Goal: Task Accomplishment & Management: Manage account settings

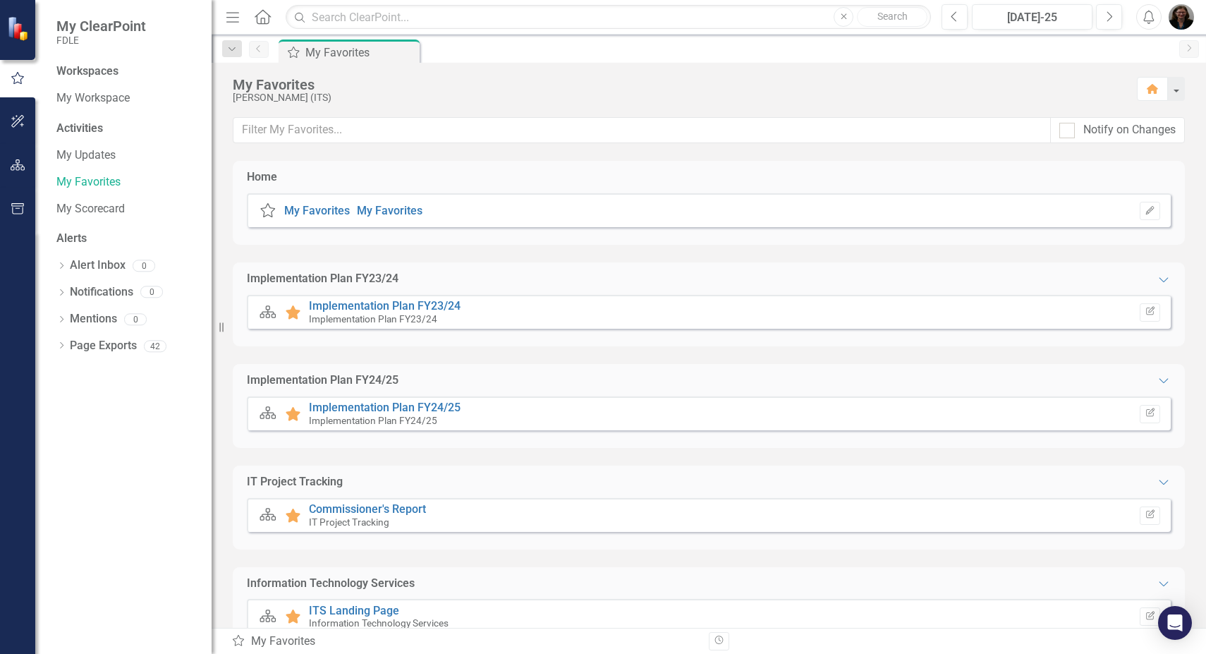
click at [990, 591] on div "Information Technology Services Expanded" at bounding box center [709, 583] width 924 height 16
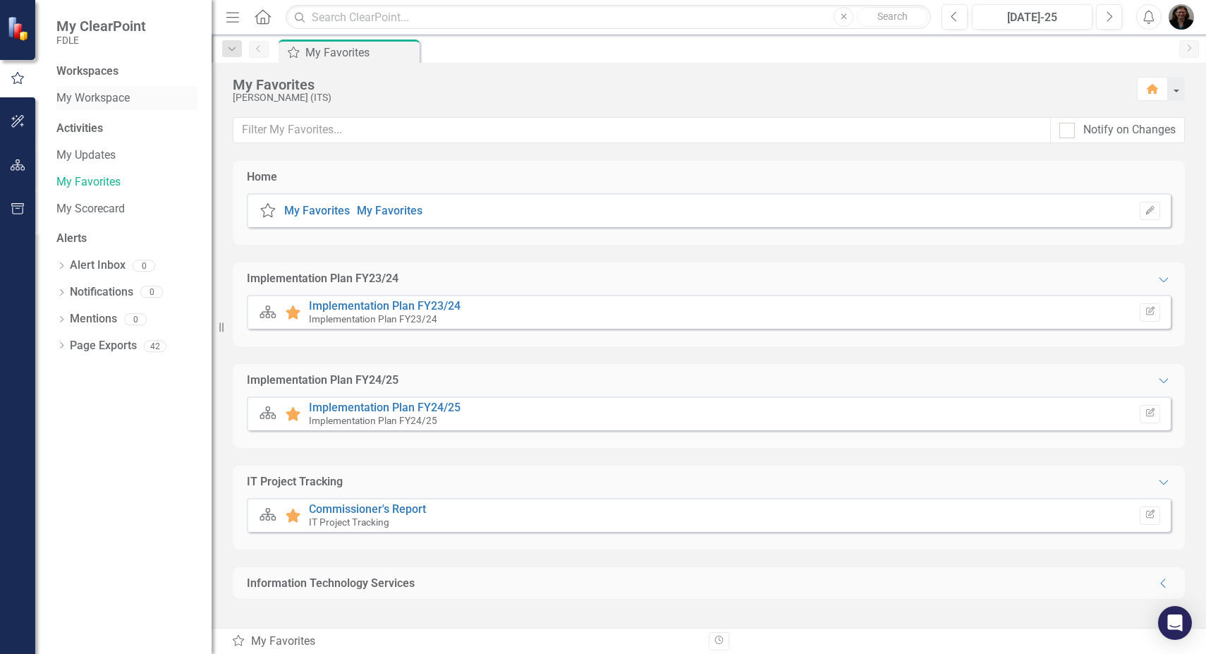
click at [88, 97] on link "My Workspace" at bounding box center [126, 98] width 141 height 16
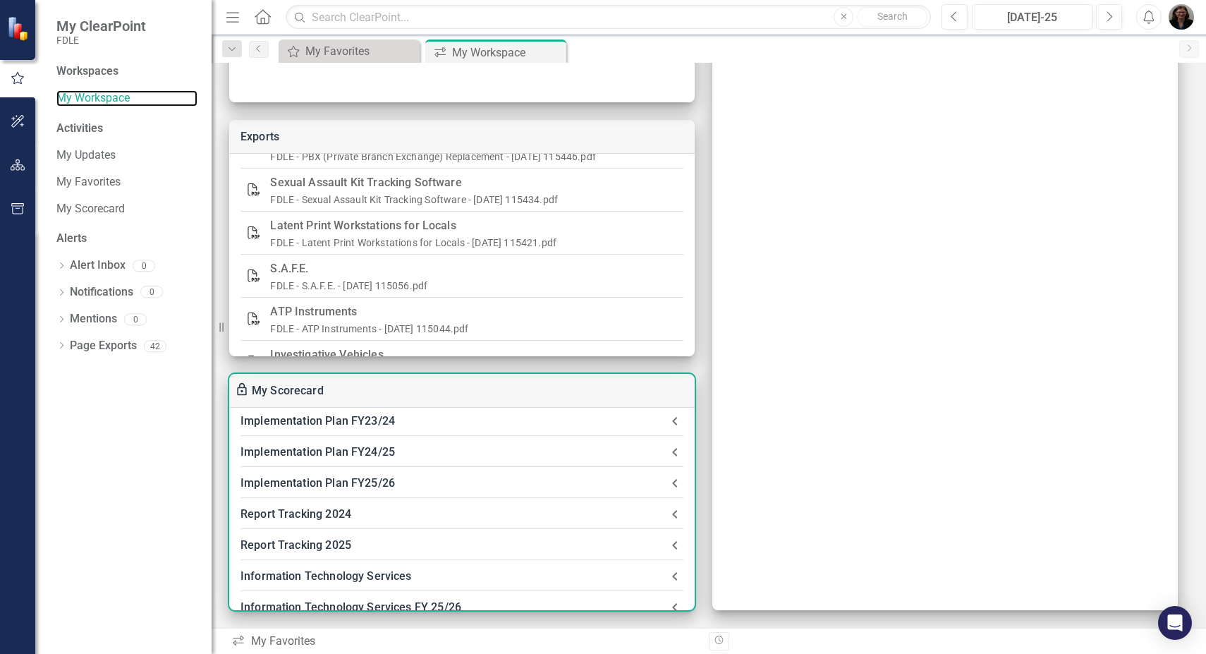
scroll to position [68, 0]
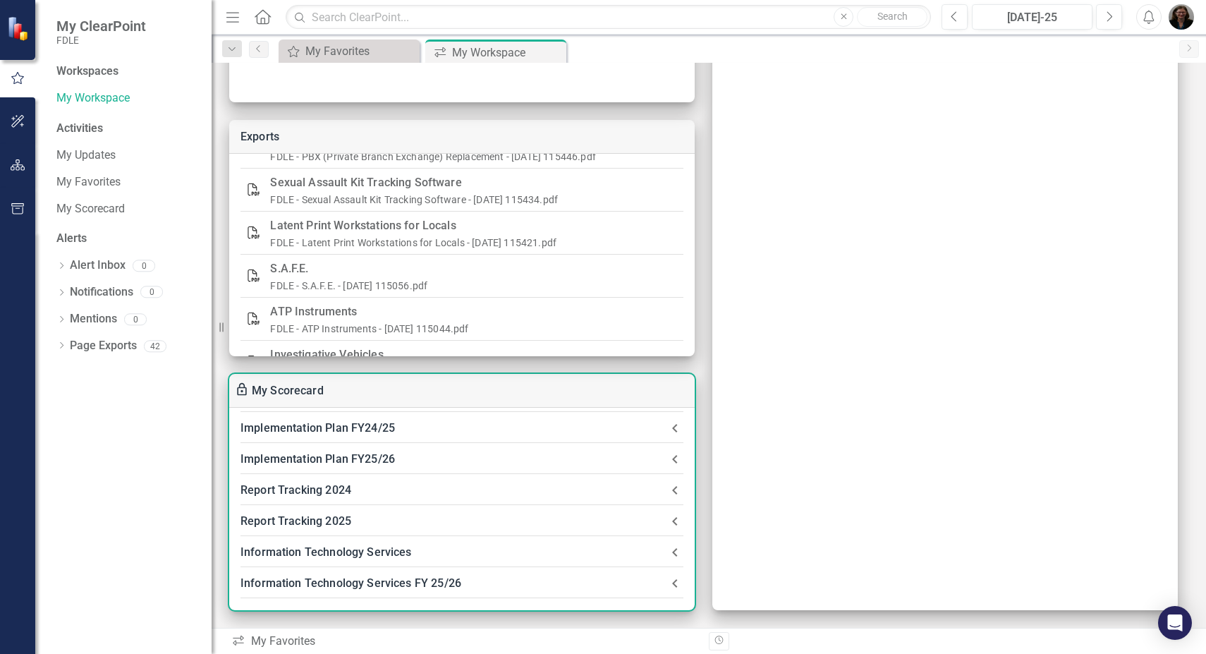
drag, startPoint x: 406, startPoint y: 576, endPoint x: 668, endPoint y: 584, distance: 262.4
click at [672, 584] on icon at bounding box center [674, 583] width 5 height 8
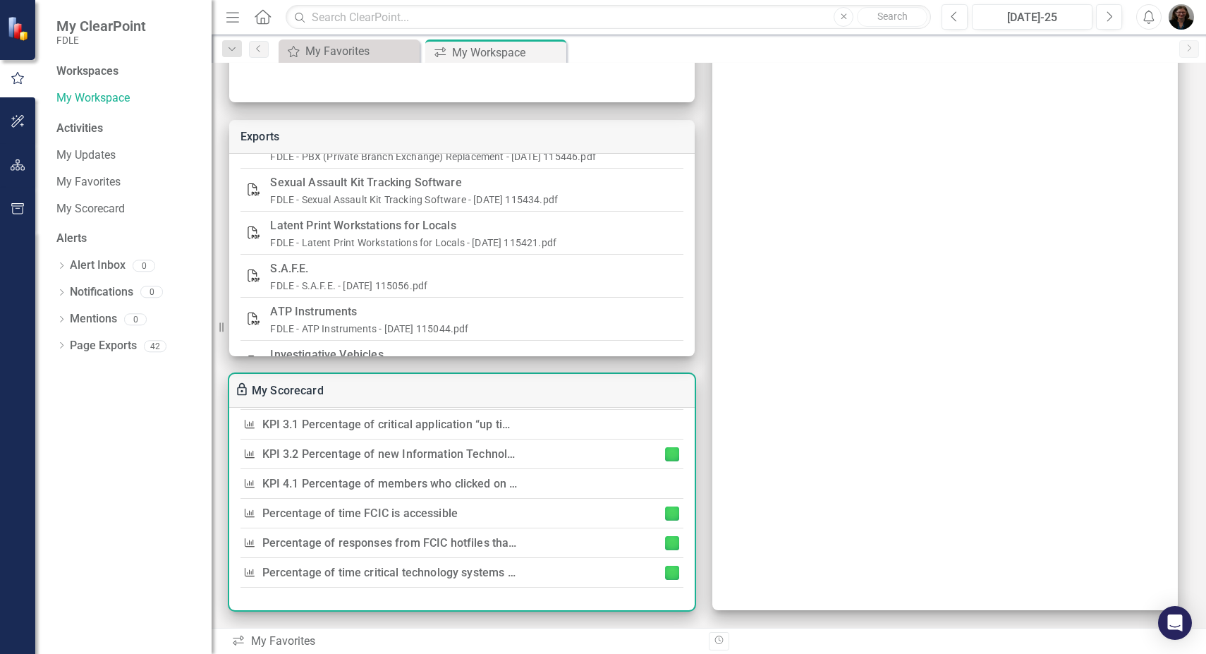
scroll to position [198, 0]
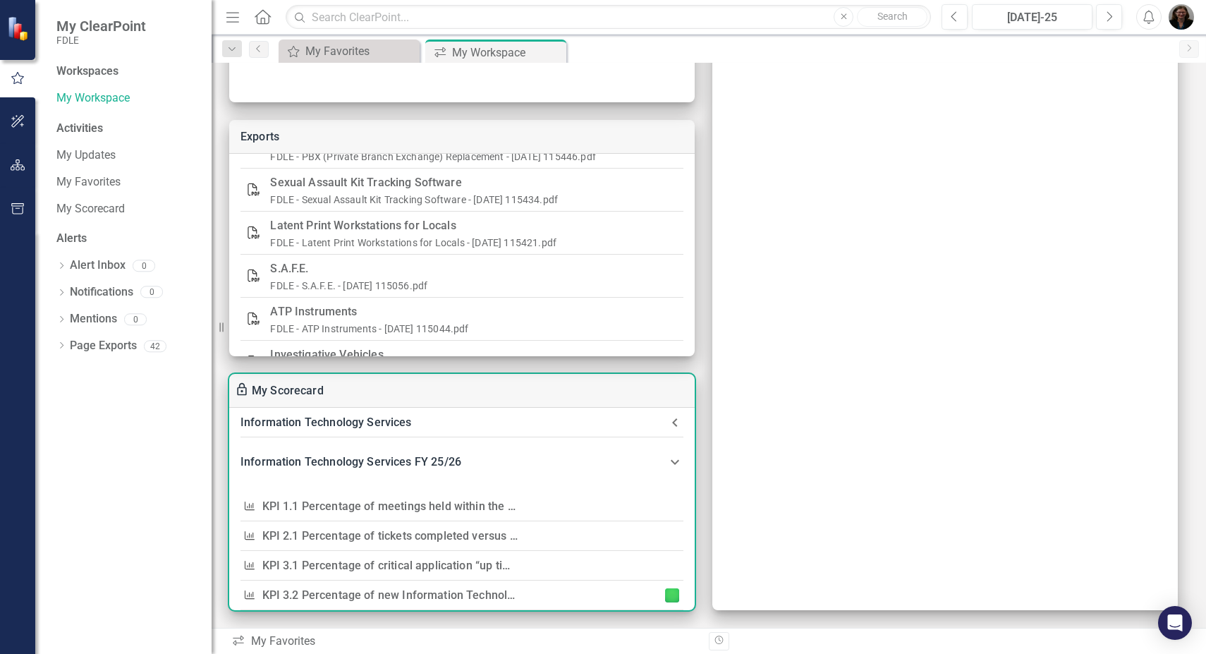
click at [398, 463] on div "Information Technology Services FY 25/26" at bounding box center [453, 462] width 426 height 20
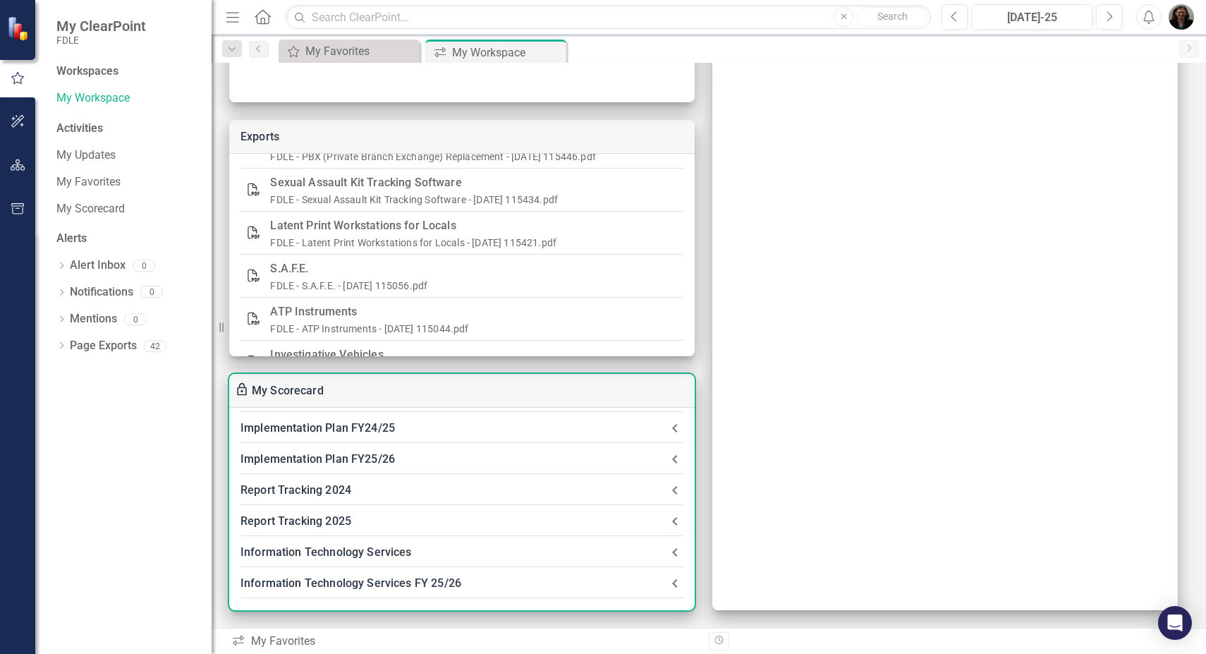
scroll to position [68, 0]
click at [432, 583] on div "Information Technology Services FY 25/26" at bounding box center [453, 583] width 426 height 20
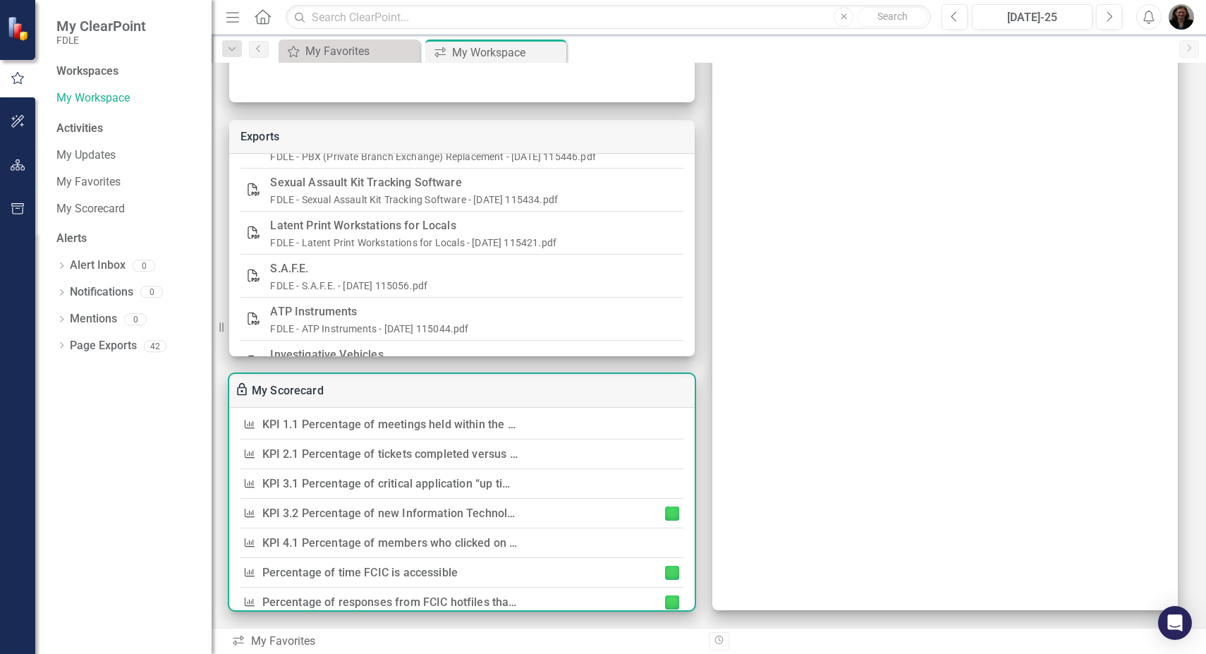
click at [396, 428] on link "KPI 1.1 Percentage of meetings held within the fiscal year toward the technolog…" at bounding box center [677, 423] width 830 height 13
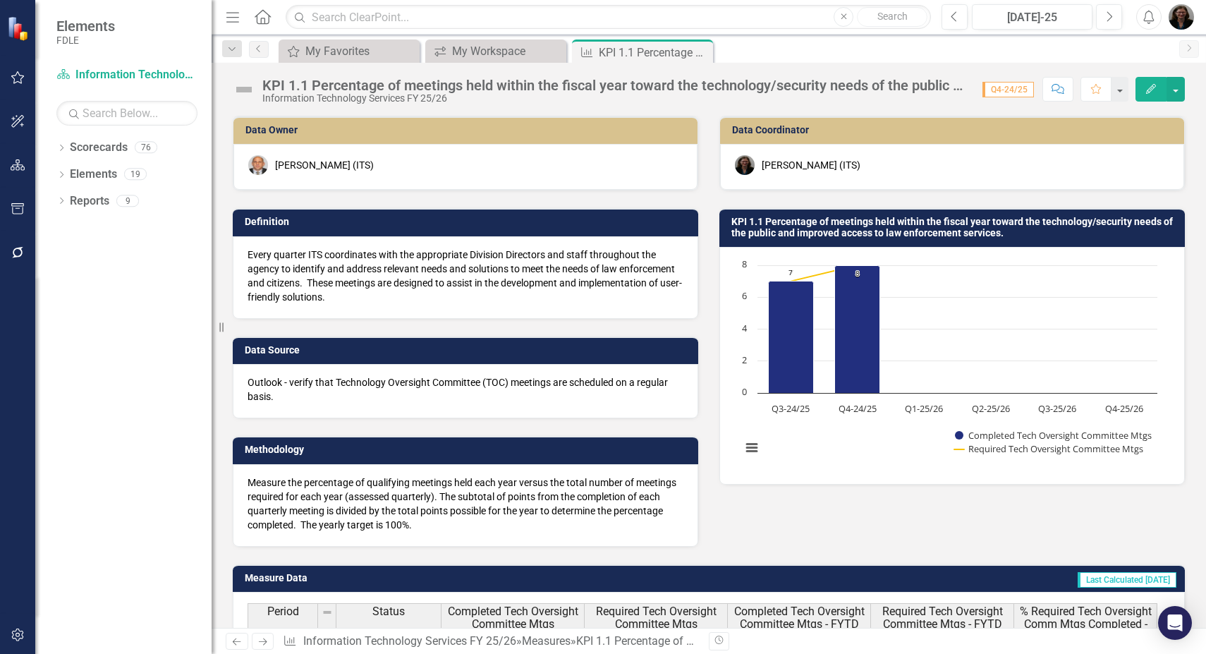
click at [406, 100] on div "Information Technology Services FY 25/26" at bounding box center [615, 98] width 706 height 11
click at [498, 52] on div "My Workspace" at bounding box center [498, 51] width 93 height 18
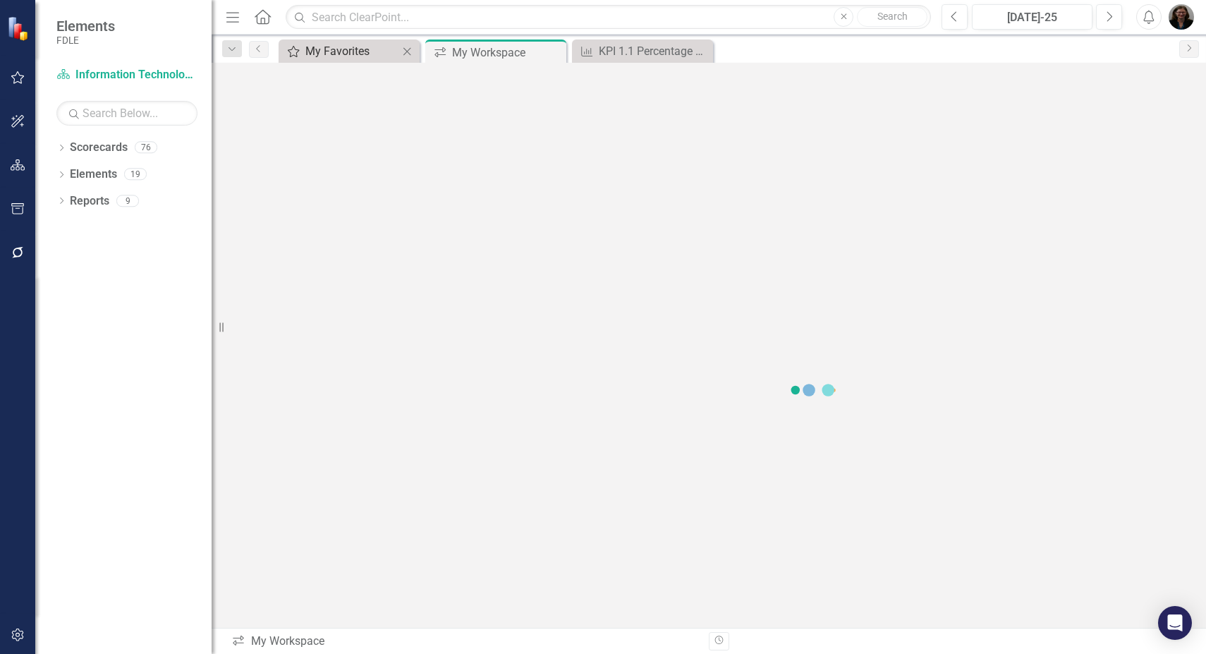
click at [350, 50] on div "My Favorites" at bounding box center [351, 51] width 93 height 18
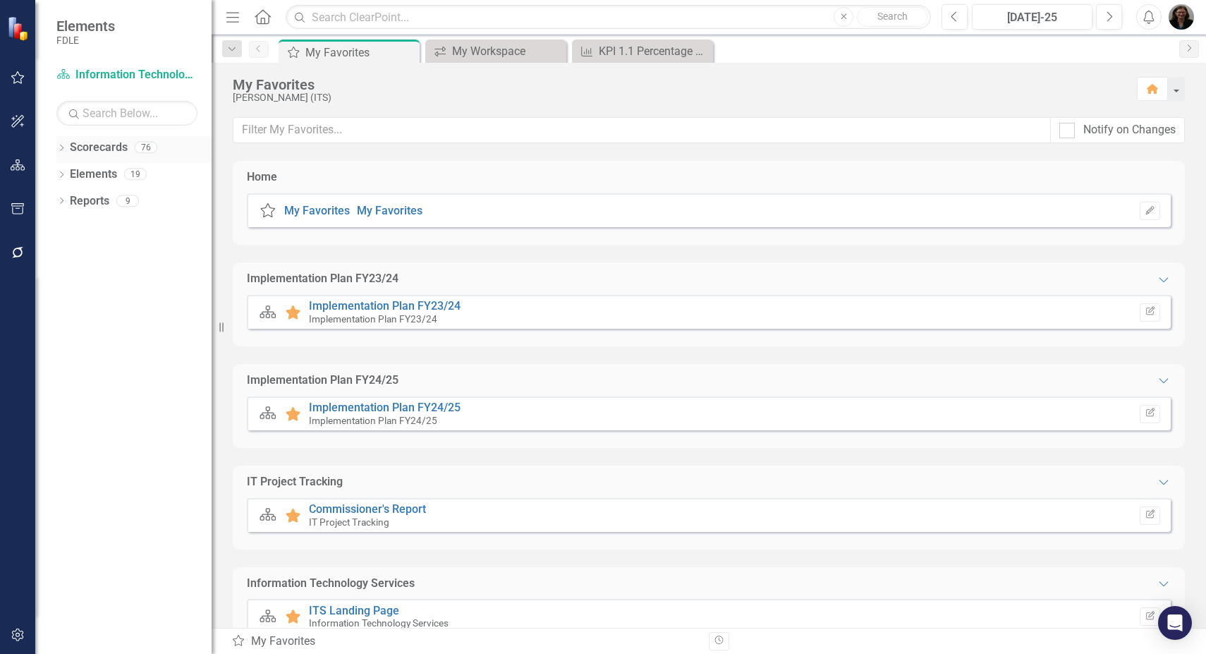
click at [61, 148] on icon "Dropdown" at bounding box center [61, 149] width 10 height 8
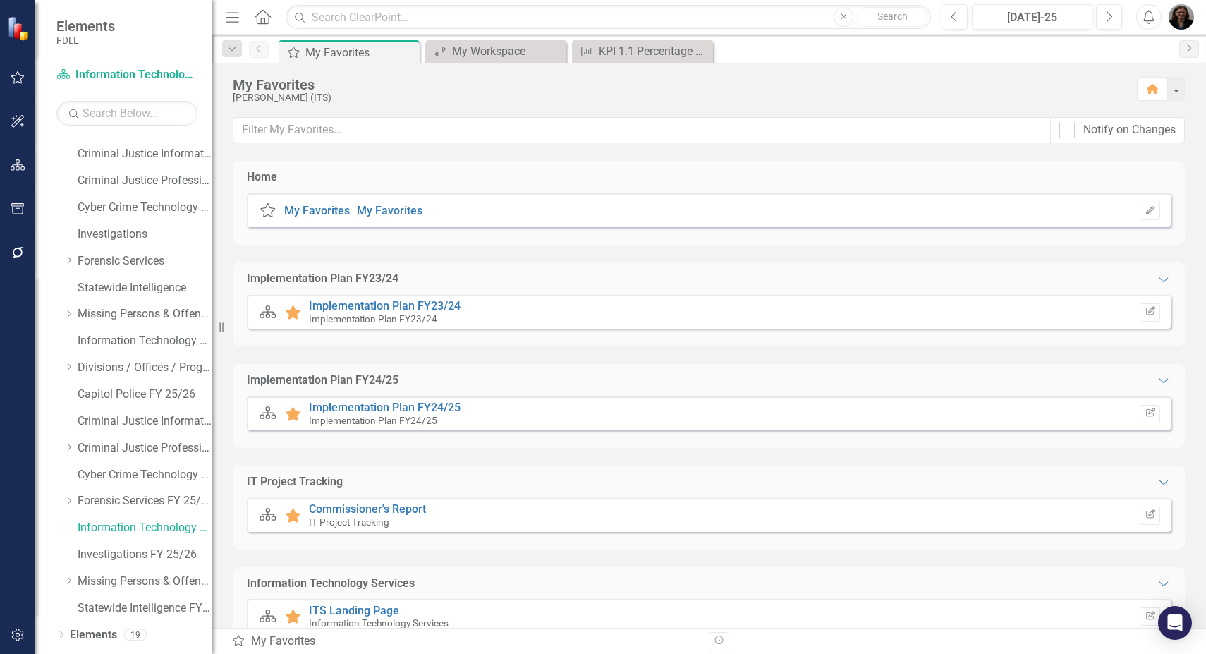
scroll to position [123, 0]
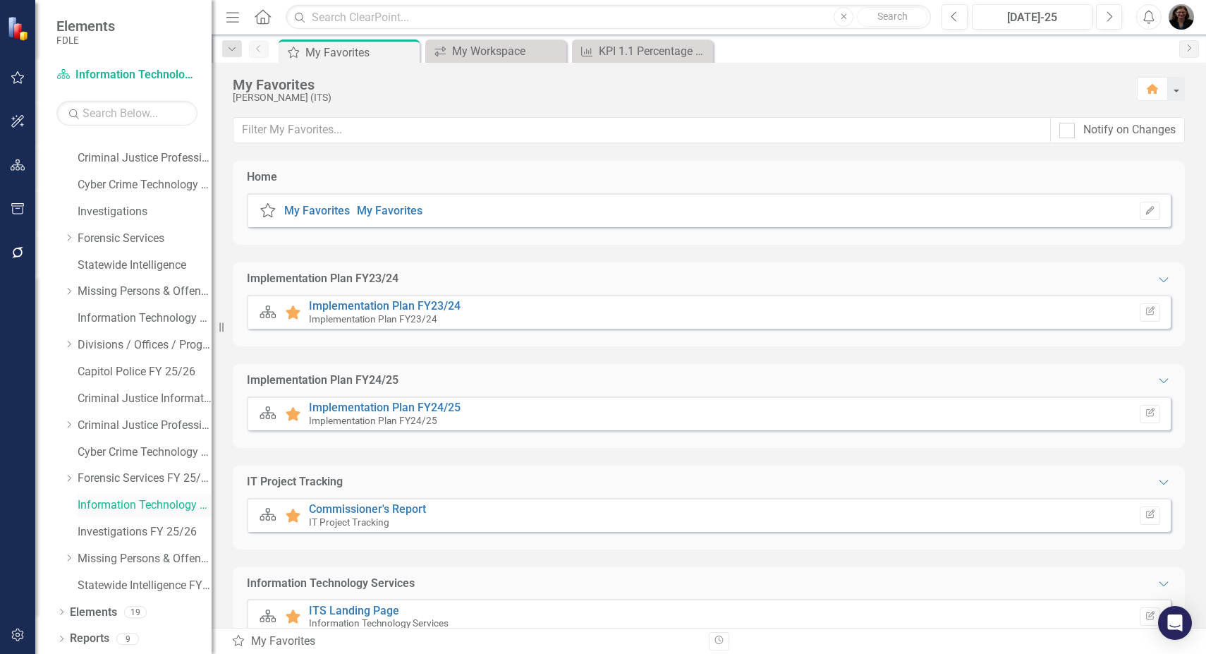
click at [102, 503] on link "Information Technology Services FY 25/26" at bounding box center [145, 505] width 134 height 16
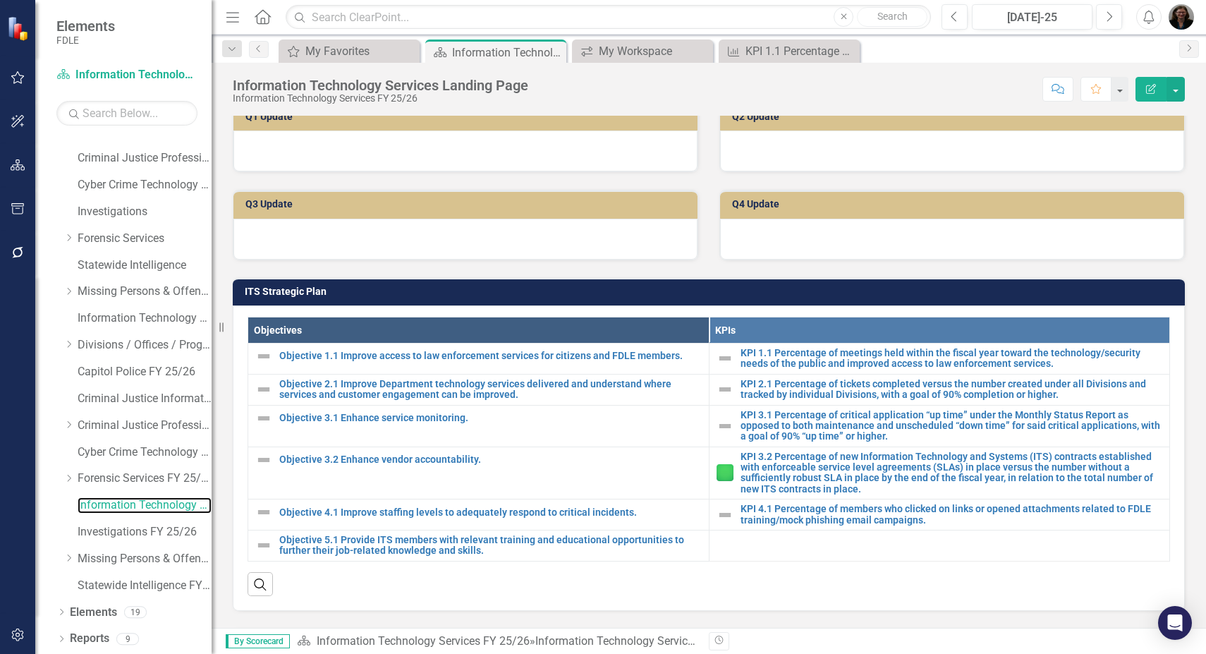
scroll to position [423, 0]
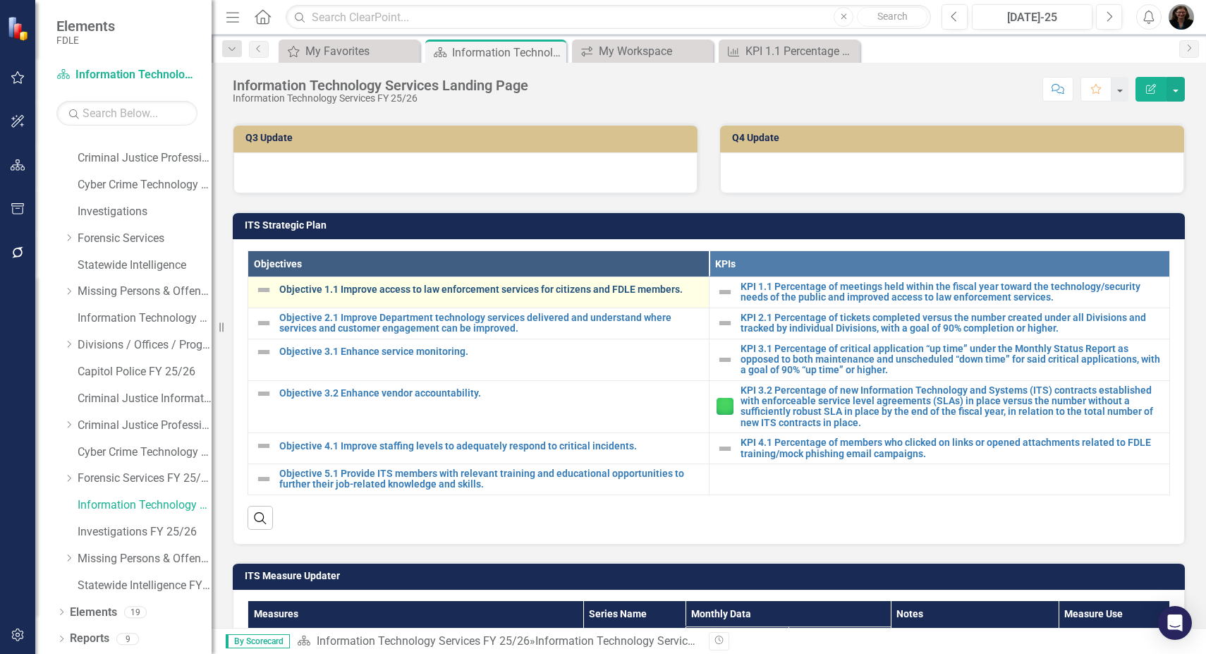
click at [498, 288] on link "Objective 1.1 Improve access to law enforcement services for citizens and FDLE …" at bounding box center [490, 289] width 422 height 11
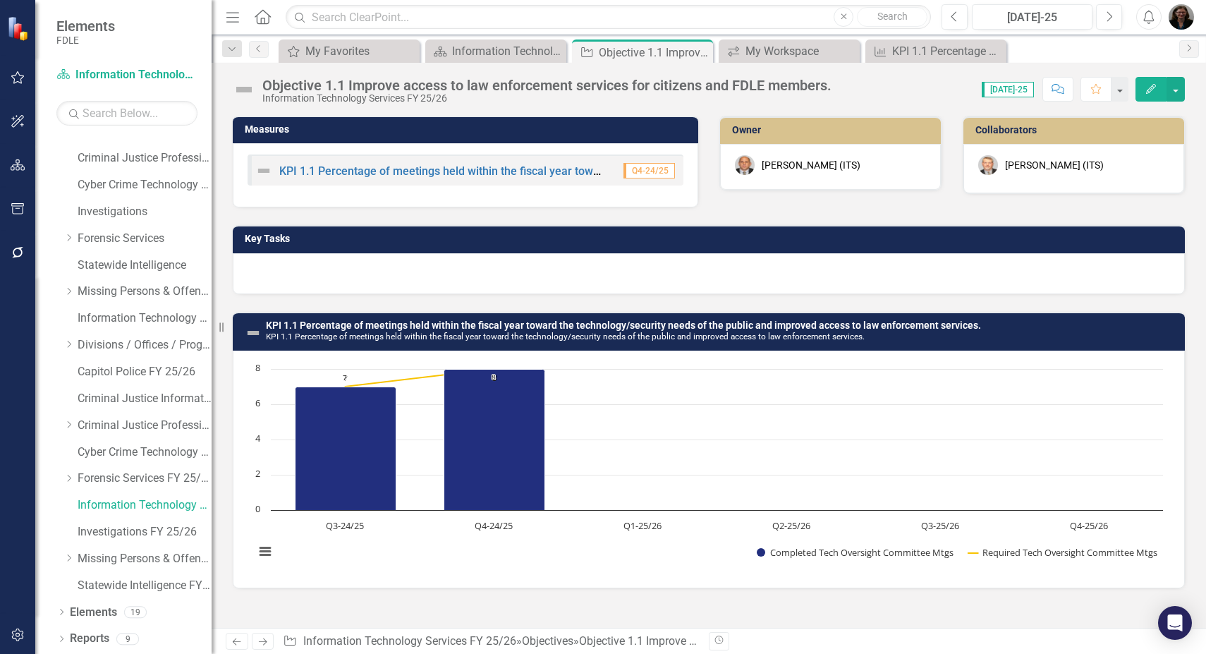
click at [501, 268] on div at bounding box center [709, 273] width 952 height 41
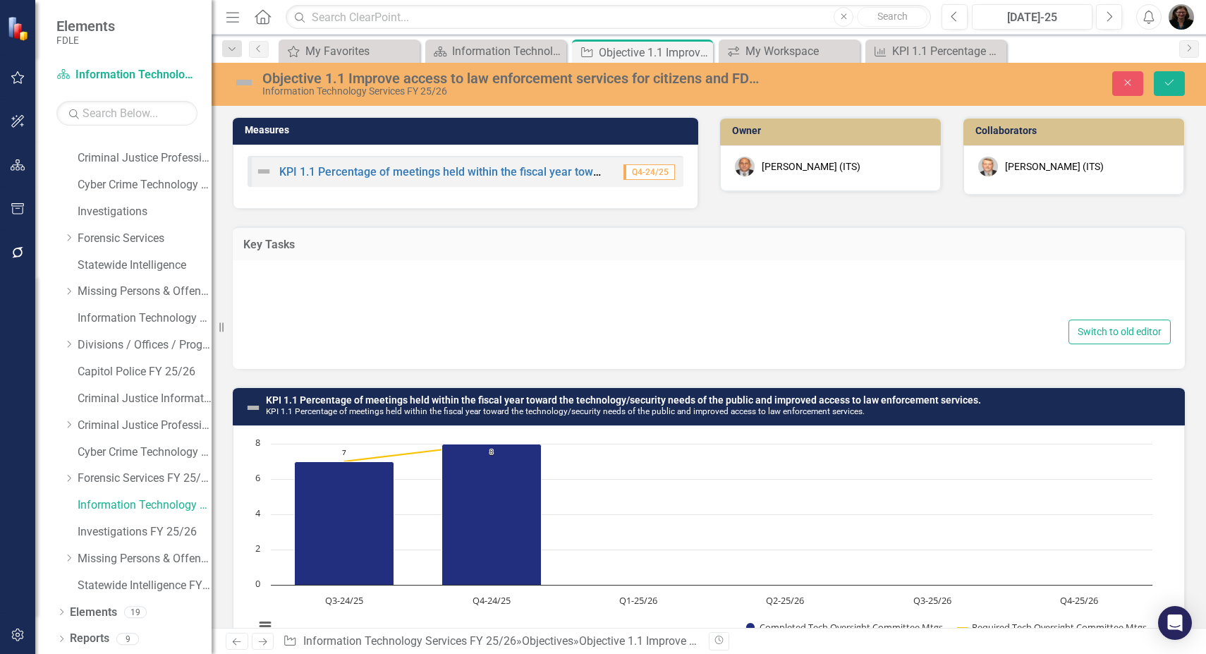
click at [365, 291] on div at bounding box center [709, 293] width 924 height 45
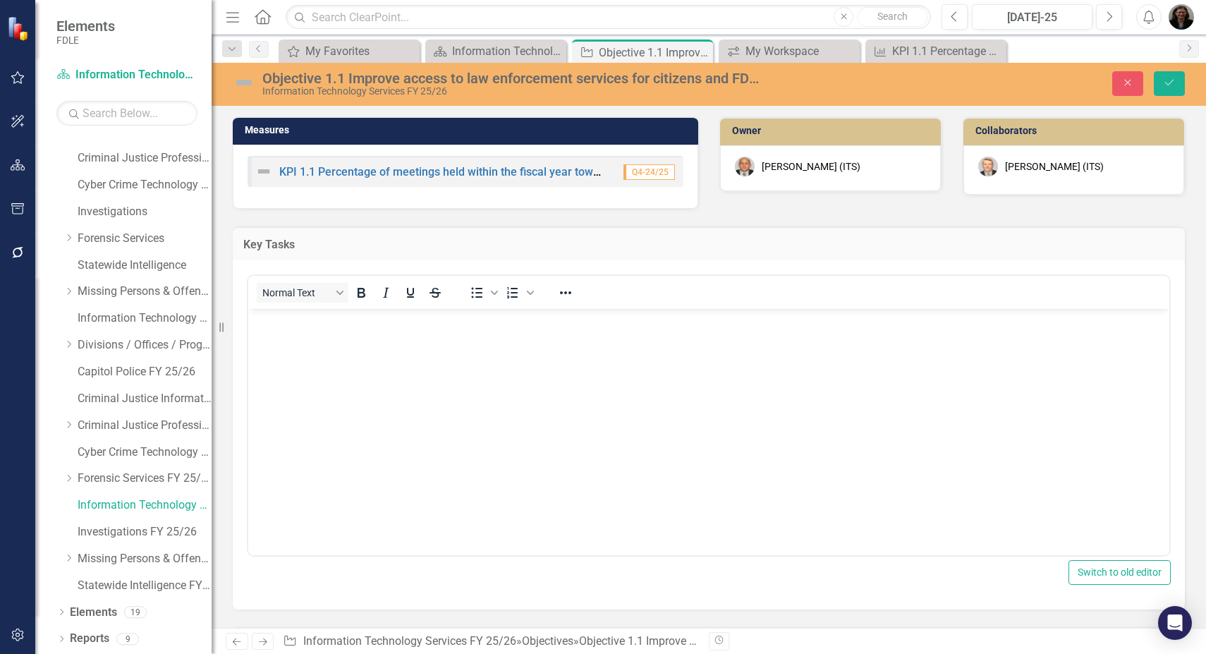
click at [448, 347] on body "Rich Text Area. Press ALT-0 for help." at bounding box center [708, 414] width 921 height 211
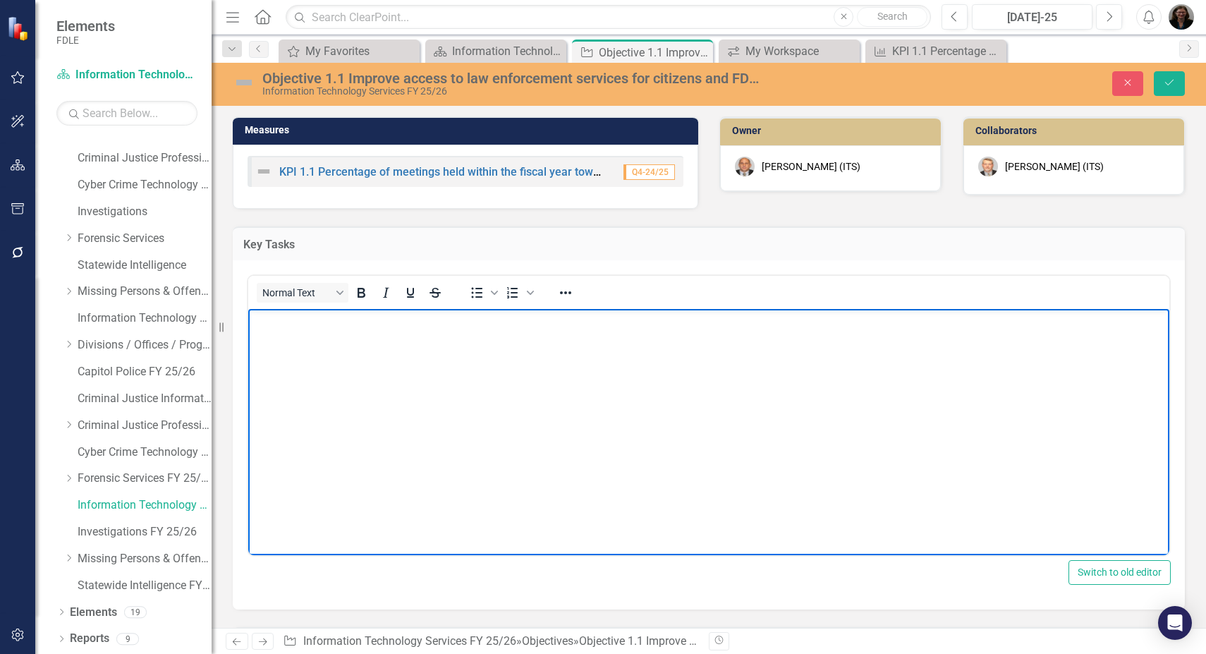
paste body "Rich Text Area. Press ALT-0 for help."
click at [1174, 78] on icon "Save" at bounding box center [1169, 83] width 13 height 10
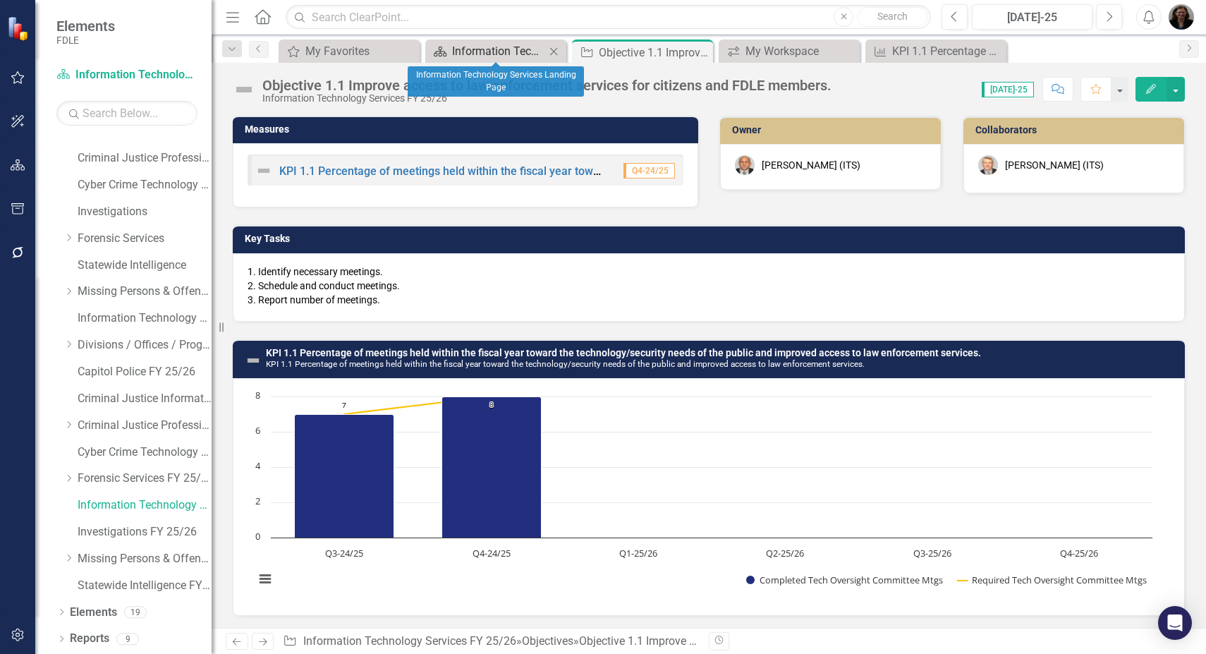
click at [468, 54] on div "Information Technology Services Landing Page" at bounding box center [498, 51] width 93 height 18
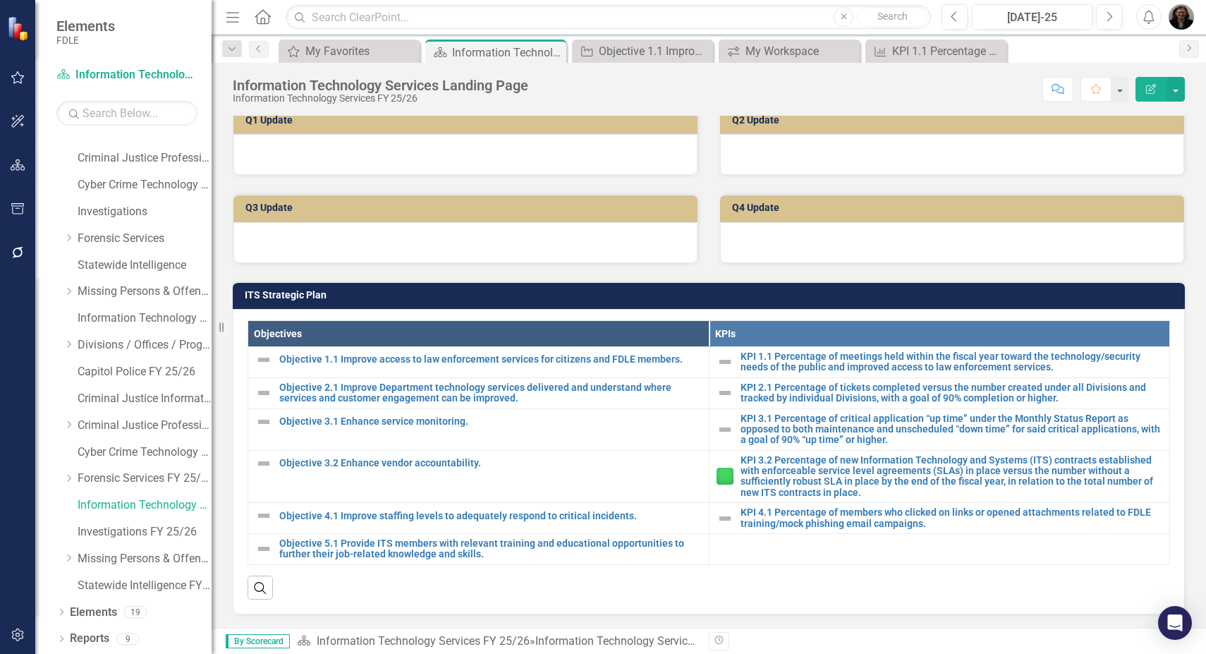
scroll to position [423, 0]
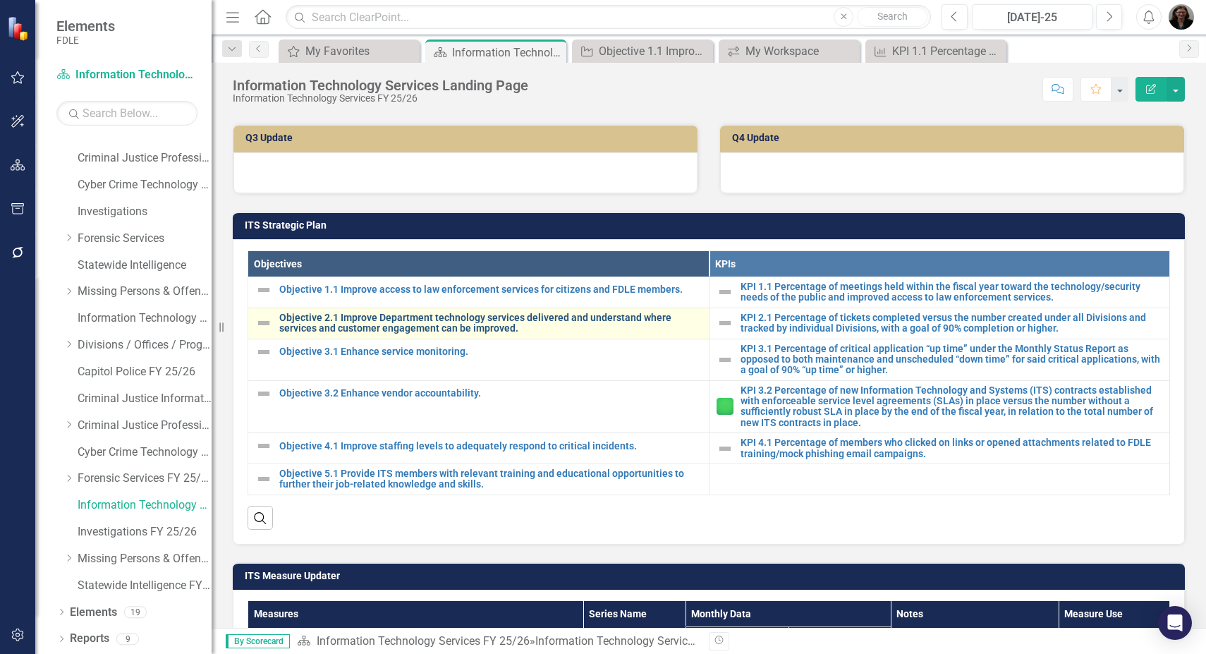
click at [417, 326] on link "Objective 2.1 Improve Department technology services delivered and understand w…" at bounding box center [490, 323] width 422 height 22
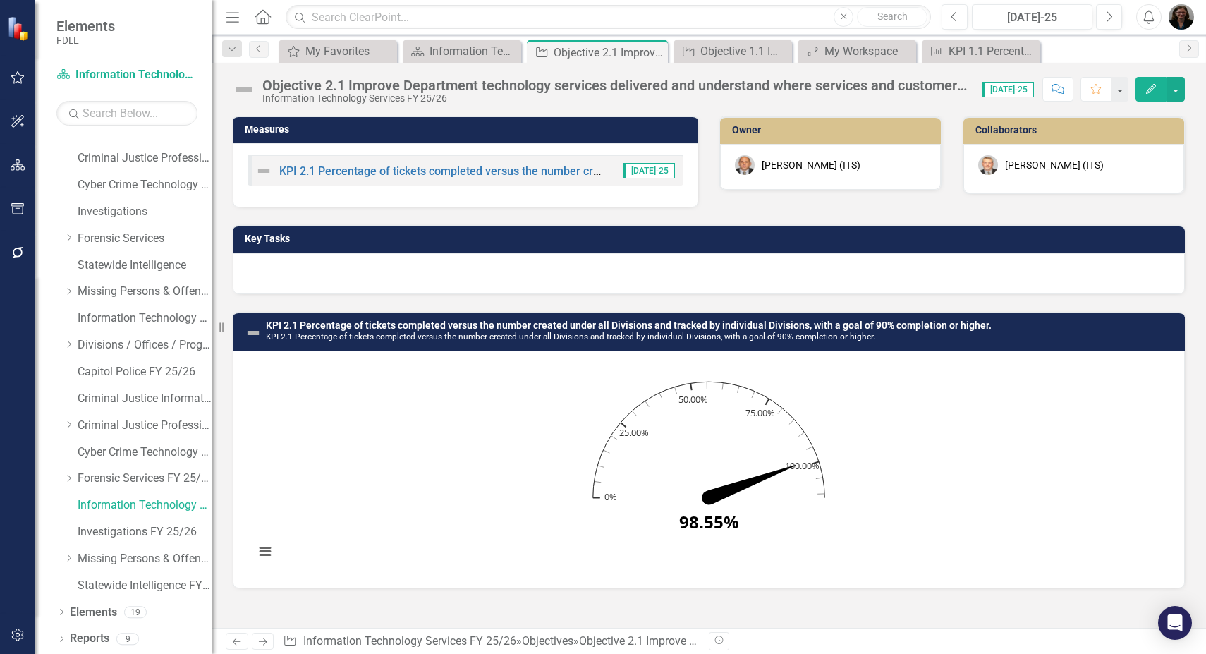
click at [374, 263] on div at bounding box center [709, 273] width 952 height 41
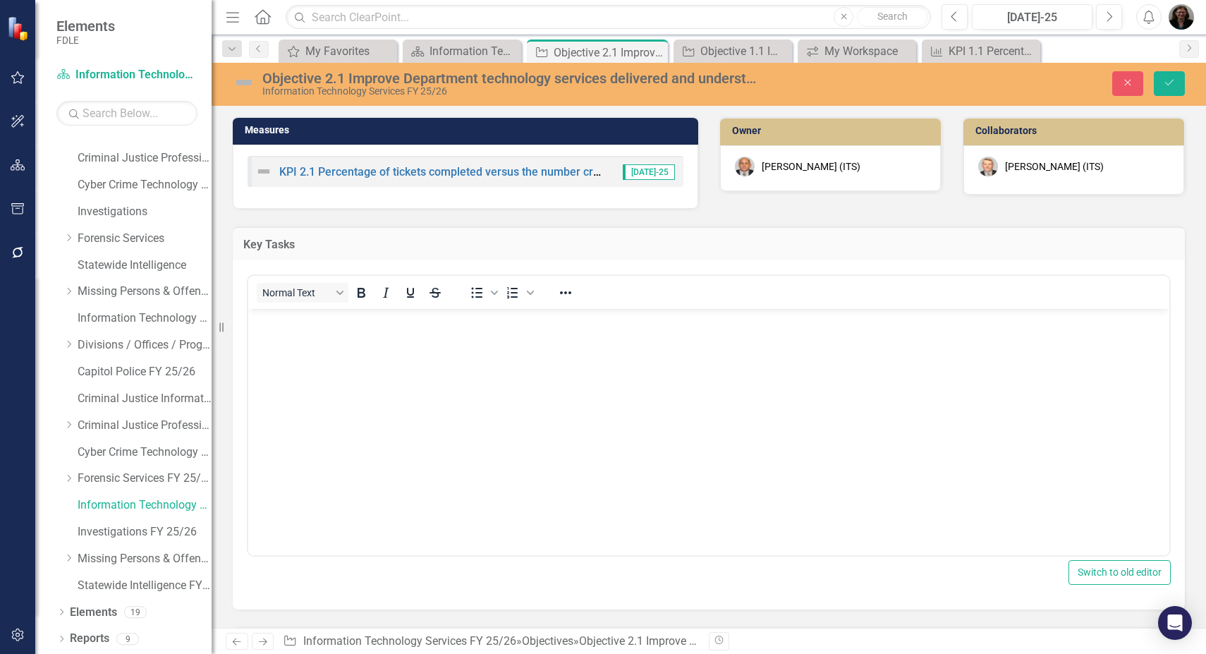
click at [349, 341] on body "Rich Text Area. Press ALT-0 for help." at bounding box center [708, 414] width 921 height 211
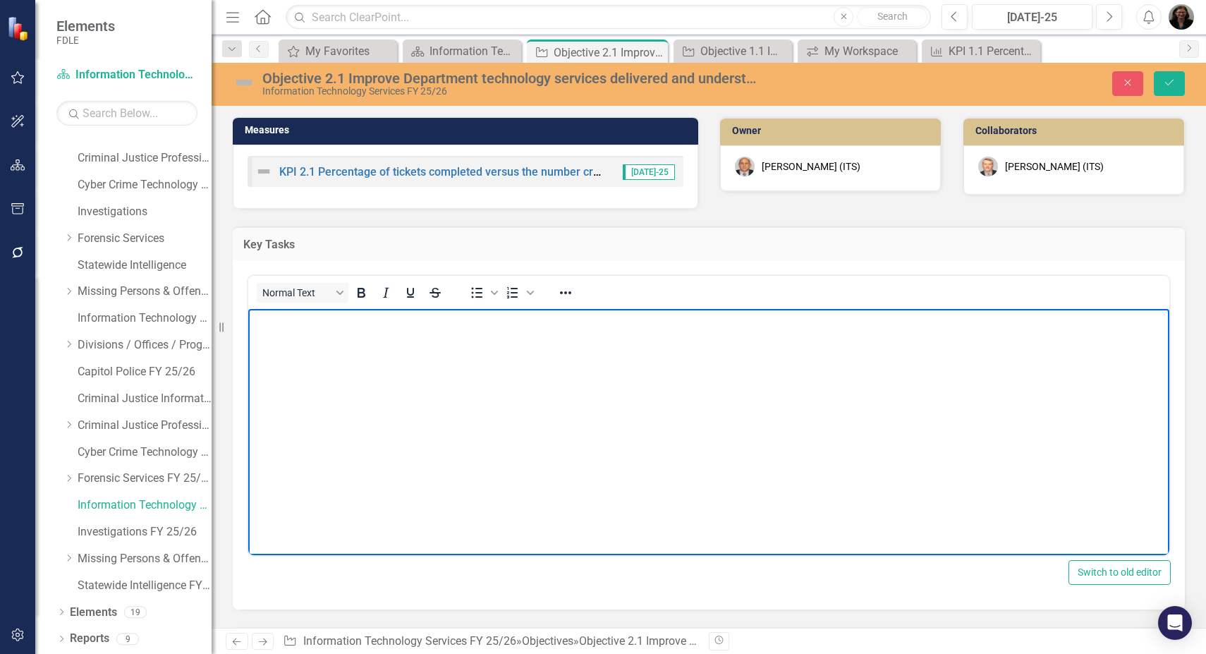
paste body "Rich Text Area. Press ALT-0 for help."
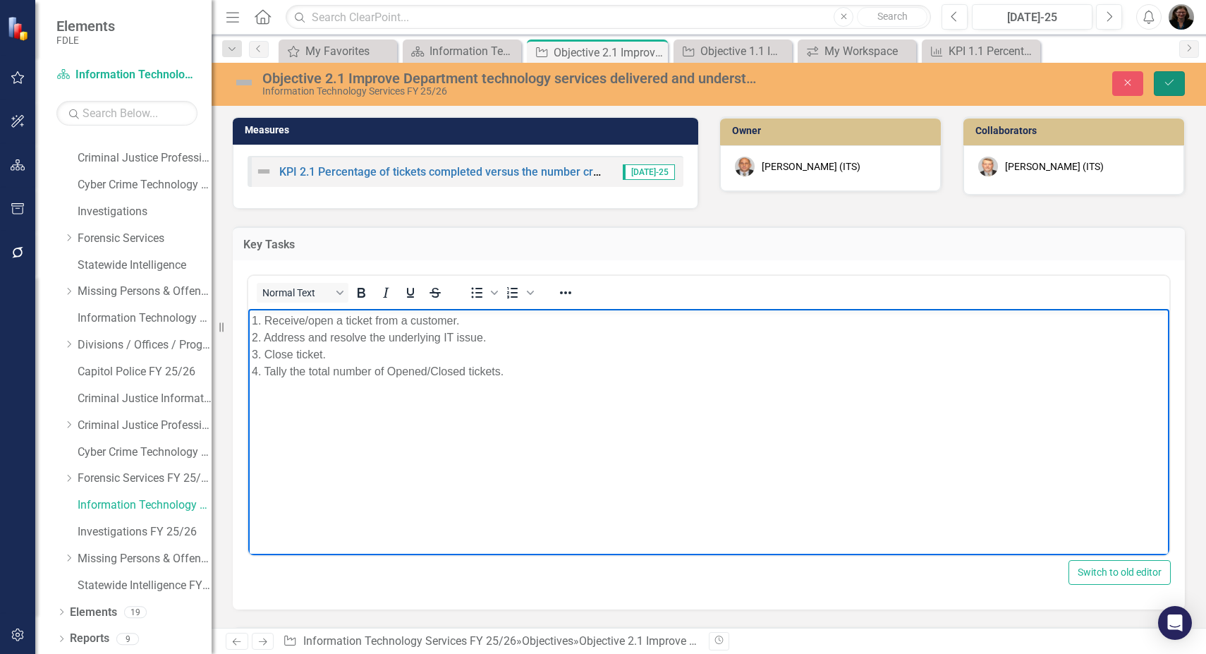
click at [1175, 87] on button "Save" at bounding box center [1168, 83] width 31 height 25
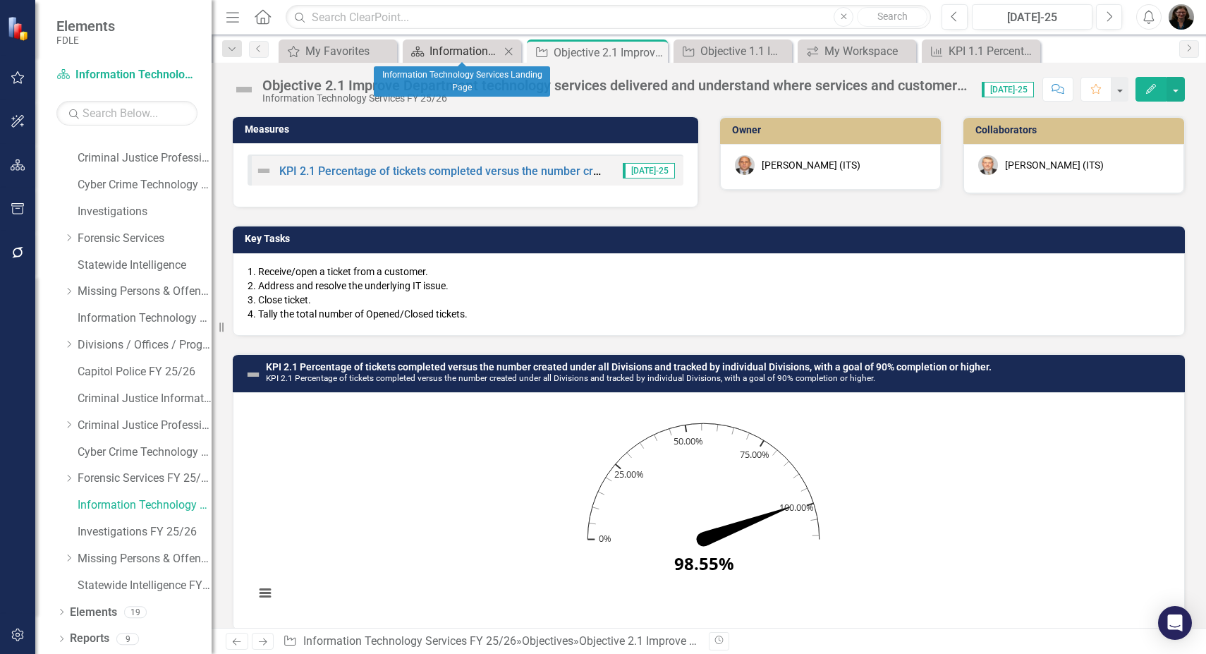
click at [452, 54] on div "Information Technology Services Landing Page" at bounding box center [464, 51] width 70 height 18
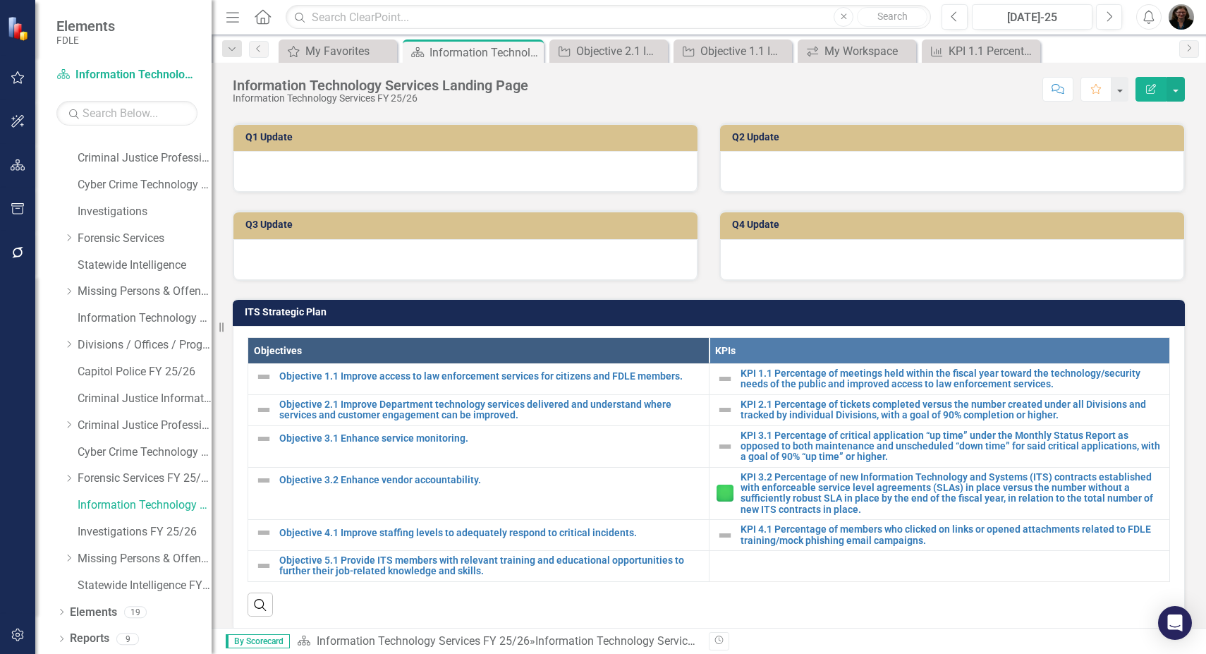
scroll to position [352, 0]
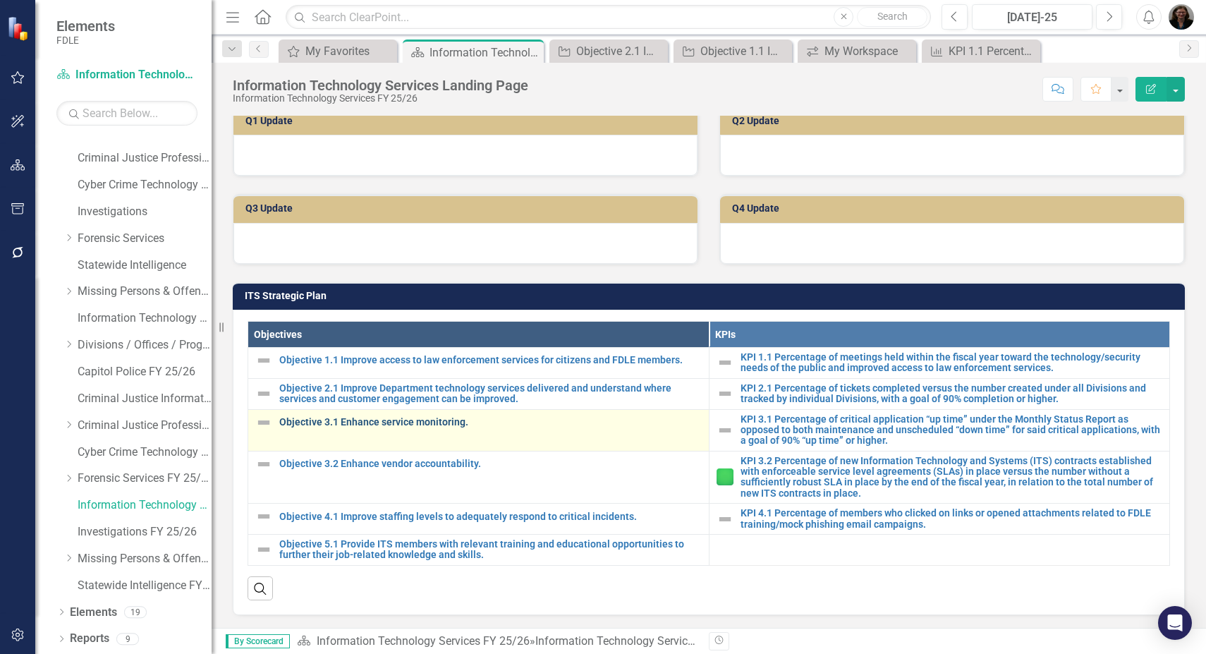
click at [379, 424] on link "Objective 3.1 Enhance service monitoring." at bounding box center [490, 422] width 422 height 11
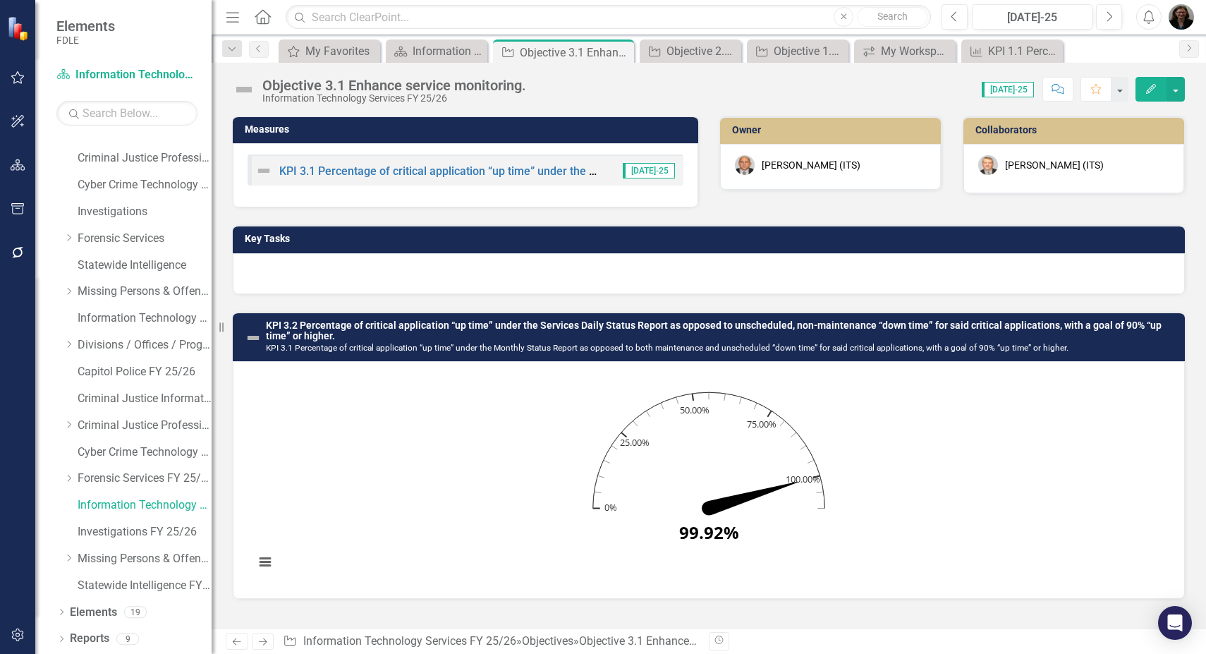
click at [355, 271] on div at bounding box center [709, 273] width 952 height 41
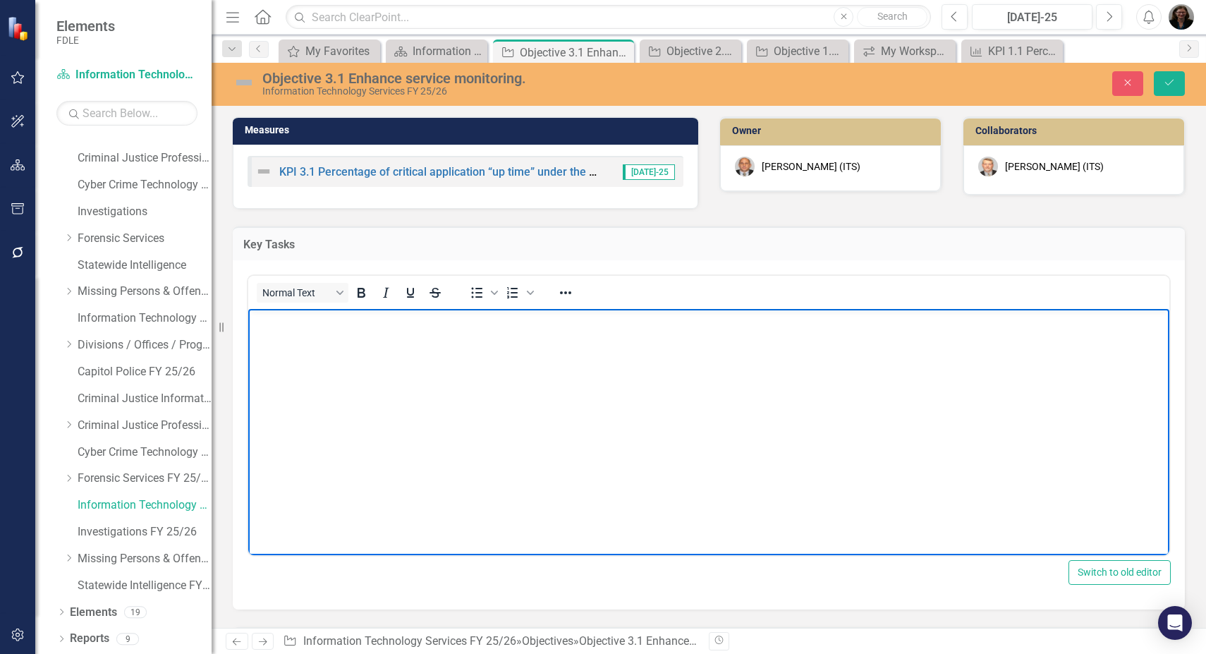
click at [332, 345] on body "Rich Text Area. Press ALT-0 for help." at bounding box center [708, 414] width 921 height 211
paste body "Rich Text Area. Press ALT-0 for help."
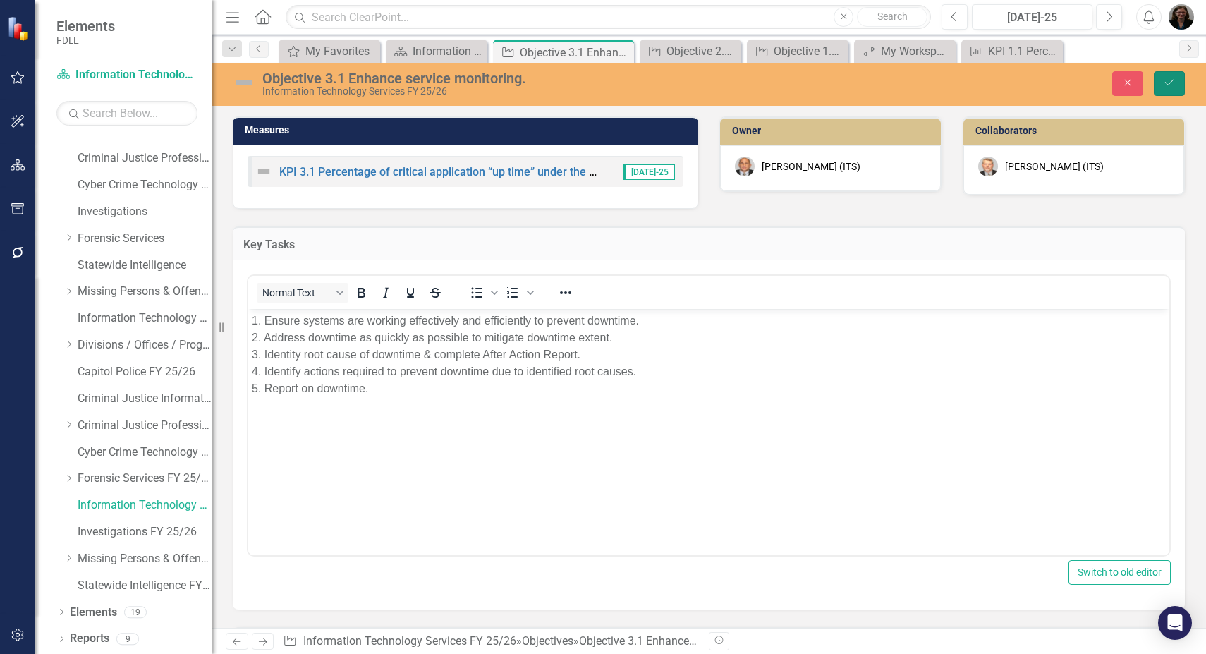
click at [1173, 86] on icon "Save" at bounding box center [1169, 83] width 13 height 10
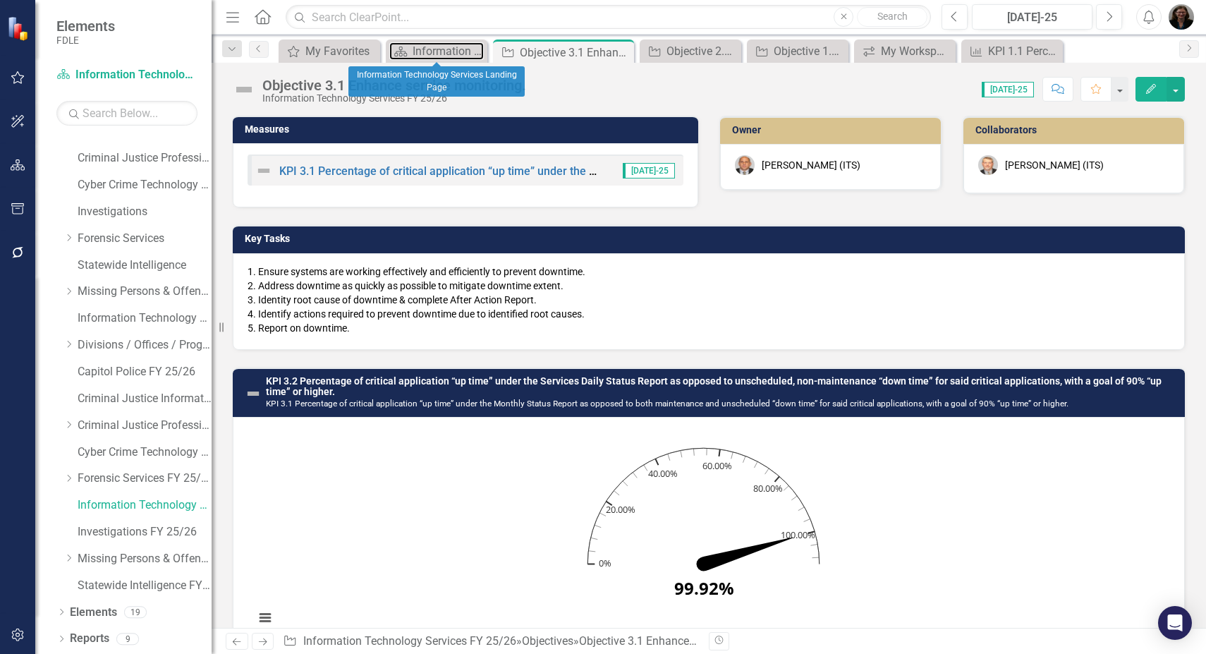
drag, startPoint x: 448, startPoint y: 56, endPoint x: 446, endPoint y: 36, distance: 19.9
click at [448, 56] on div "Information Technology Services Landing Page" at bounding box center [447, 51] width 71 height 18
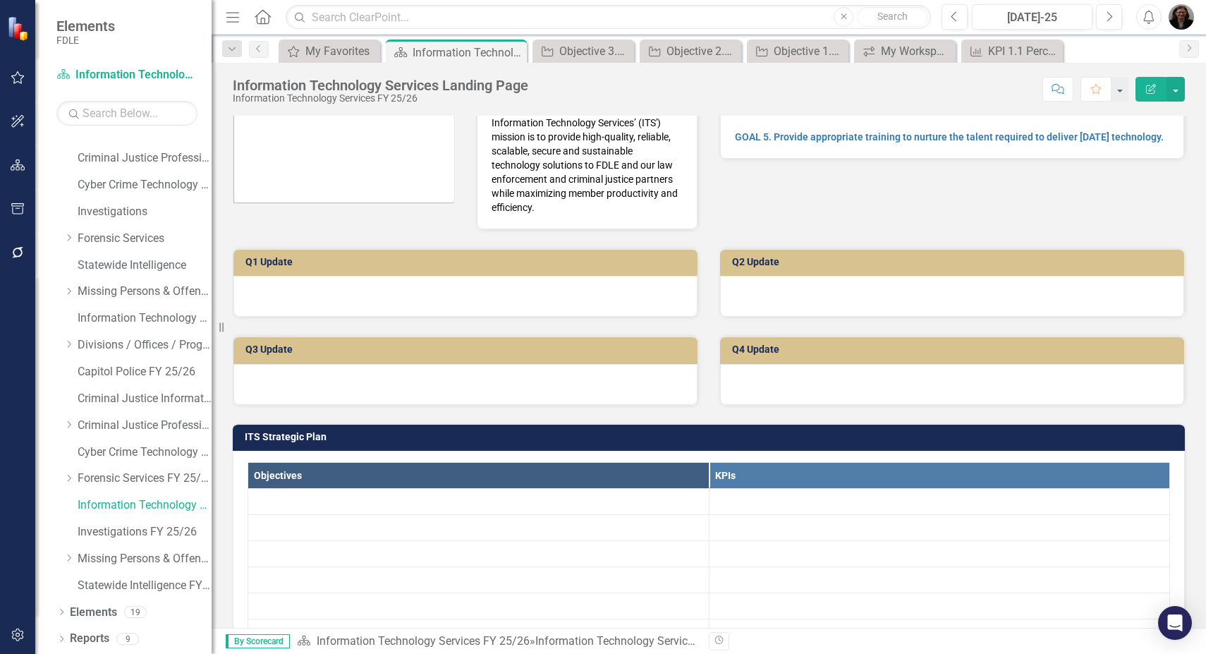
scroll to position [493, 0]
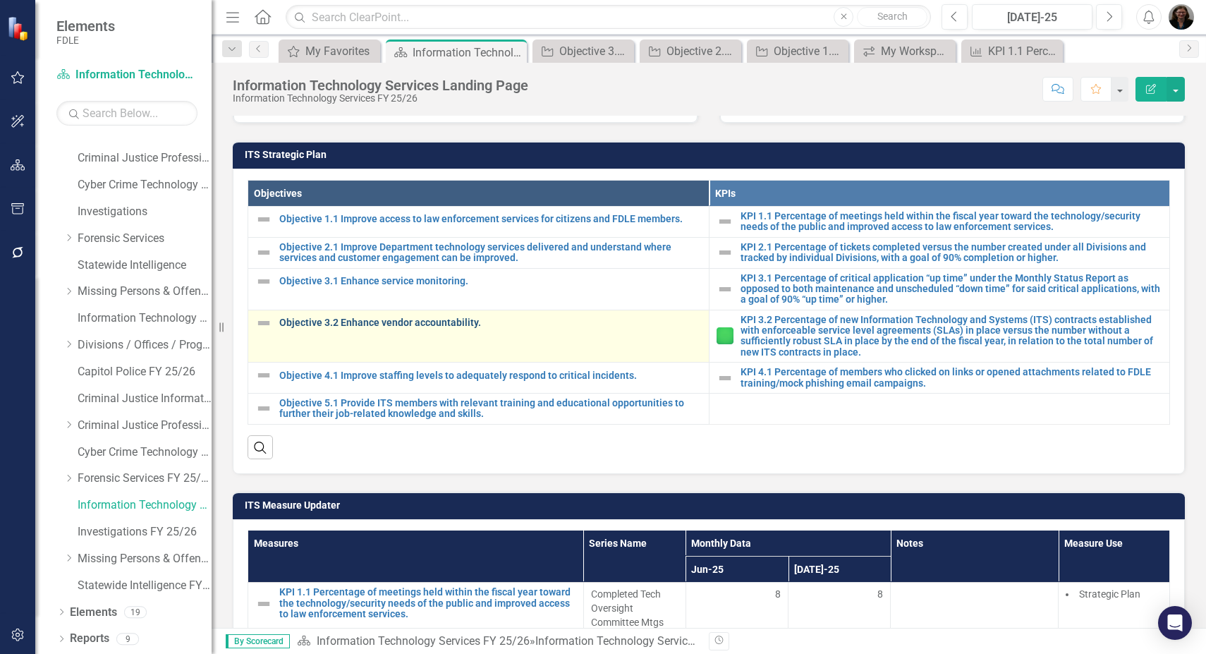
click at [379, 325] on link "Objective 3.2 Enhance vendor accountability." at bounding box center [490, 322] width 422 height 11
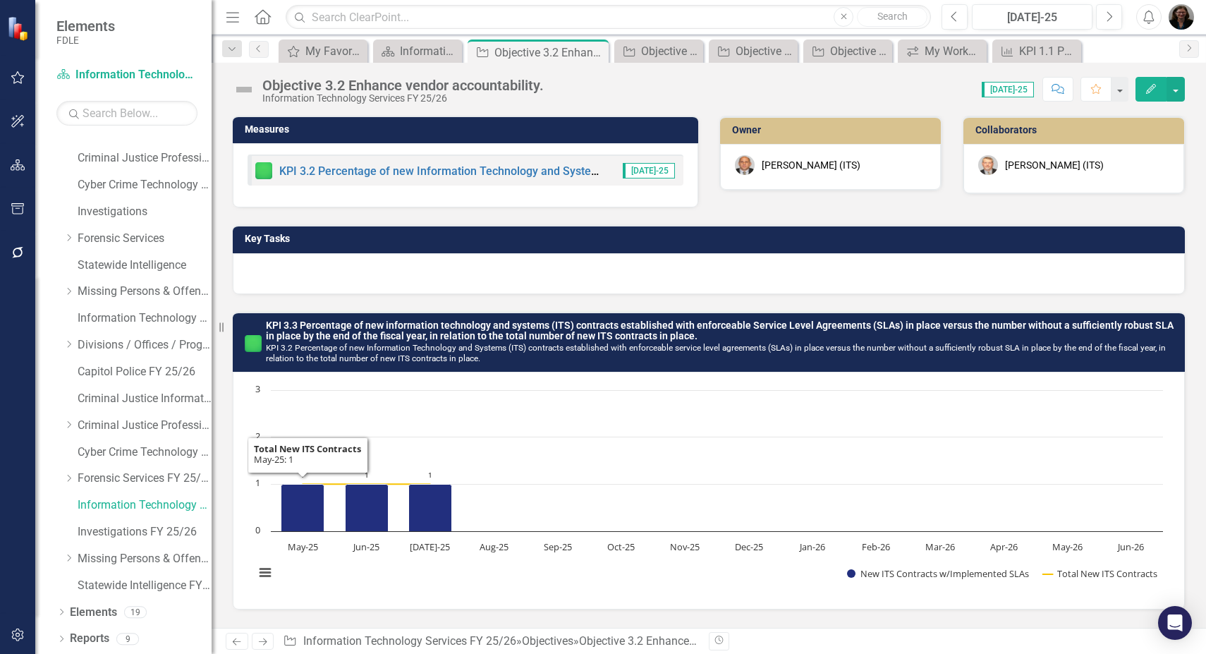
click at [295, 276] on div at bounding box center [709, 273] width 952 height 41
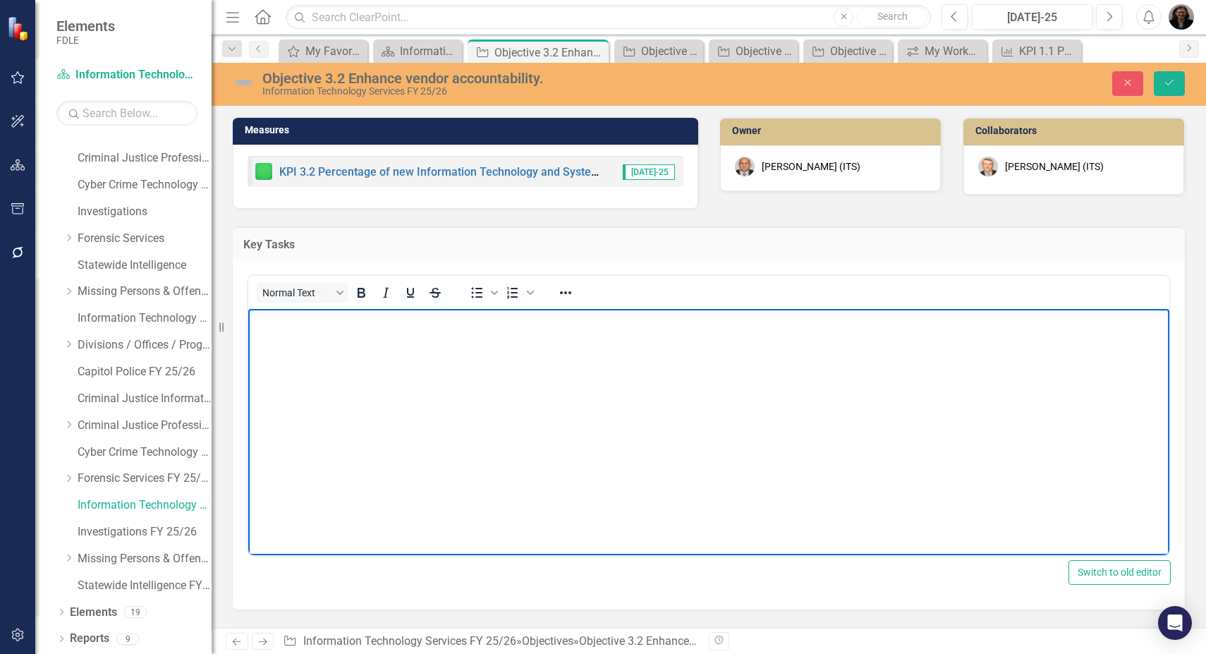
click at [298, 332] on body "Rich Text Area. Press ALT-0 for help." at bounding box center [708, 414] width 921 height 211
paste body "Rich Text Area. Press ALT-0 for help."
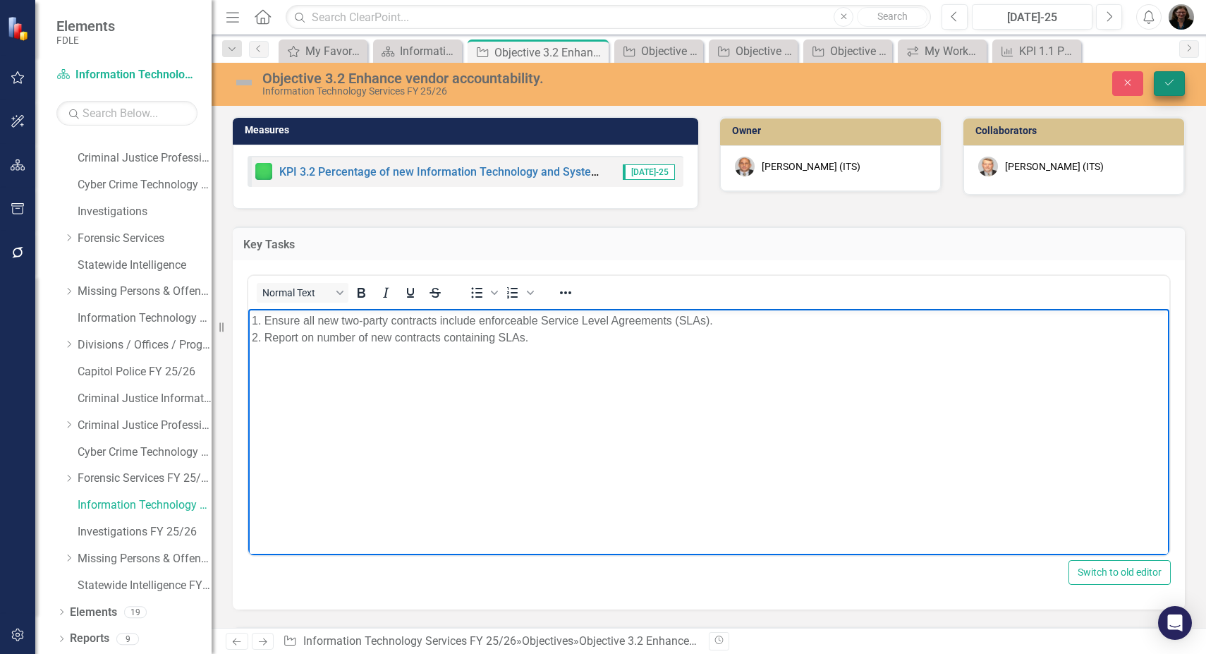
click at [1165, 85] on icon "Save" at bounding box center [1169, 83] width 13 height 10
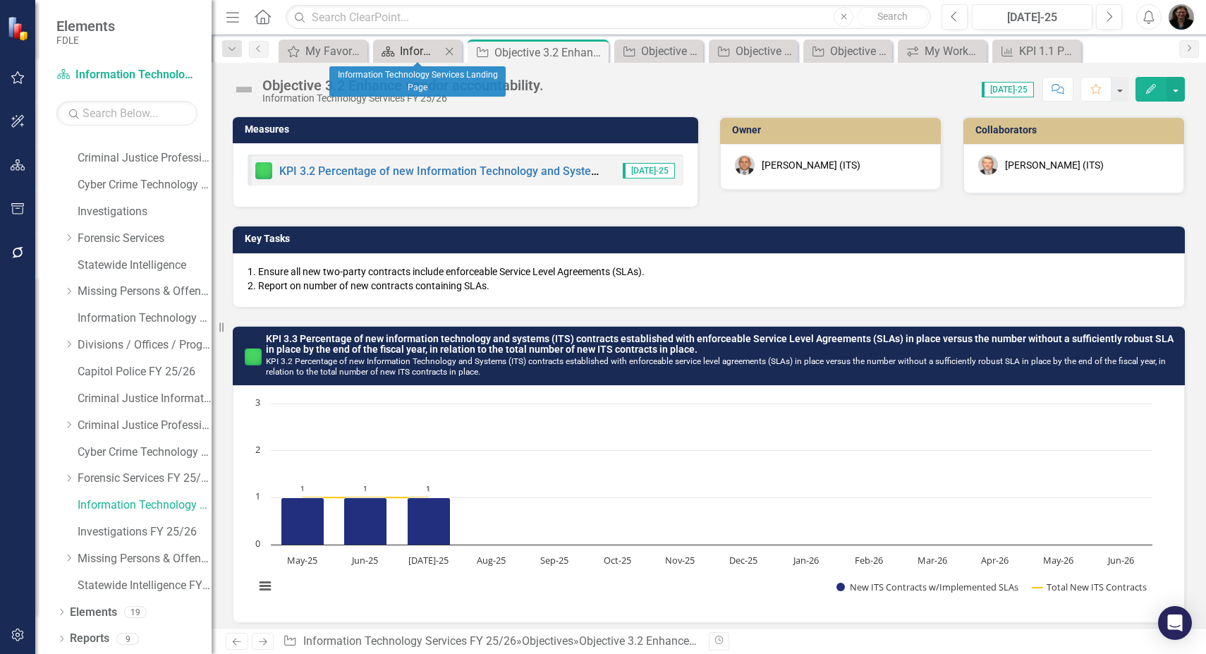
click at [428, 54] on div "Information Technology Services Landing Page" at bounding box center [420, 51] width 41 height 18
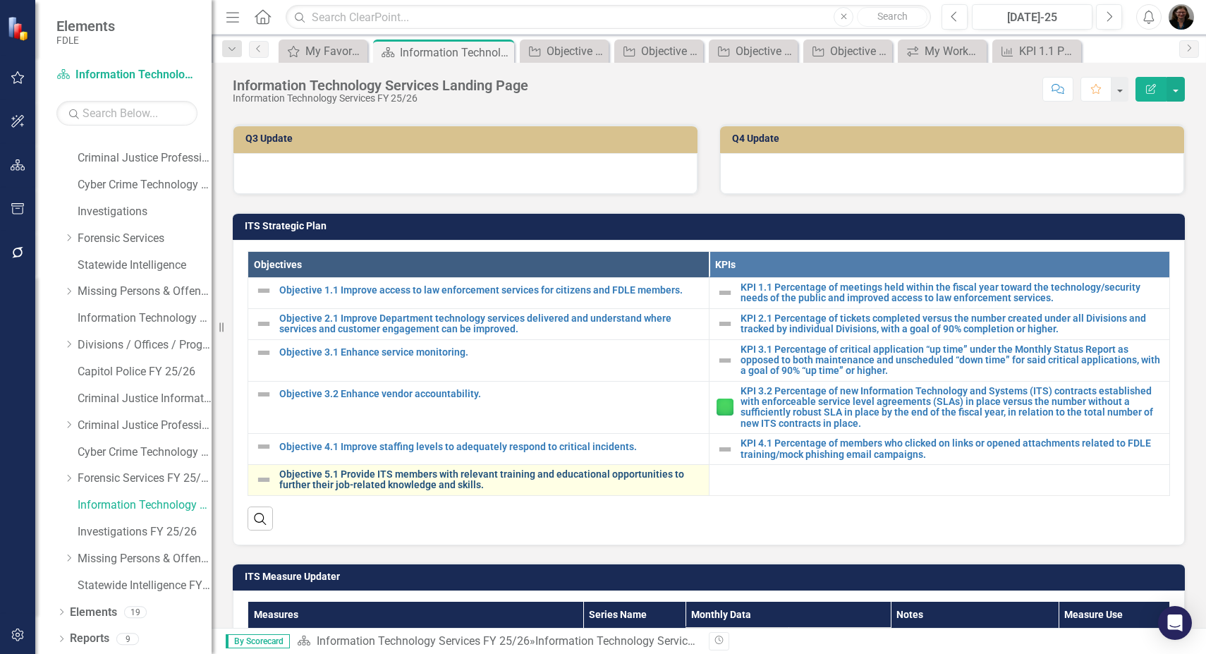
scroll to position [423, 0]
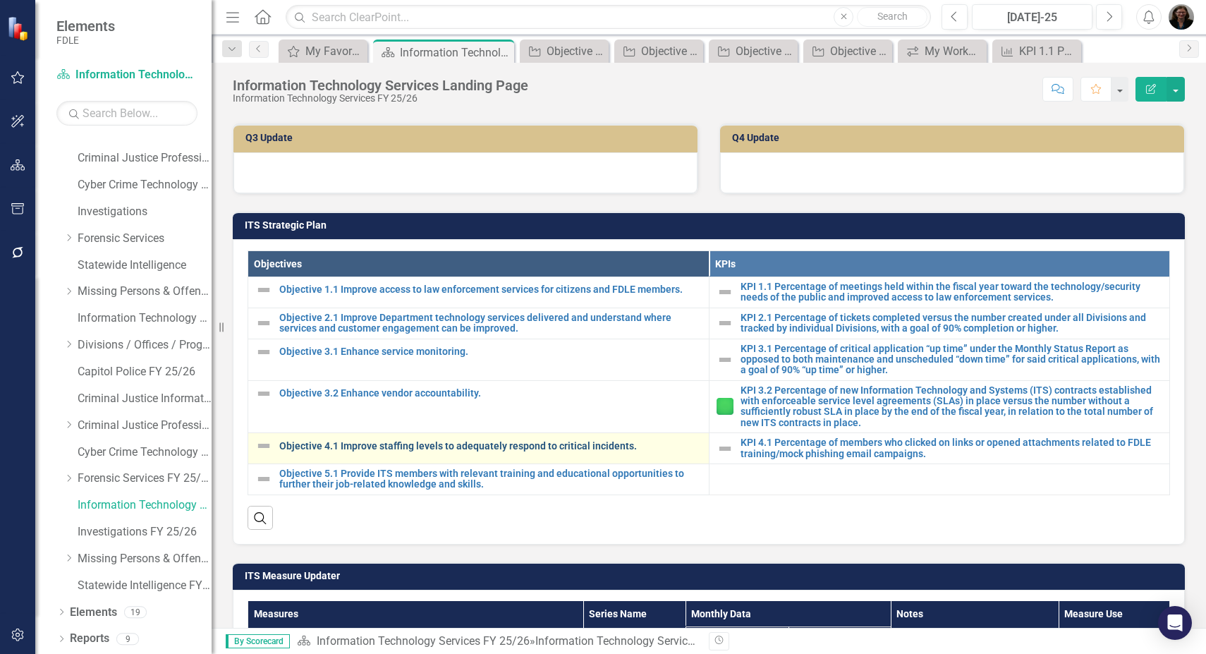
click at [422, 448] on link "Objective 4.1 Improve staffing levels to adequately respond to critical inciden…" at bounding box center [490, 446] width 422 height 11
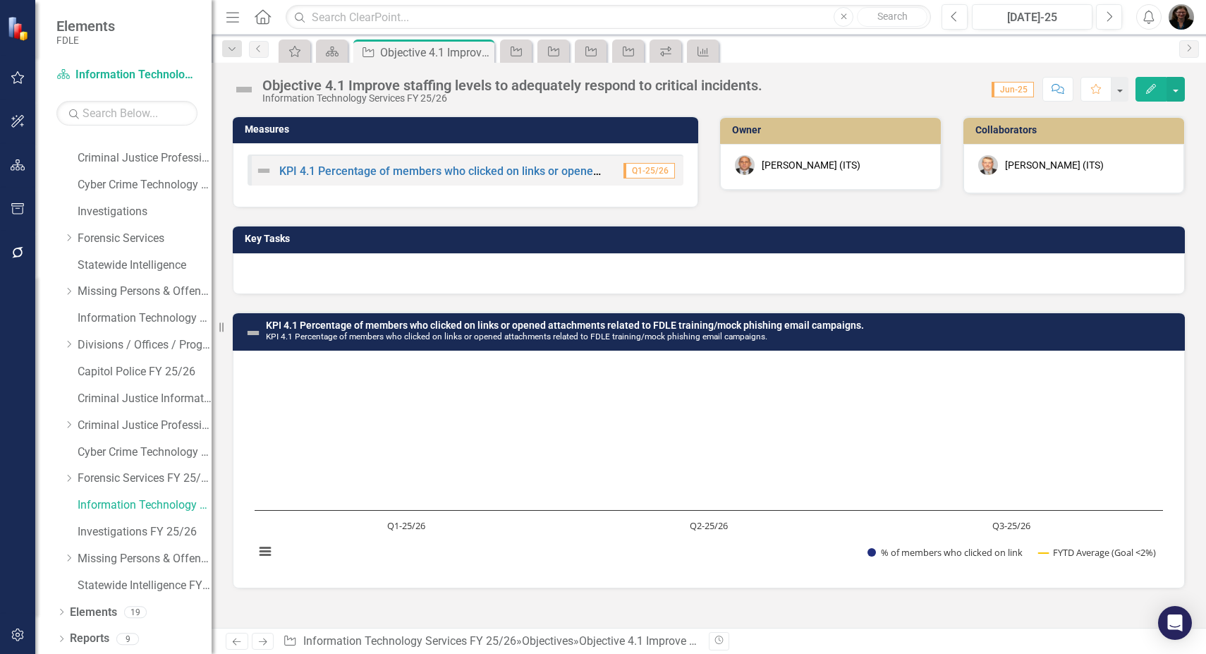
click at [413, 274] on div at bounding box center [709, 273] width 952 height 41
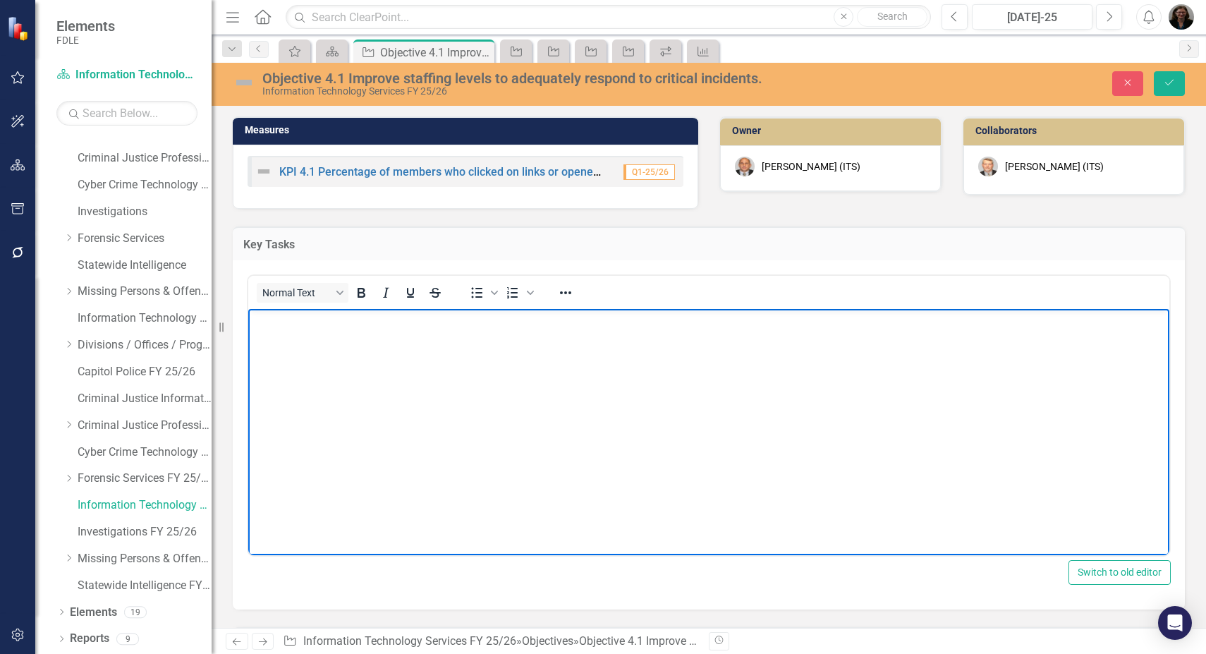
click at [368, 355] on body "Rich Text Area. Press ALT-0 for help." at bounding box center [708, 414] width 921 height 211
paste body "Rich Text Area. Press ALT-0 for help."
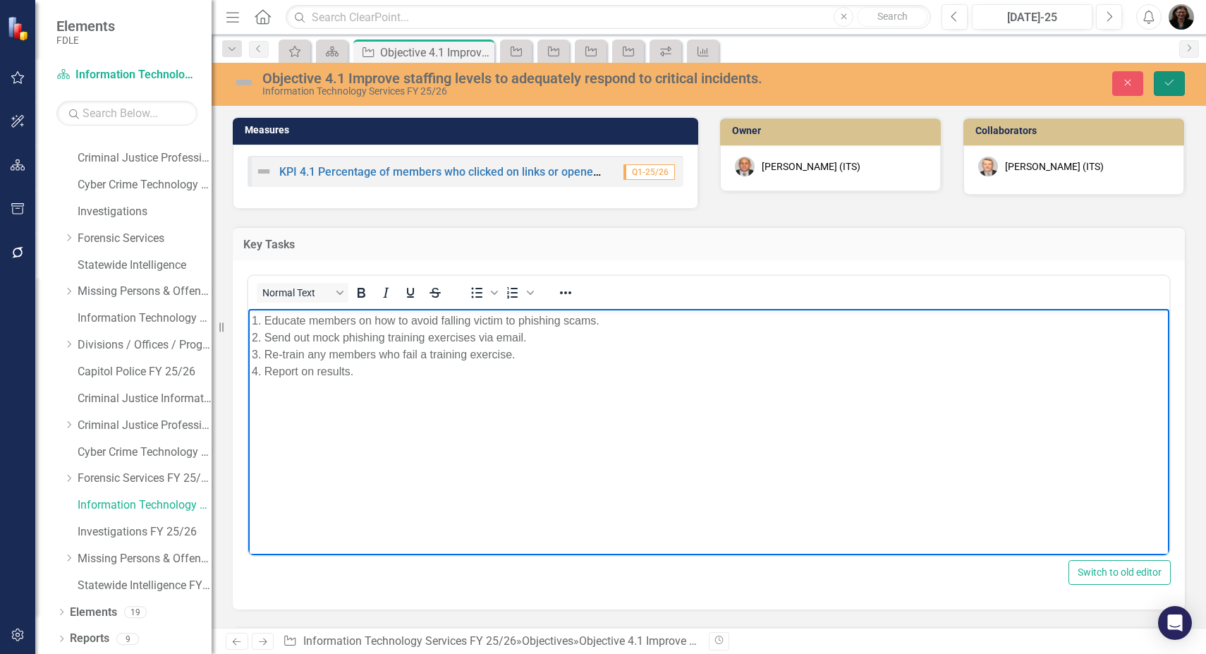
click at [1167, 85] on icon "Save" at bounding box center [1169, 83] width 13 height 10
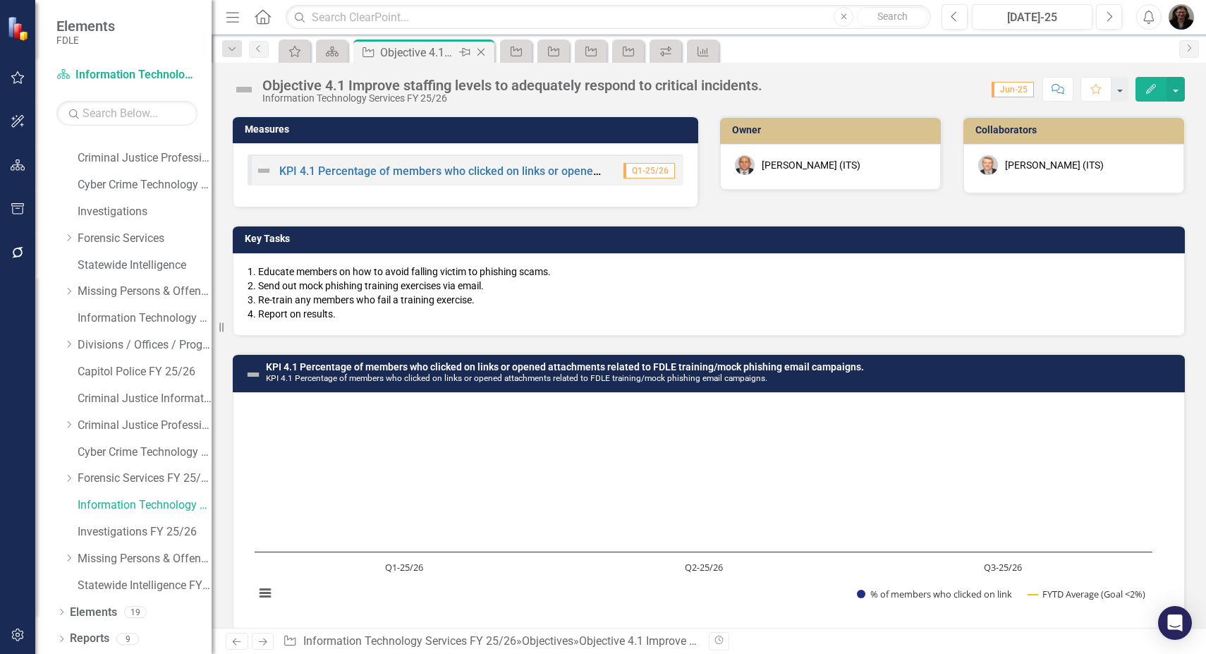
click at [483, 51] on icon "Close" at bounding box center [481, 52] width 14 height 11
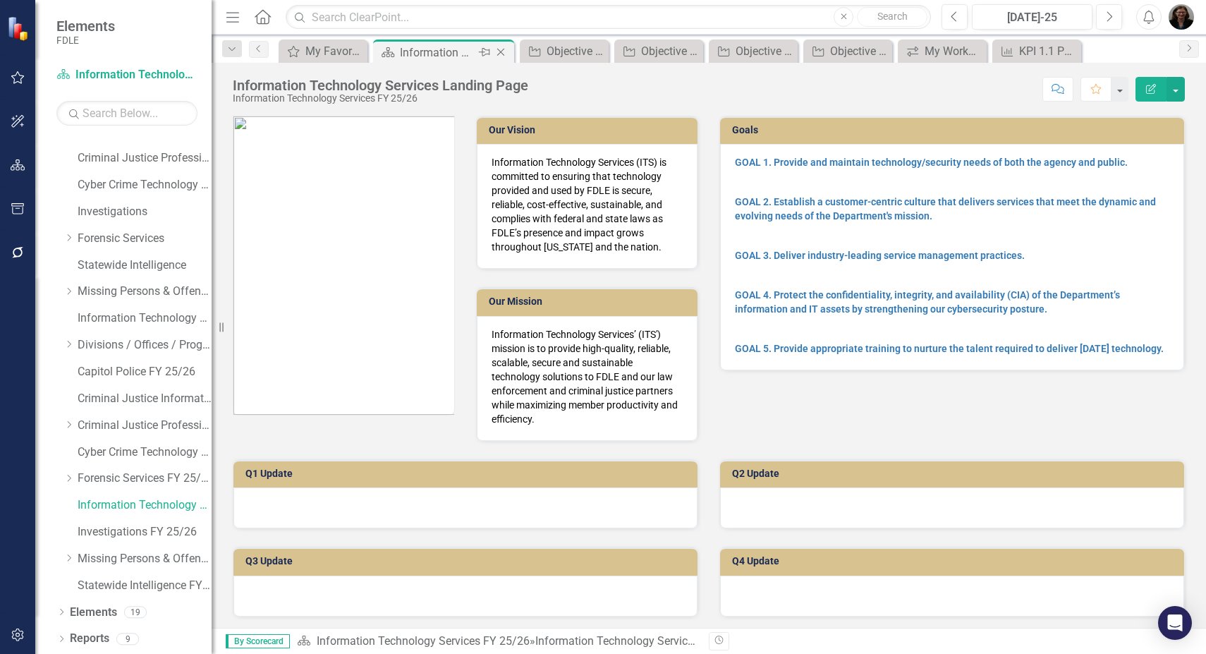
click at [500, 54] on icon "Close" at bounding box center [500, 52] width 14 height 11
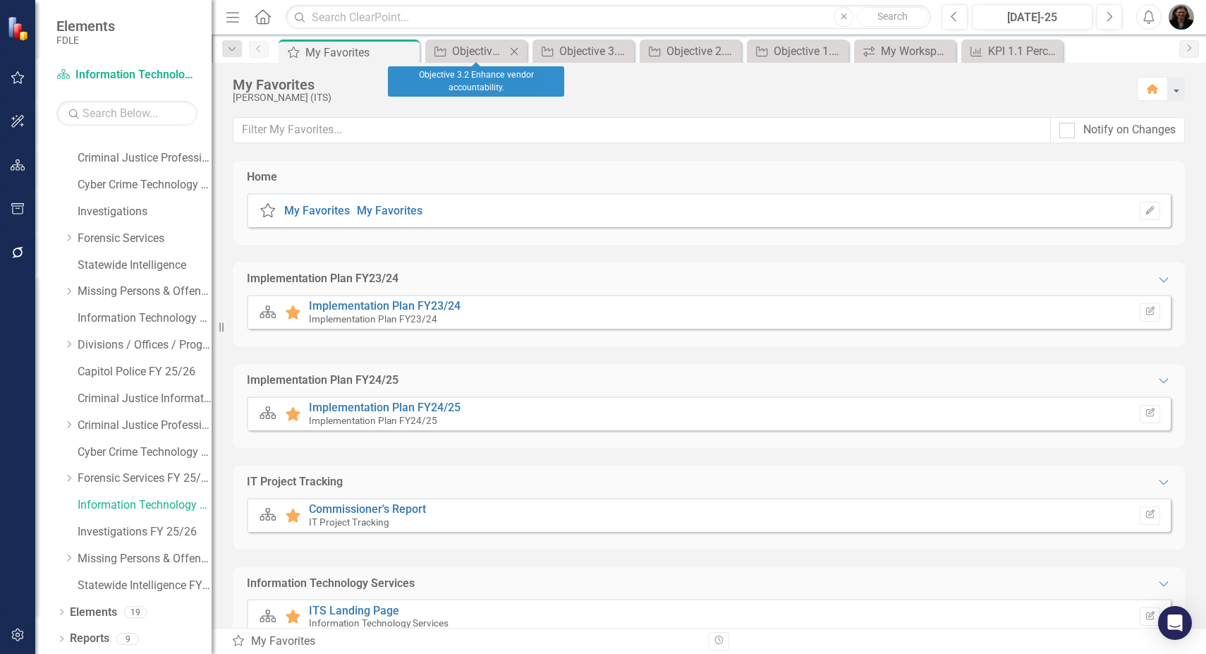
click at [521, 54] on icon "Close" at bounding box center [514, 51] width 14 height 11
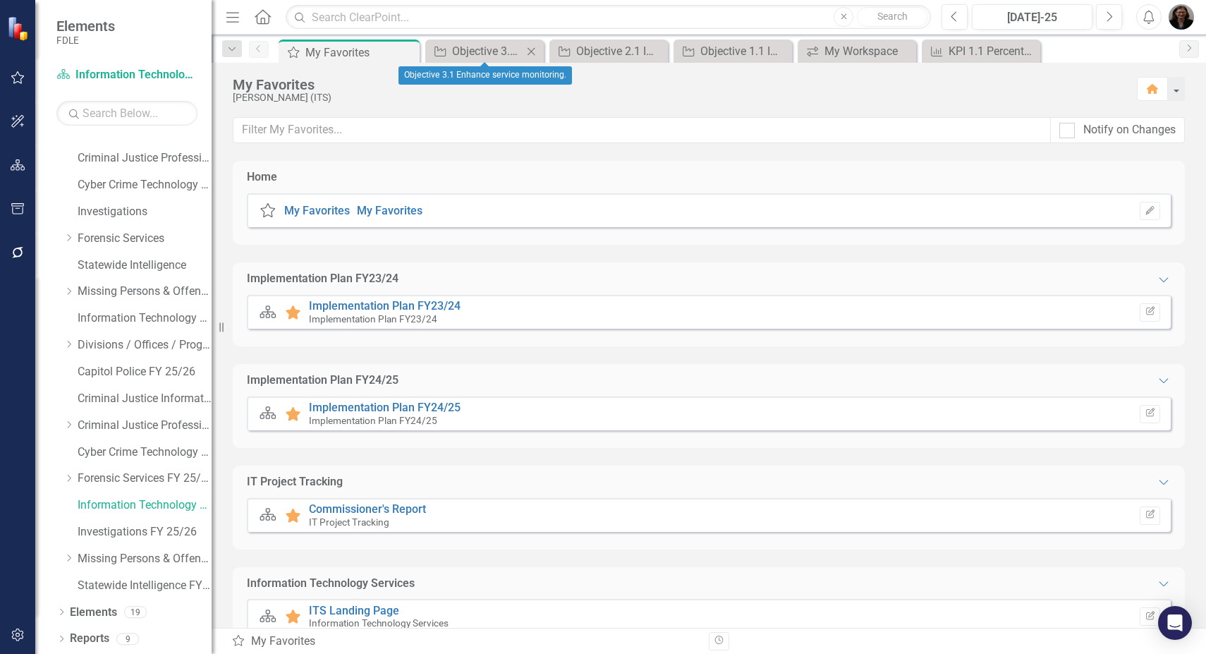
click at [534, 54] on icon at bounding box center [531, 51] width 8 height 8
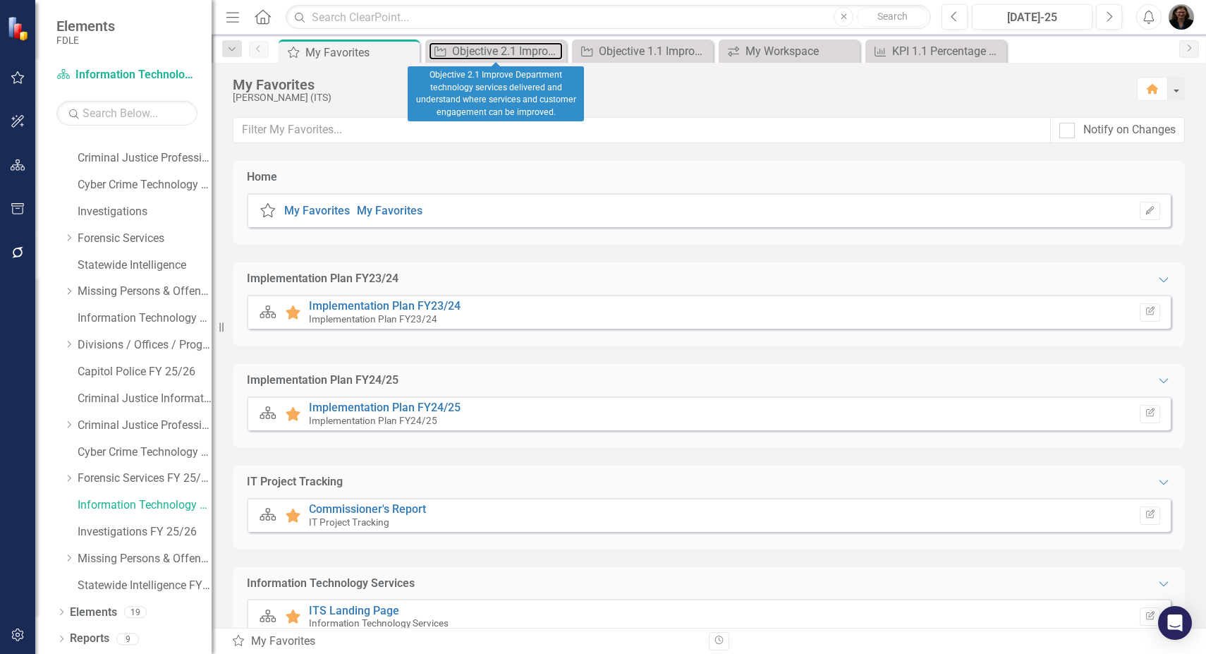
click at [534, 54] on div "Objective 2.1 Improve Department technology services delivered and understand w…" at bounding box center [507, 51] width 111 height 18
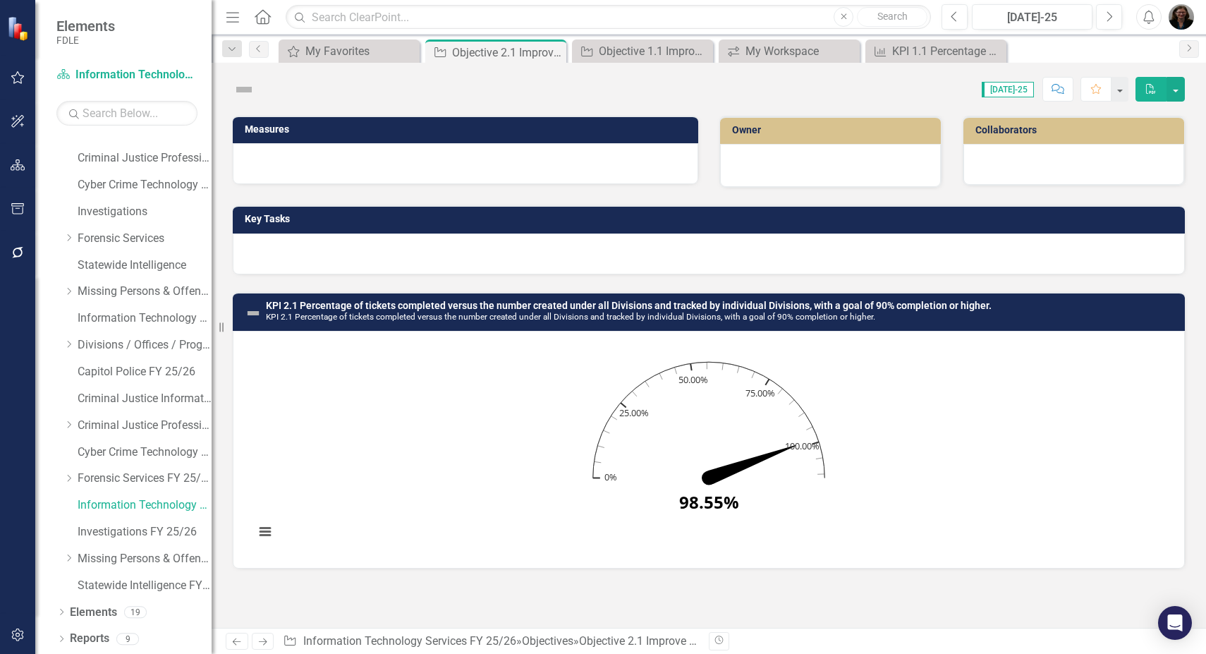
click at [0, 0] on icon "Close" at bounding box center [0, 0] width 0 height 0
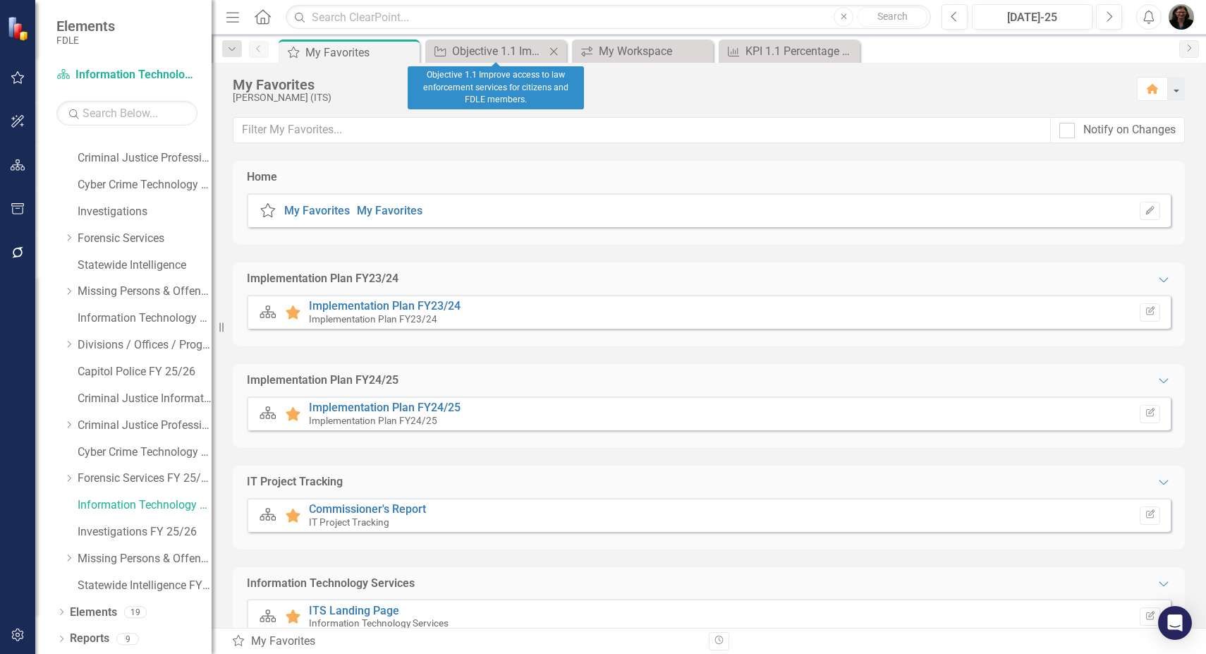
click at [557, 55] on icon "Close" at bounding box center [553, 51] width 14 height 11
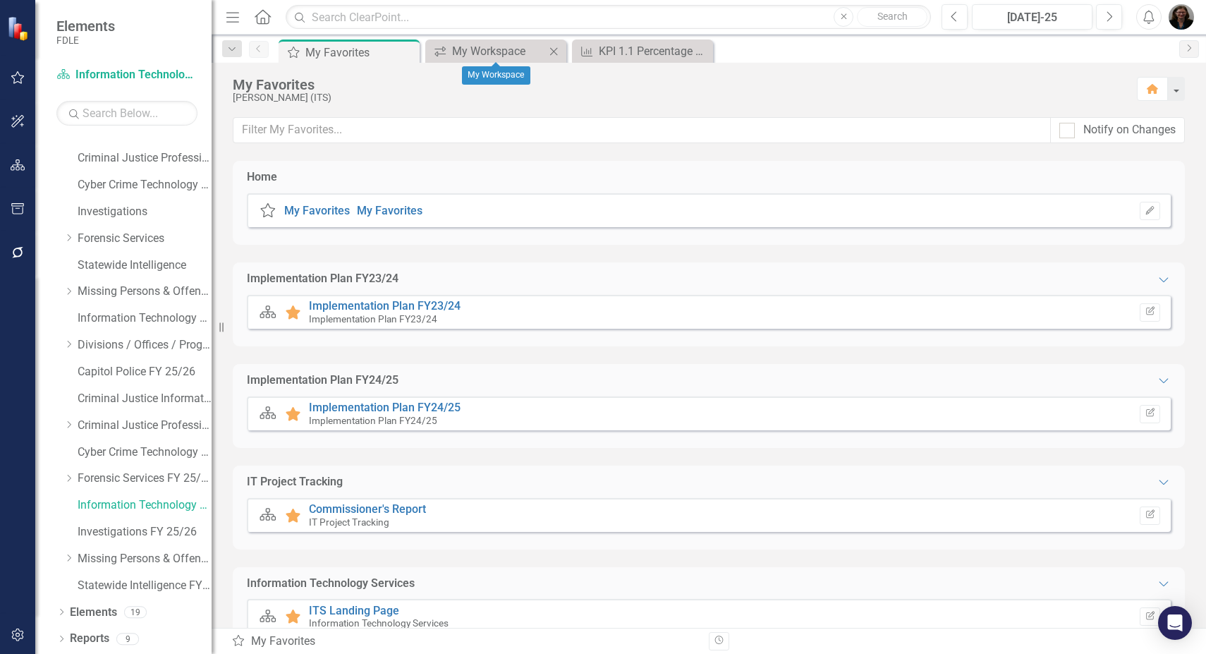
click at [555, 51] on icon "Close" at bounding box center [553, 51] width 14 height 11
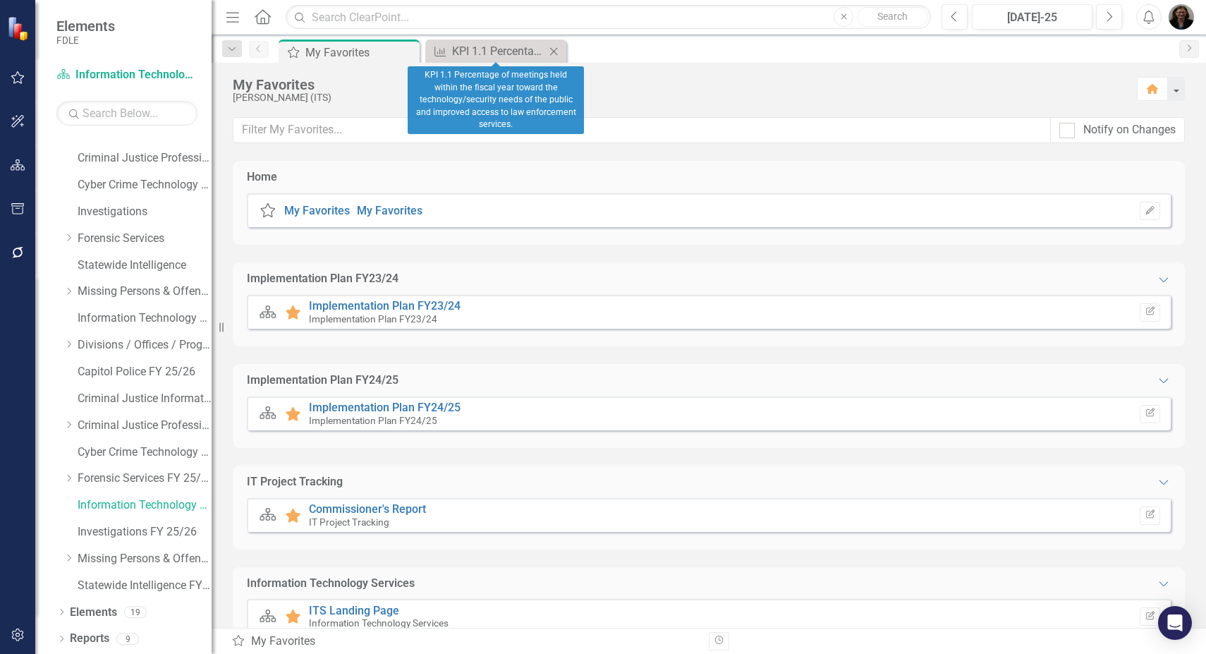
click at [554, 51] on icon at bounding box center [554, 51] width 8 height 8
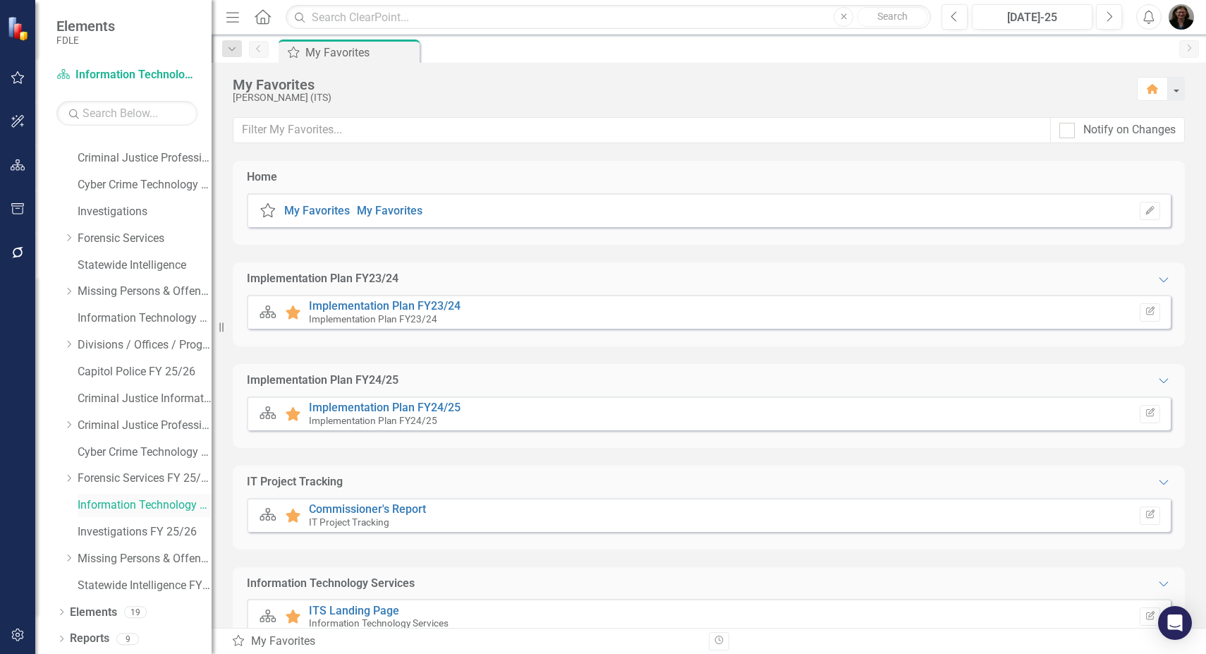
click at [140, 505] on link "Information Technology Services FY 25/26" at bounding box center [145, 505] width 134 height 16
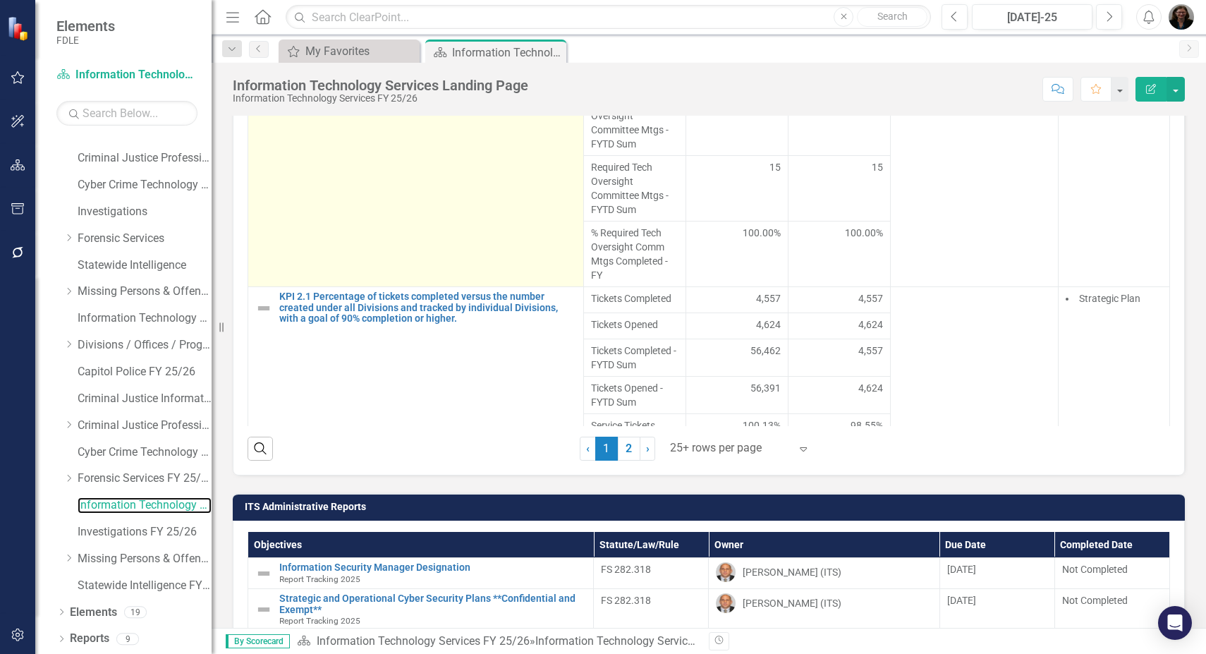
scroll to position [983, 0]
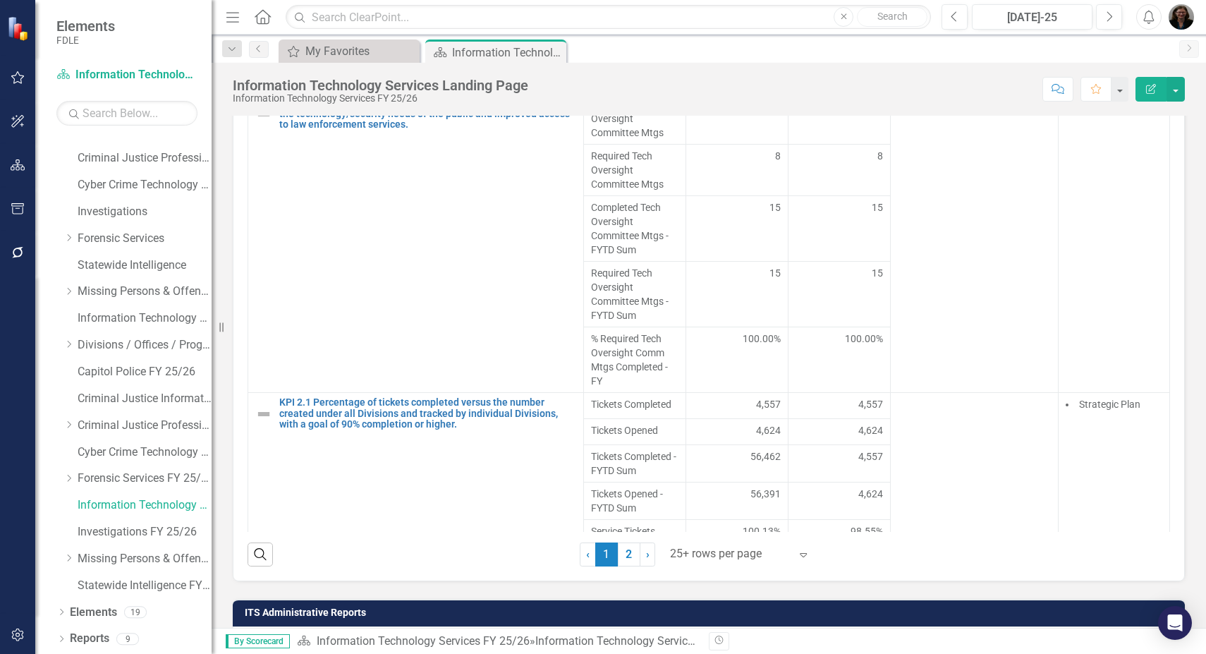
click at [433, 561] on div "Search ‹ Previous 1 (current) 2 › Next 25+ rows per page Expand" at bounding box center [708, 549] width 922 height 35
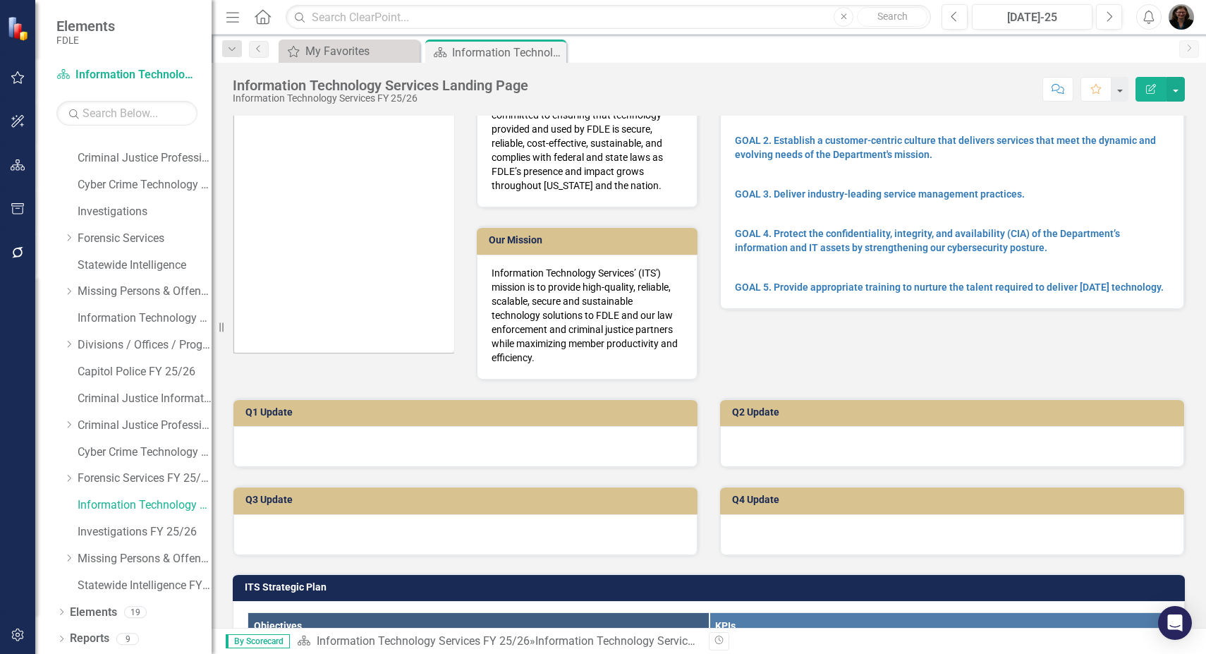
scroll to position [0, 0]
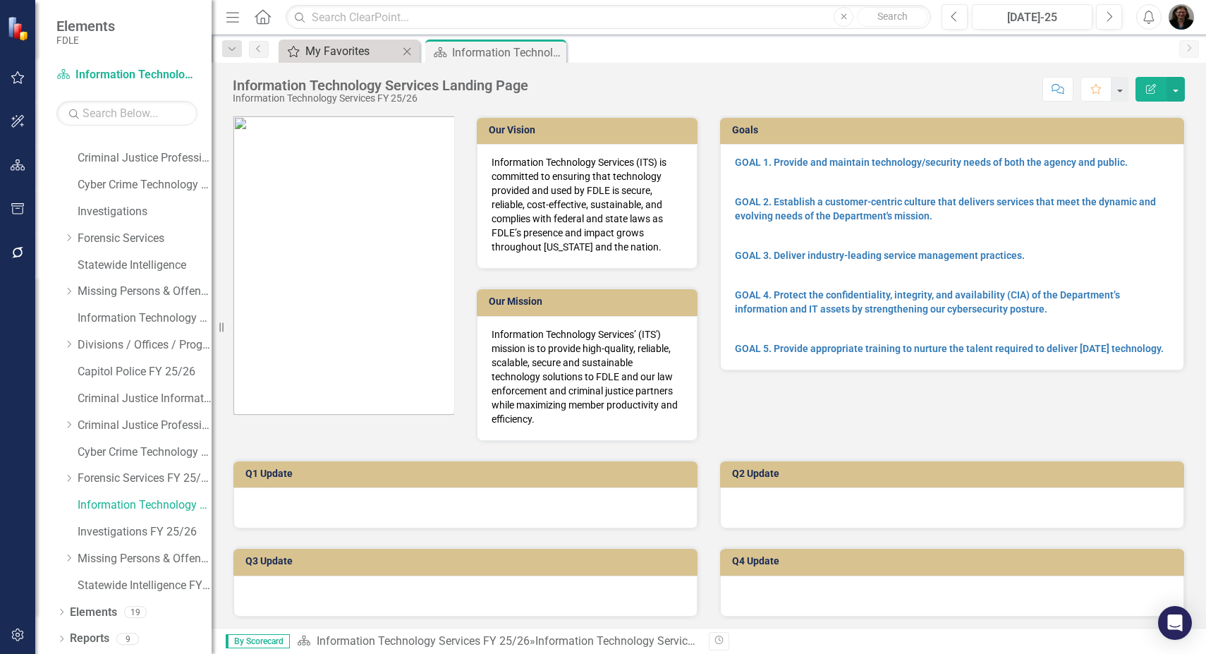
click at [344, 53] on div "My Favorites" at bounding box center [351, 51] width 93 height 18
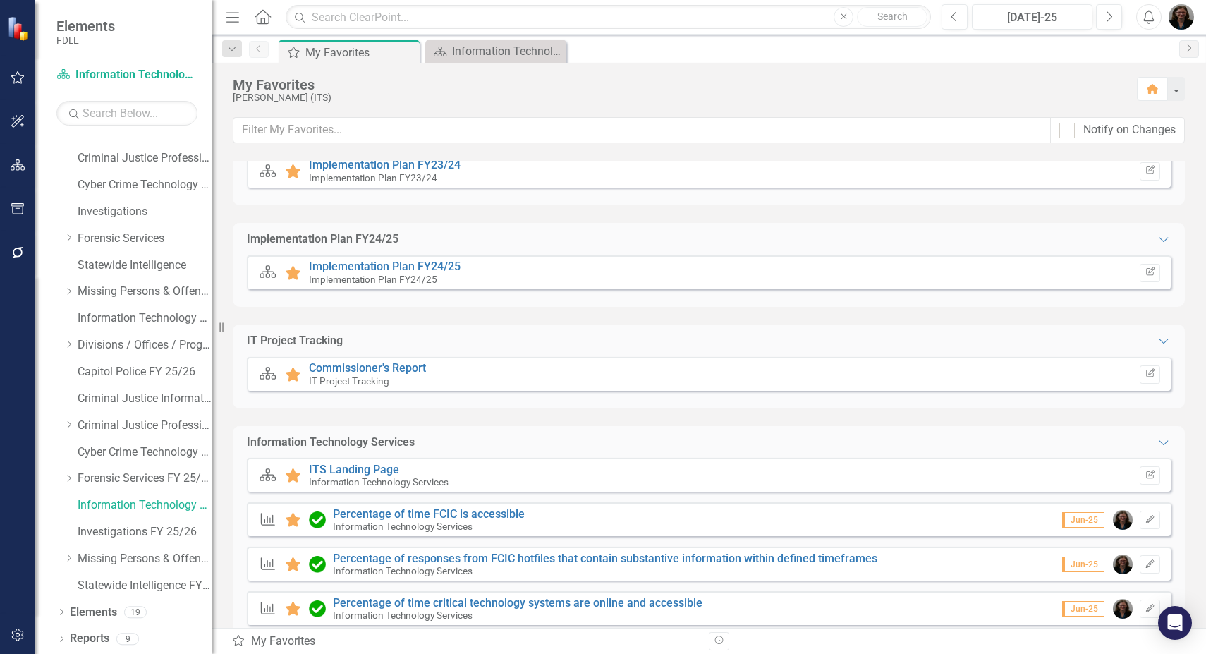
scroll to position [173, 0]
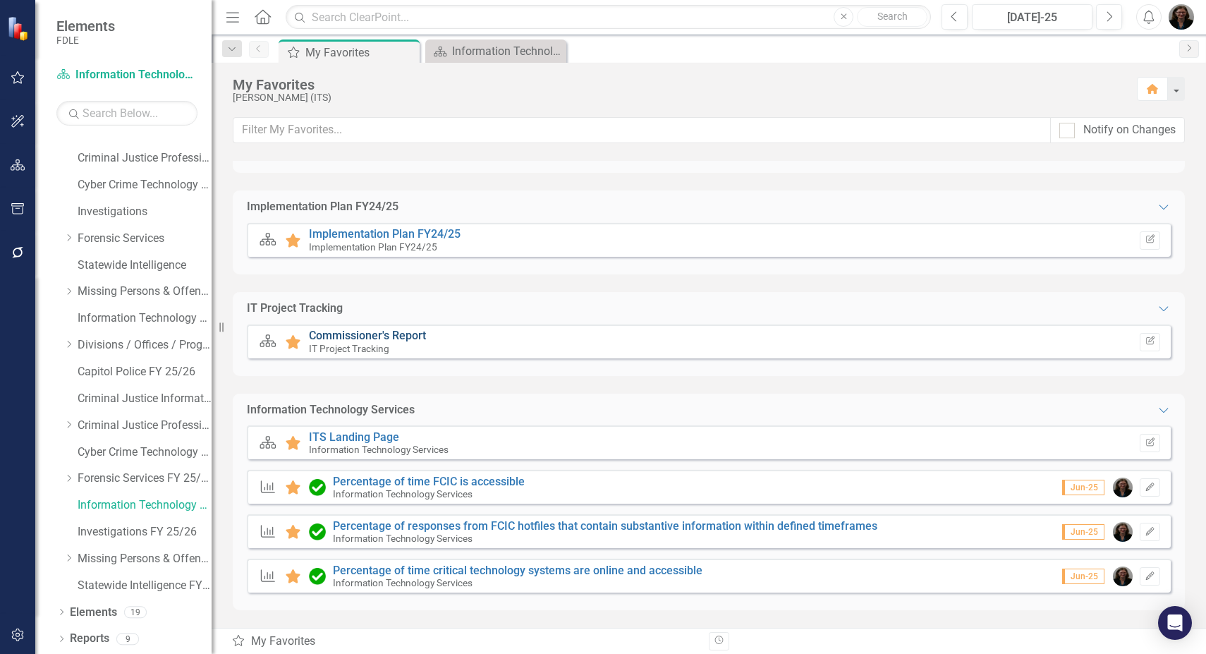
click at [413, 330] on link "Commissioner's Report" at bounding box center [367, 335] width 117 height 13
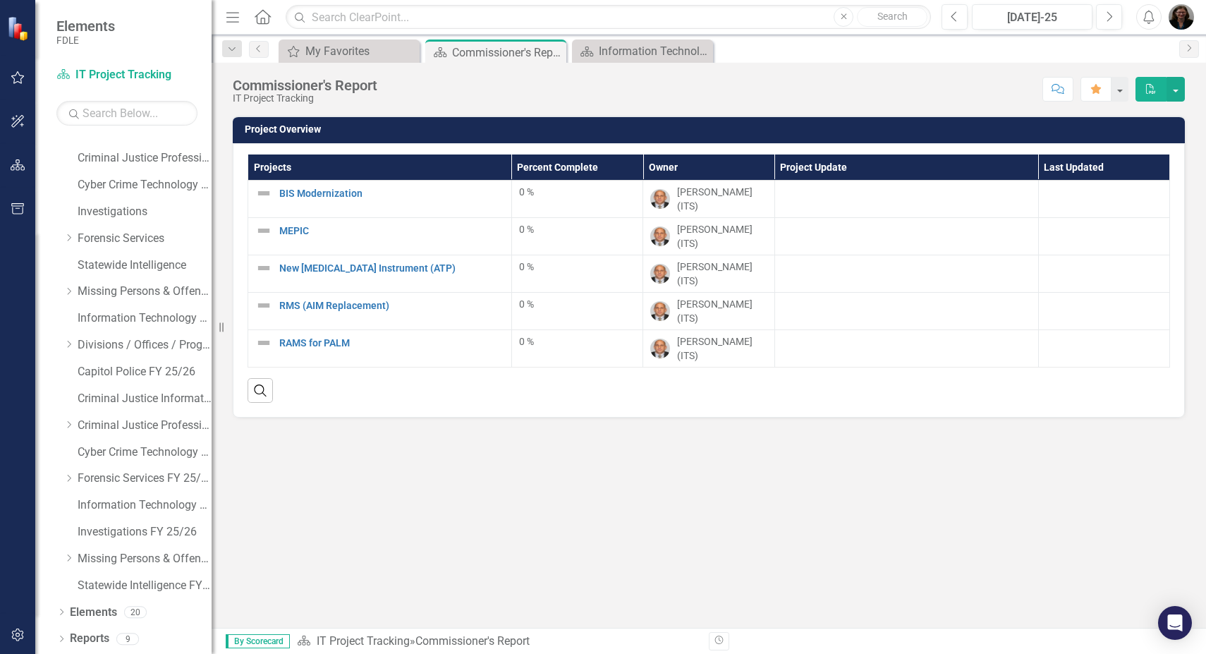
click at [515, 488] on div "Project Overview Projects Percent Complete Owner Project Update Last Updated BI…" at bounding box center [708, 372] width 994 height 512
click at [818, 334] on div at bounding box center [906, 342] width 249 height 17
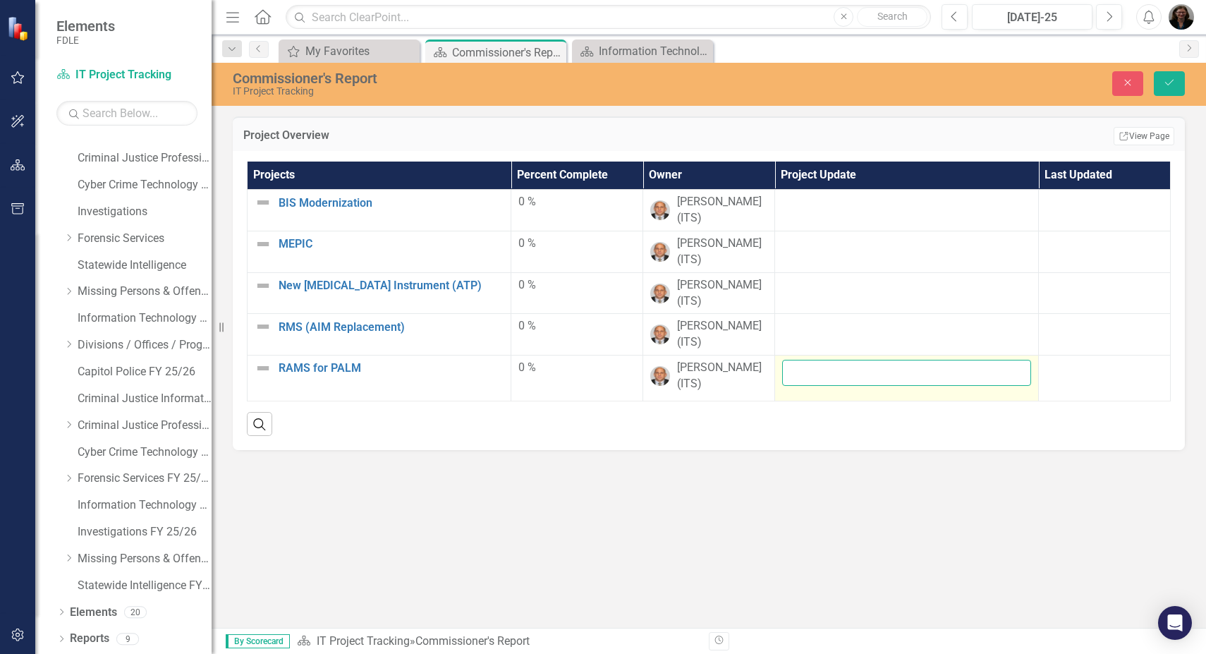
click at [828, 368] on input "text" at bounding box center [906, 373] width 249 height 26
paste input "PALM was scheduled go live January 1, 2026; however, the go-live date has been …"
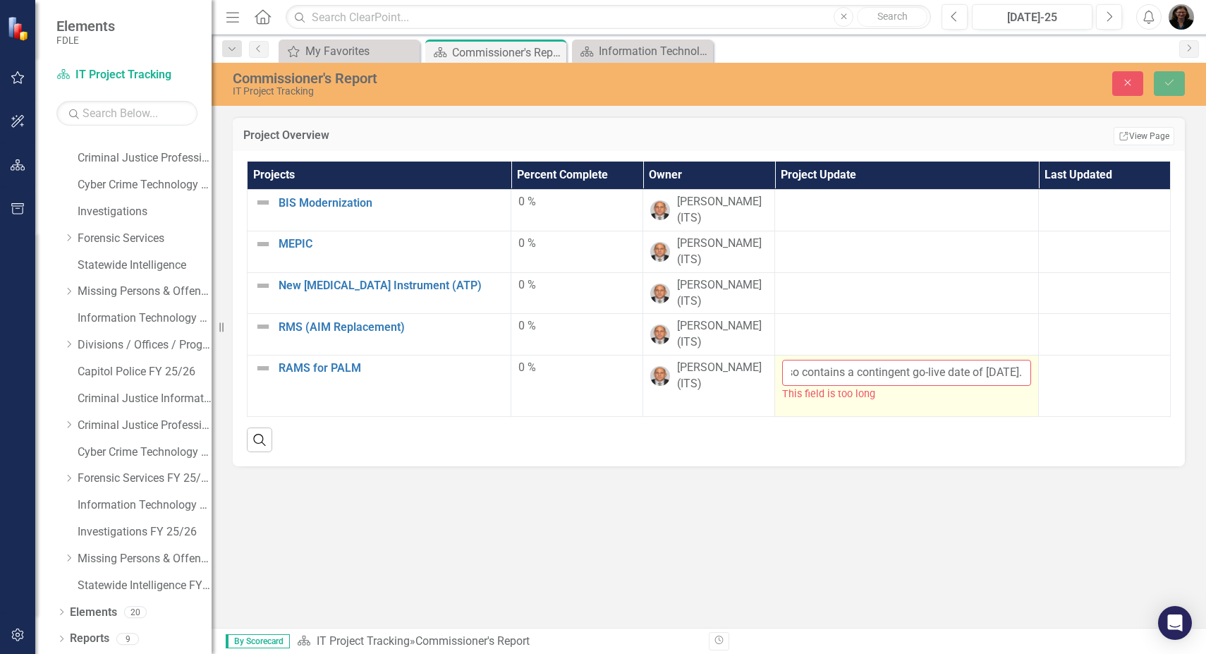
drag, startPoint x: 981, startPoint y: 374, endPoint x: 959, endPoint y: 374, distance: 22.6
click at [959, 374] on input "PALM was scheduled go live January 1, 2026; however, the go-live date has been …" at bounding box center [906, 373] width 249 height 26
click at [888, 373] on input "PALM was scheduled go live January 1, 2026; however, the go-live date has been …" at bounding box center [906, 373] width 249 height 26
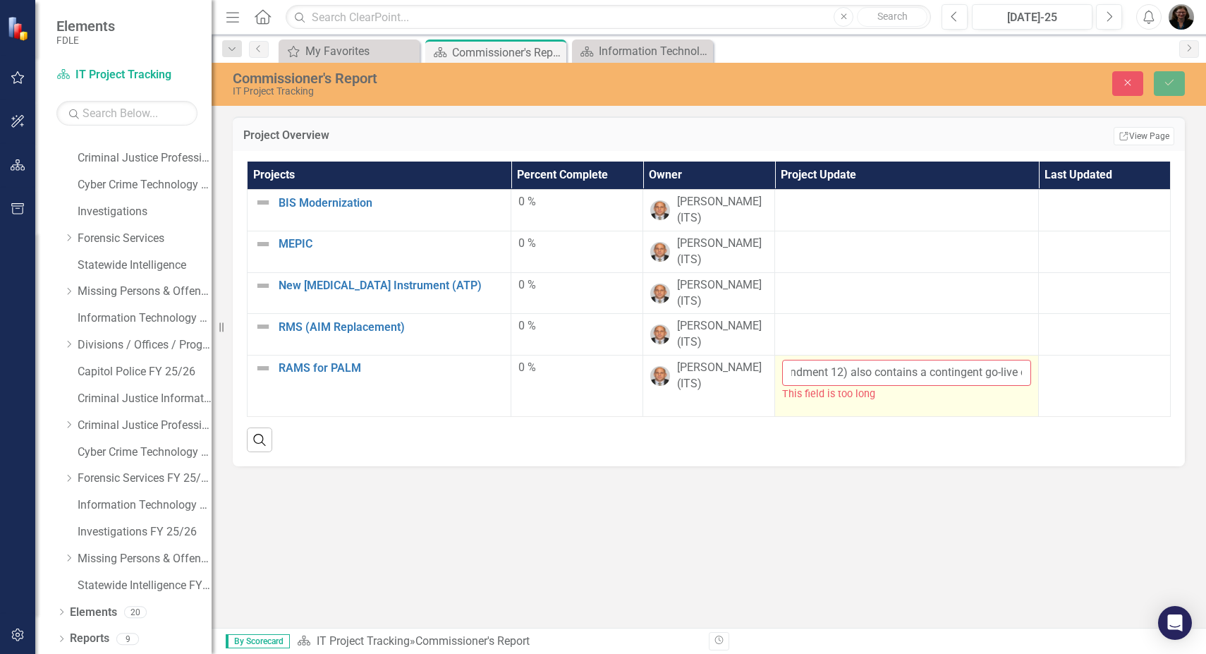
click at [907, 372] on input "PALM was scheduled go live January 1, 2026; however, the go-live date has been …" at bounding box center [906, 373] width 249 height 26
drag, startPoint x: 911, startPoint y: 373, endPoint x: 882, endPoint y: 369, distance: 29.1
click at [882, 369] on input "PALM was scheduled go live January 1, 2026; however, the go-live date has been …" at bounding box center [906, 373] width 249 height 26
click at [842, 373] on input "PALM was scheduled go live January 1, 2026; however, the go-live date has been …" at bounding box center [906, 373] width 249 height 26
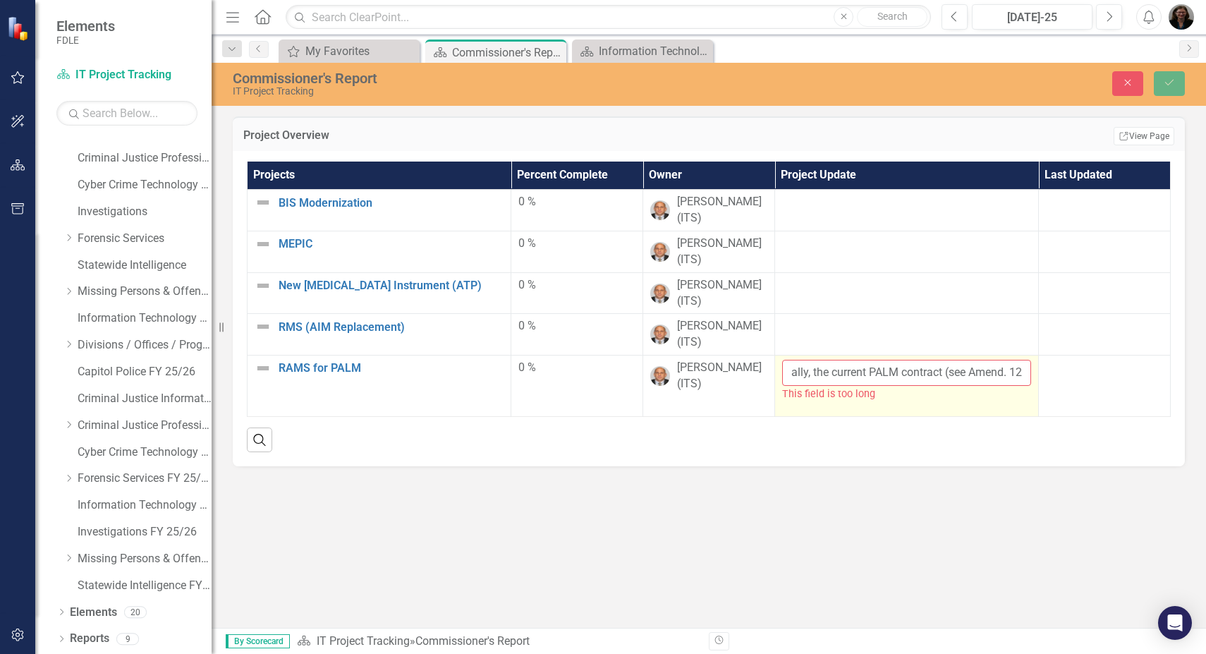
drag, startPoint x: 948, startPoint y: 372, endPoint x: 908, endPoint y: 371, distance: 40.2
click at [908, 371] on input "PALM was scheduled go live January 1, 2026; however, the go-live date has been …" at bounding box center [906, 373] width 249 height 26
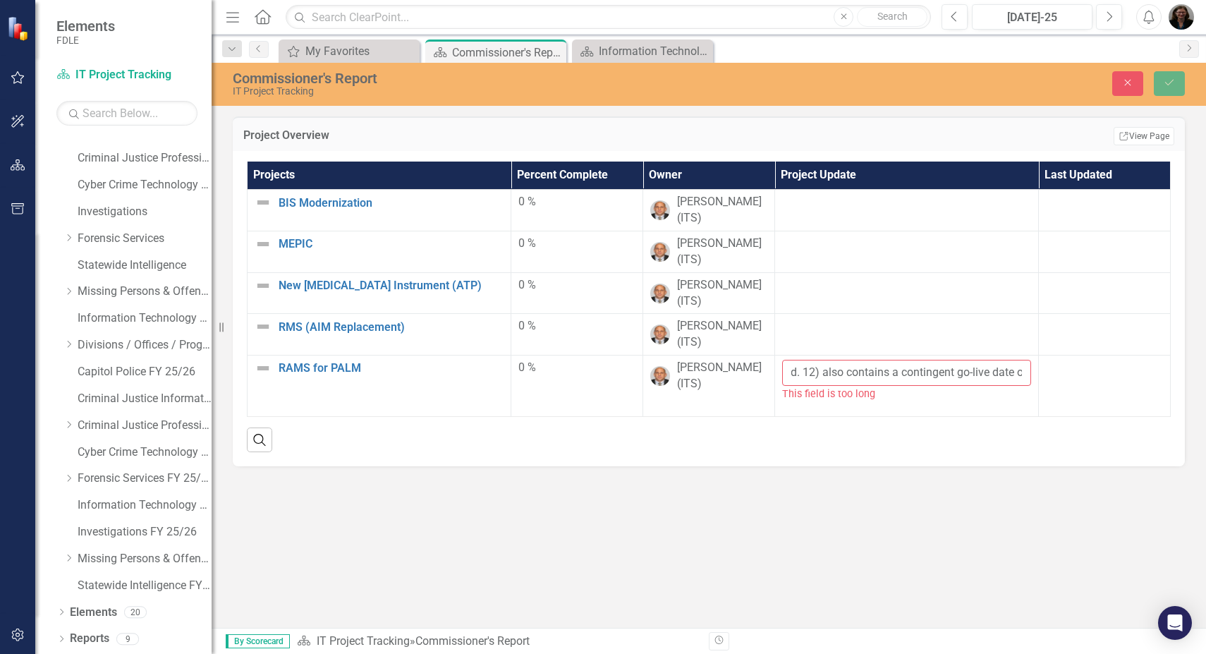
scroll to position [0, 816]
drag, startPoint x: 1019, startPoint y: 371, endPoint x: 1112, endPoint y: 374, distance: 93.1
click at [1112, 374] on tr "RAMS for PALM Edit Edit Project Link Open Element 0 % Joey Hornsby (ITS) PALM w…" at bounding box center [708, 385] width 923 height 61
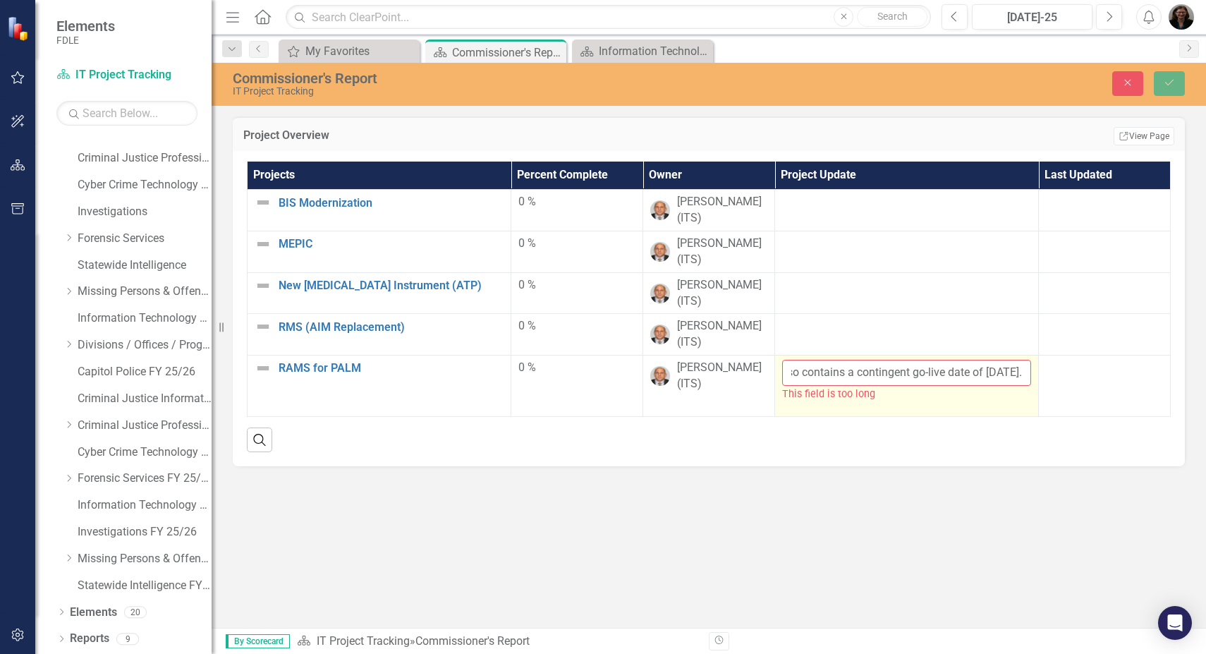
click at [926, 369] on input "PALM was scheduled go live January 1, 2026; however, the go-live date has been …" at bounding box center [906, 373] width 249 height 26
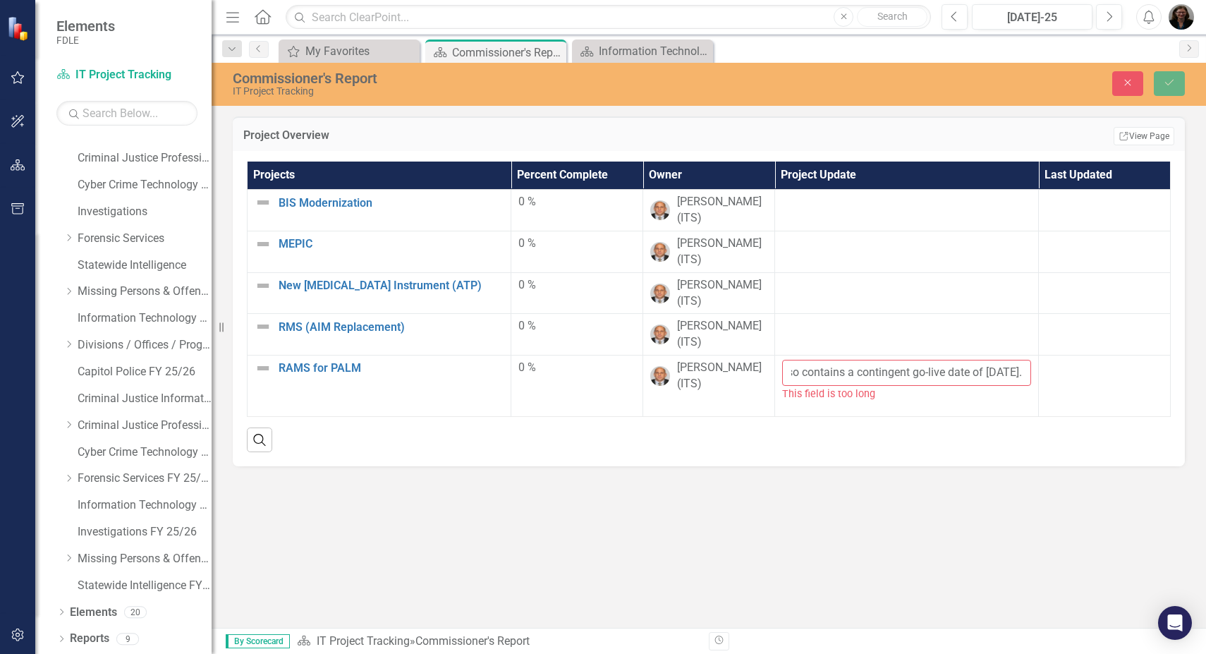
type input "PALM was scheduled go live January 1, 2026; however, the go-live date has been …"
click at [922, 444] on div "Search" at bounding box center [709, 434] width 924 height 35
drag, startPoint x: 787, startPoint y: 371, endPoint x: 1400, endPoint y: 397, distance: 613.2
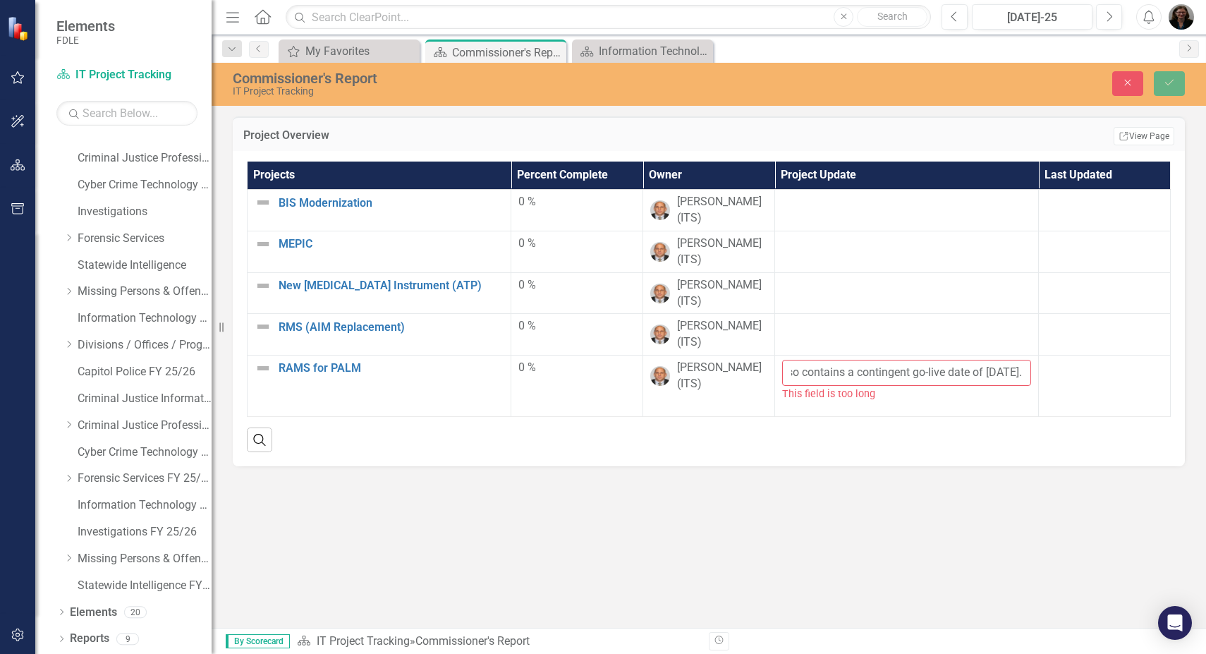
click at [1205, 397] on html "Elements FDLE Scorecard IT Project Tracking Search Dropdown Scorecards 76 Dropd…" at bounding box center [603, 327] width 1206 height 654
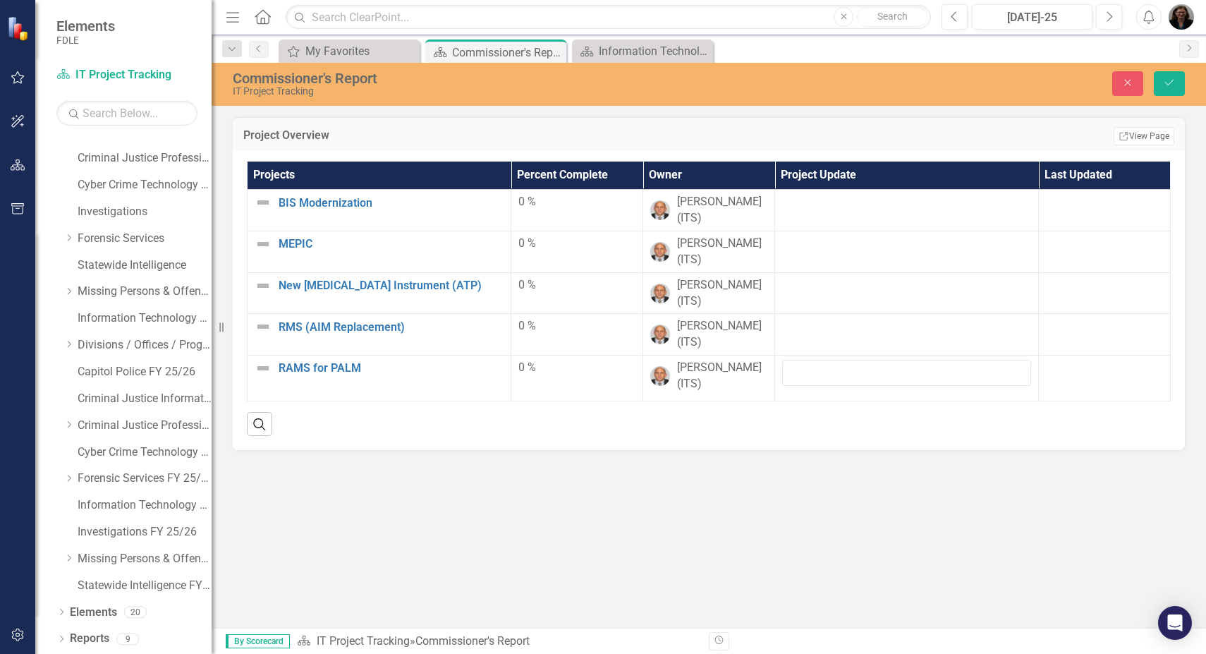
click at [647, 563] on div "Project Overview Edit Report Select Report Link View Page Projects Percent Comp…" at bounding box center [708, 371] width 994 height 511
click at [837, 374] on input "text" at bounding box center [906, 373] width 249 height 26
paste input "PALM was scheduled go live 1/1/26; however, the go-live date has been extended …"
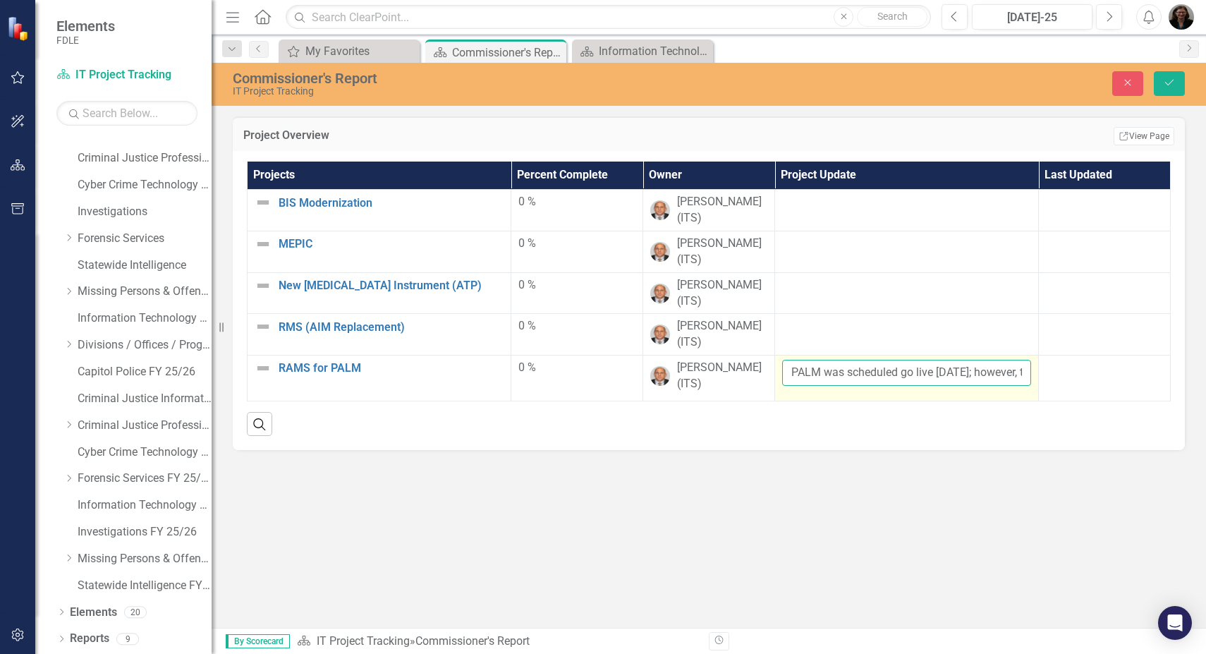
scroll to position [0, 651]
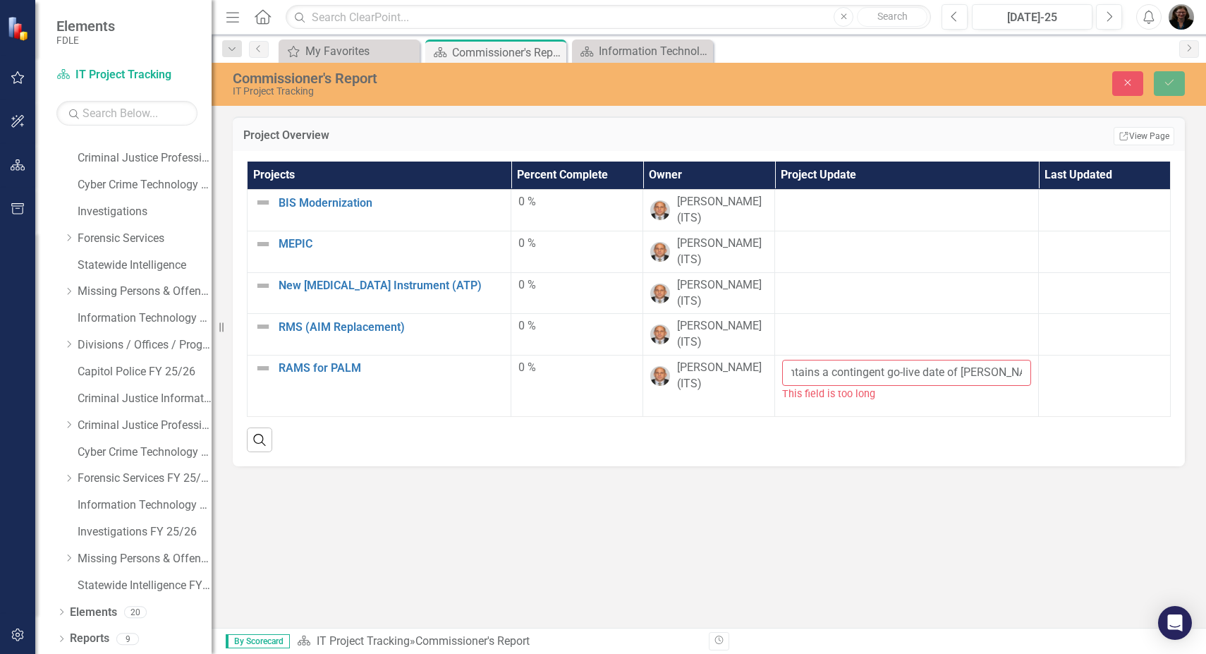
type input "PALM was scheduled go live 1/1/26; however, the go-live date has been extended …"
click at [668, 541] on div "Project Overview Edit Report Select Report Link View Page Projects Percent Comp…" at bounding box center [708, 371] width 994 height 511
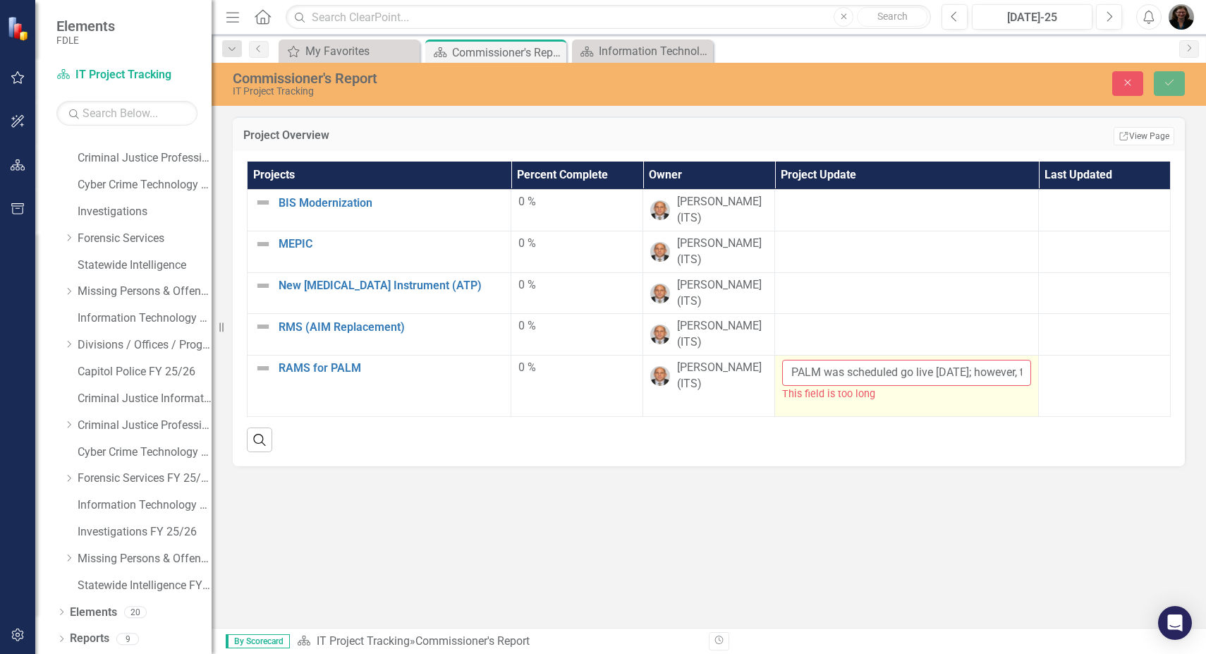
click at [988, 374] on input "PALM was scheduled go live 1/1/26; however, the go-live date has been extended …" at bounding box center [906, 373] width 249 height 26
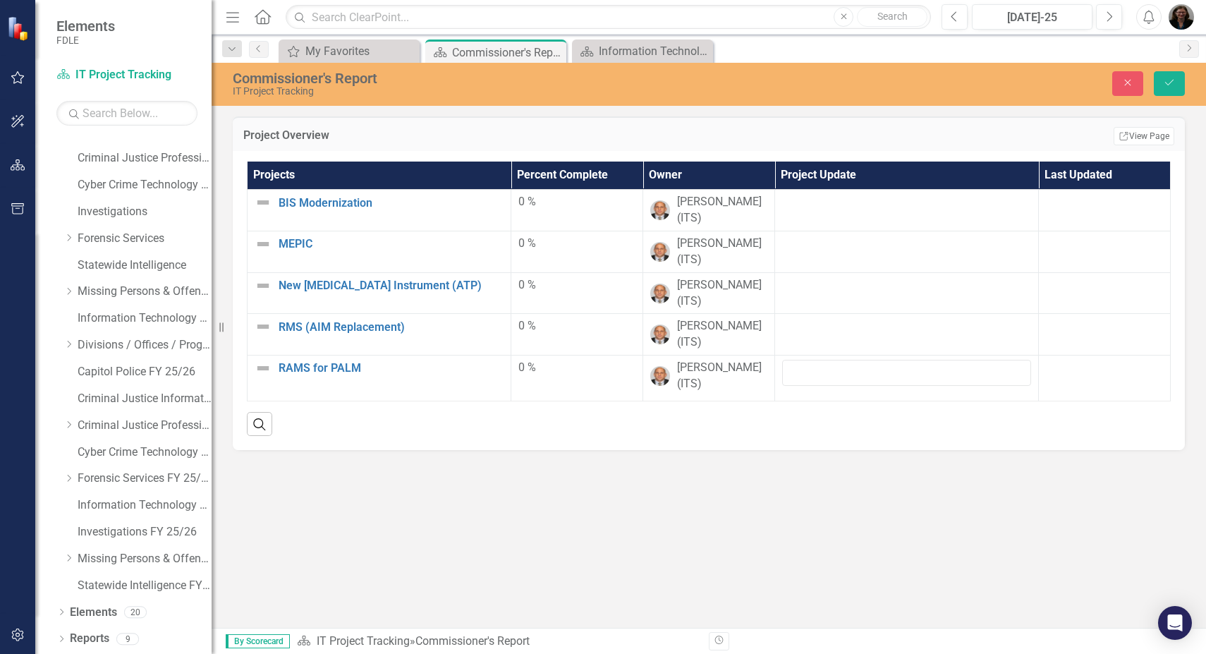
drag, startPoint x: 596, startPoint y: 536, endPoint x: 760, endPoint y: 478, distance: 174.4
click at [596, 536] on div "Project Overview Edit Report Select Report Link View Page Projects Percent Comp…" at bounding box center [708, 371] width 994 height 511
click at [950, 367] on input "text" at bounding box center [906, 373] width 249 height 26
paste input "PALM was scheduled go live [DATE]; however, the go-live date has been extended …"
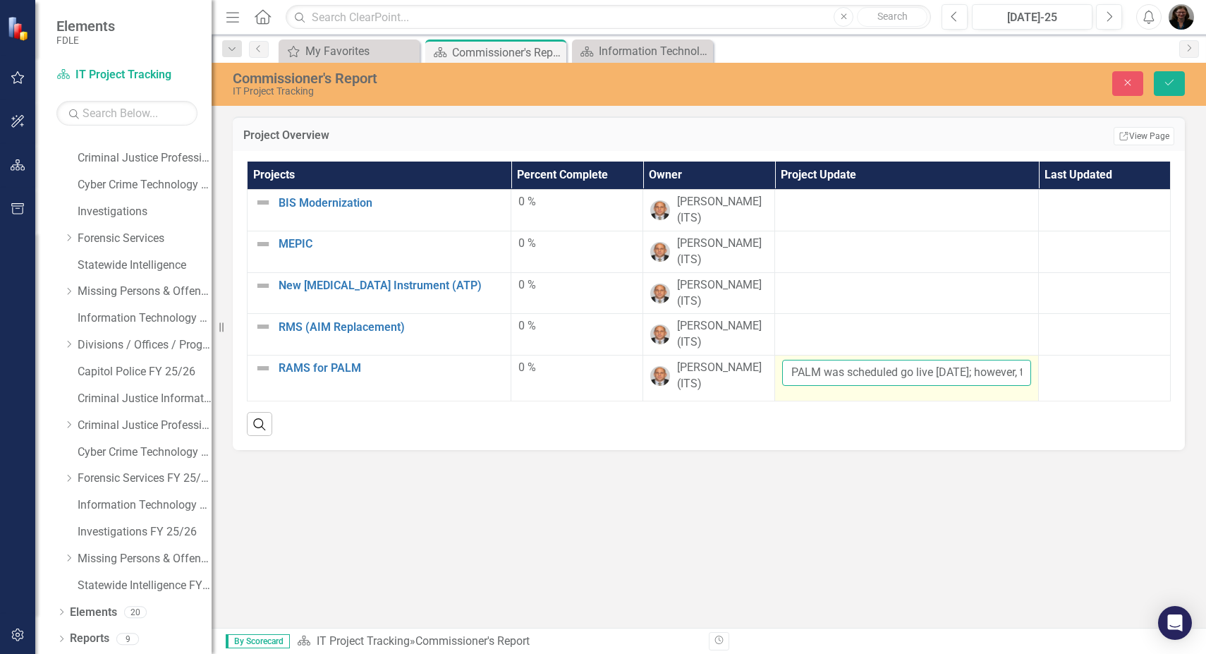
scroll to position [0, 446]
type input "PALM was scheduled go live [DATE]; however, the go-live date has been extended …"
click at [1153, 71] on button "Save" at bounding box center [1168, 83] width 31 height 25
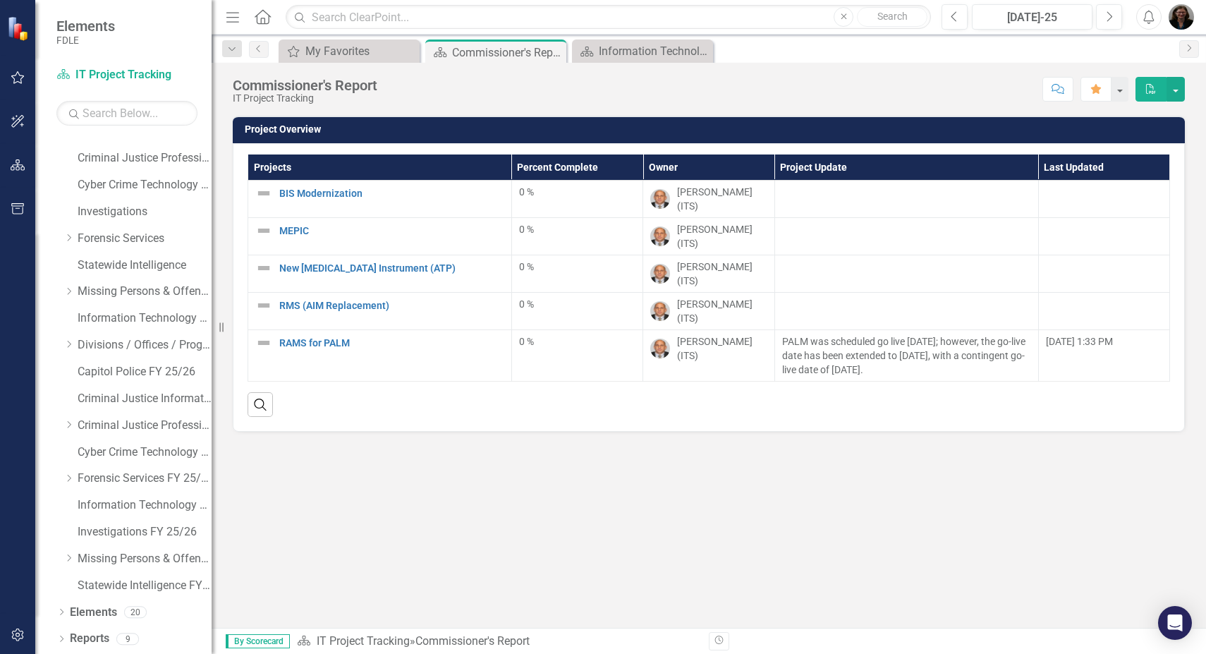
click at [567, 515] on div "Project Overview Projects Percent Complete Owner Project Update Last Updated BI…" at bounding box center [708, 372] width 994 height 512
click at [849, 196] on div at bounding box center [906, 193] width 249 height 17
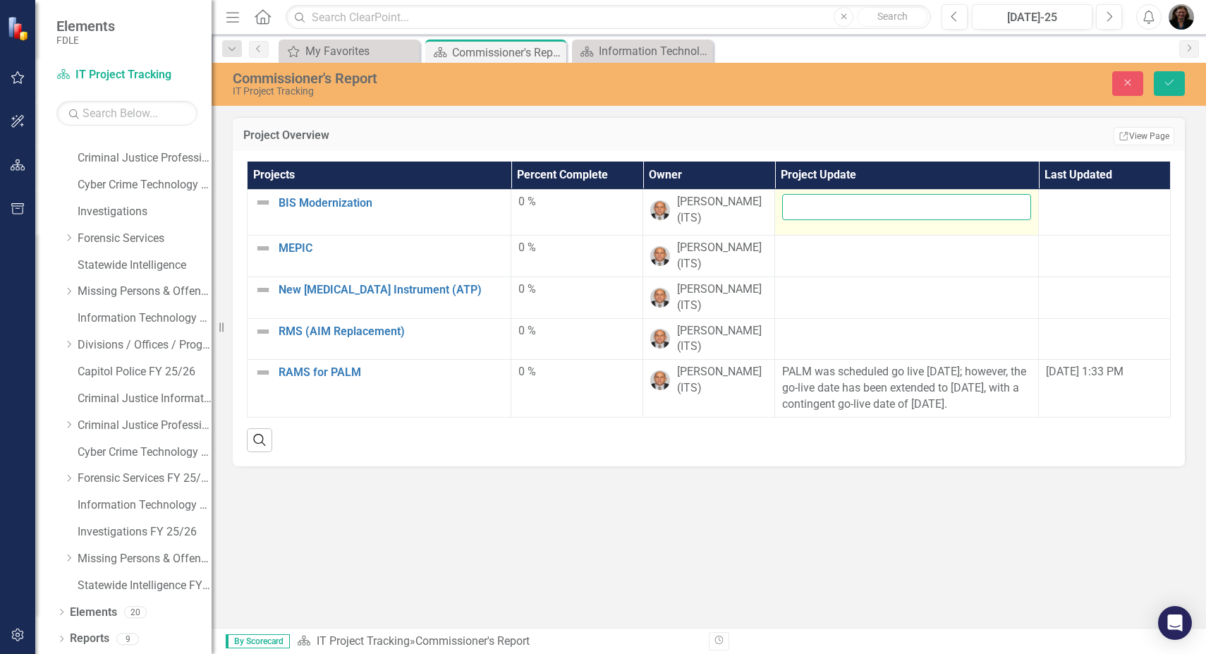
click at [843, 211] on input "text" at bounding box center [906, 207] width 249 height 26
paste input "System Acceptance was 3/31."
type input "System Acceptance was 3/31."
click at [1153, 71] on button "Save" at bounding box center [1168, 83] width 31 height 25
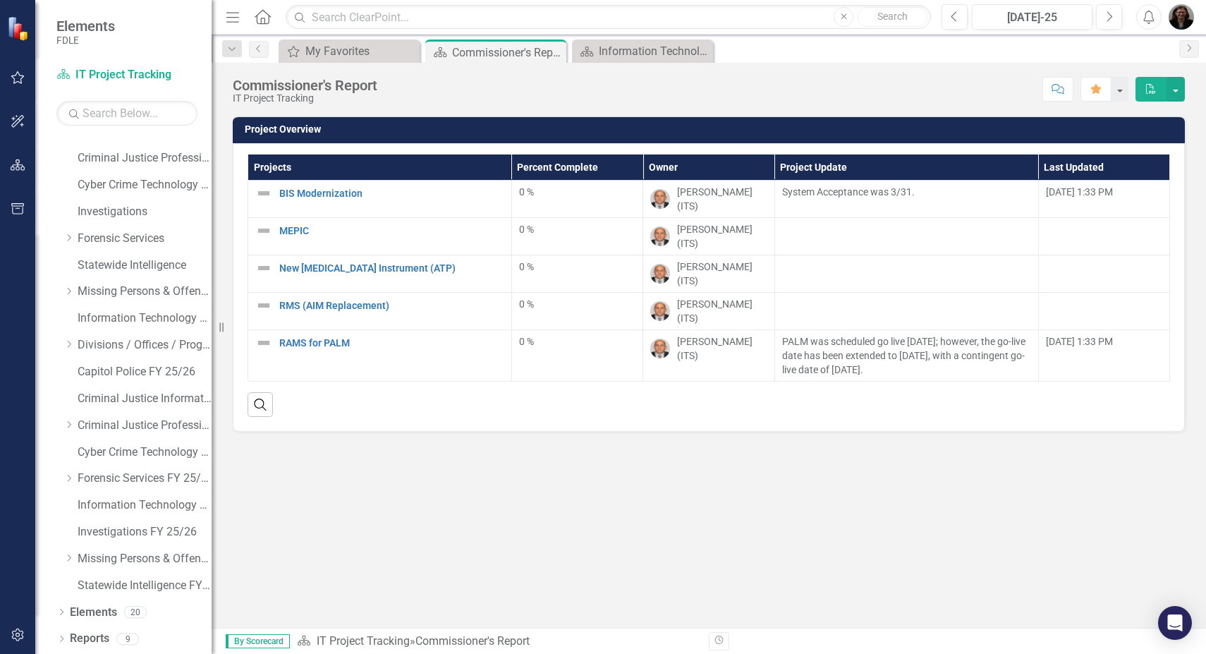
drag, startPoint x: 660, startPoint y: 503, endPoint x: 771, endPoint y: 391, distance: 158.0
click at [660, 503] on div "Project Overview Projects Percent Complete Owner Project Update Last Updated BI…" at bounding box center [708, 372] width 994 height 512
click at [878, 226] on div at bounding box center [906, 230] width 249 height 17
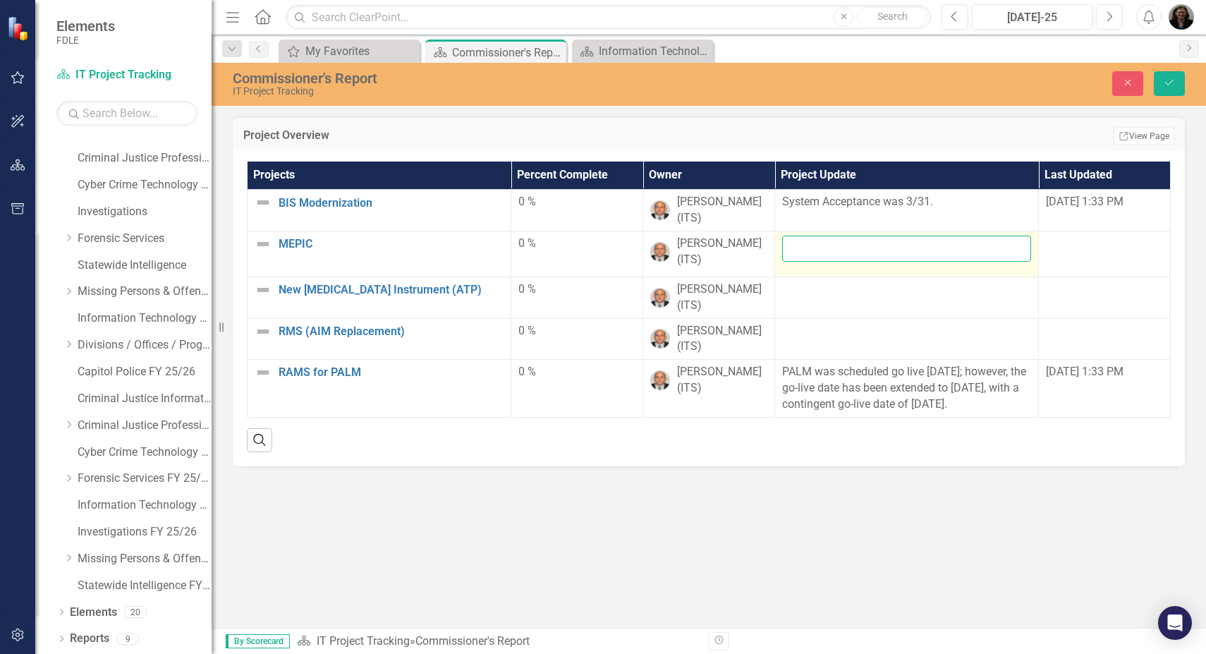
click at [876, 252] on input "text" at bounding box center [906, 248] width 249 height 26
paste input "MEPIC programming continues."
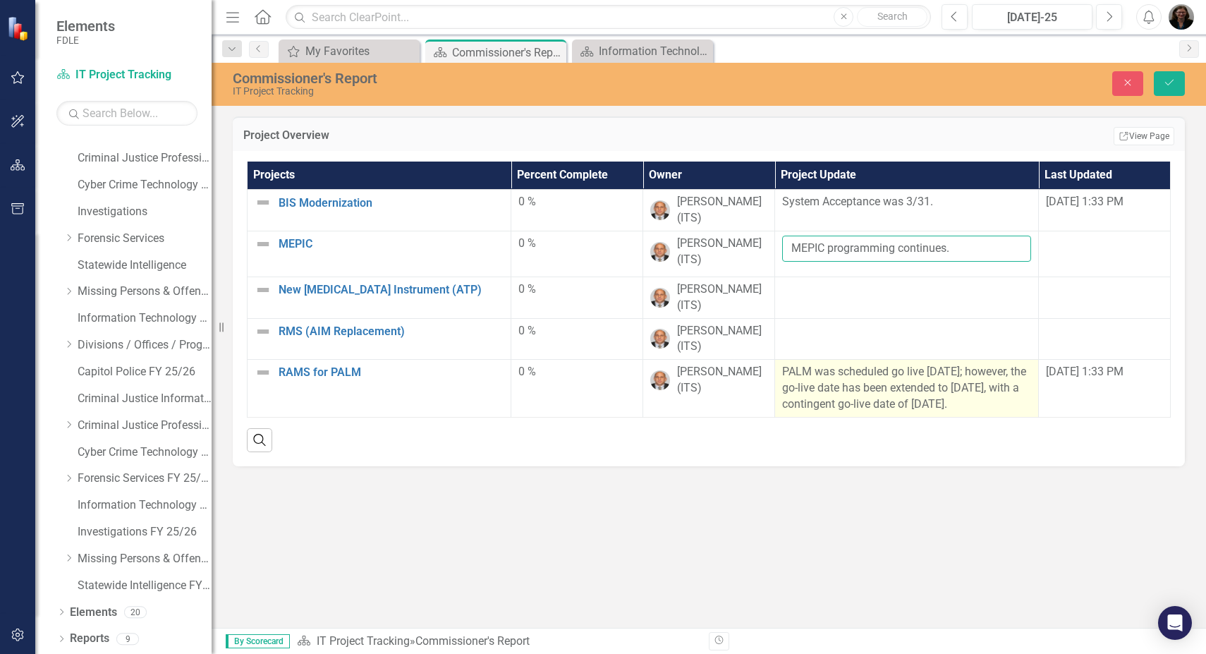
type input "MEPIC programming continues."
click at [1153, 71] on button "Save" at bounding box center [1168, 83] width 31 height 25
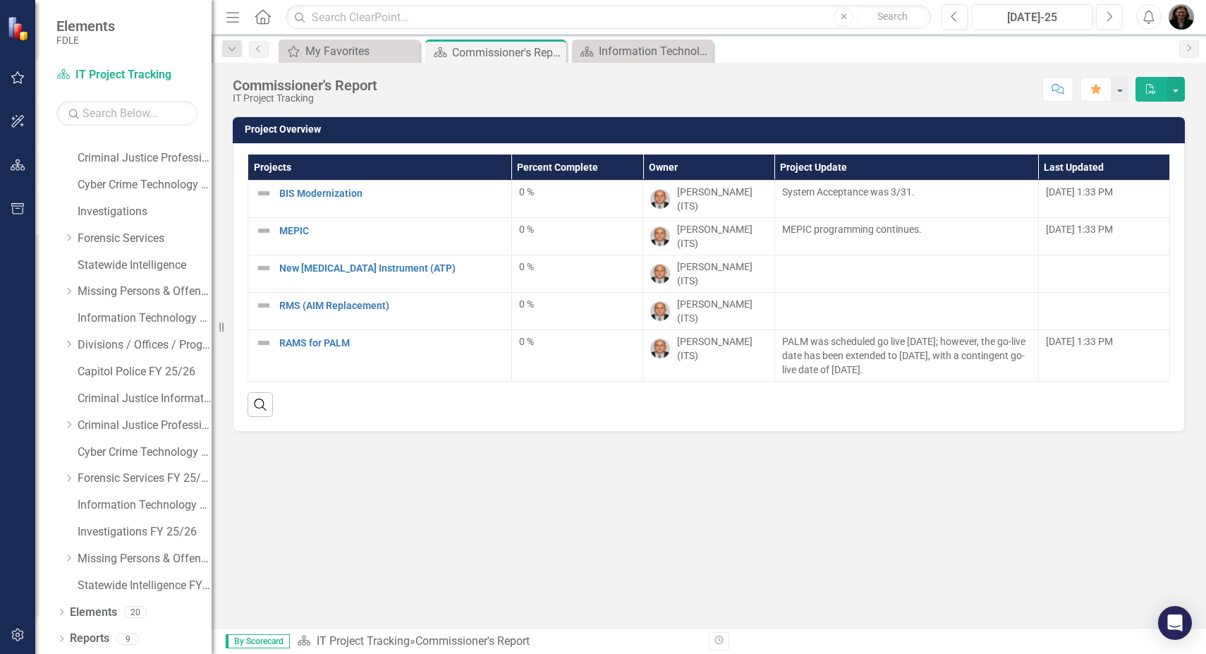
click at [458, 489] on div "Project Overview Projects Percent Complete Owner Project Update Last Updated BI…" at bounding box center [708, 372] width 994 height 512
click at [878, 259] on div at bounding box center [906, 267] width 249 height 17
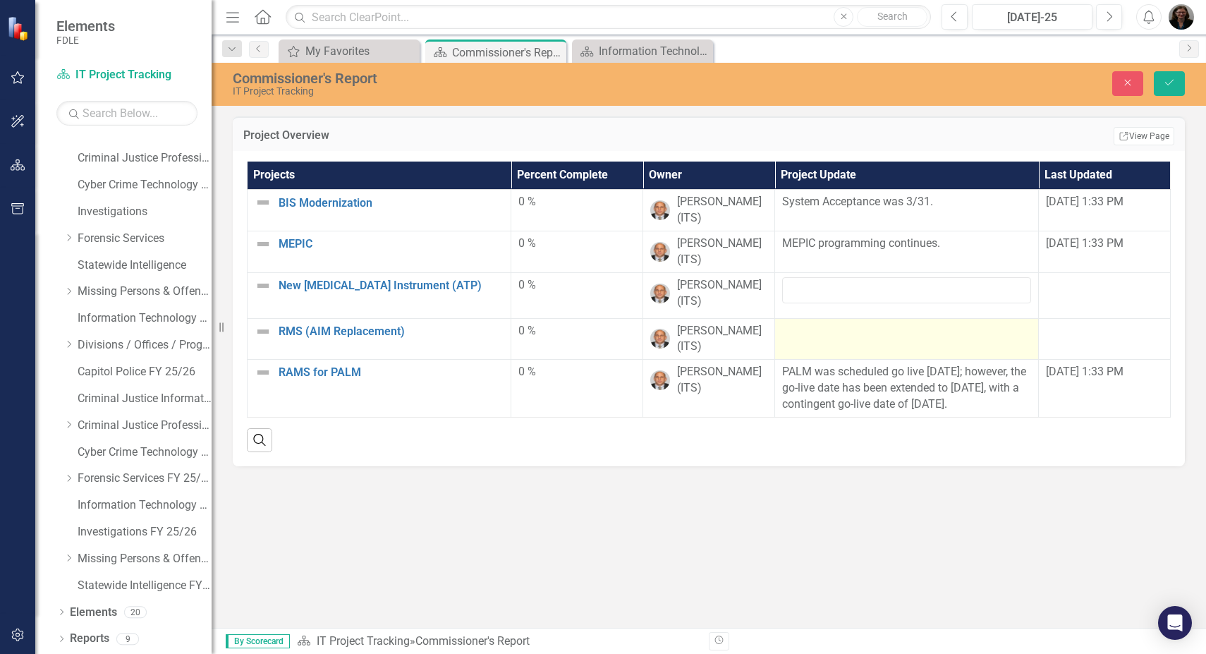
click at [857, 333] on div at bounding box center [906, 331] width 249 height 17
click at [848, 338] on div at bounding box center [906, 331] width 249 height 17
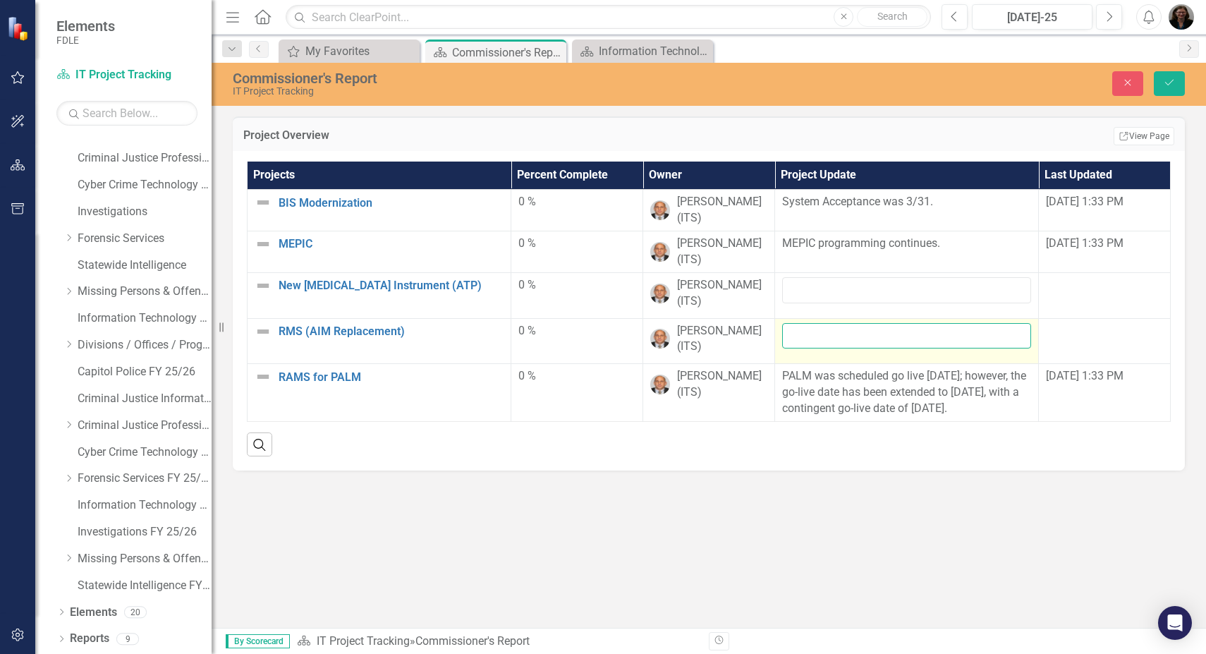
click at [845, 336] on input "text" at bounding box center [906, 336] width 249 height 26
paste input "Not in governor’s recommendations. On hold pending legislative authority."
type input "Not in governor’s recommendations. On hold pending legislative authority."
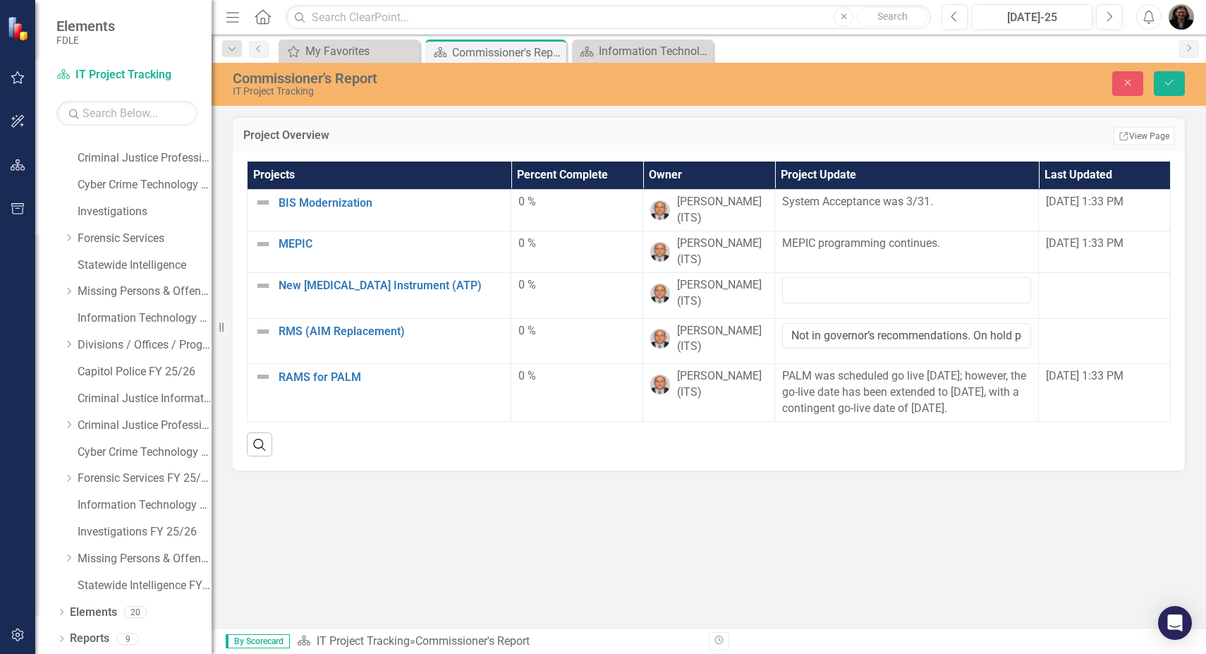
drag, startPoint x: 611, startPoint y: 534, endPoint x: 670, endPoint y: 493, distance: 72.4
click at [611, 534] on div "Project Overview Edit Report Select Report Link View Page Projects Percent Comp…" at bounding box center [708, 371] width 994 height 511
click at [831, 290] on input "text" at bounding box center [906, 290] width 249 height 26
paste input "Contract has been executed, and the vendor has been delivering devices. FDLE an…"
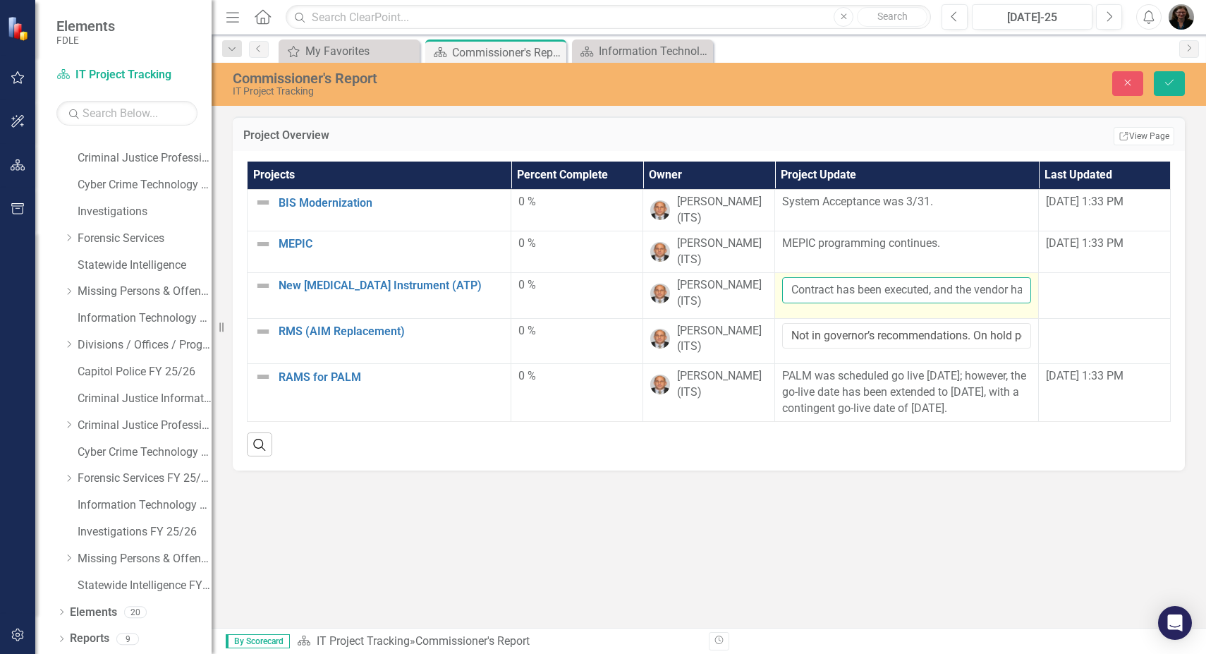
scroll to position [0, 519]
type input "Contract has been executed, and the vendor has been delivering devices. FDLE an…"
click at [1153, 71] on button "Save" at bounding box center [1168, 83] width 31 height 25
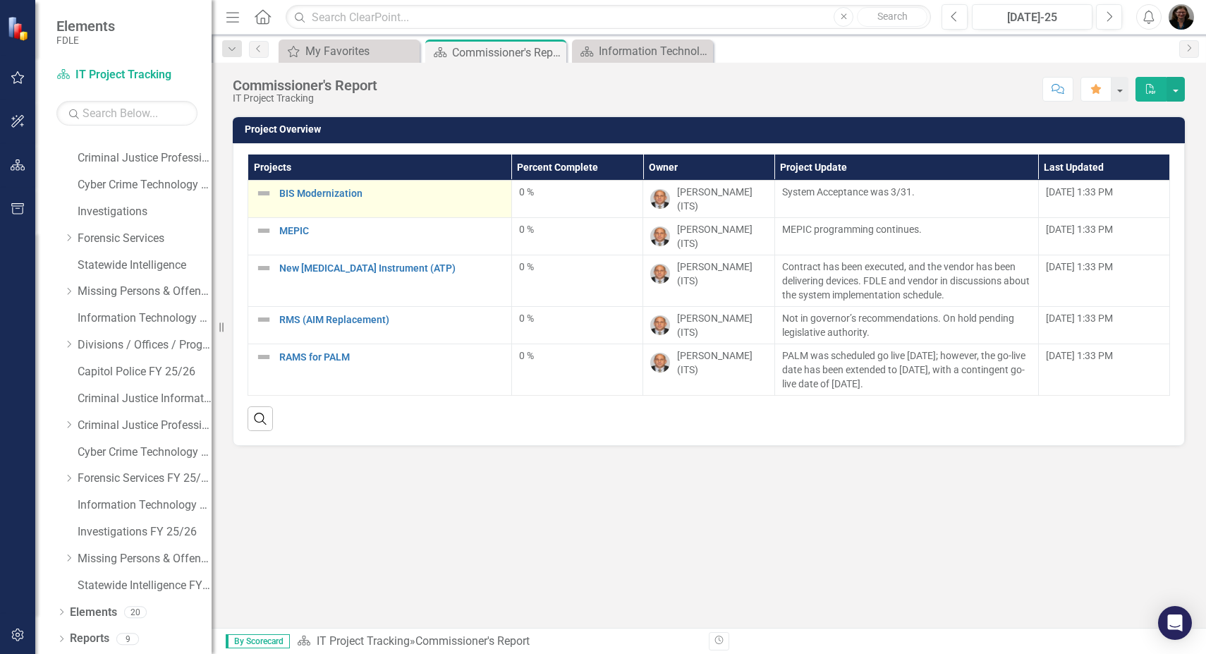
click at [264, 194] on img at bounding box center [263, 193] width 17 height 17
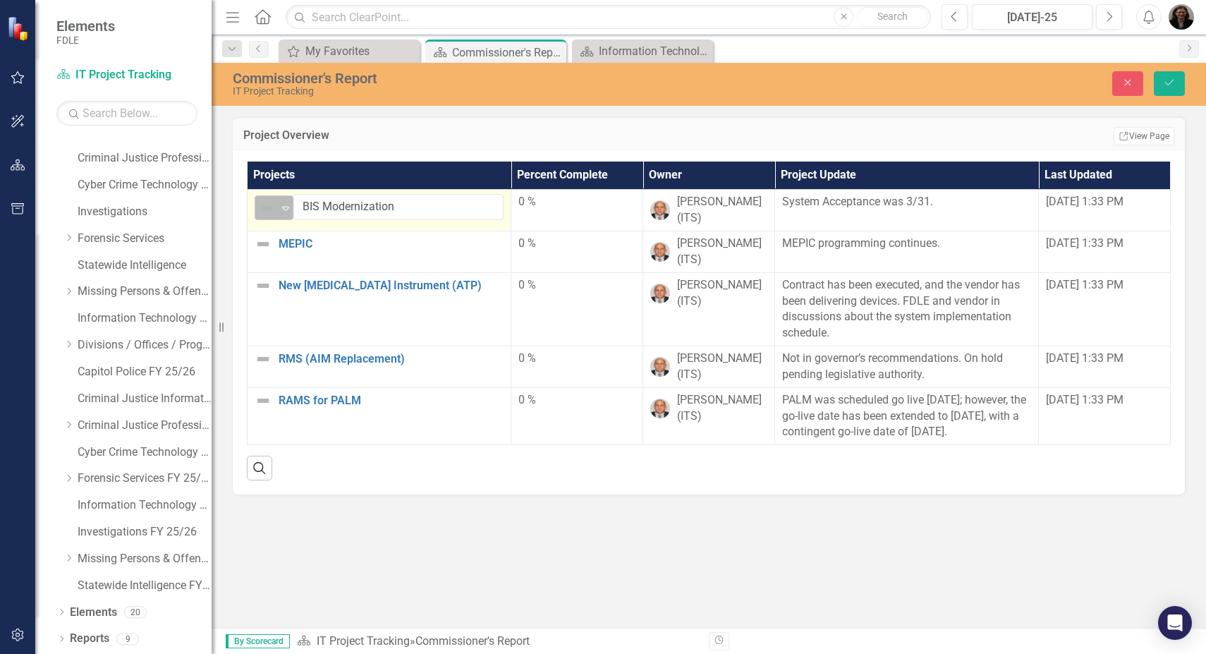
click at [271, 205] on img at bounding box center [267, 208] width 17 height 17
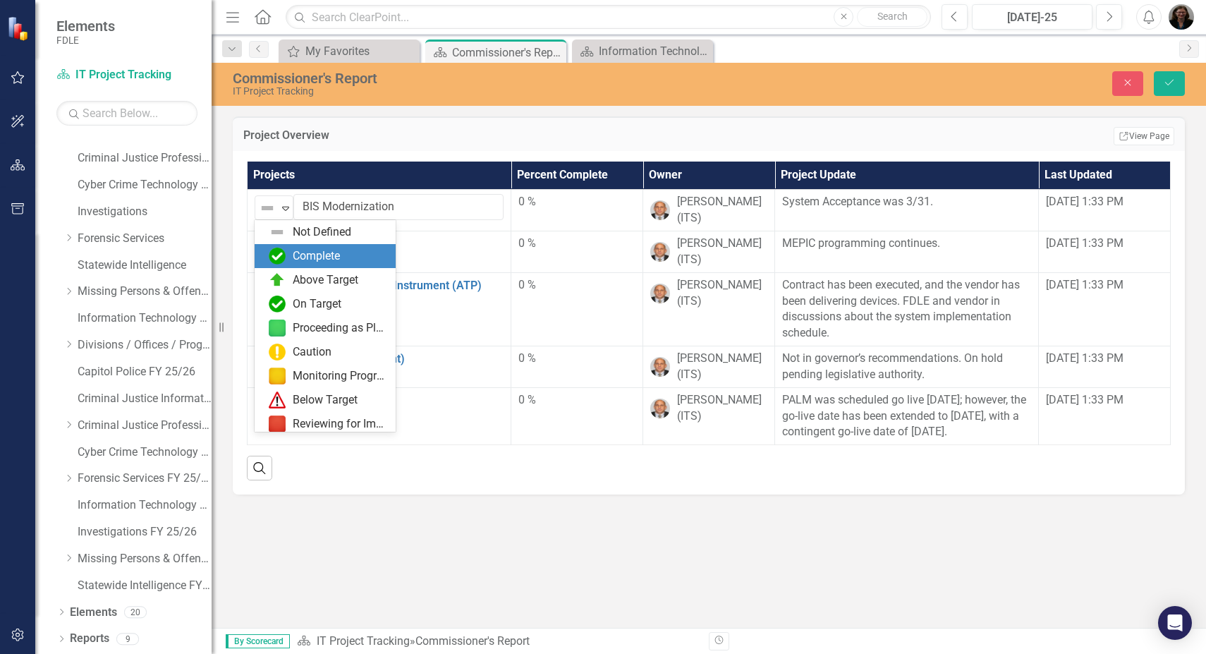
click at [337, 260] on div "Complete" at bounding box center [316, 256] width 47 height 16
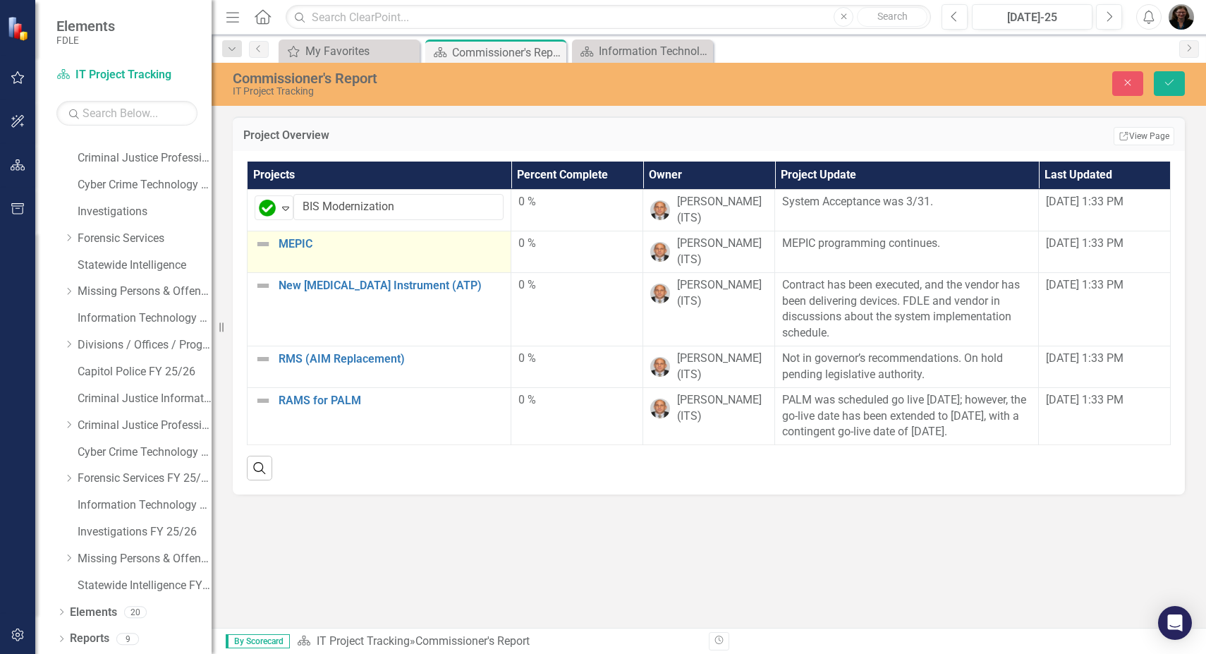
click at [266, 244] on img at bounding box center [262, 243] width 17 height 17
click at [266, 245] on img at bounding box center [267, 248] width 17 height 17
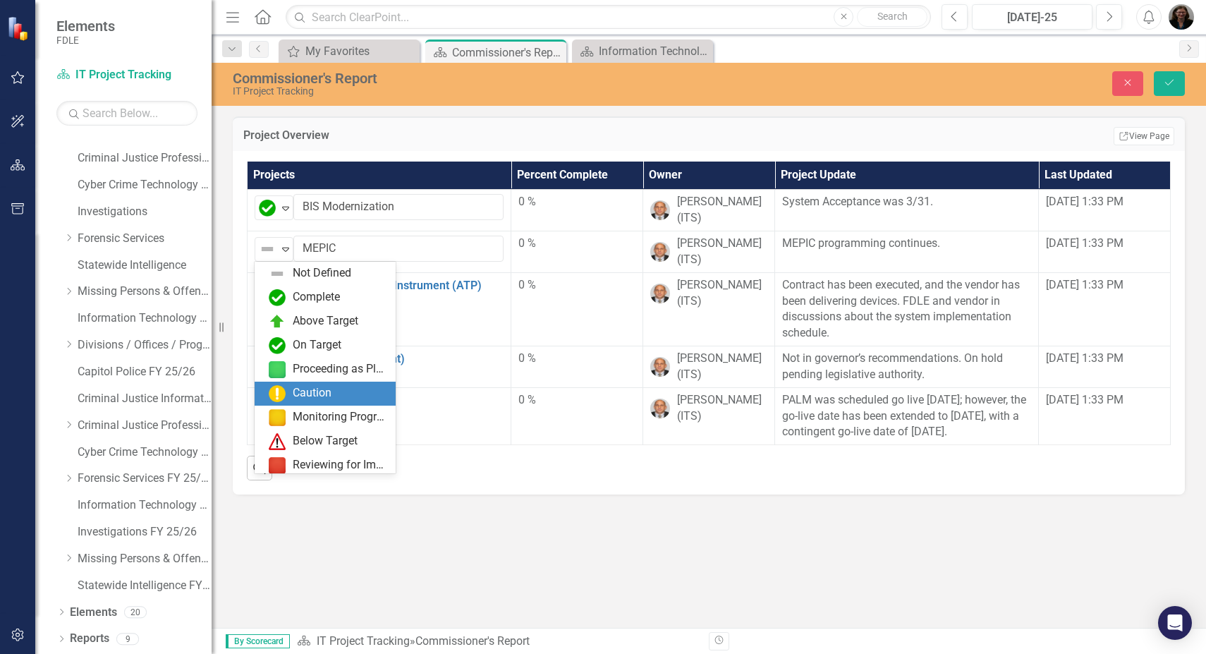
click at [303, 397] on div "Caution" at bounding box center [312, 393] width 39 height 16
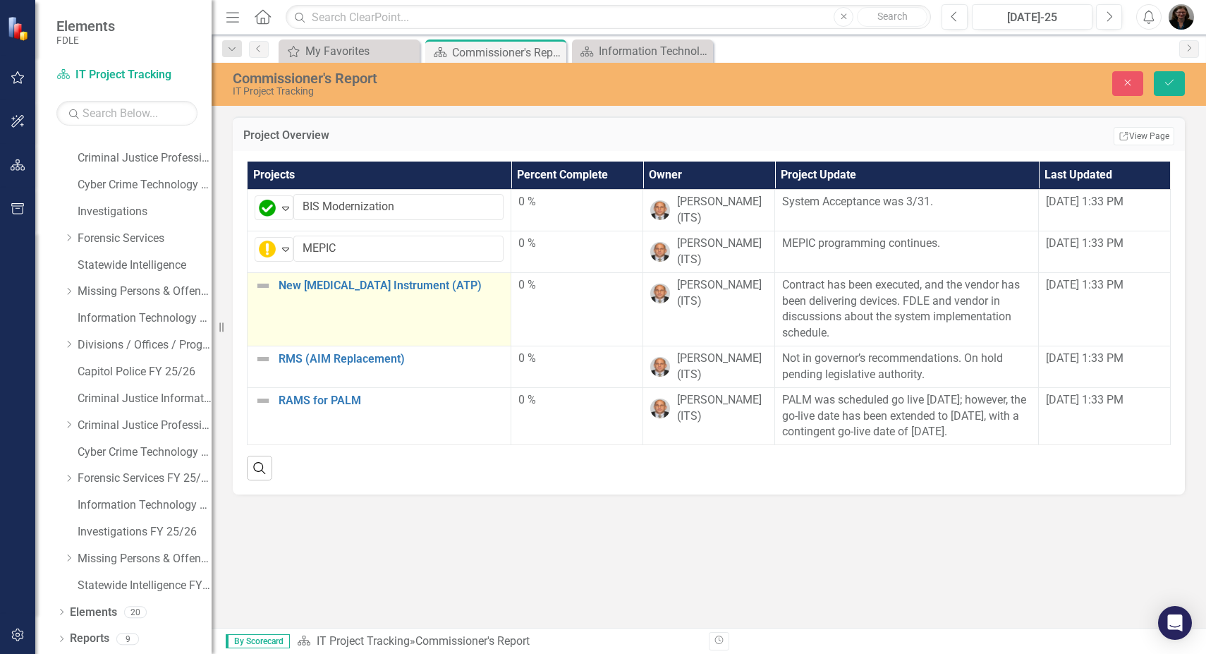
click at [262, 285] on img at bounding box center [262, 285] width 17 height 17
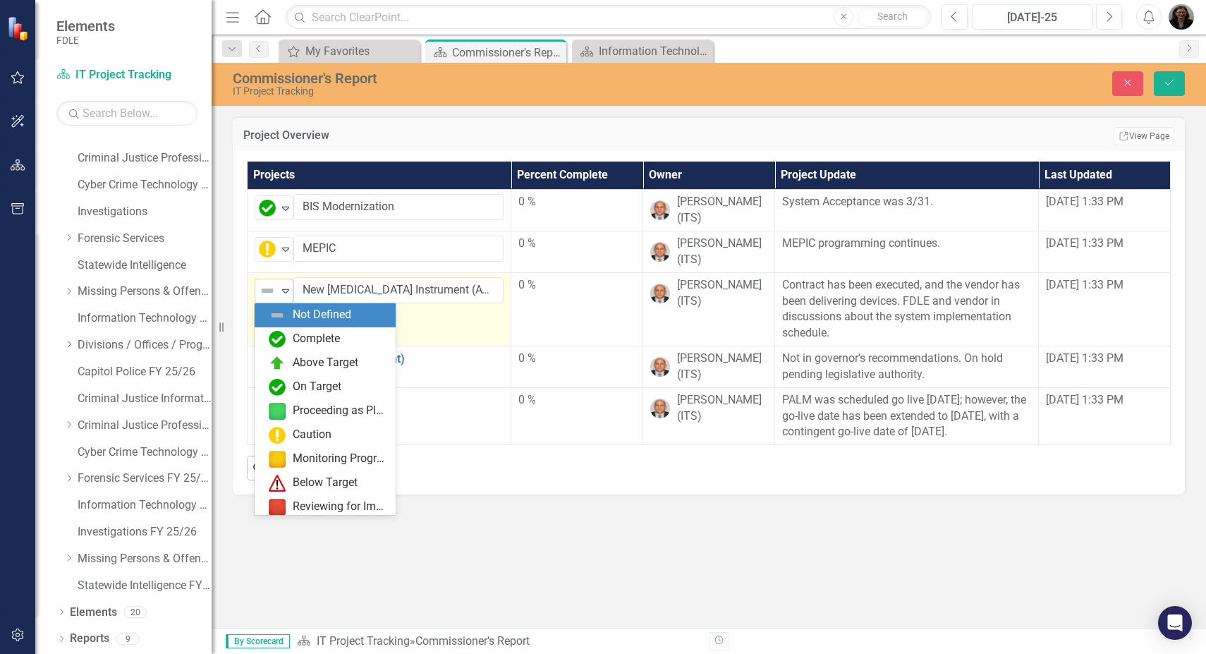
click at [275, 295] on img at bounding box center [267, 290] width 17 height 17
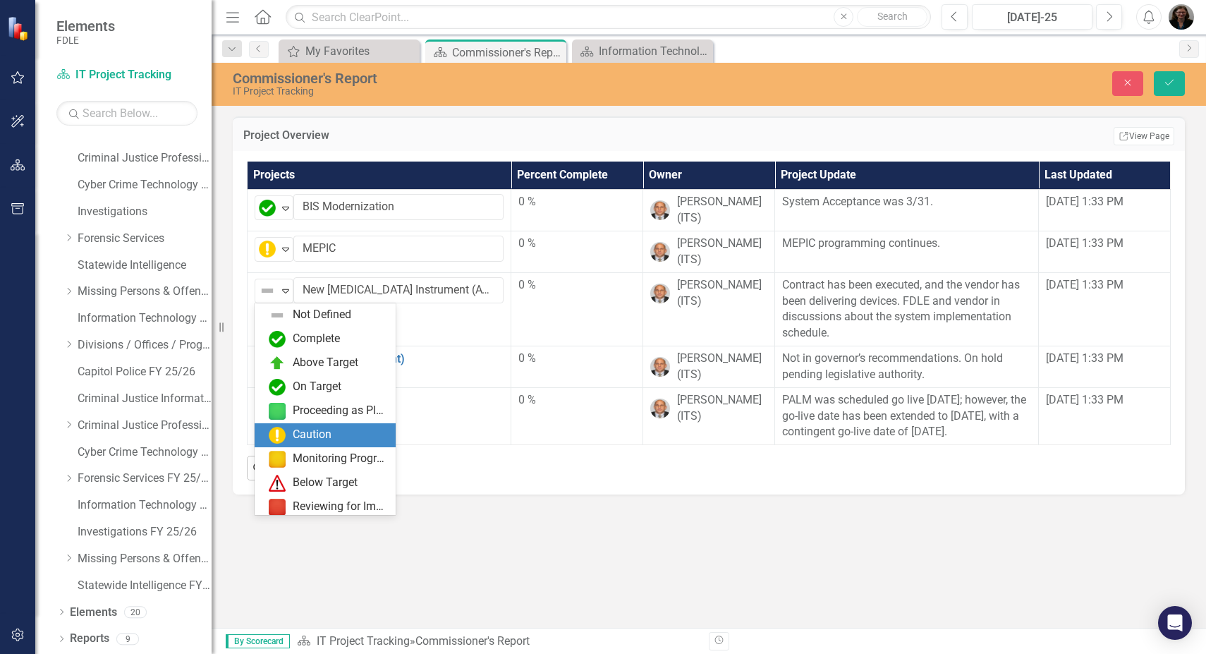
click at [278, 438] on img at bounding box center [277, 435] width 17 height 17
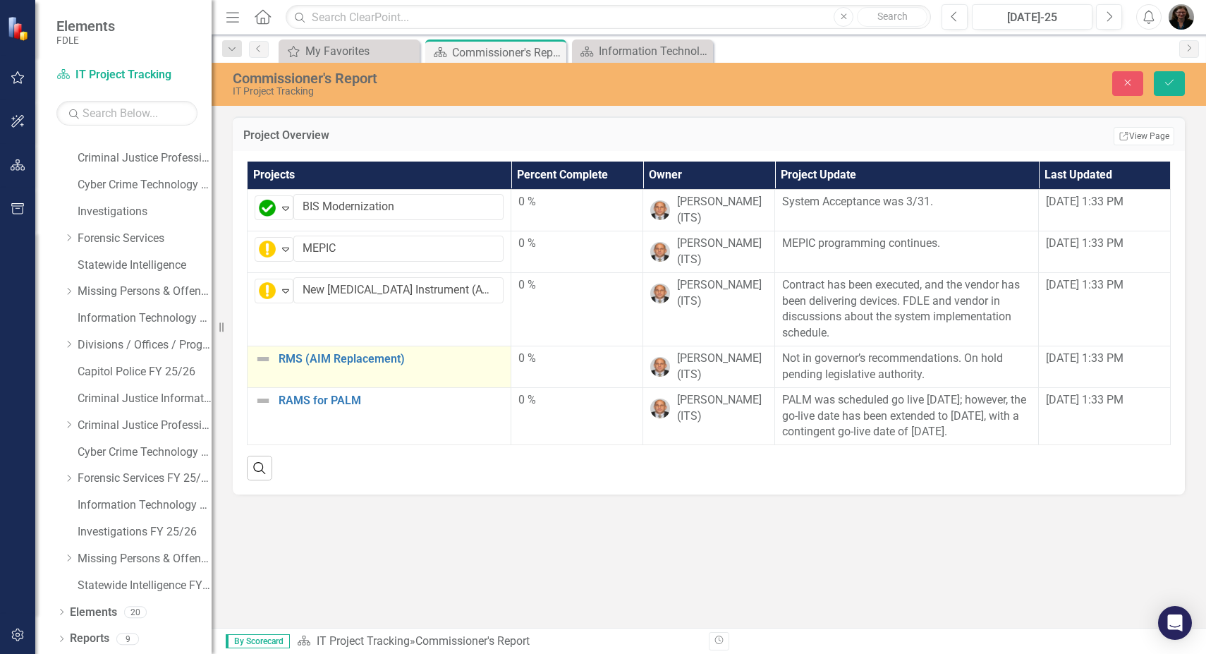
click at [265, 360] on img at bounding box center [262, 358] width 17 height 17
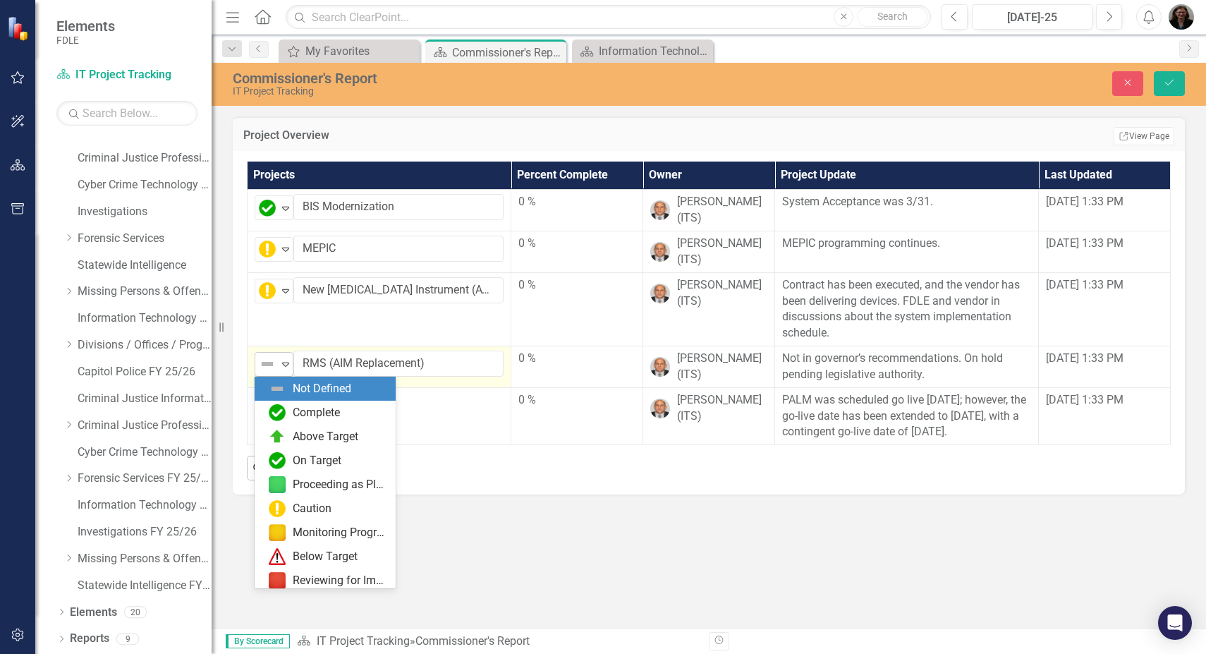
click at [270, 364] on img at bounding box center [267, 363] width 17 height 17
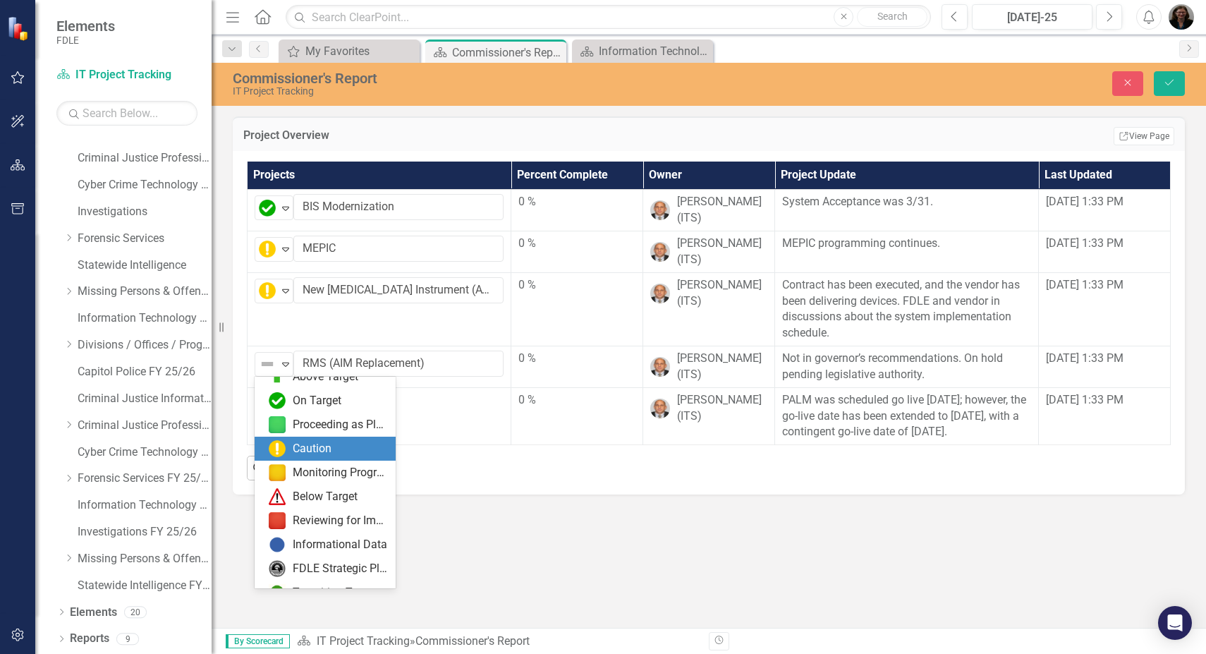
scroll to position [124, 0]
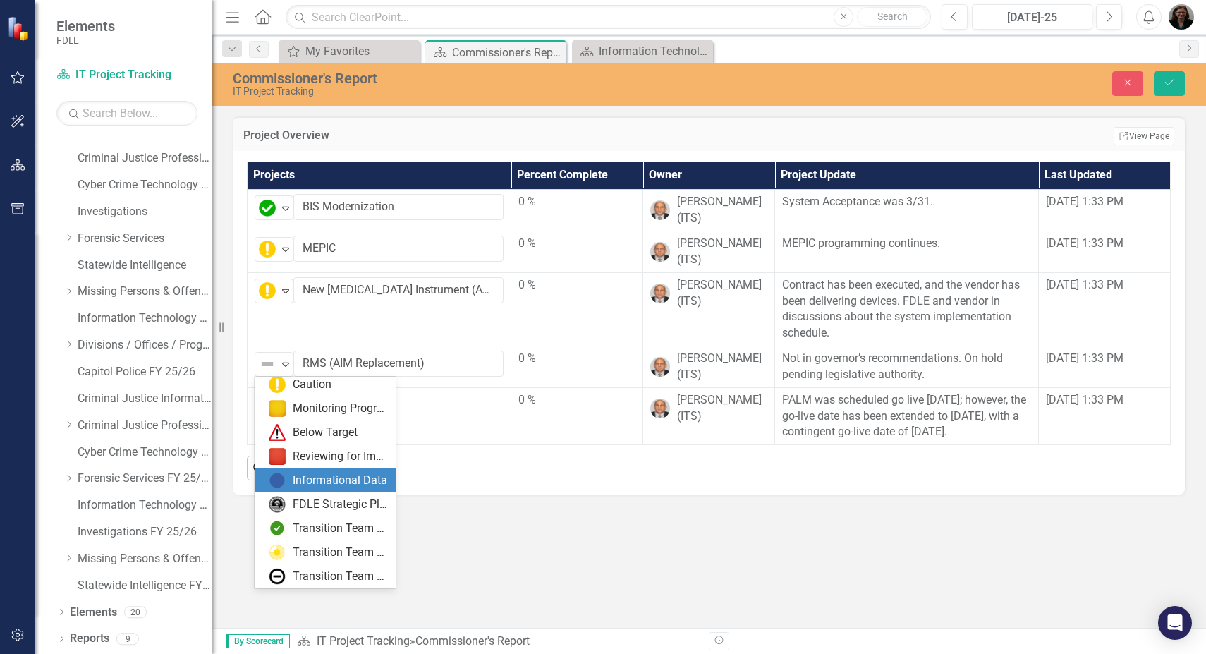
click at [314, 481] on div "Informational Data" at bounding box center [340, 480] width 94 height 16
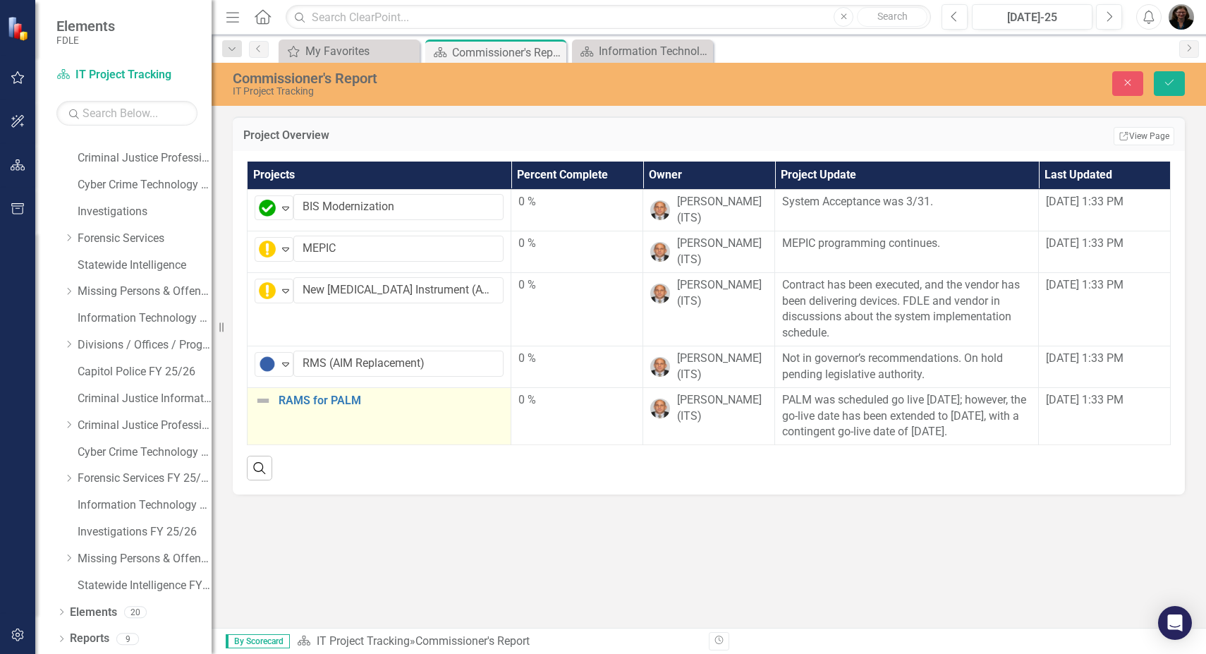
click at [266, 401] on img at bounding box center [262, 400] width 17 height 17
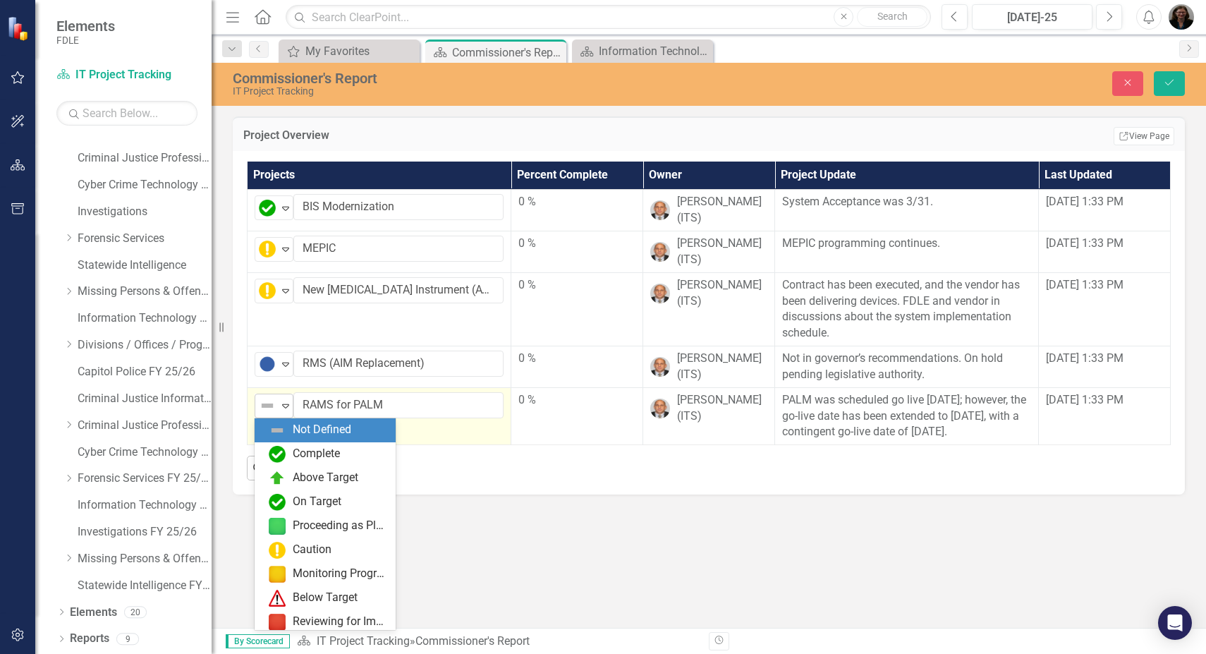
click at [277, 408] on div "Not Defined" at bounding box center [267, 405] width 21 height 20
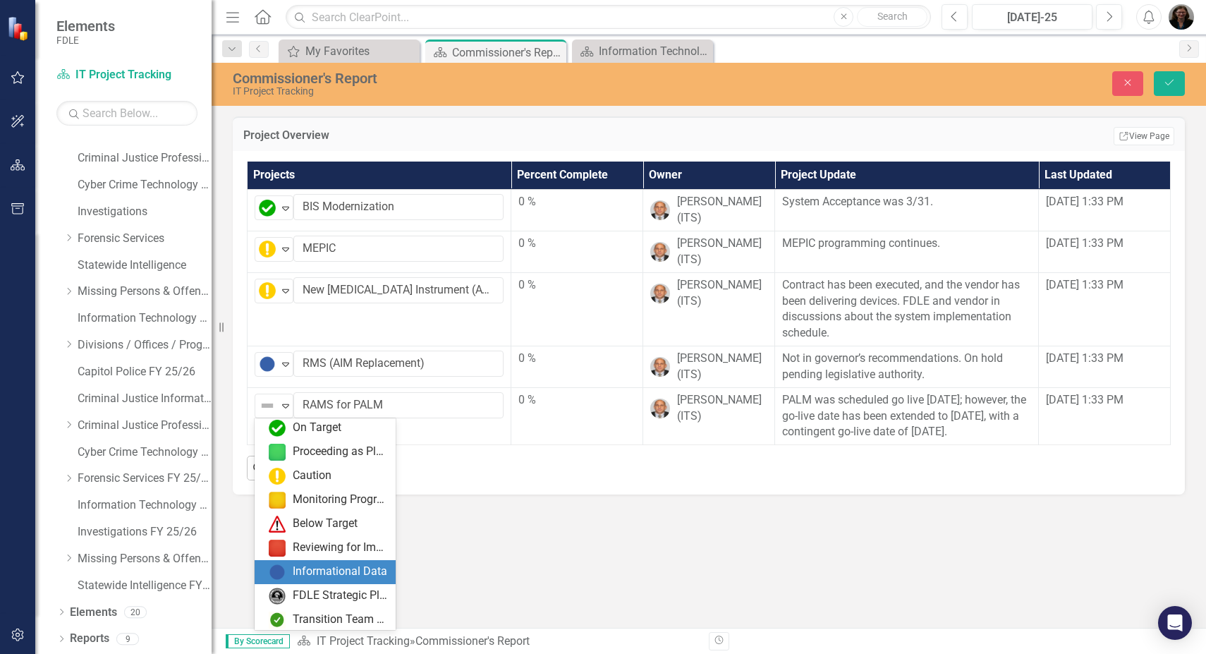
scroll to position [54, 0]
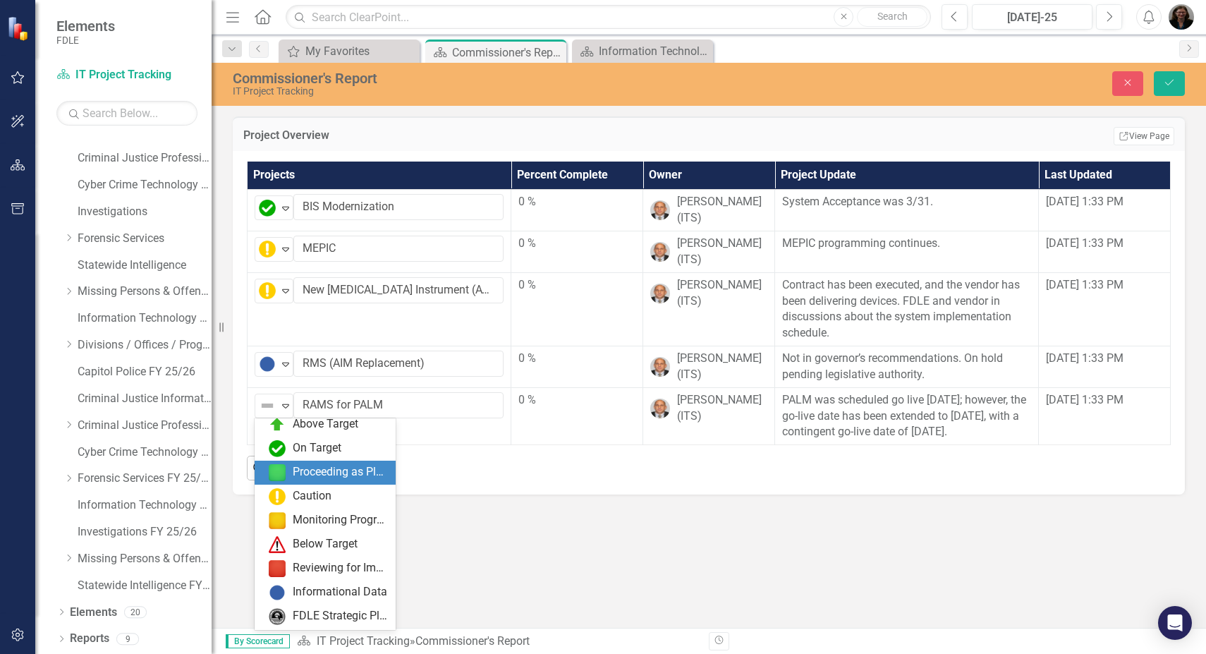
click at [306, 473] on div "Proceeding as Planned" at bounding box center [340, 472] width 94 height 16
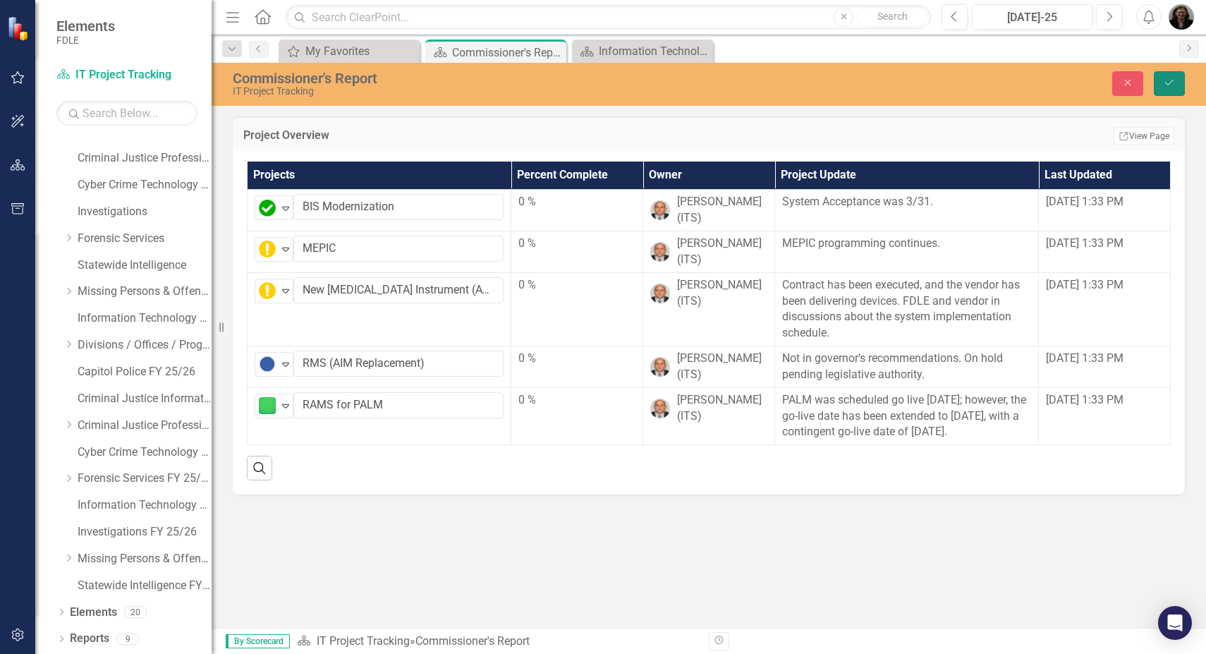
click at [1173, 90] on button "Save" at bounding box center [1168, 83] width 31 height 25
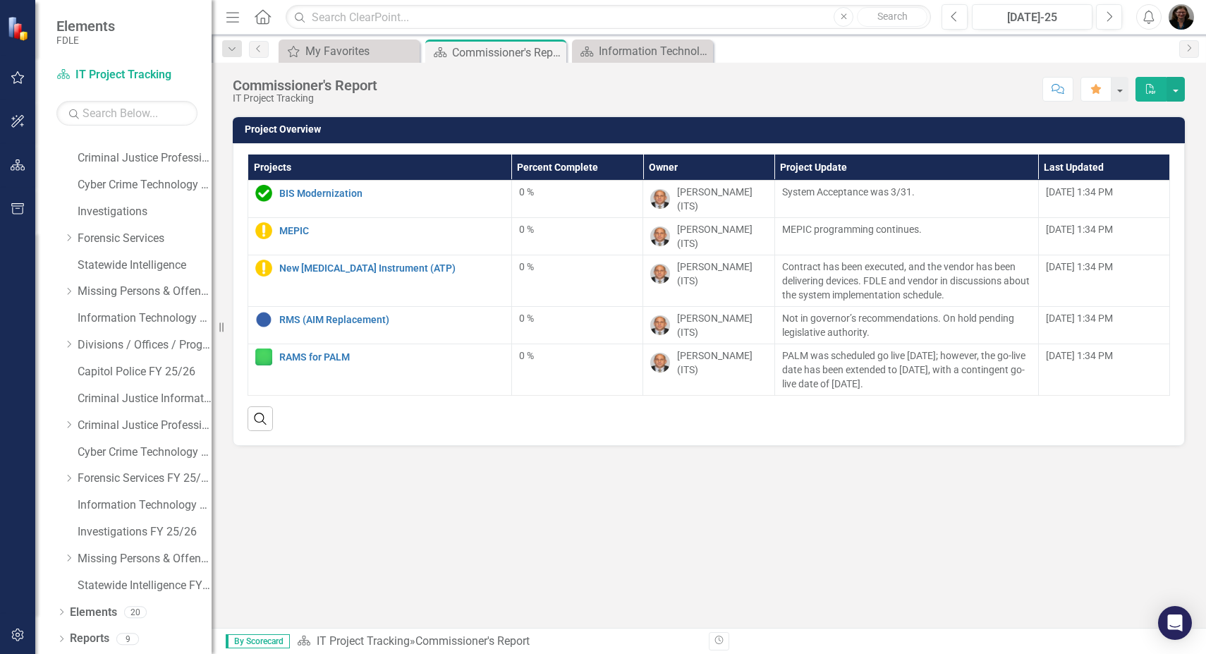
click at [348, 407] on div "Search" at bounding box center [708, 412] width 922 height 35
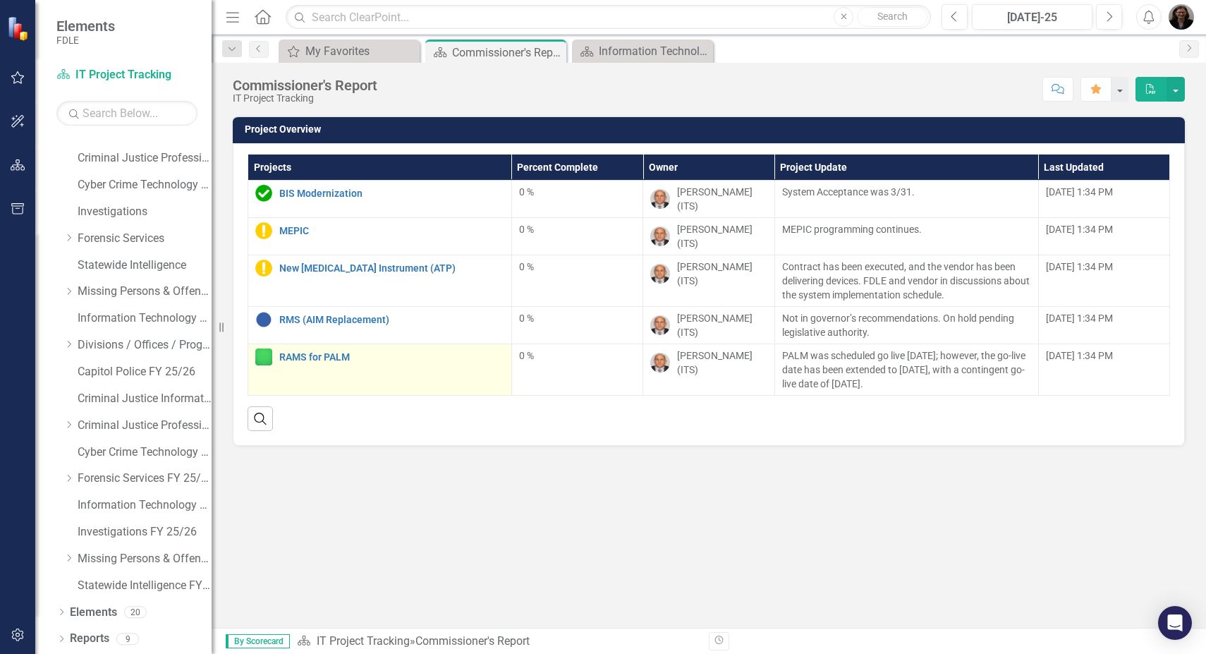
click at [264, 348] on img at bounding box center [263, 356] width 17 height 17
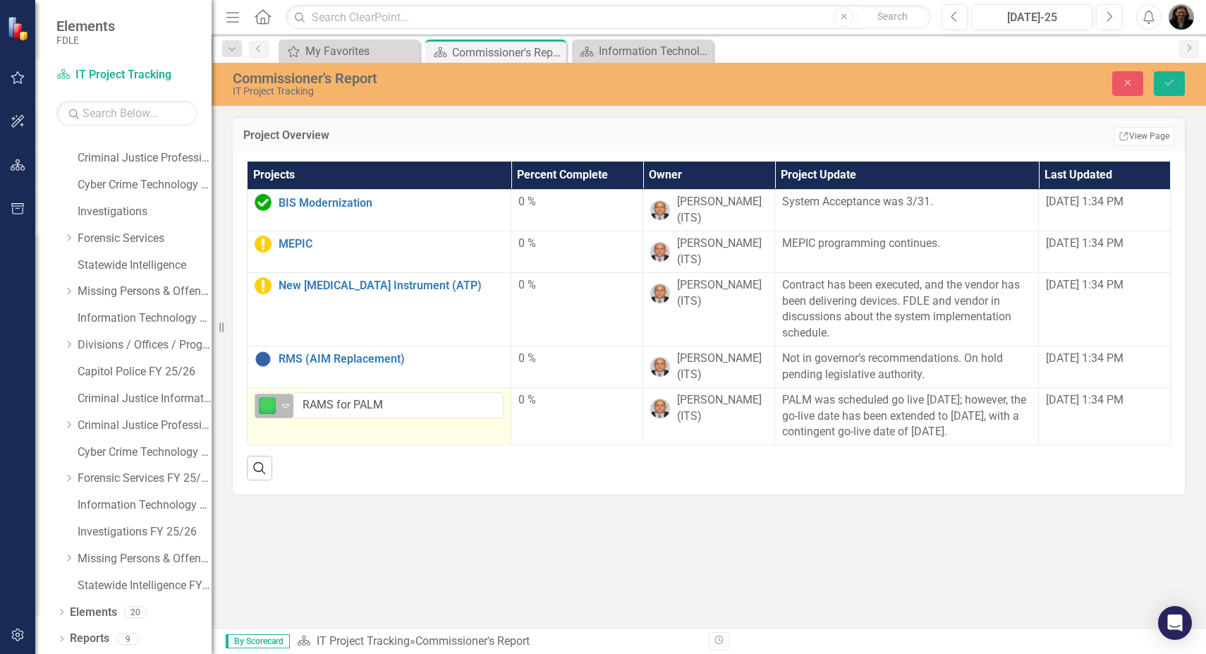
click at [288, 411] on icon "Expand" at bounding box center [285, 405] width 14 height 11
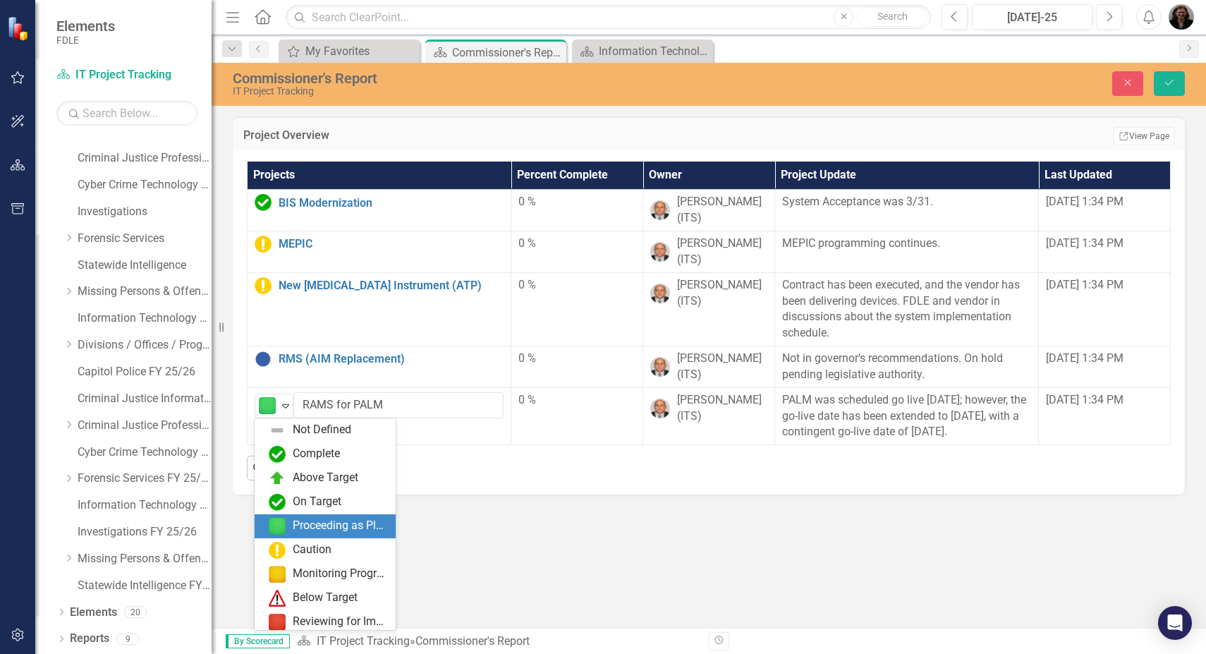
scroll to position [96, 0]
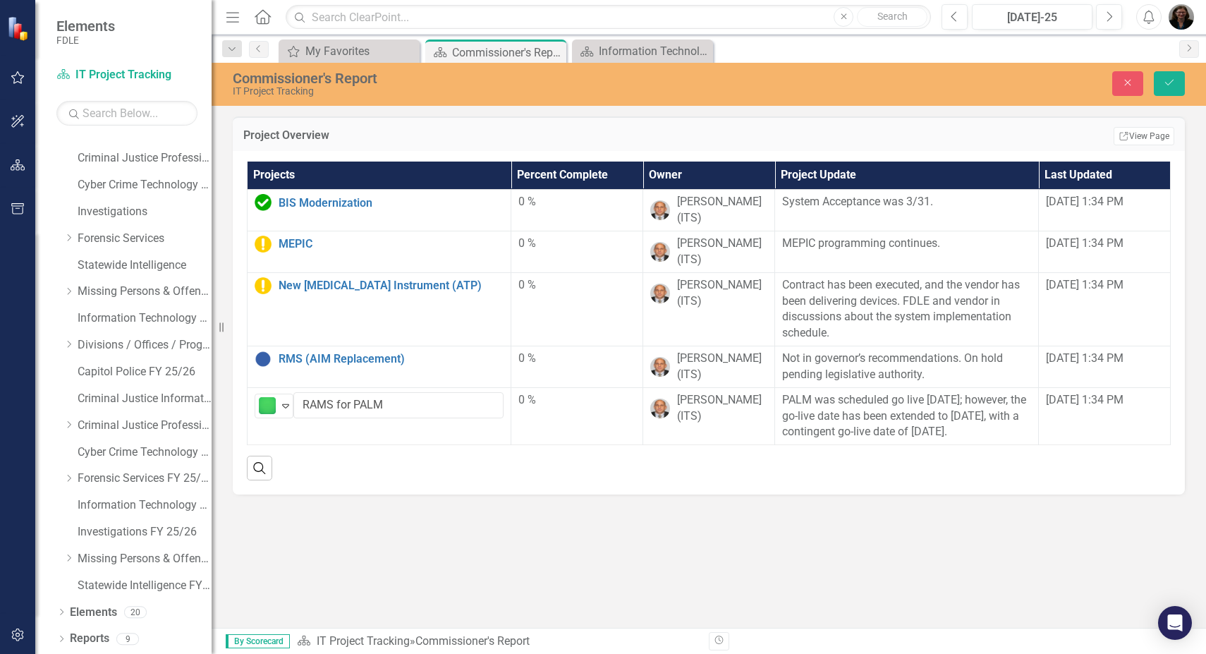
click at [544, 482] on div "Projects Percent Complete Owner Project Update Last Updated BIS Modernization E…" at bounding box center [709, 322] width 952 height 343
click at [1167, 84] on icon "Save" at bounding box center [1169, 83] width 13 height 10
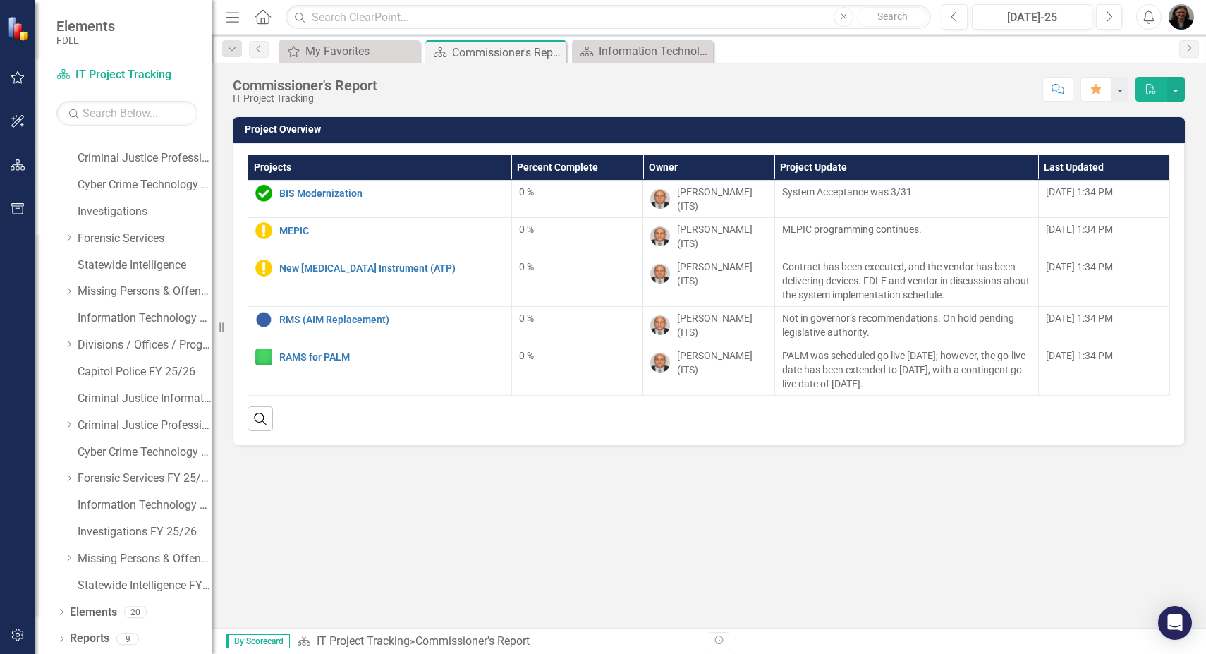
click at [438, 528] on div "Project Overview Projects Percent Complete Owner Project Update Last Updated BI…" at bounding box center [708, 372] width 994 height 512
click at [348, 602] on div "Project Overview Projects Percent Complete Owner Project Update Last Updated BI…" at bounding box center [708, 372] width 994 height 512
click at [379, 52] on div "My Favorites" at bounding box center [351, 51] width 93 height 18
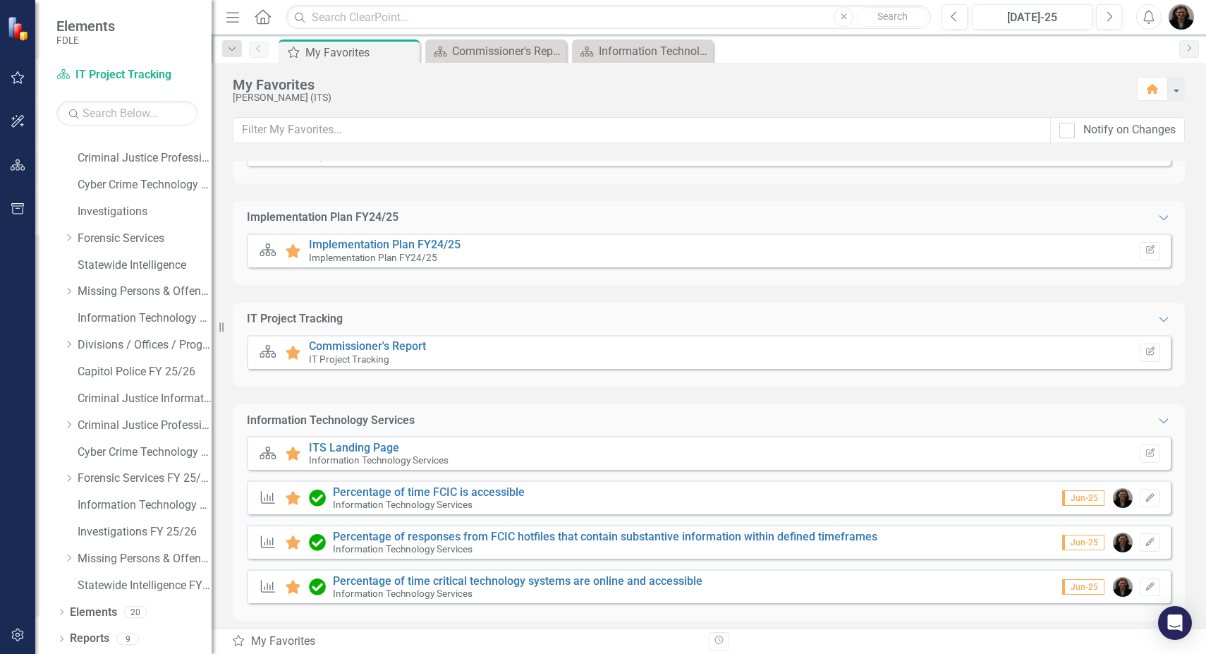
scroll to position [173, 0]
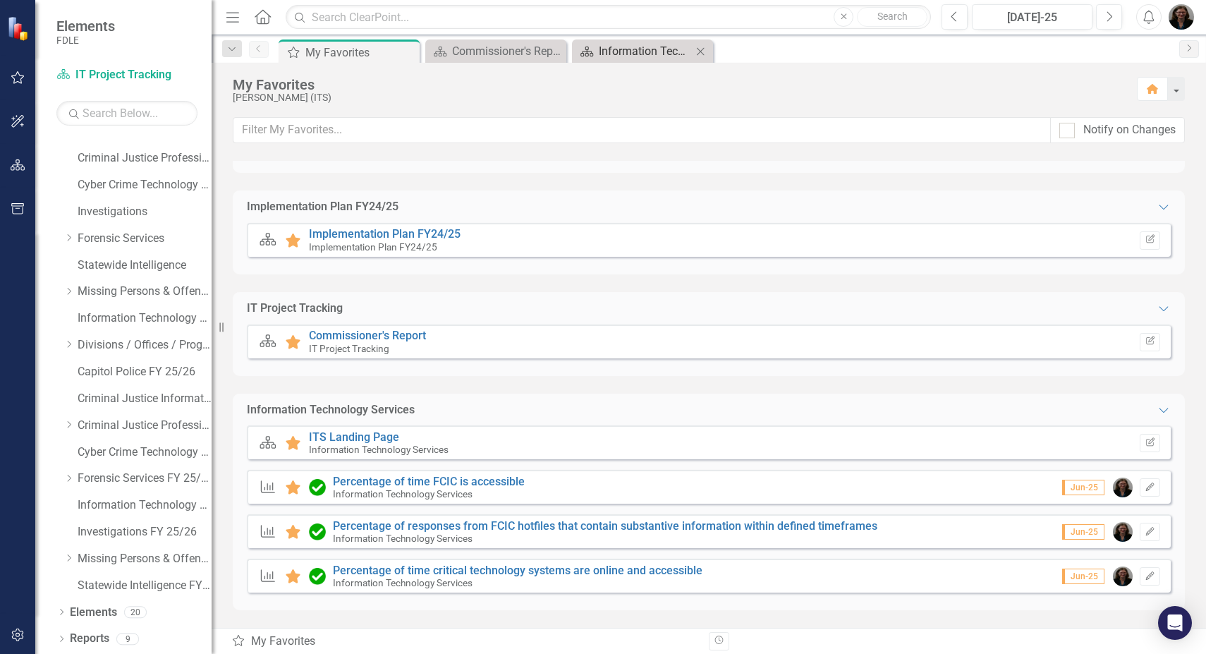
click at [658, 56] on div "Information Technology Services Landing Page" at bounding box center [645, 51] width 93 height 18
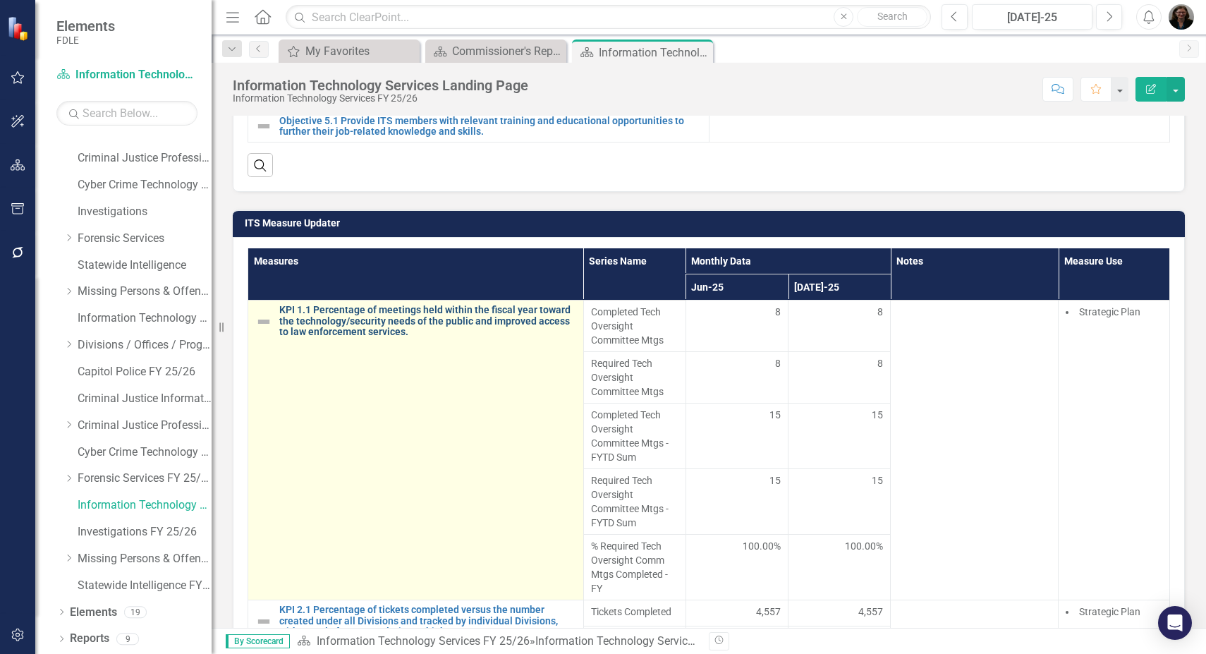
click at [388, 326] on link "KPI 1.1 Percentage of meetings held within the fiscal year toward the technolog…" at bounding box center [427, 321] width 297 height 32
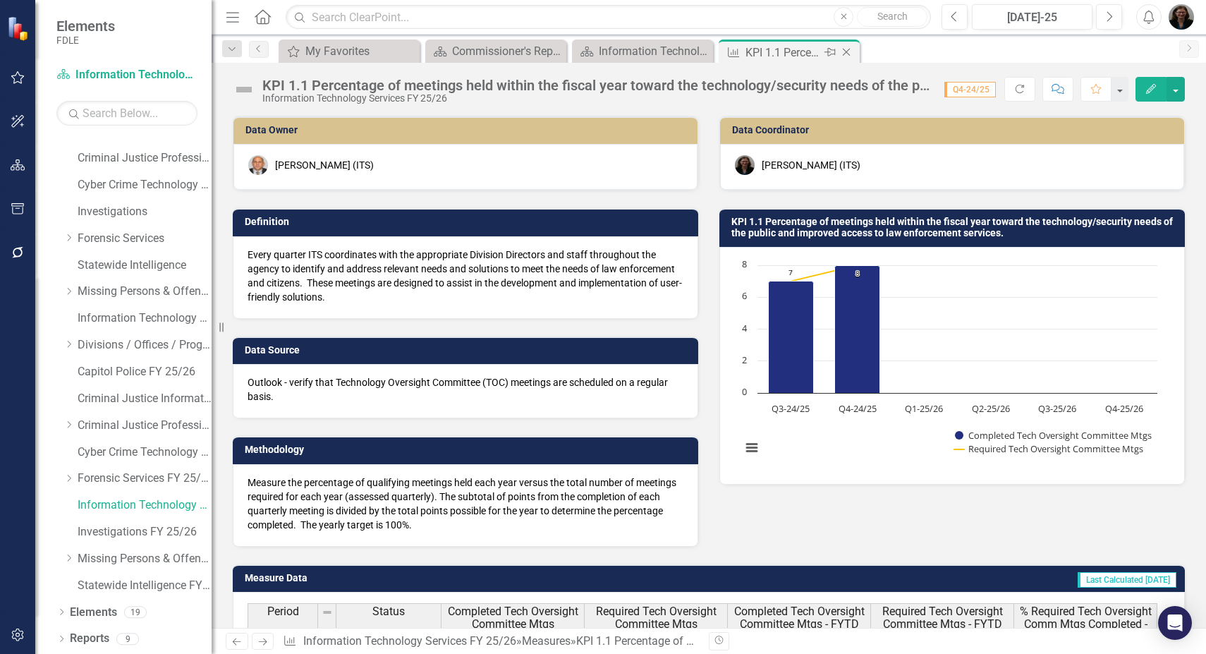
click at [723, 58] on div "Measure" at bounding box center [731, 53] width 18 height 18
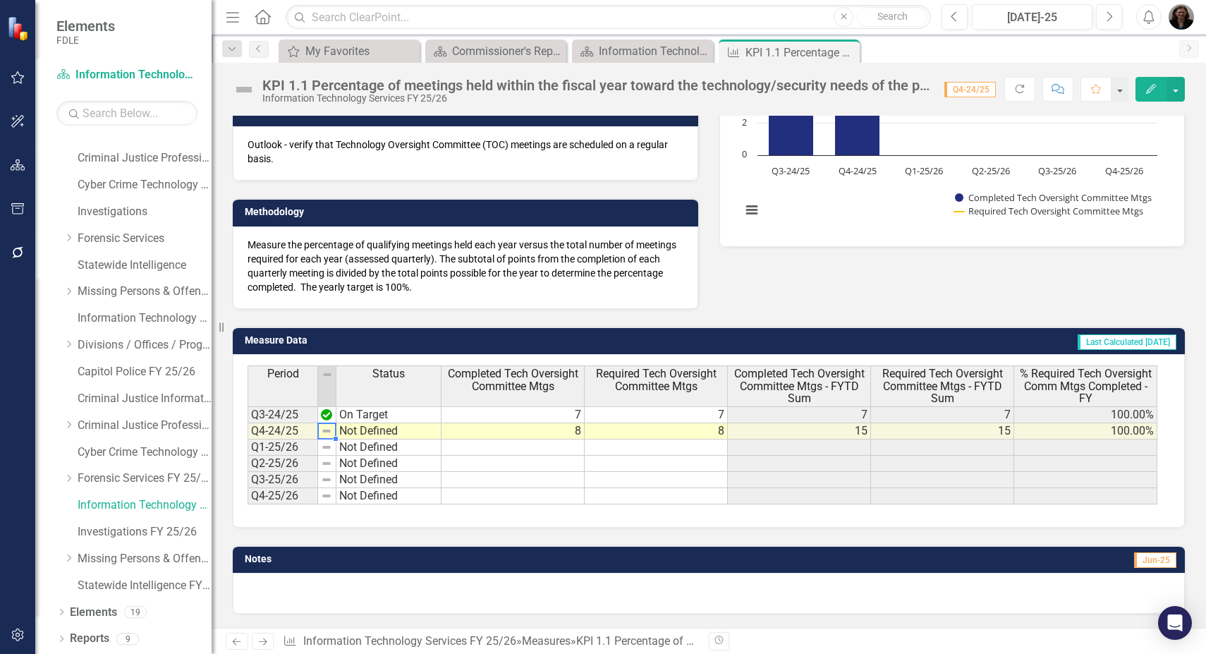
click at [327, 431] on img at bounding box center [326, 430] width 11 height 11
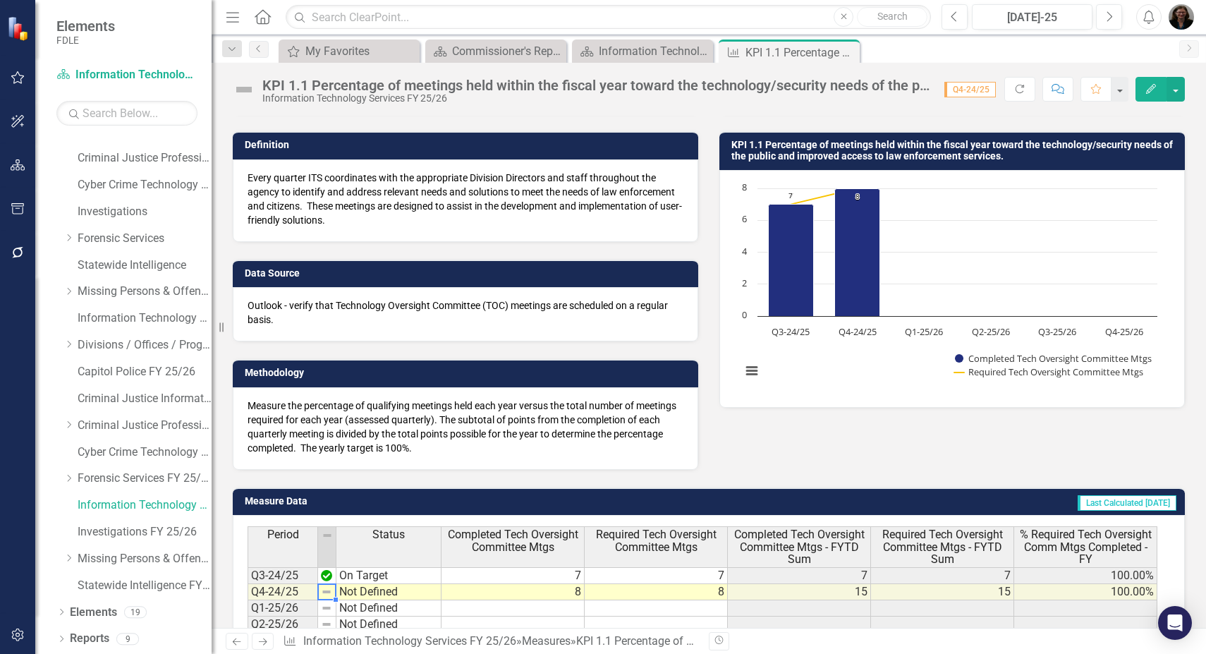
scroll to position [0, 0]
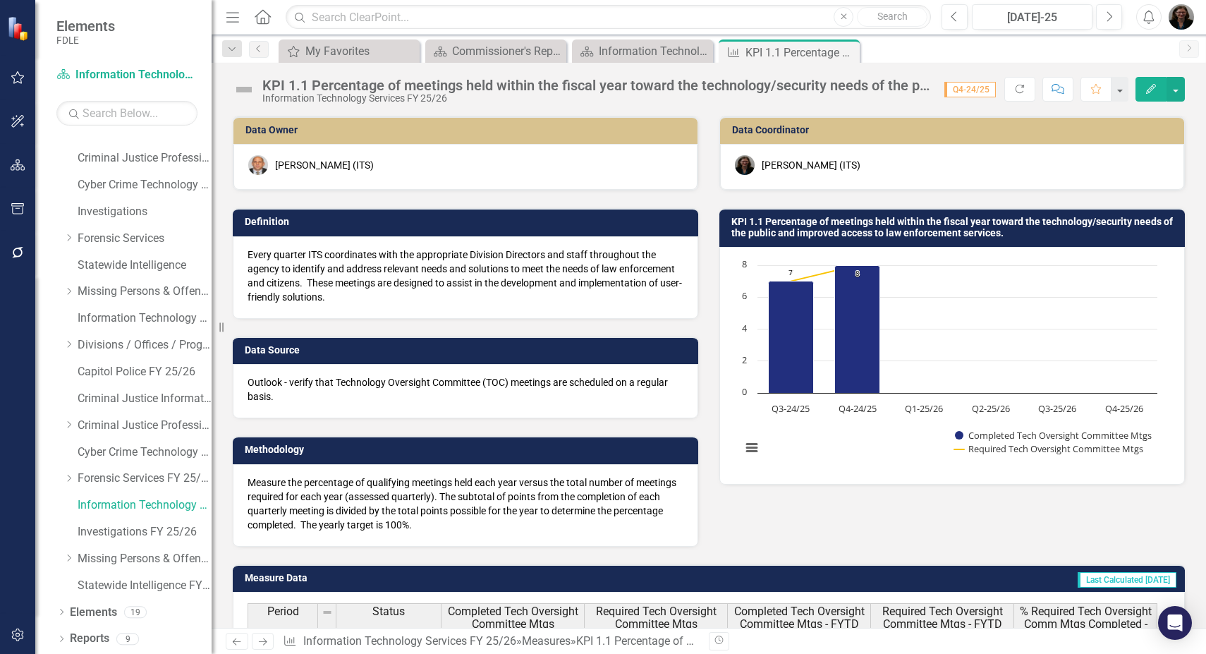
click at [247, 85] on img at bounding box center [244, 89] width 23 height 23
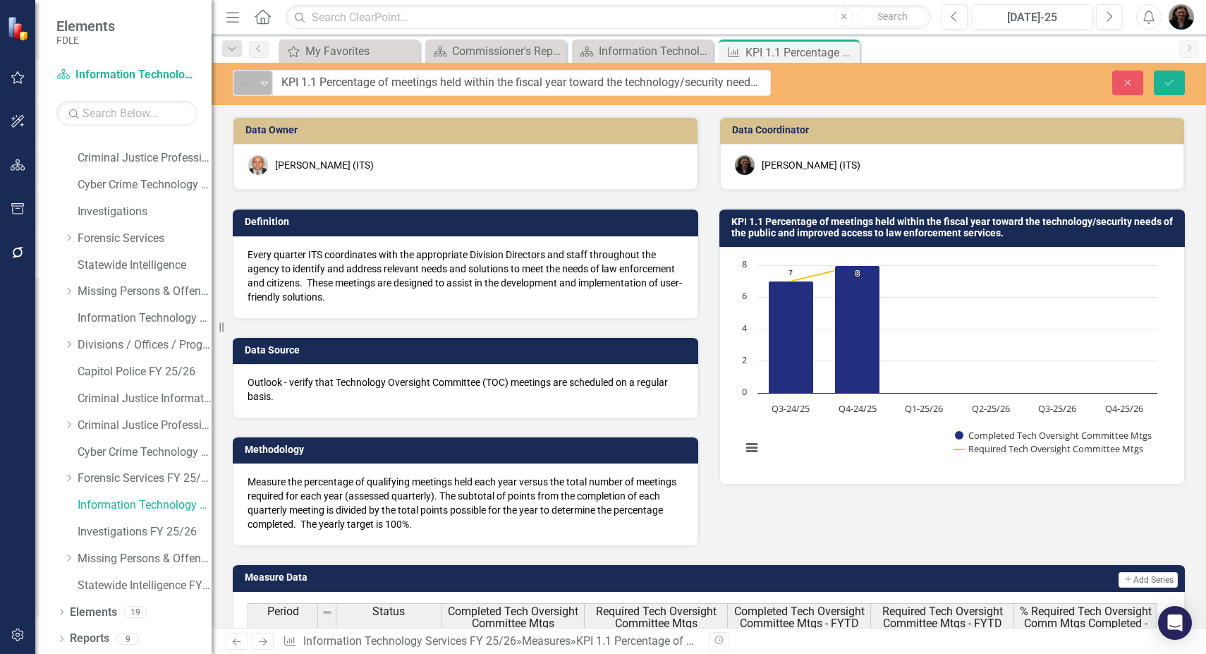
click at [260, 92] on div "Expand" at bounding box center [264, 82] width 14 height 23
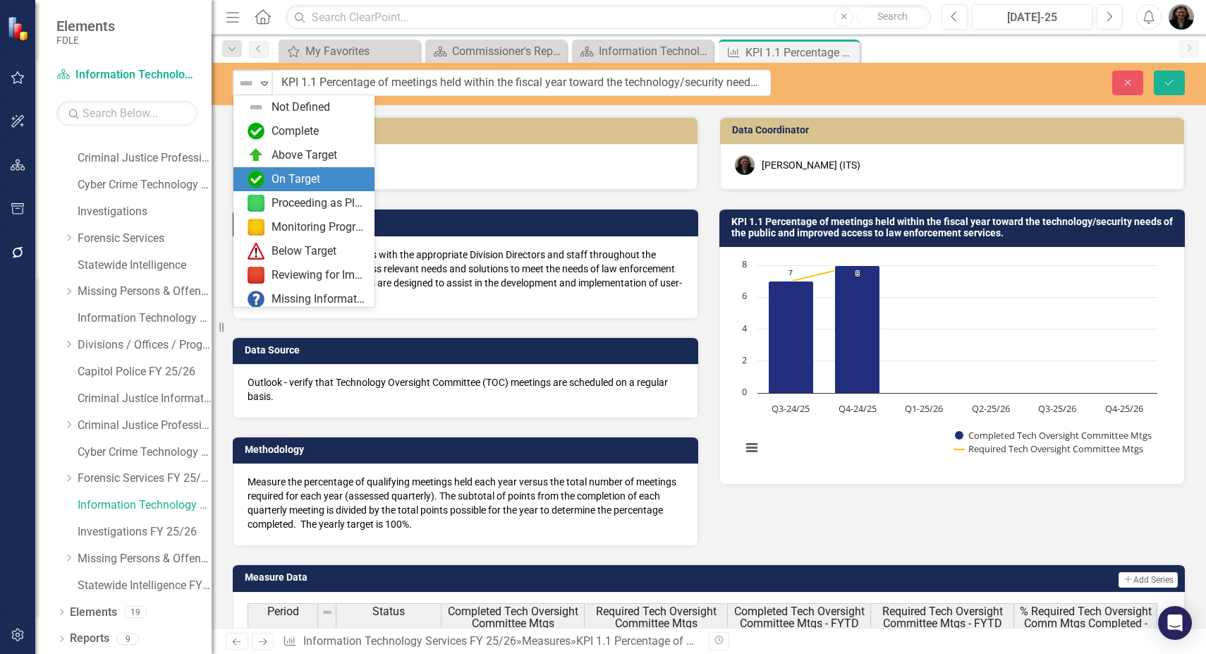
click at [260, 173] on img at bounding box center [255, 179] width 17 height 17
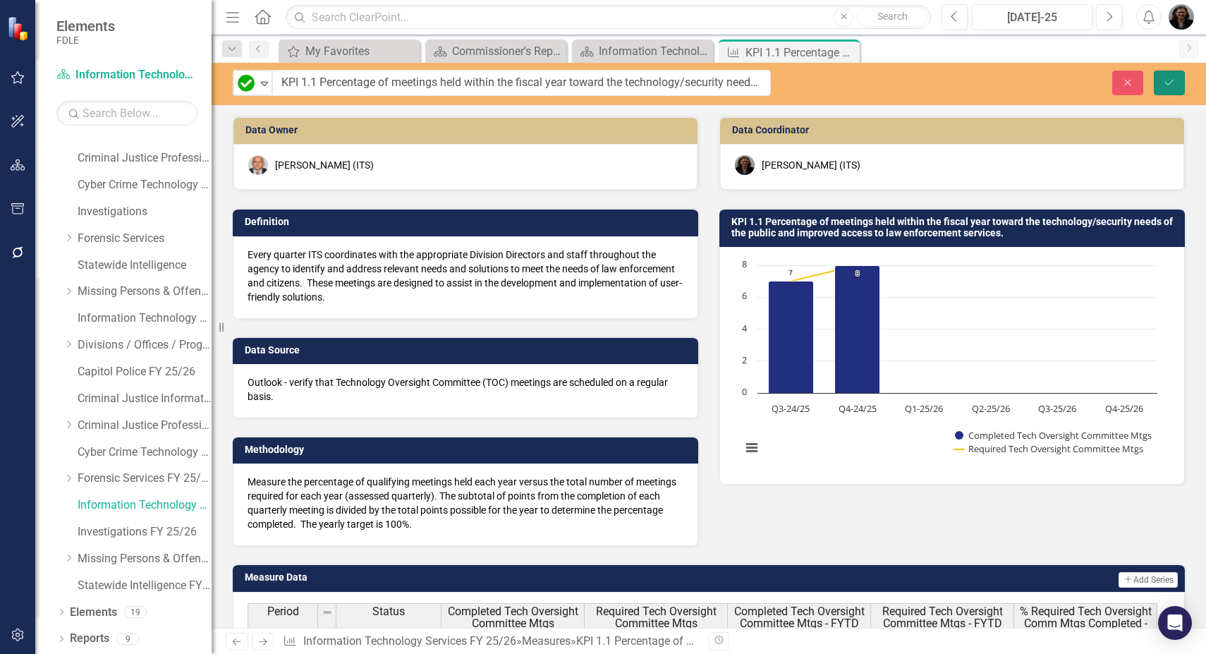
click at [1163, 80] on icon "Save" at bounding box center [1169, 83] width 13 height 10
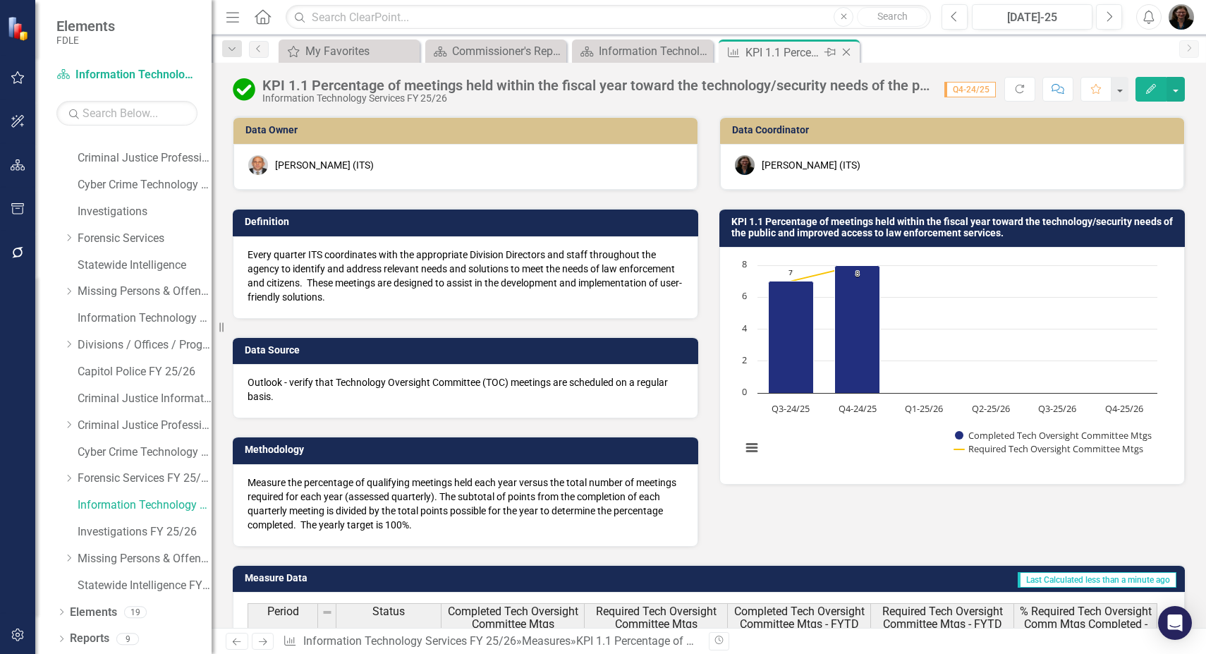
click at [848, 51] on icon "Close" at bounding box center [846, 52] width 14 height 11
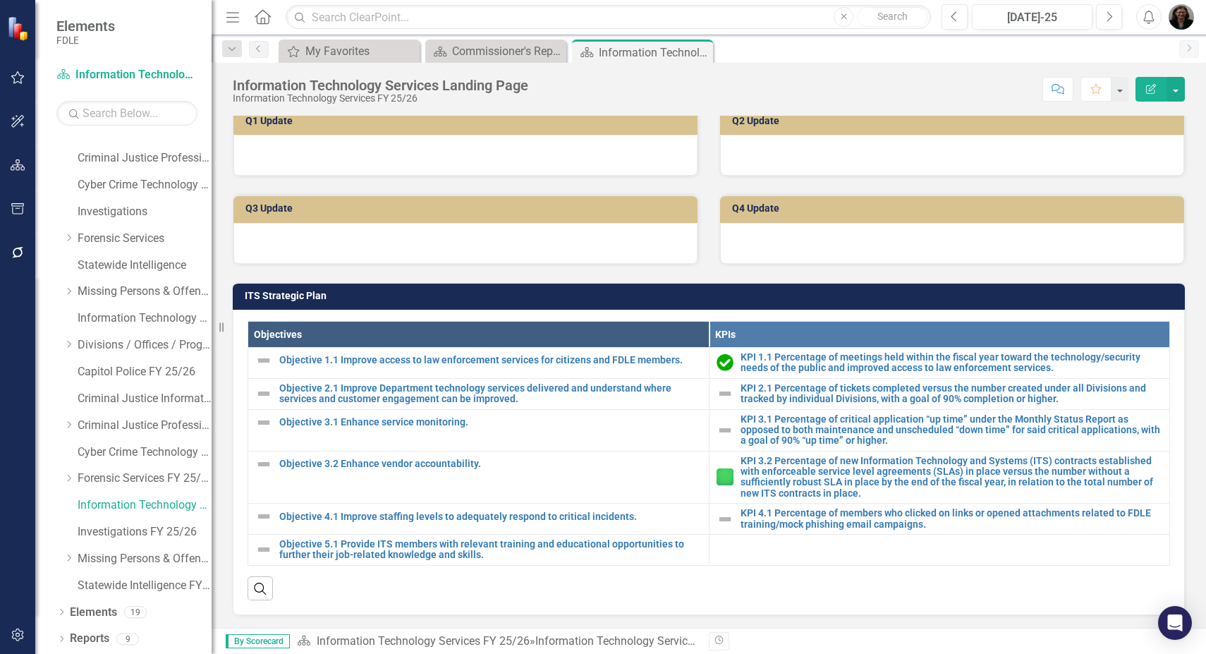
scroll to position [423, 0]
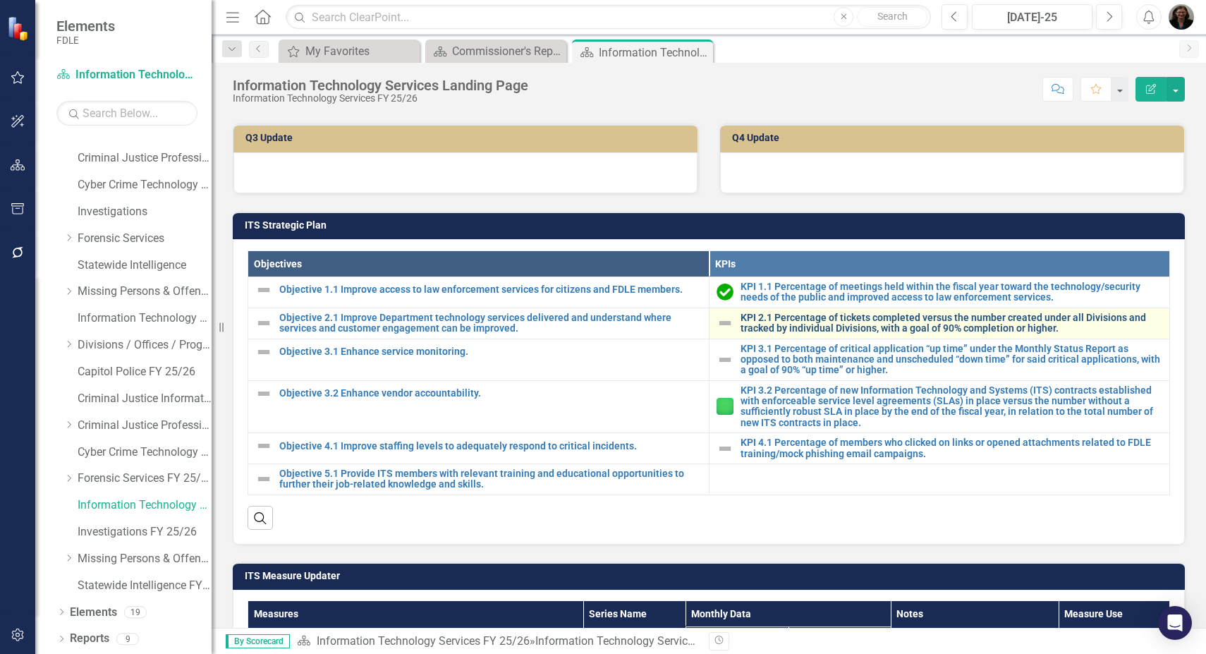
click at [768, 324] on link "KPI 2.1 Percentage of tickets completed versus the number created under all Div…" at bounding box center [951, 323] width 422 height 22
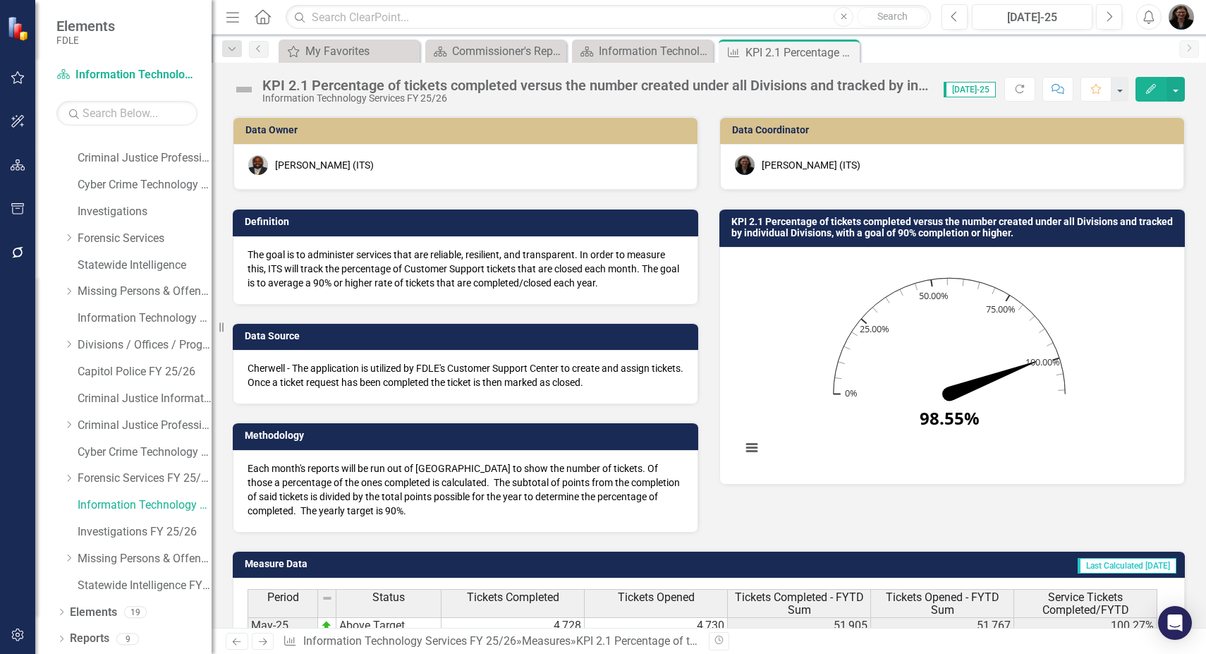
click at [709, 348] on div "KPI 2.1 Percentage of tickets completed versus the number created under all Div…" at bounding box center [952, 337] width 486 height 294
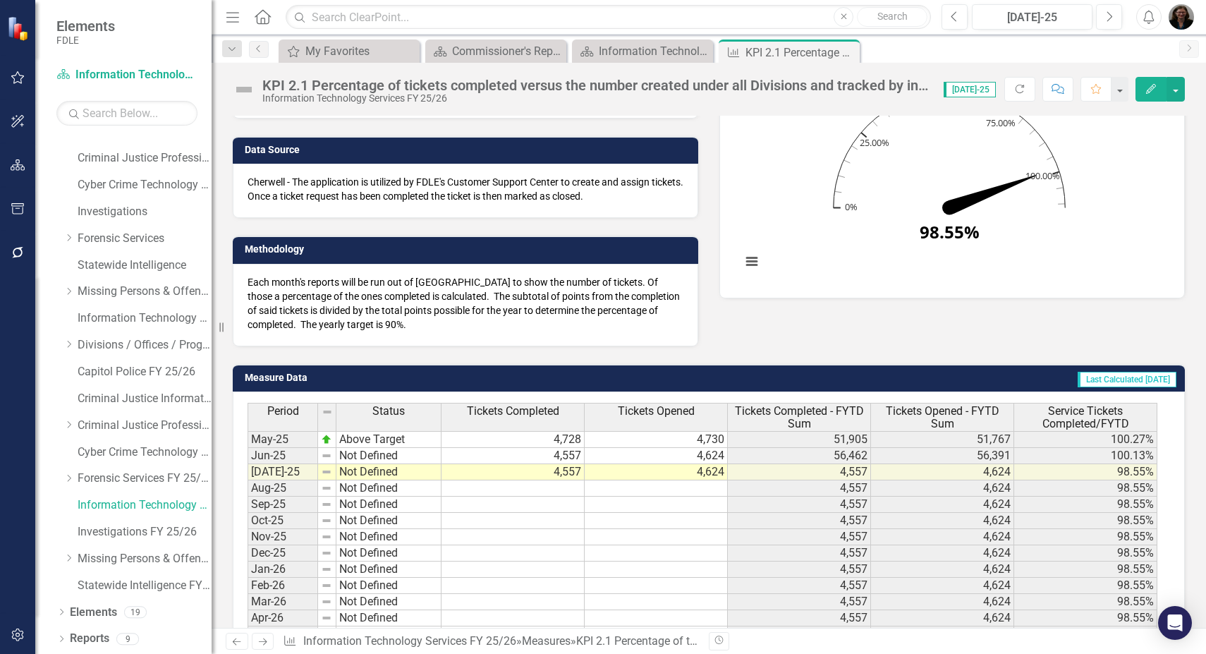
scroll to position [56, 0]
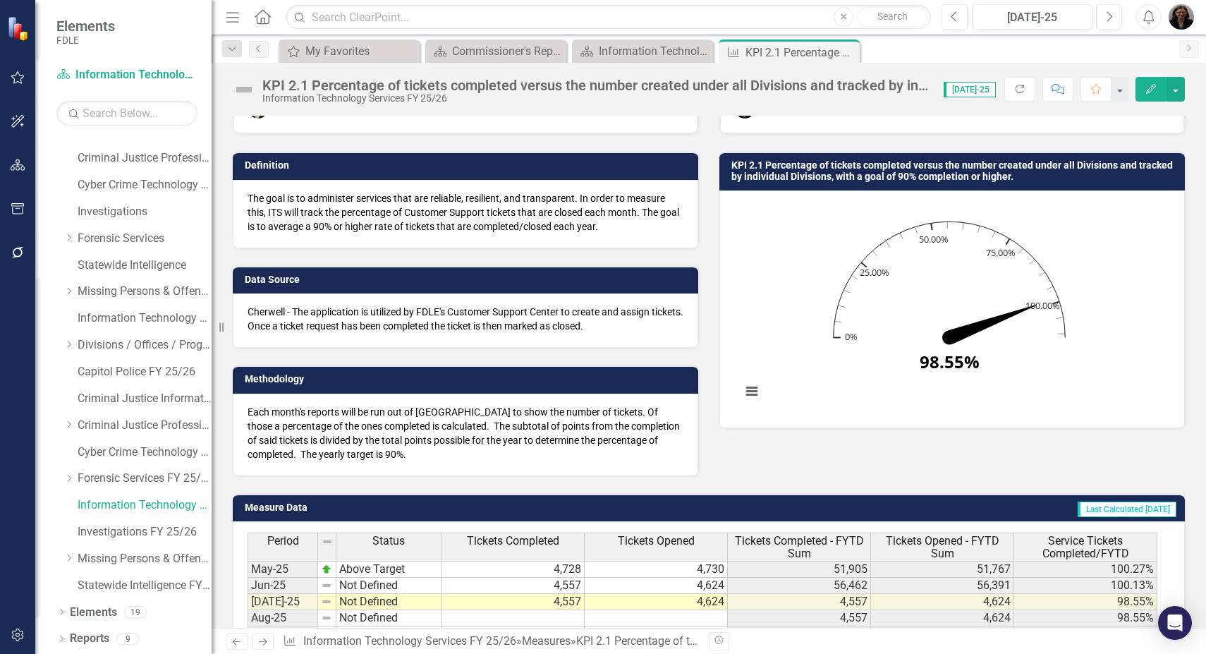
click at [250, 89] on img at bounding box center [244, 89] width 23 height 23
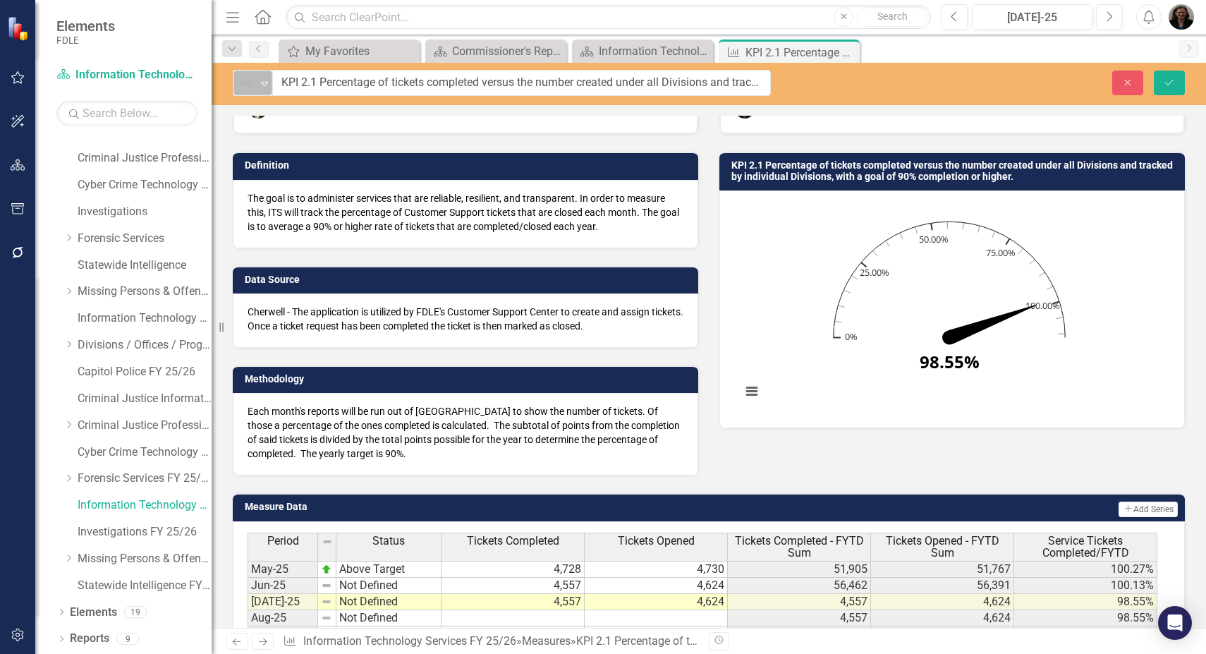
click at [264, 84] on icon "Expand" at bounding box center [264, 83] width 14 height 11
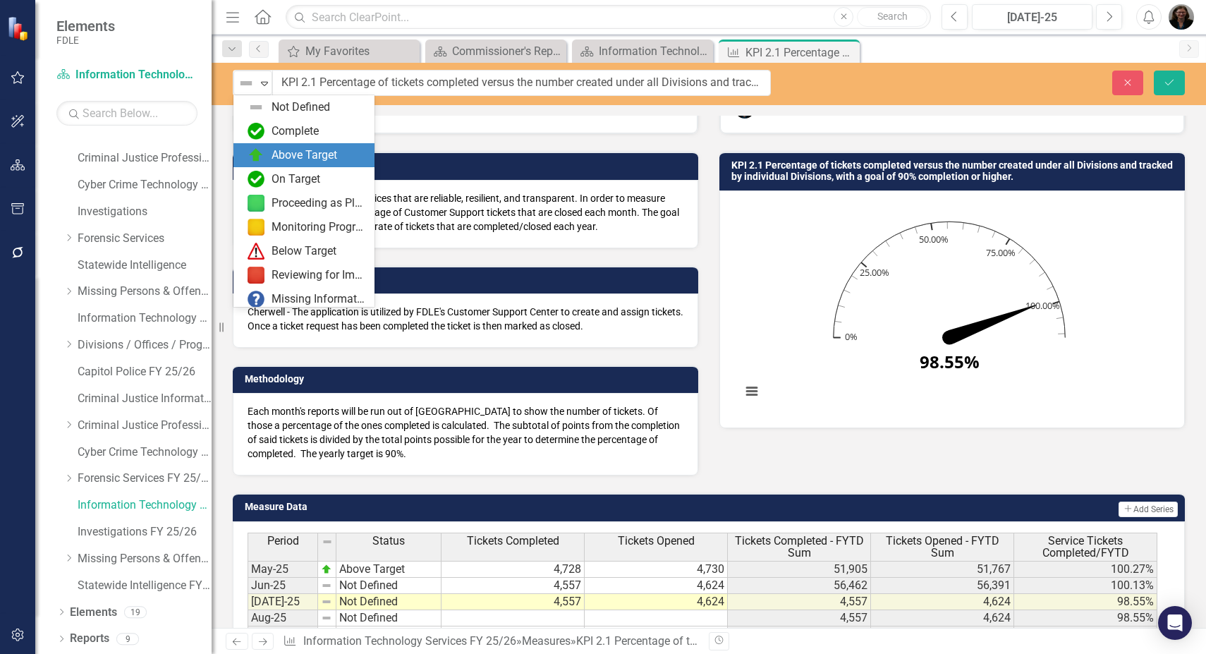
click at [262, 156] on img at bounding box center [255, 155] width 17 height 17
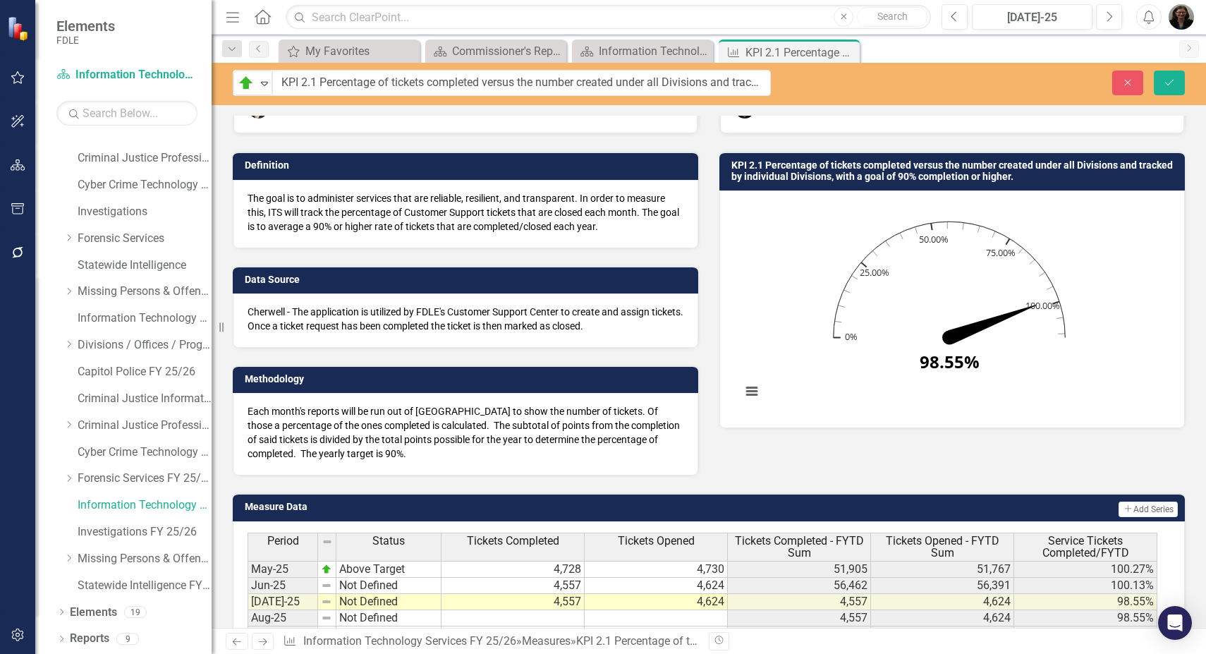
click at [701, 478] on div "Measure Data Add Add Series Period Status Tickets Completed Tickets Opened Tick…" at bounding box center [708, 641] width 973 height 333
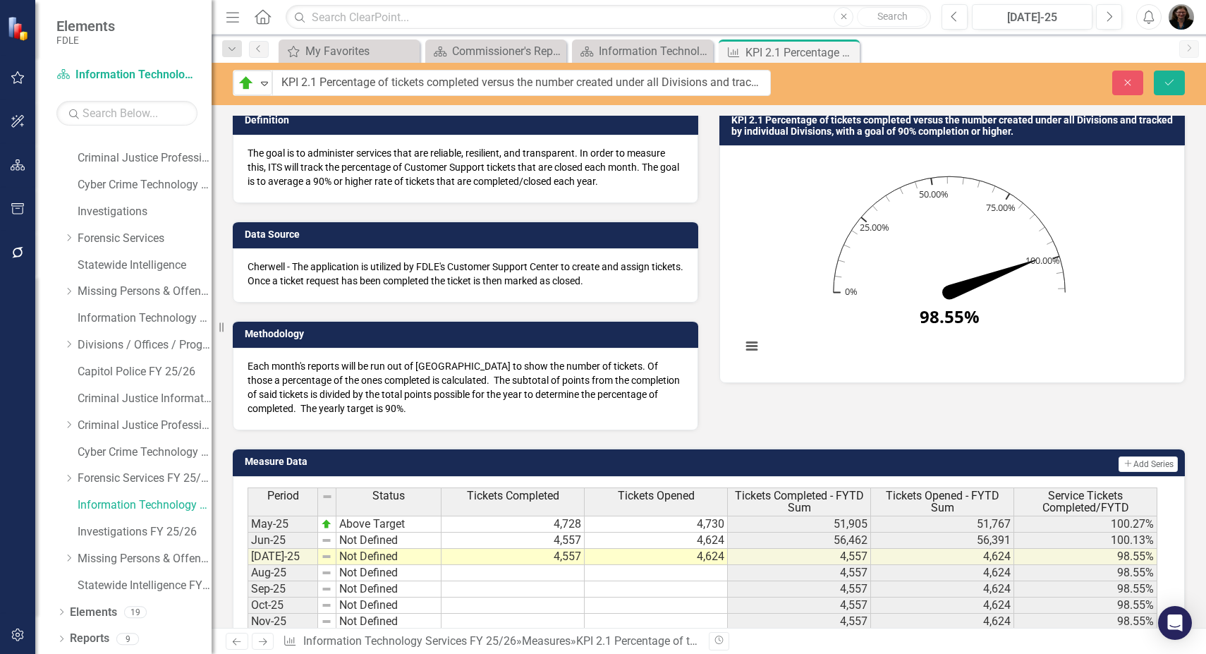
scroll to position [0, 0]
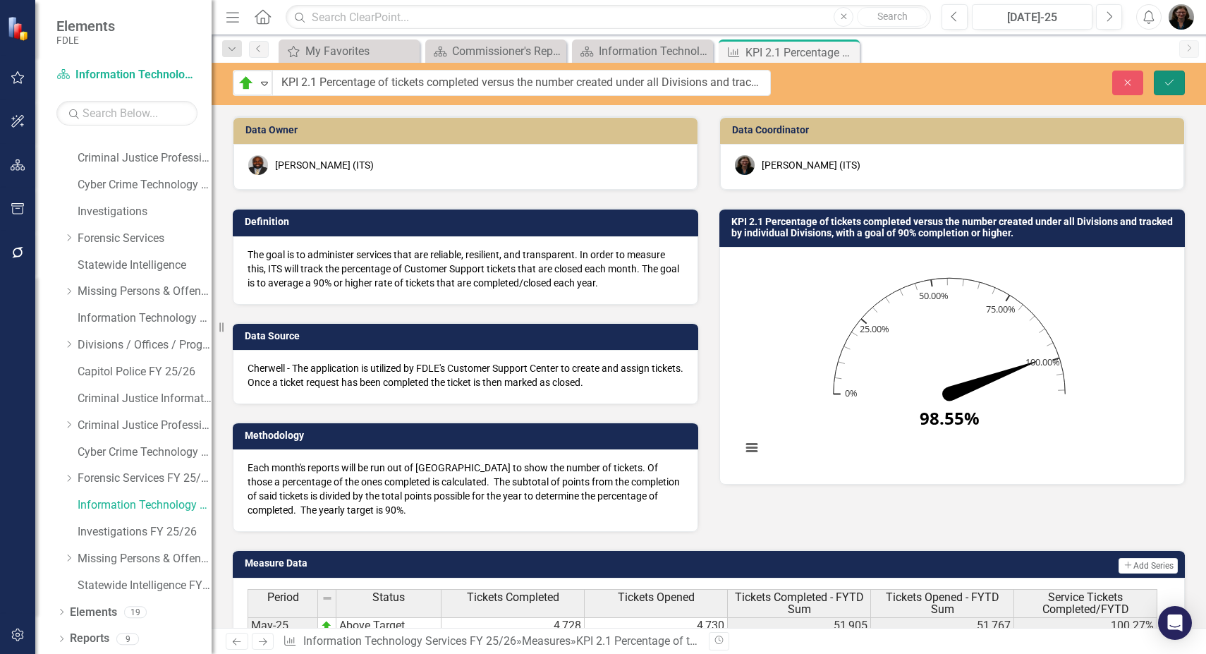
click at [1174, 84] on icon "Save" at bounding box center [1169, 83] width 13 height 10
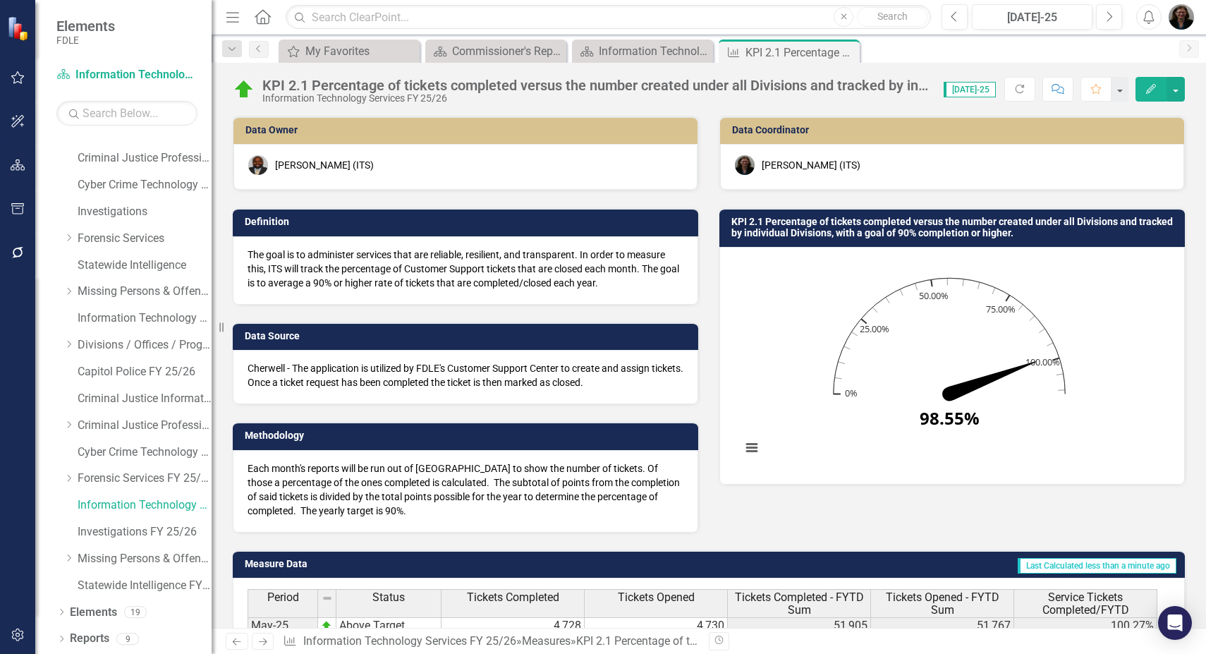
scroll to position [211, 0]
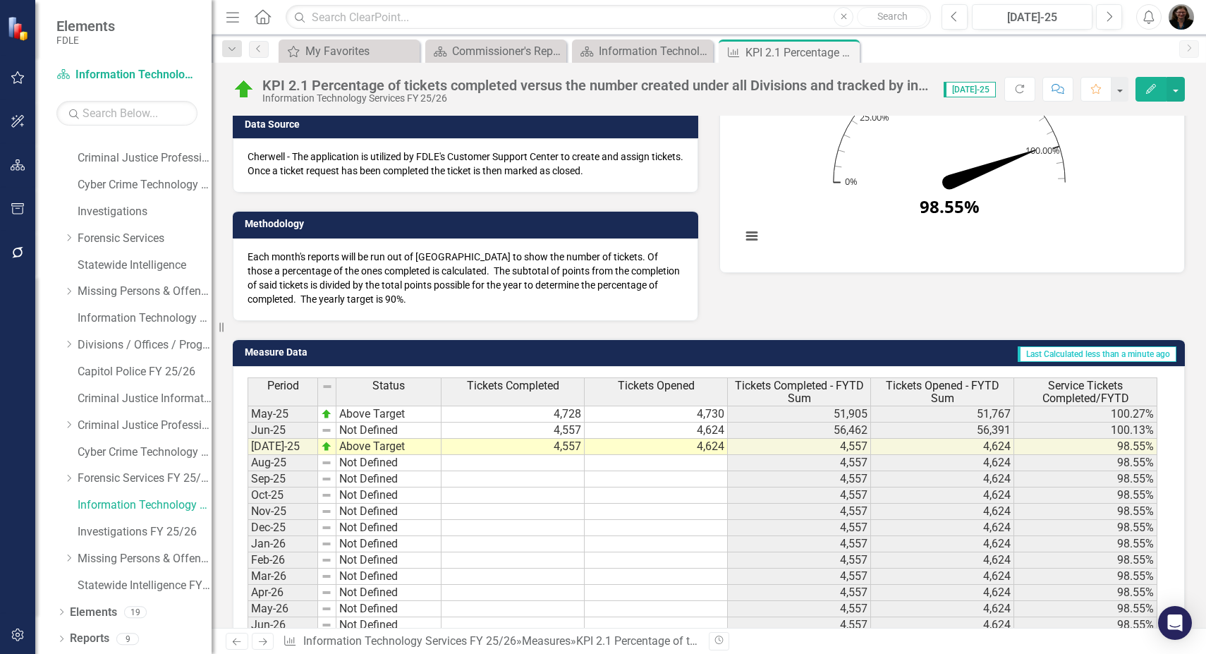
click at [563, 445] on td "4,557" at bounding box center [512, 446] width 143 height 16
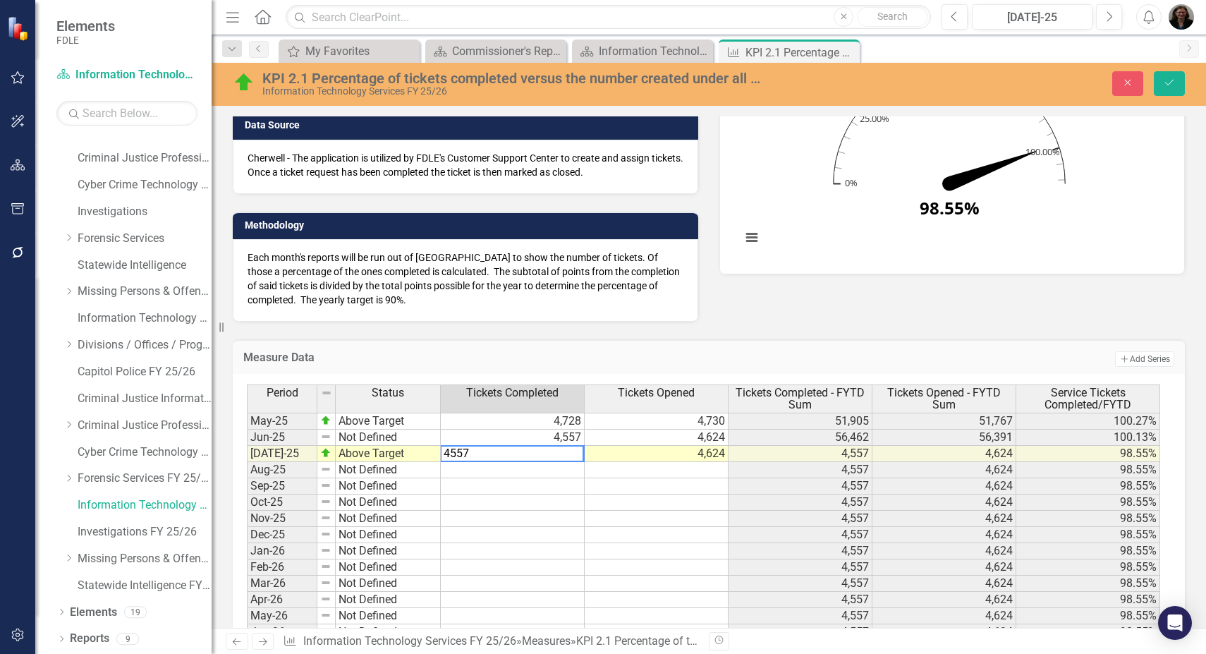
drag, startPoint x: 456, startPoint y: 448, endPoint x: 403, endPoint y: 443, distance: 53.7
click at [403, 443] on div "Period Status Tickets Completed Tickets Opened Tickets Completed - FYTD Sum Tic…" at bounding box center [703, 512] width 913 height 256
click at [693, 451] on td "4,624" at bounding box center [656, 454] width 144 height 16
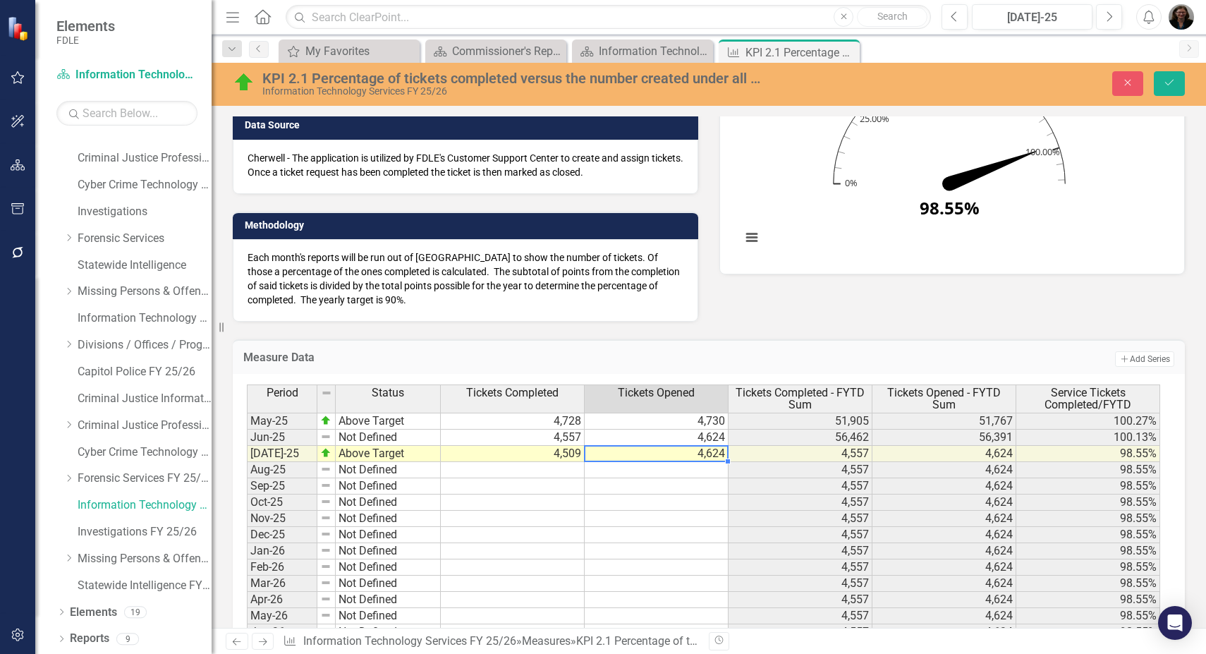
click at [693, 451] on td "4,624" at bounding box center [656, 454] width 144 height 16
drag, startPoint x: 616, startPoint y: 448, endPoint x: 475, endPoint y: 436, distance: 141.5
click at [475, 436] on div "Period Status Tickets Completed Tickets Opened Tickets Completed - FYTD Sum Tic…" at bounding box center [703, 512] width 913 height 256
type textarea "4464"
click at [714, 356] on h3 "Measure Data" at bounding box center [496, 357] width 507 height 13
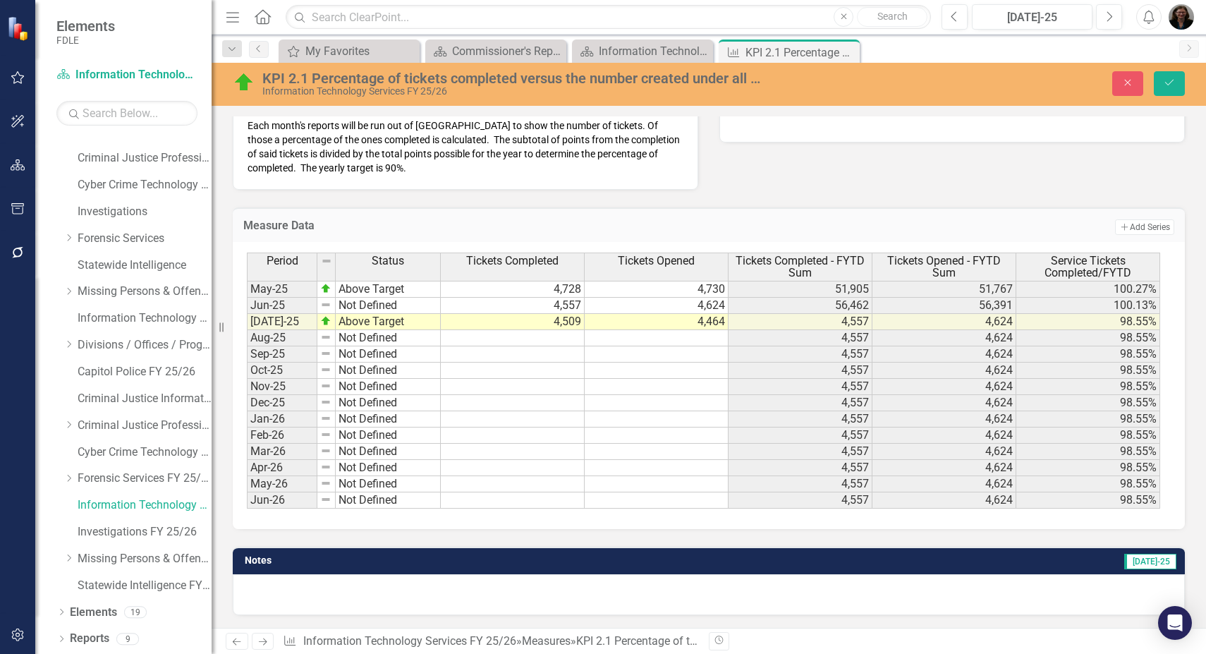
scroll to position [345, 0]
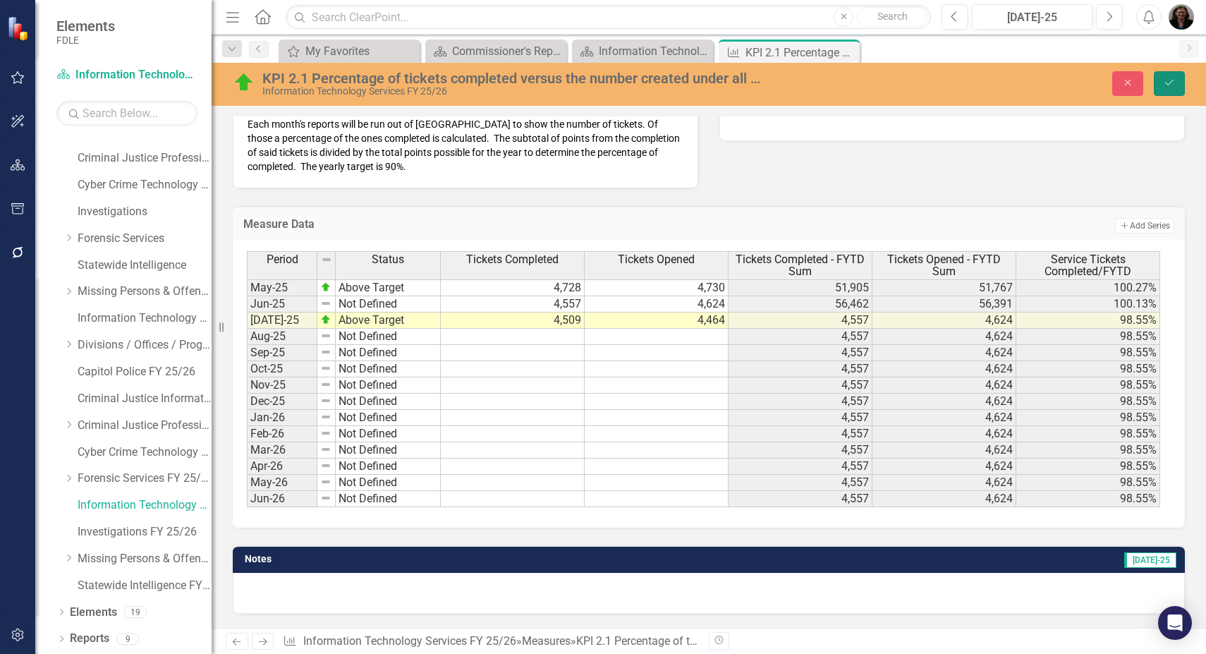
click at [1169, 83] on icon "Save" at bounding box center [1169, 83] width 13 height 10
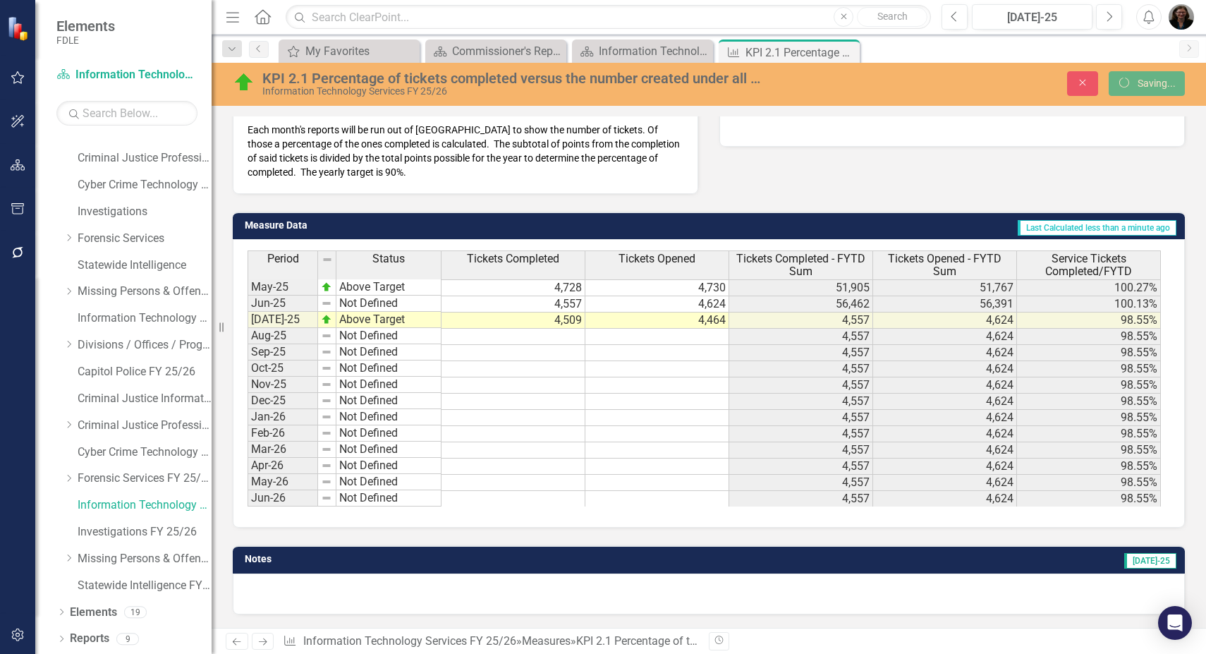
scroll to position [339, 0]
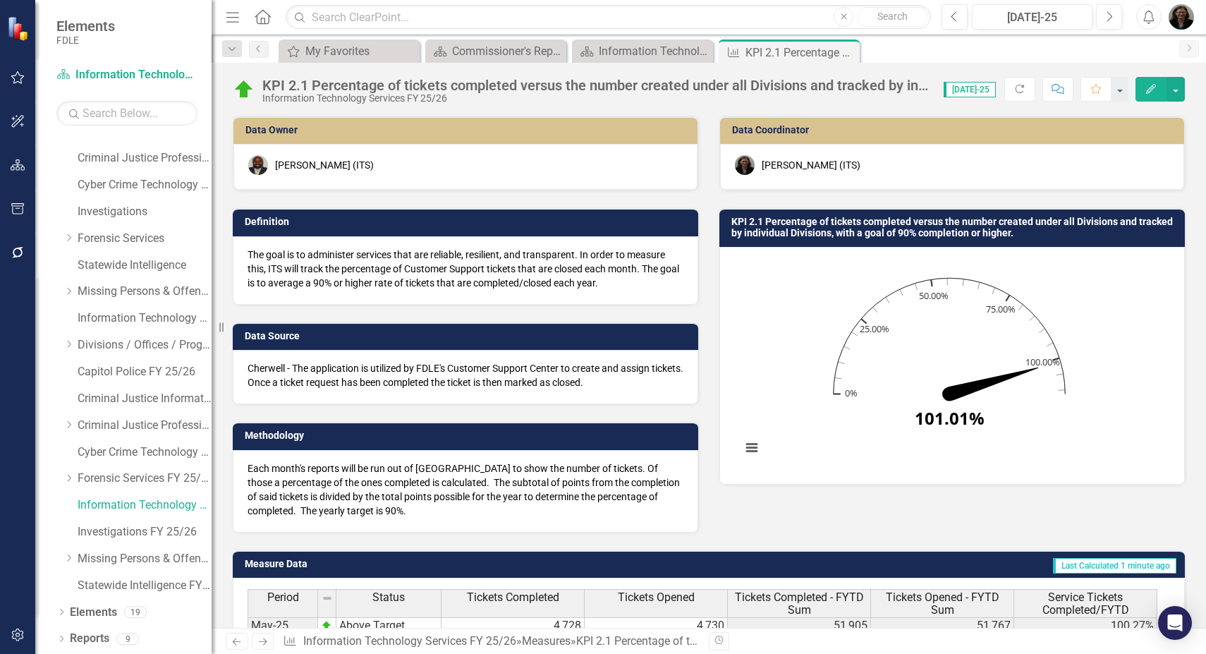
click at [940, 522] on div "Data Owner Rod Arnold (ITS) Definition The goal is to administer services that …" at bounding box center [708, 315] width 973 height 434
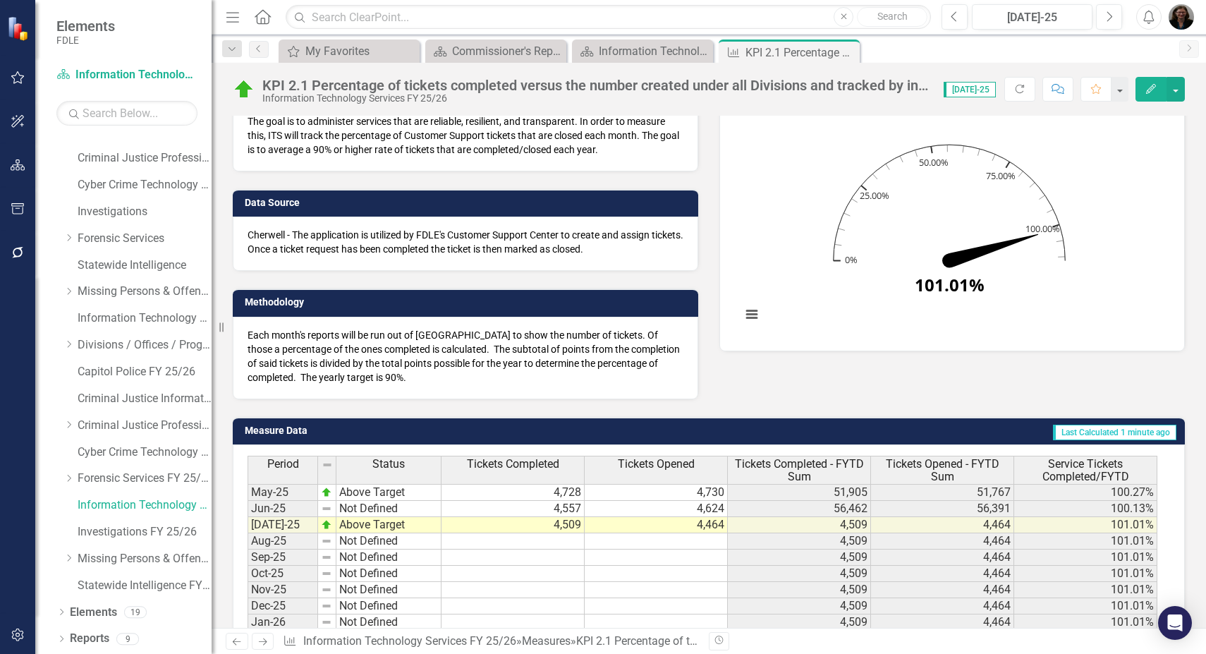
scroll to position [282, 0]
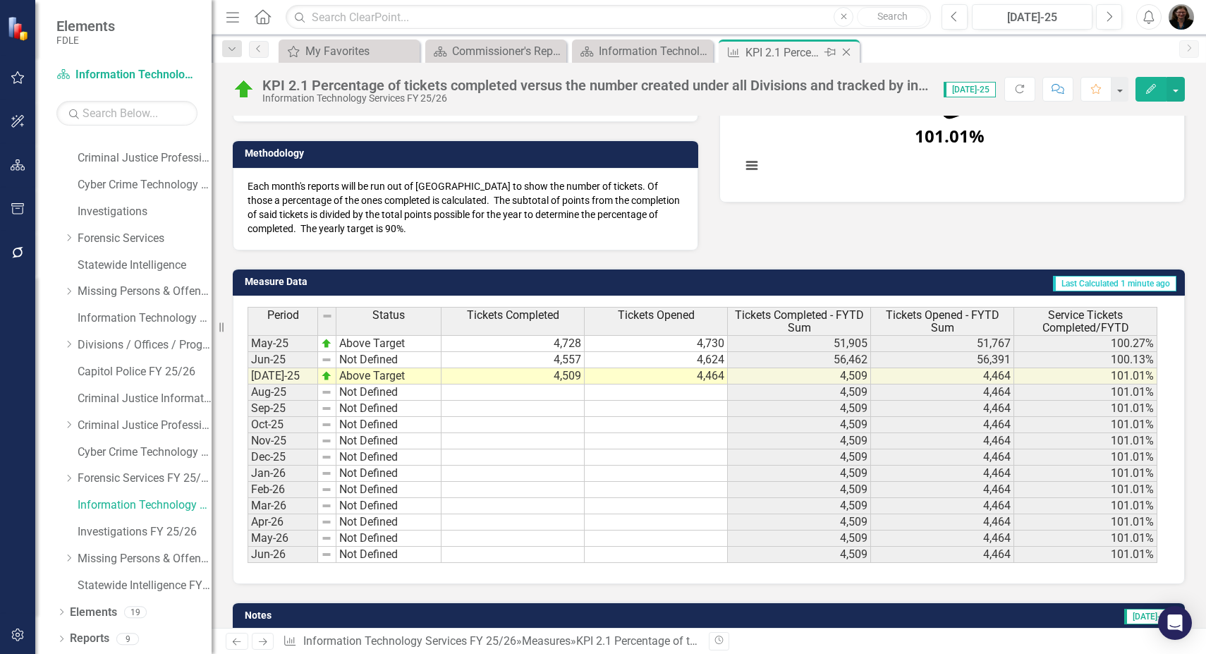
click at [847, 54] on icon "Close" at bounding box center [846, 52] width 14 height 11
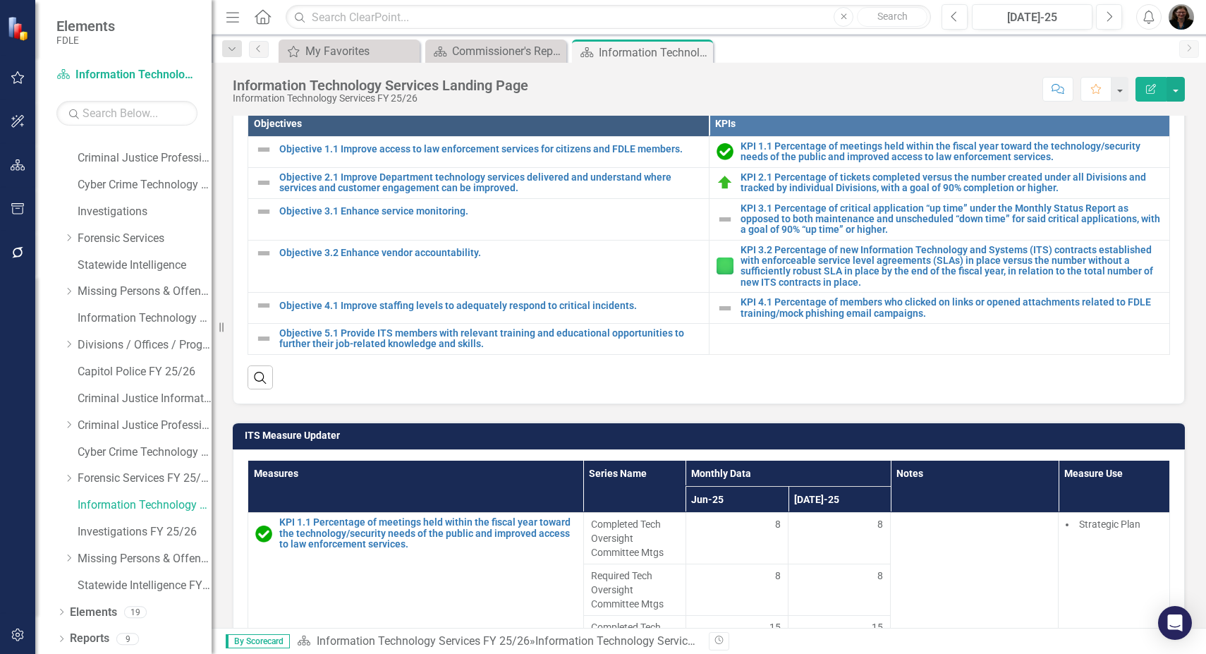
scroll to position [564, 0]
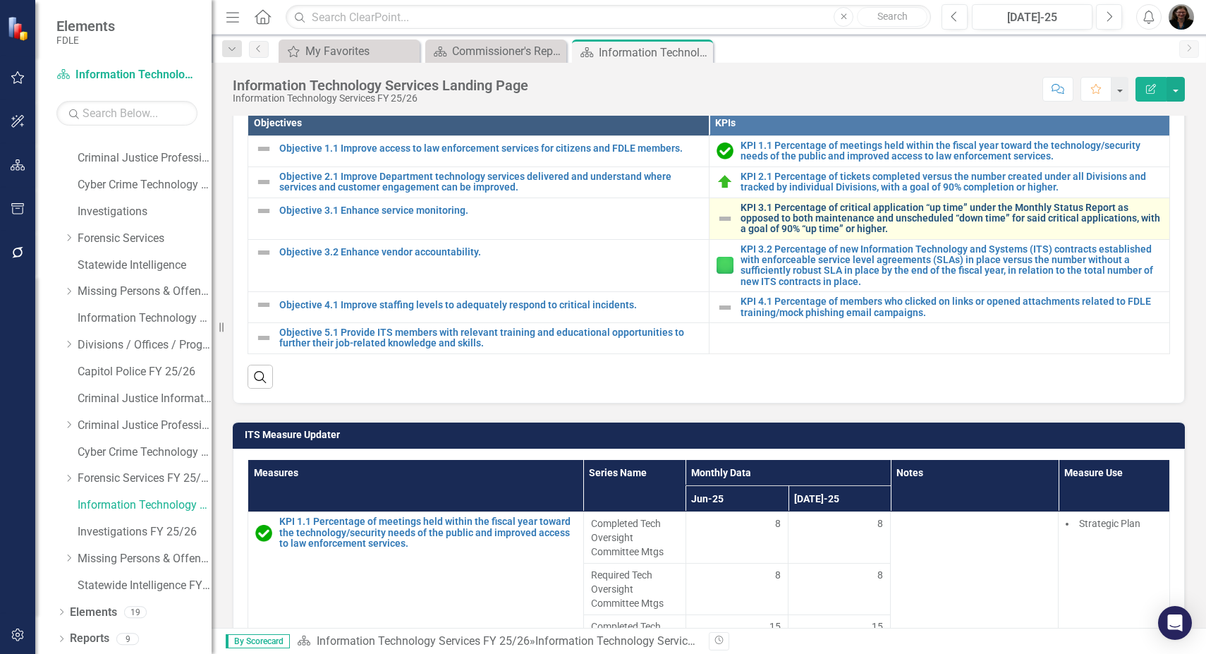
click at [802, 213] on link "KPI 3.1 Percentage of critical application “up time” under the Monthly Status R…" at bounding box center [951, 218] width 422 height 32
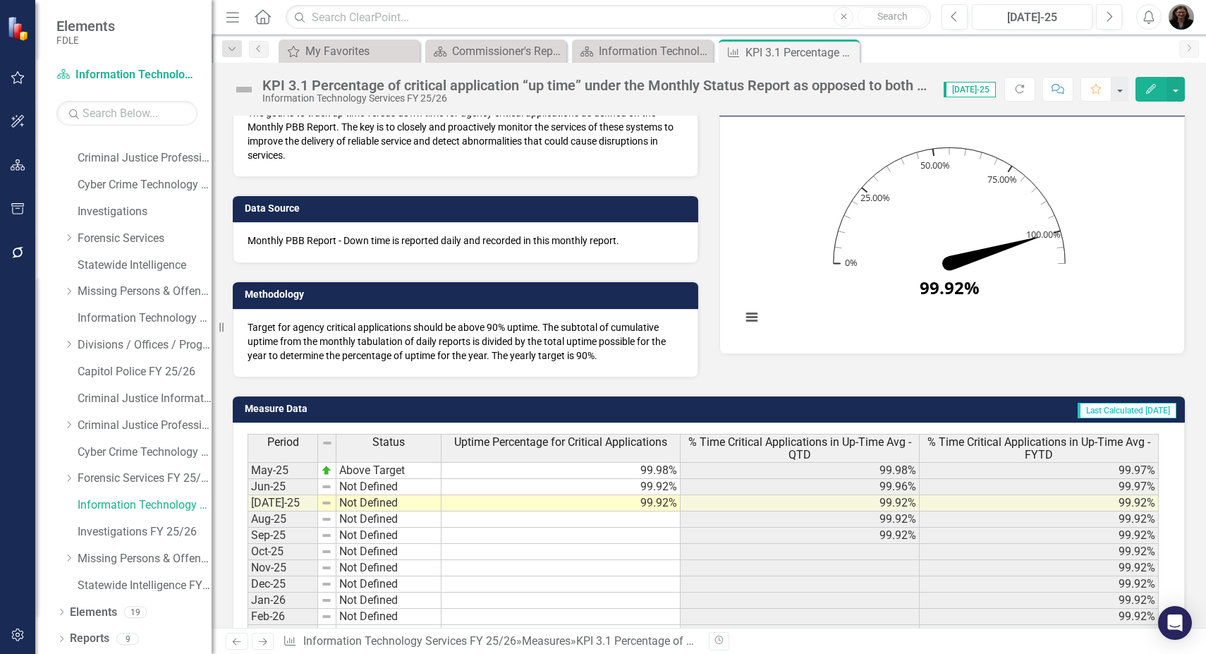
scroll to position [282, 0]
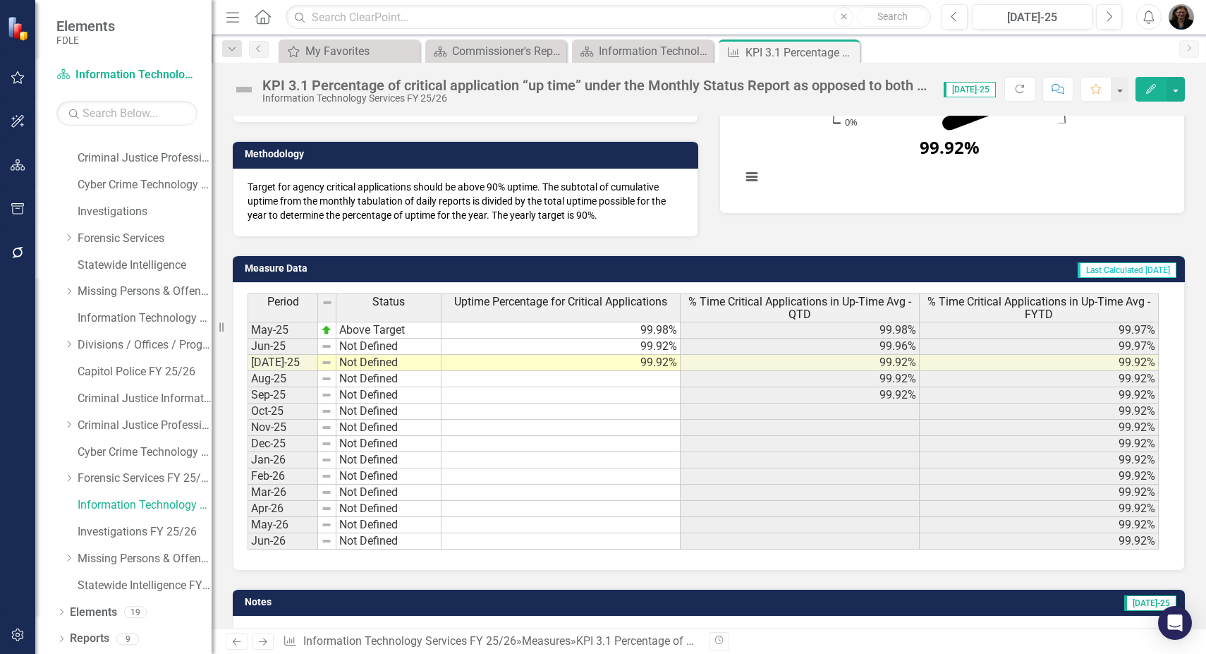
click at [654, 378] on td at bounding box center [560, 379] width 239 height 16
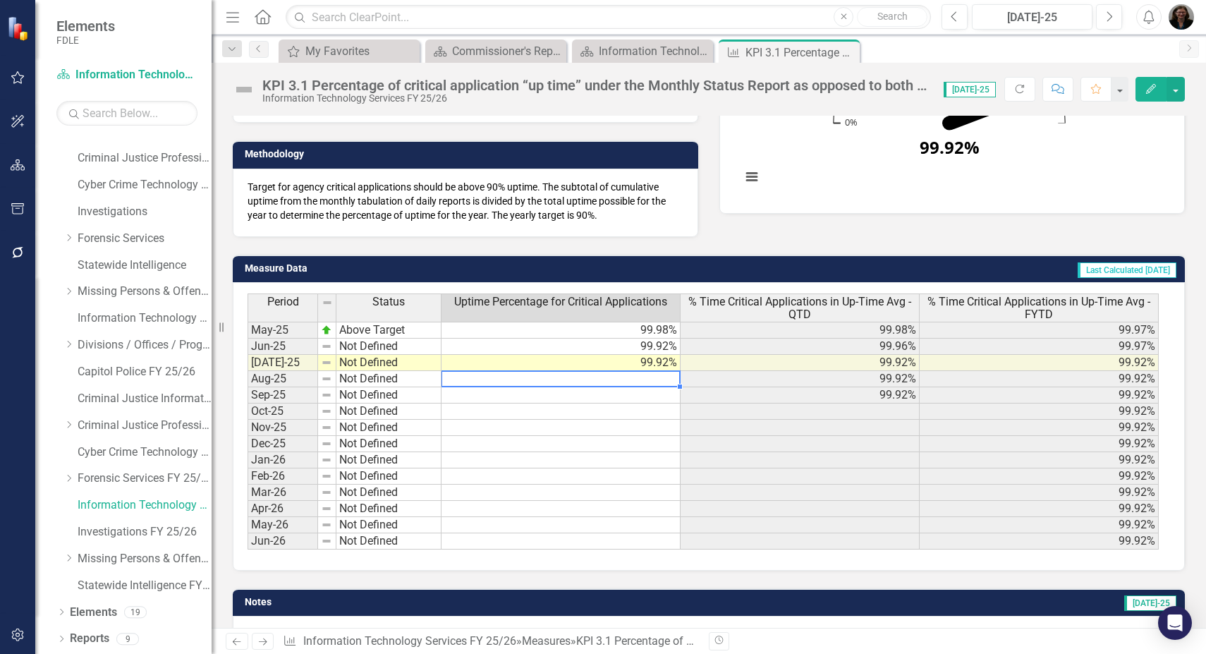
click at [654, 378] on td at bounding box center [560, 379] width 239 height 16
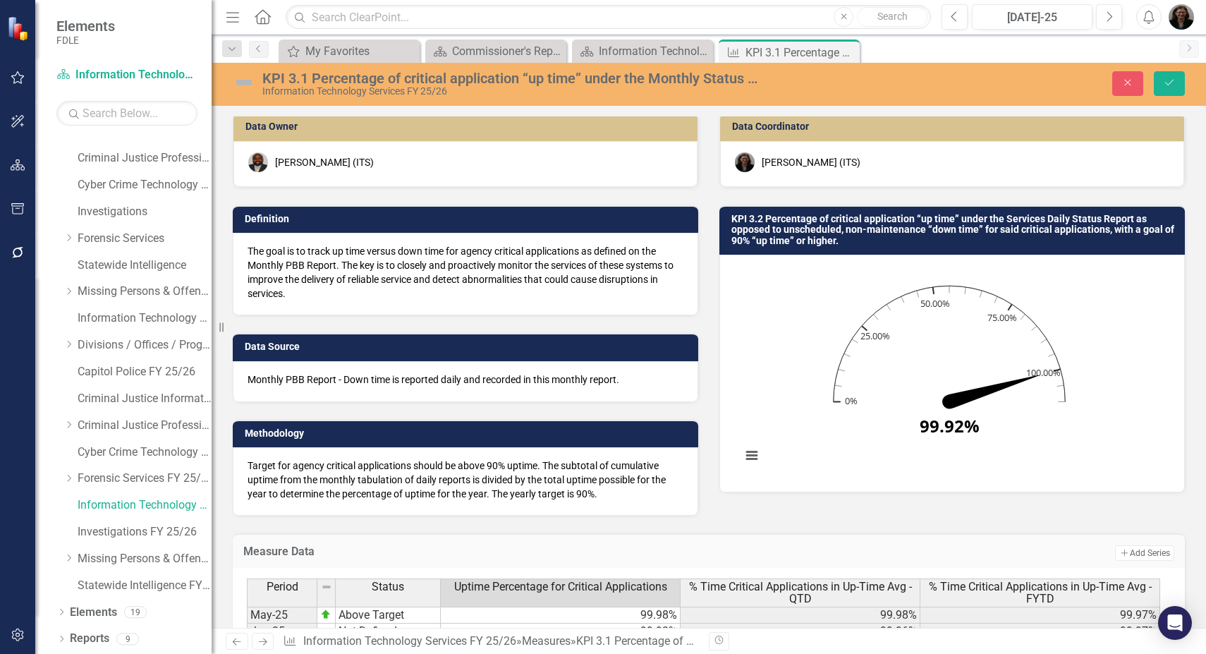
scroll to position [0, 0]
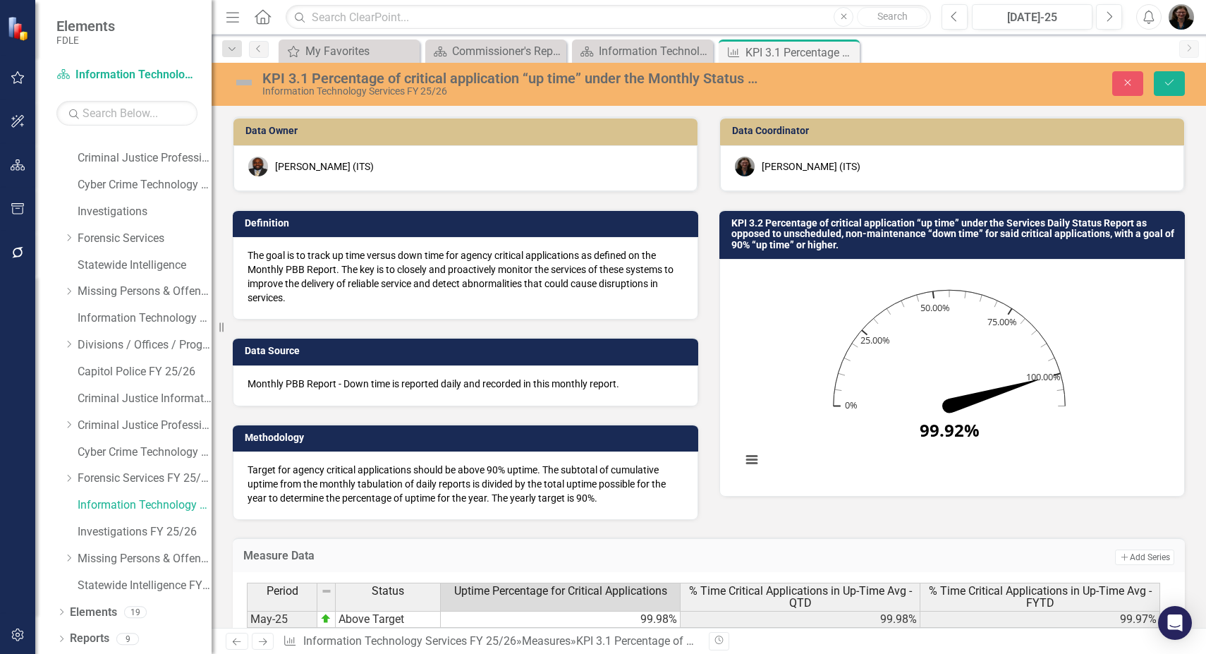
type textarea "99.99"
click at [244, 78] on img at bounding box center [244, 82] width 23 height 23
click at [249, 85] on img at bounding box center [244, 82] width 23 height 23
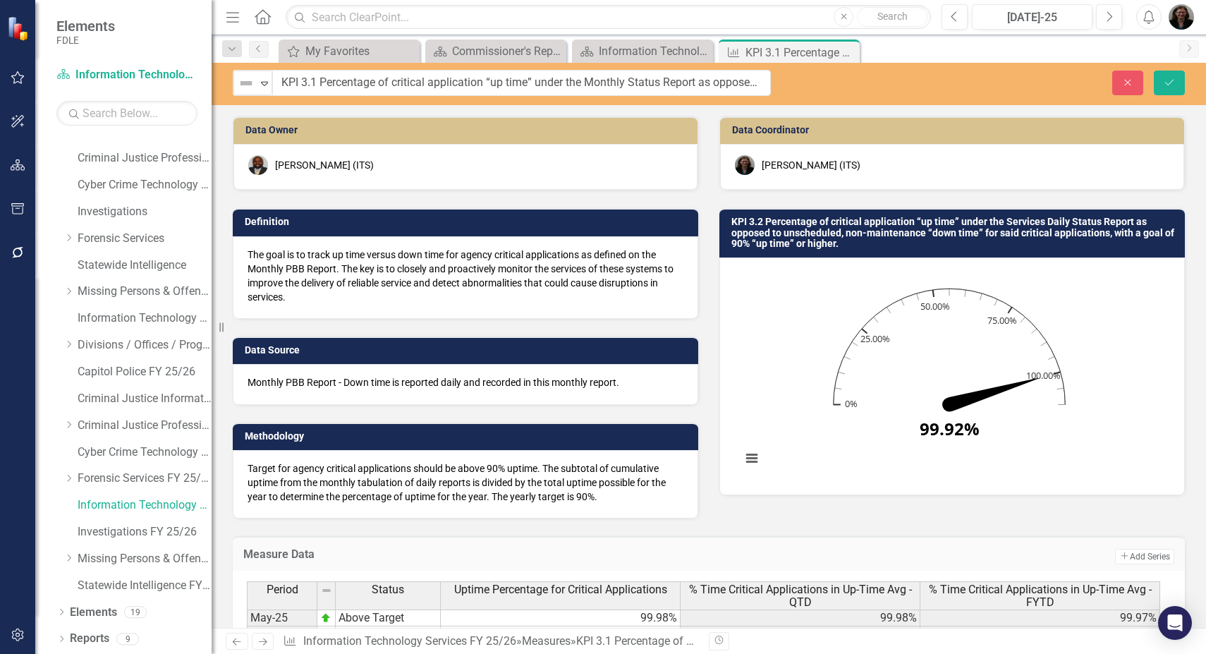
click at [249, 85] on img at bounding box center [246, 83] width 17 height 17
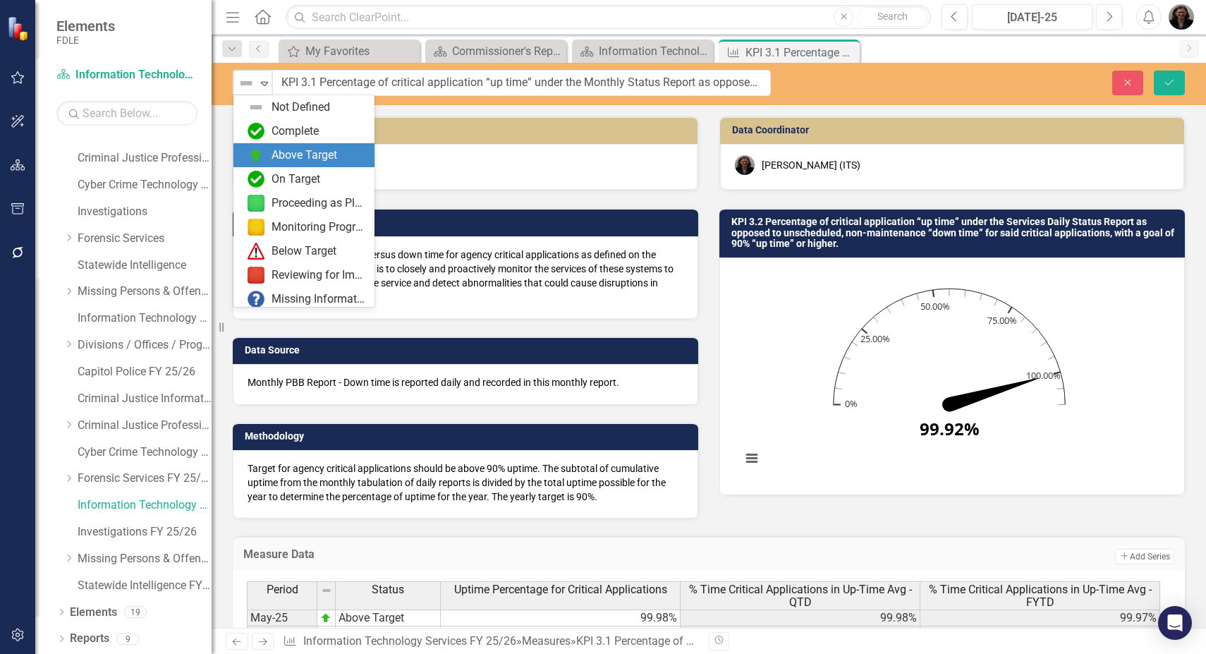
click at [286, 155] on div "Above Target" at bounding box center [304, 155] width 66 height 16
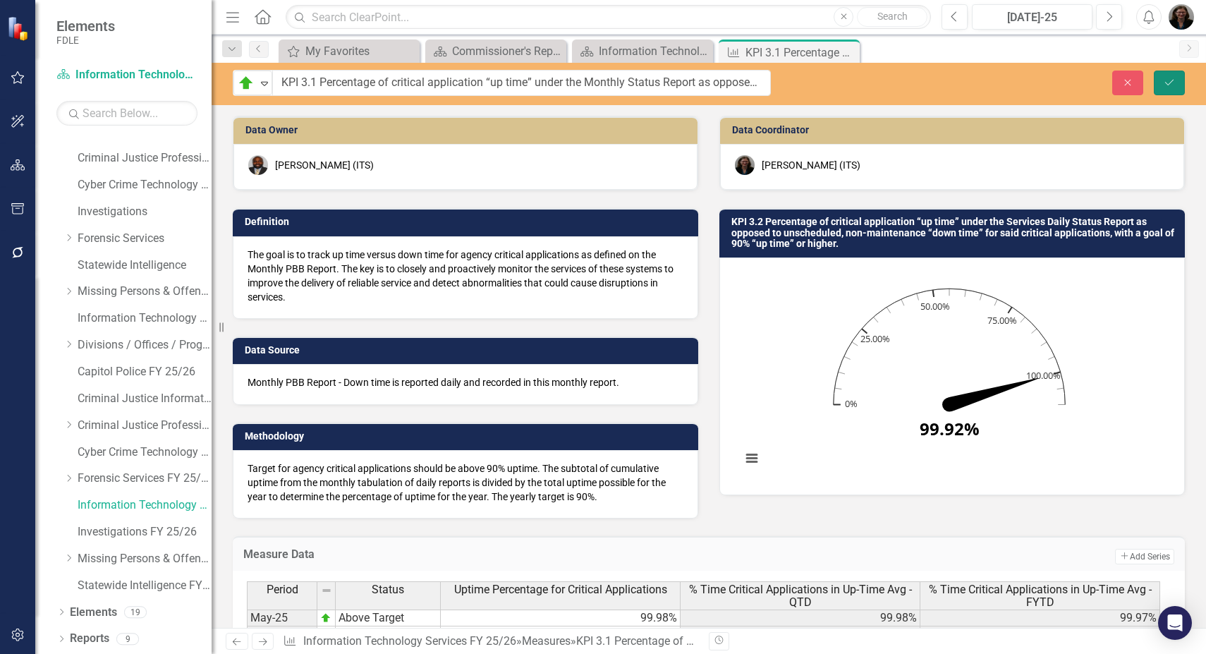
click at [1167, 79] on icon "Save" at bounding box center [1169, 83] width 13 height 10
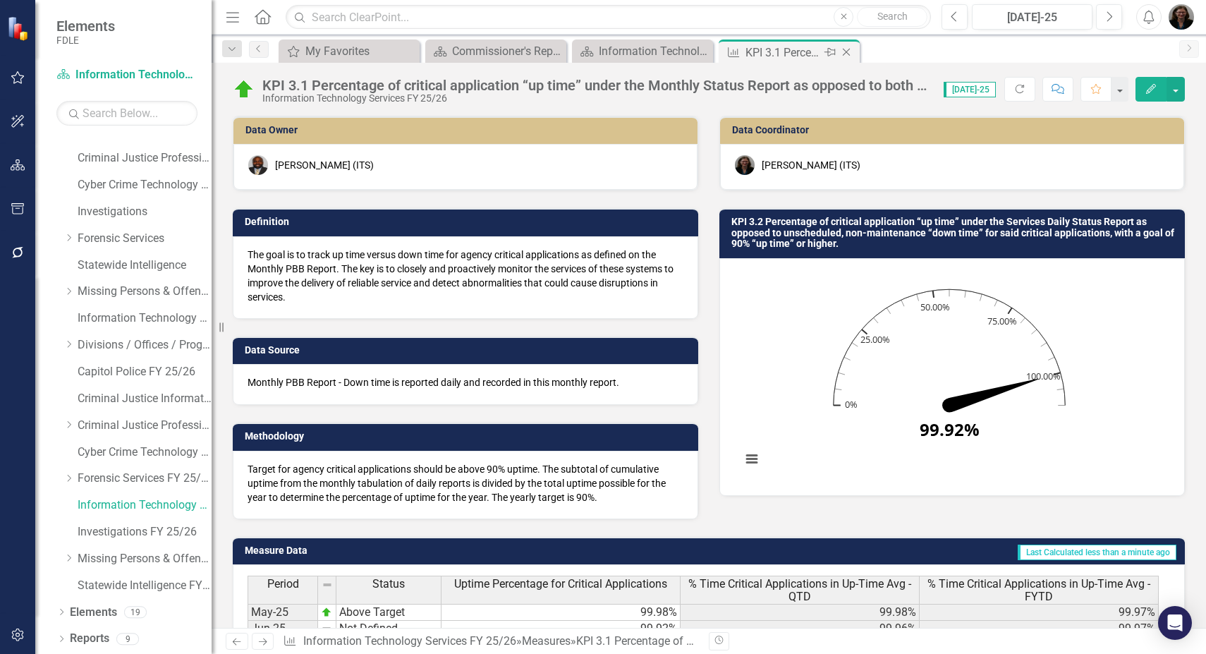
click at [846, 54] on icon "Close" at bounding box center [846, 52] width 14 height 11
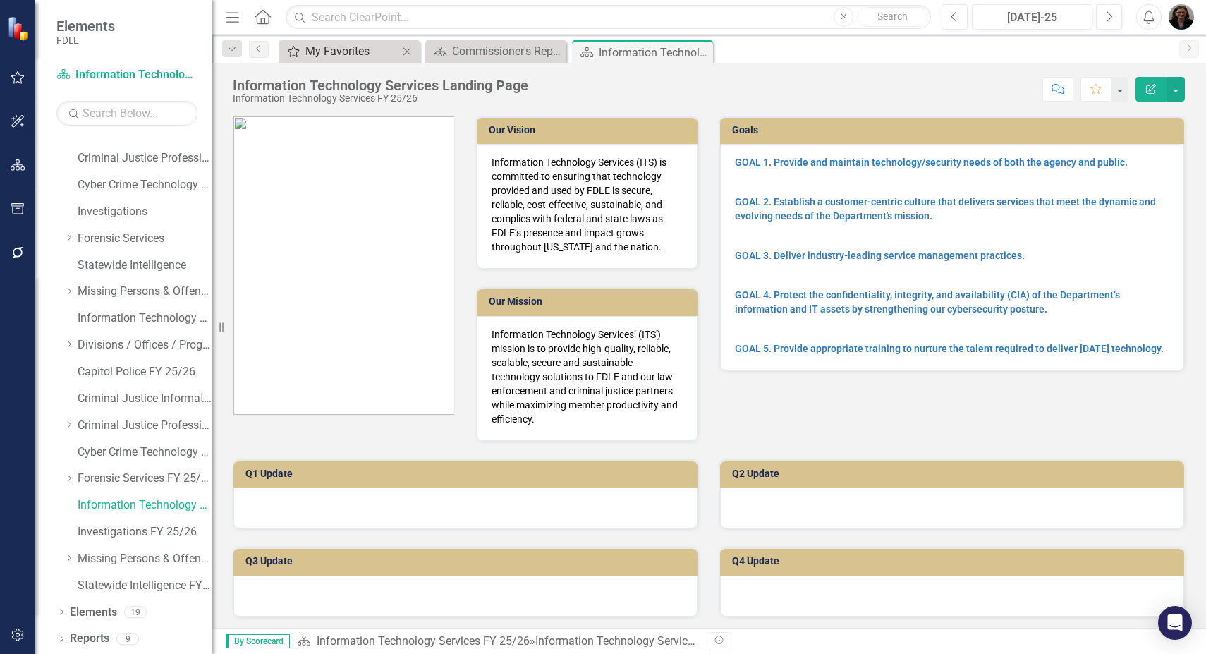
click at [364, 56] on div "My Favorites" at bounding box center [351, 51] width 93 height 18
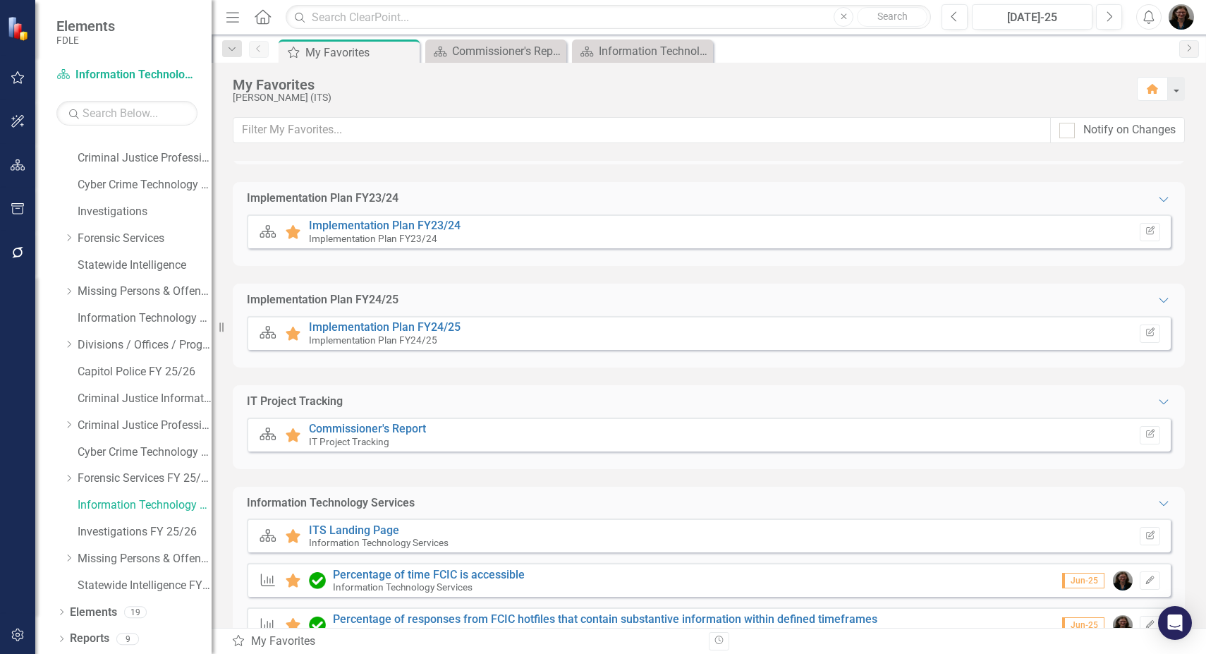
scroll to position [173, 0]
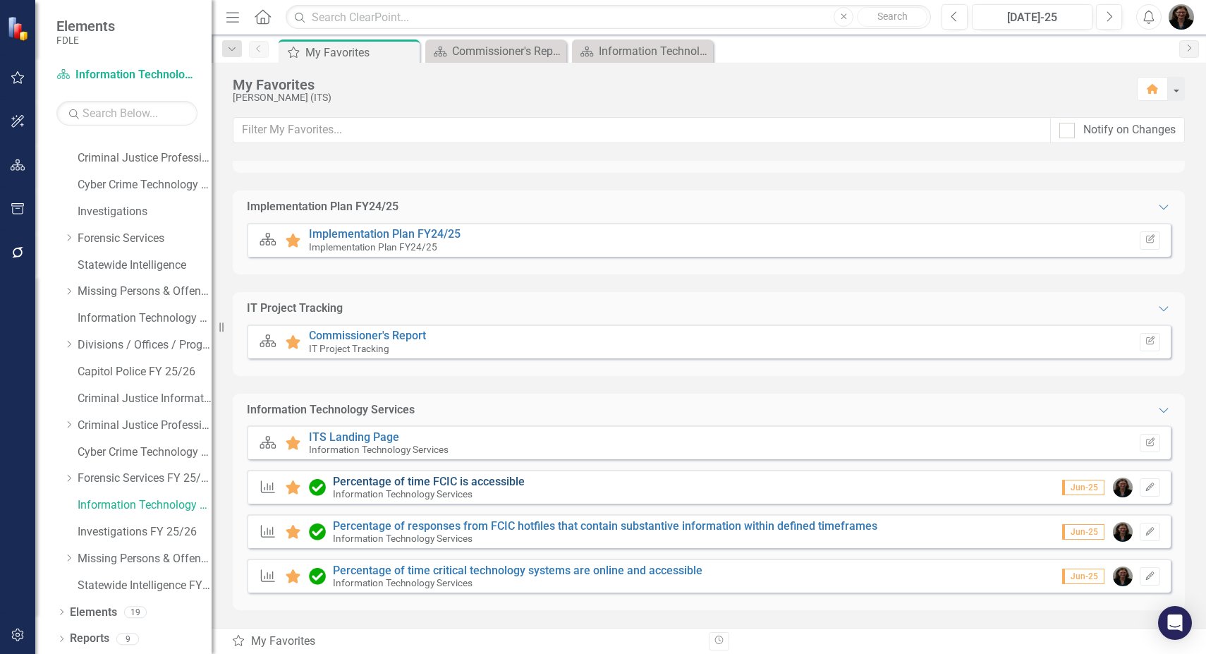
click at [477, 481] on link "Percentage of time FCIC is accessible" at bounding box center [429, 480] width 192 height 13
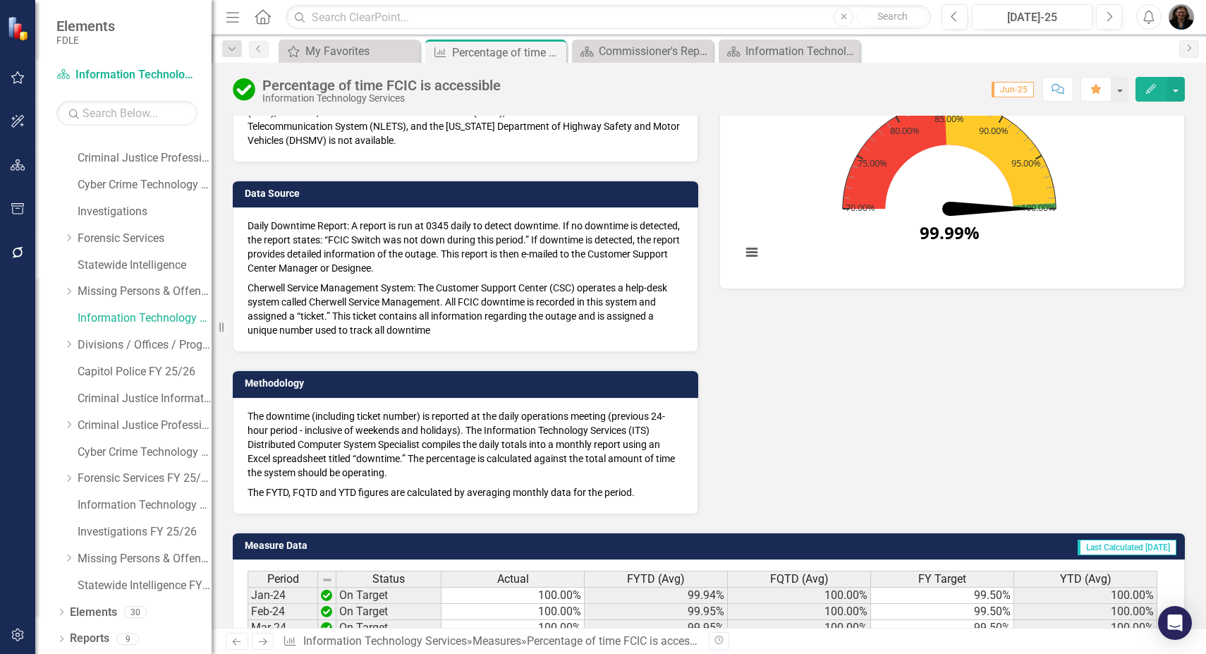
scroll to position [135, 0]
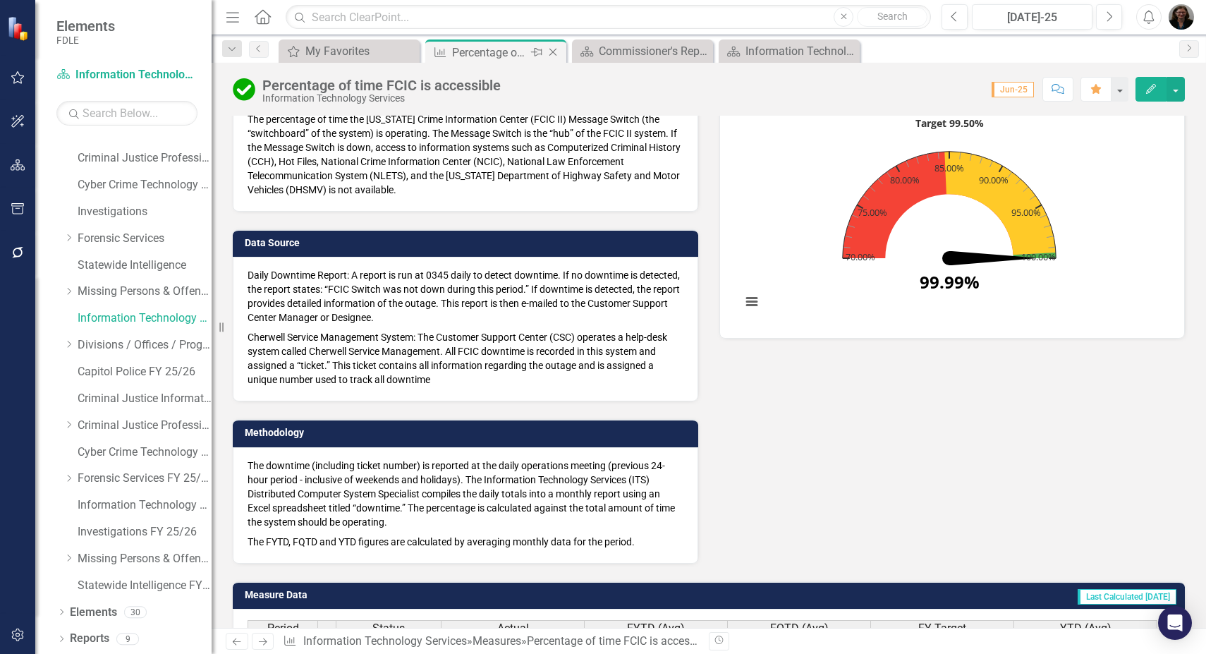
click at [554, 54] on icon "Close" at bounding box center [553, 52] width 14 height 11
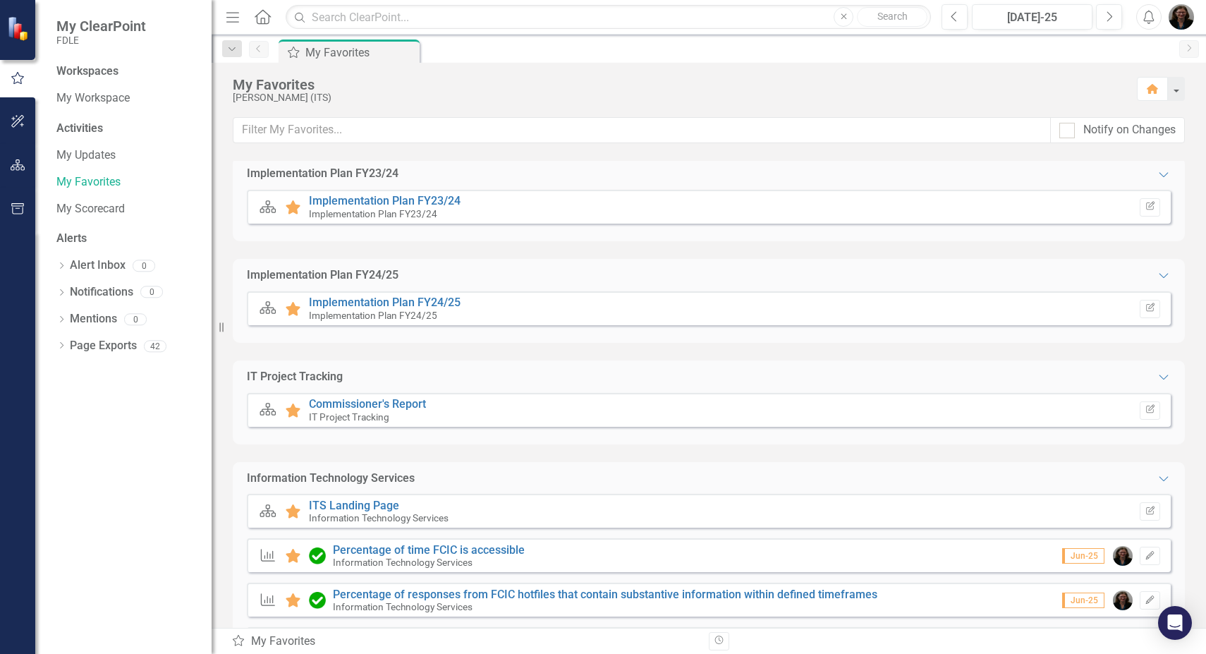
scroll to position [173, 0]
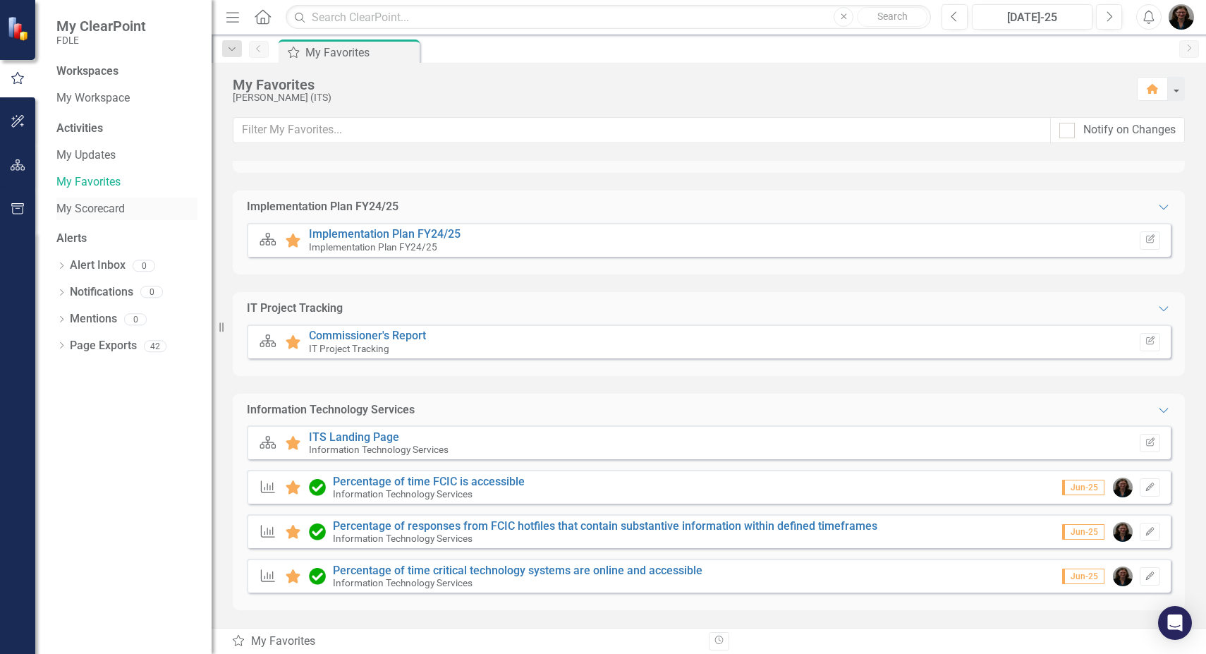
click at [99, 207] on link "My Scorecard" at bounding box center [126, 209] width 141 height 16
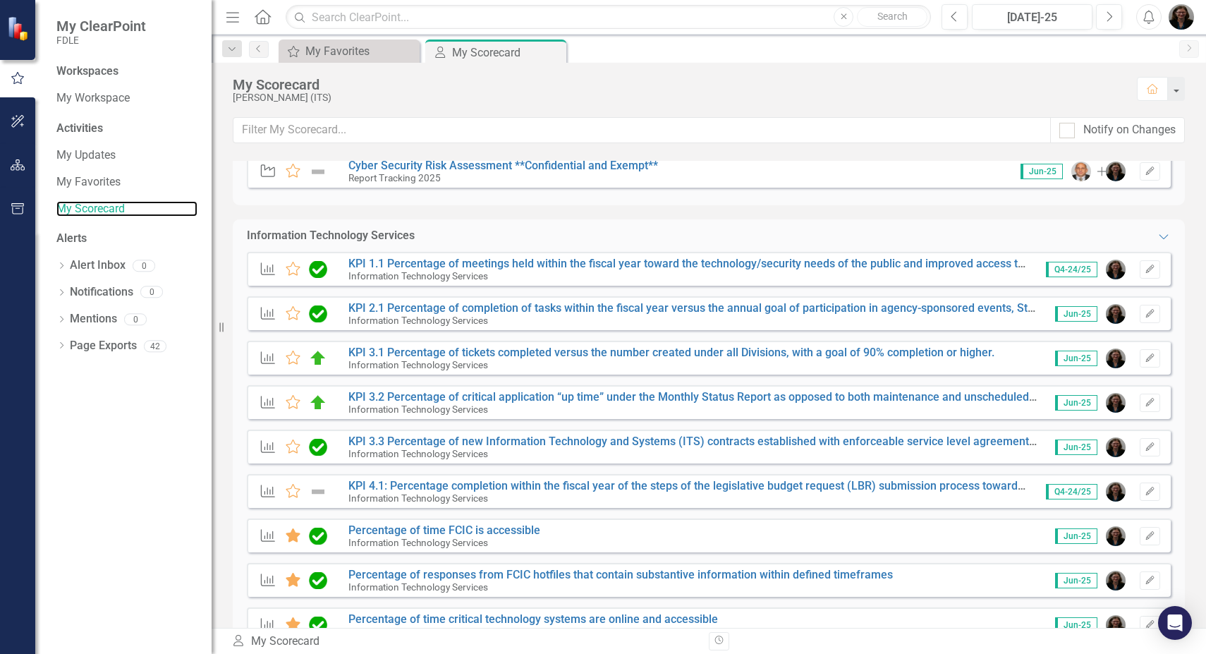
scroll to position [1339, 0]
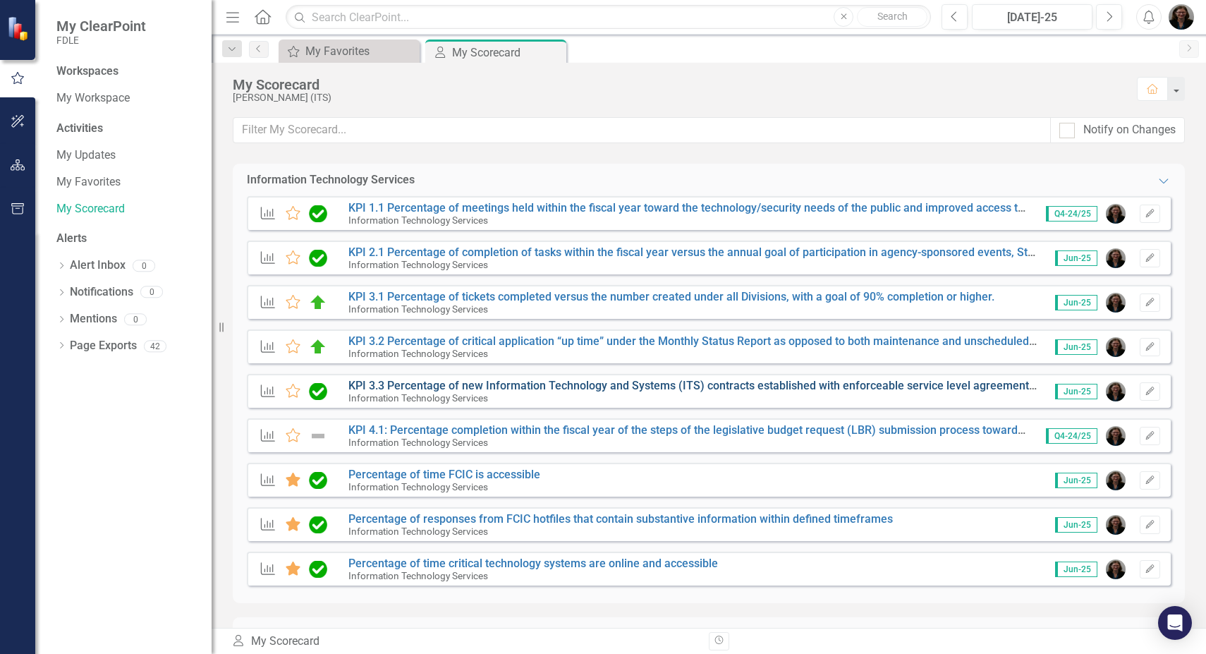
click at [434, 382] on link "KPI 3.3 Percentage of new Information Technology and Systems (ITS) contracts es…" at bounding box center [1110, 385] width 1524 height 13
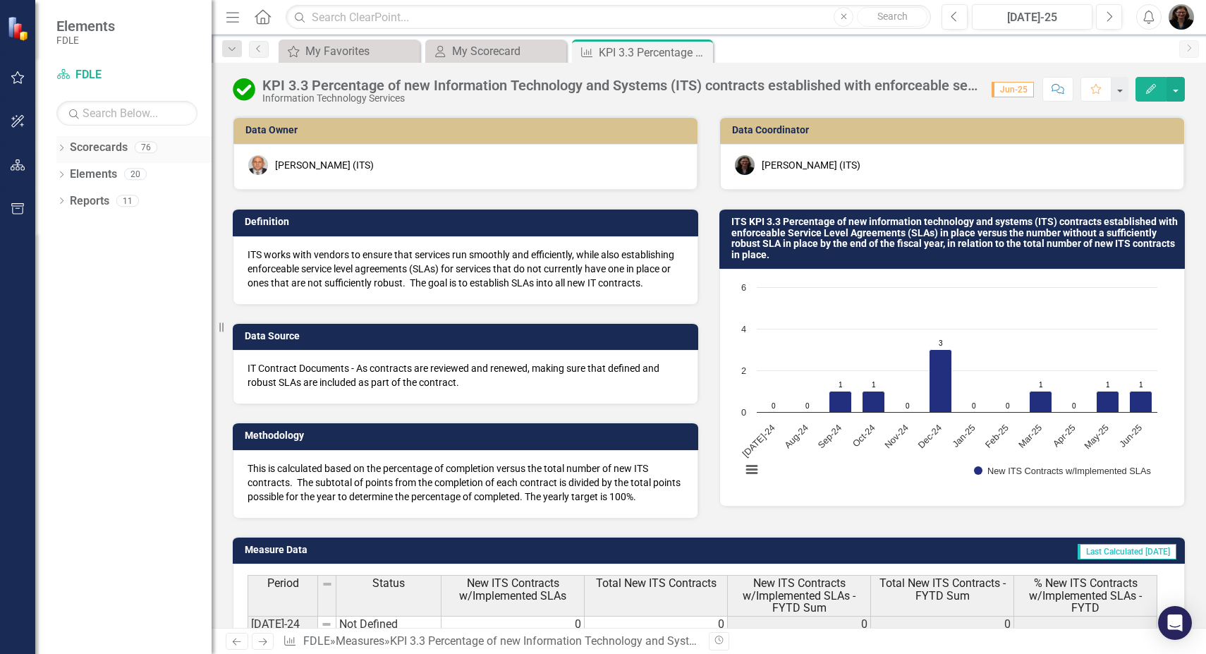
click at [62, 149] on icon at bounding box center [62, 148] width 4 height 6
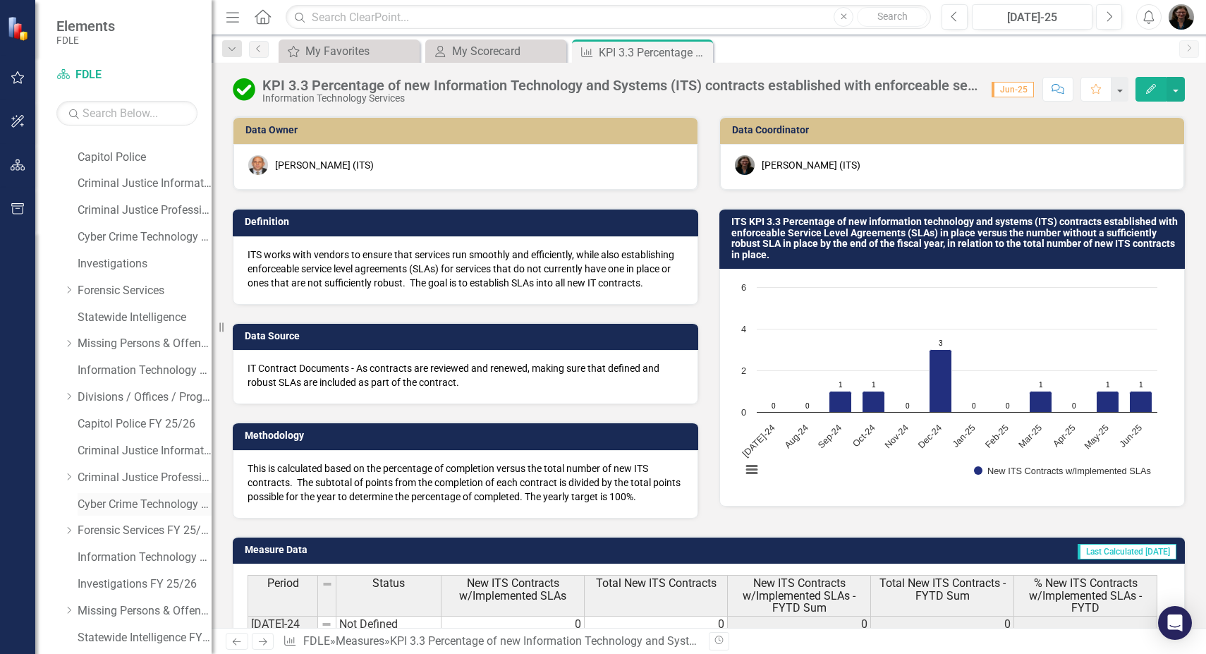
scroll to position [123, 0]
click at [105, 321] on link "Information Technology Services" at bounding box center [145, 318] width 134 height 16
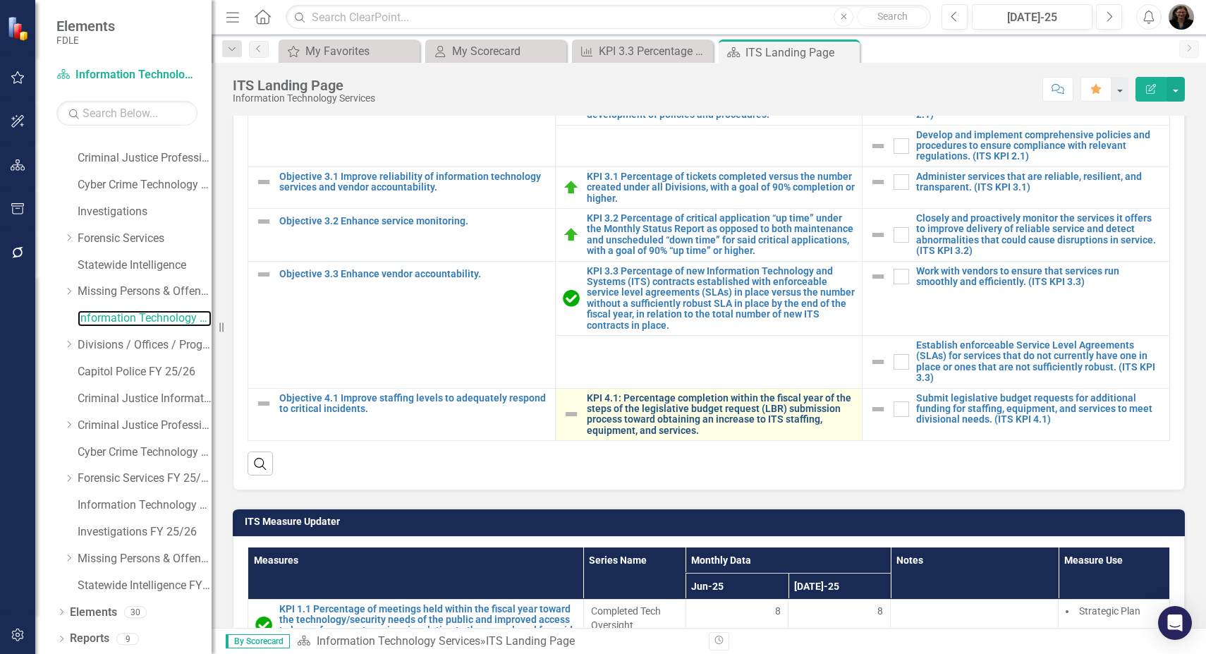
scroll to position [493, 0]
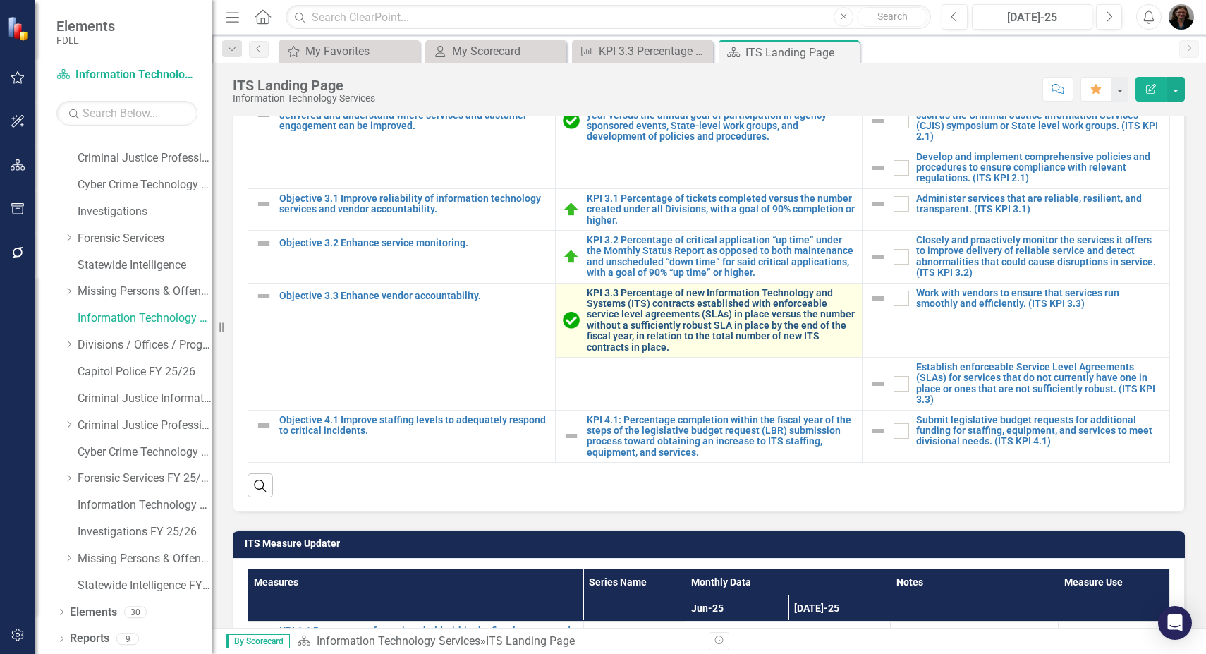
click at [681, 312] on link "KPI 3.3 Percentage of new Information Technology and Systems (ITS) contracts es…" at bounding box center [721, 320] width 269 height 65
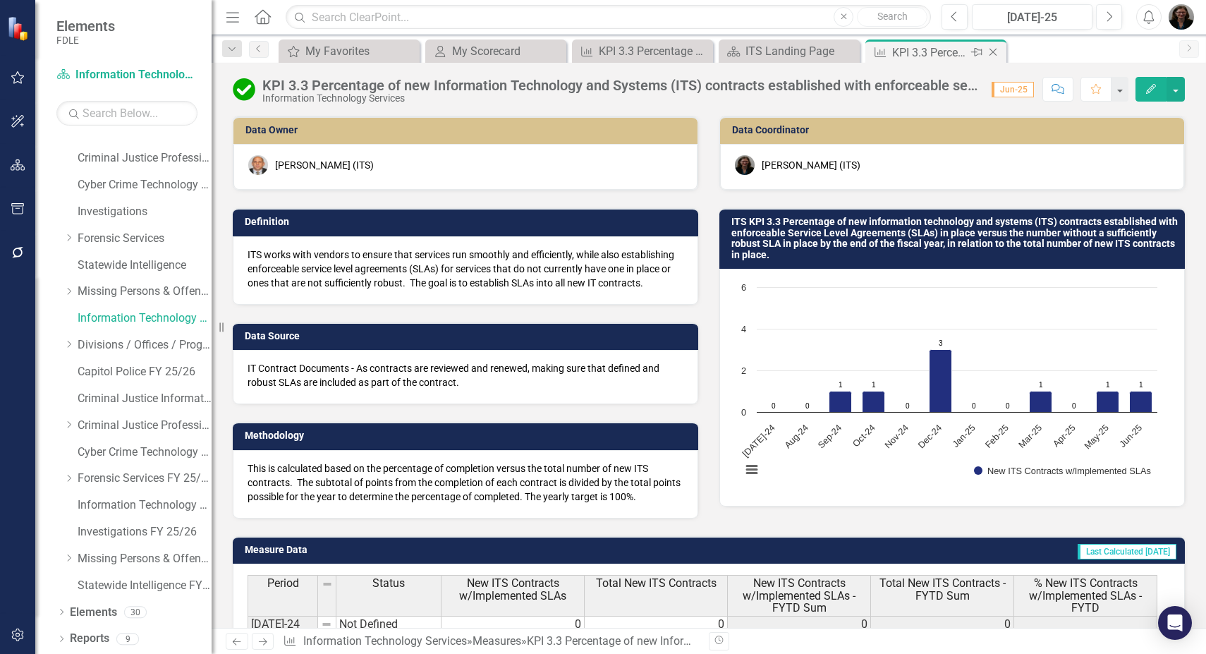
click at [990, 49] on icon "Close" at bounding box center [993, 52] width 14 height 11
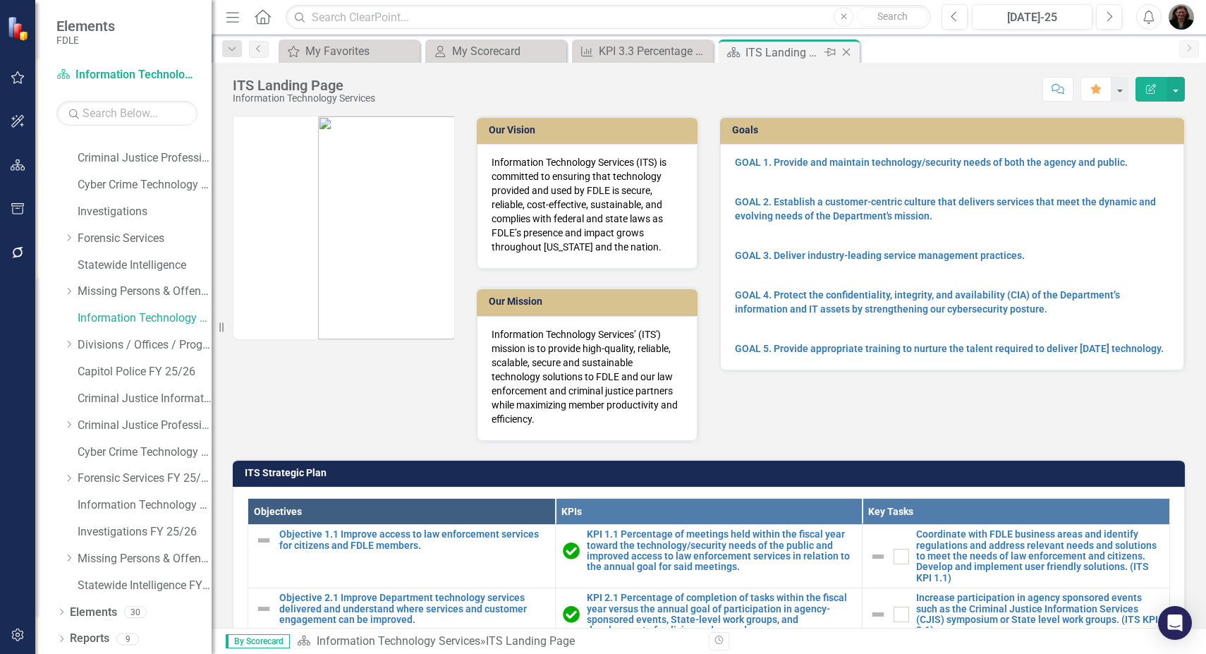
click at [780, 51] on div "ITS Landing Page" at bounding box center [782, 53] width 75 height 18
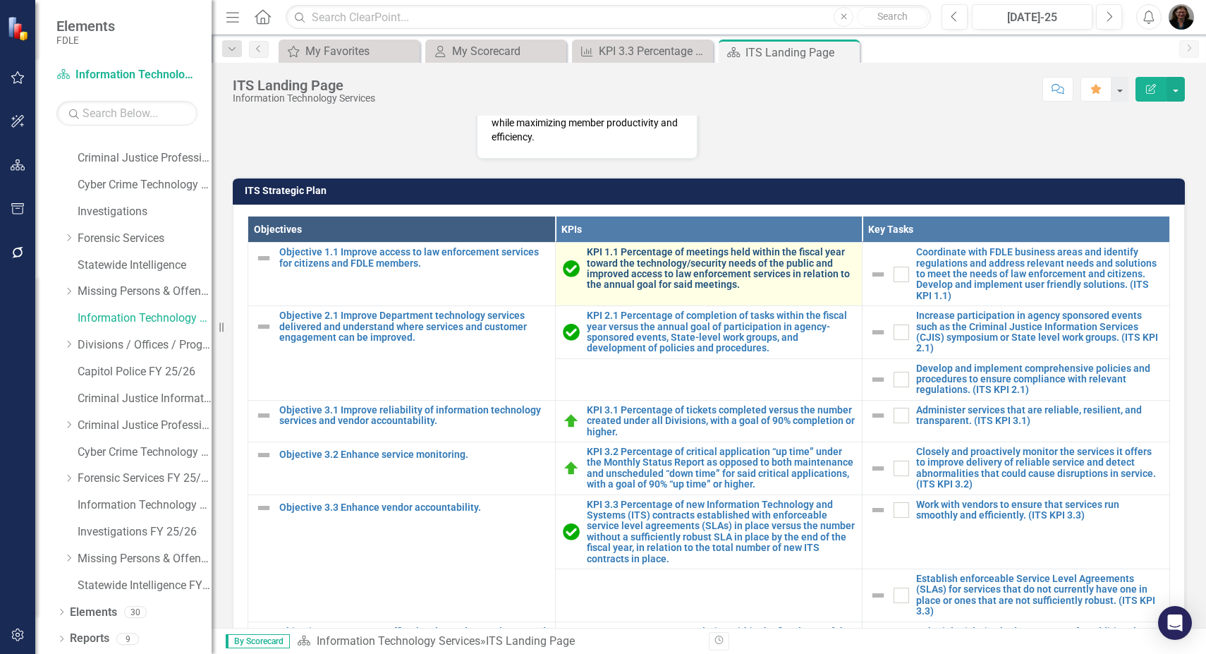
scroll to position [141, 0]
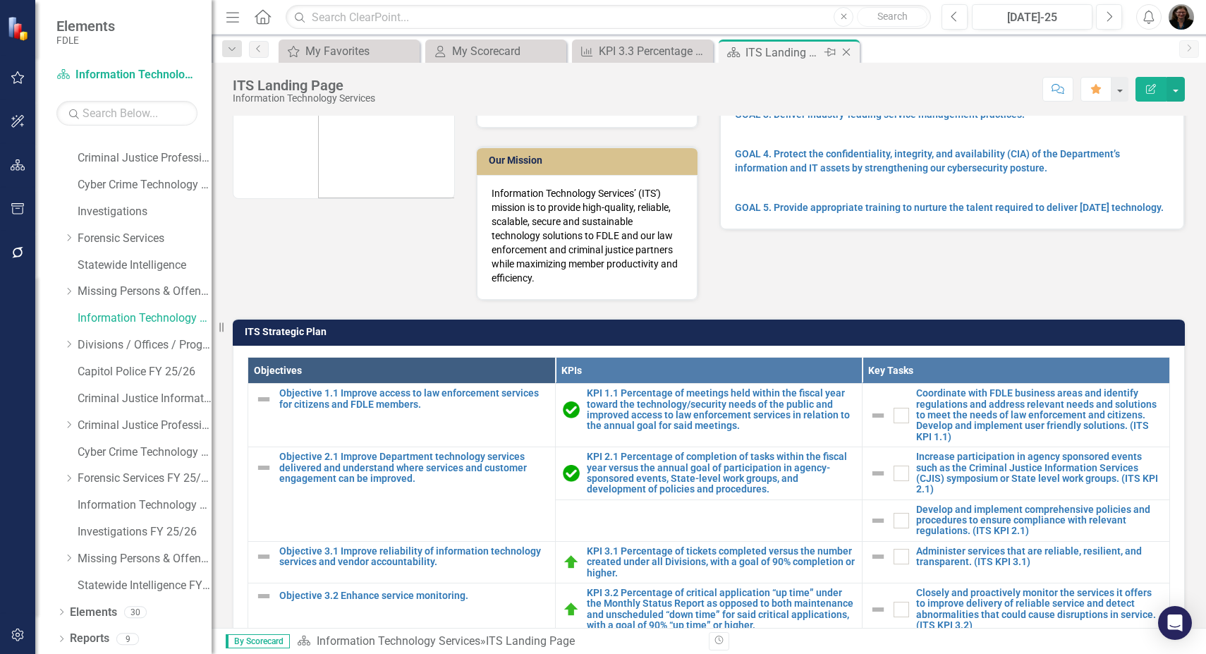
click at [849, 49] on icon "Close" at bounding box center [846, 52] width 14 height 11
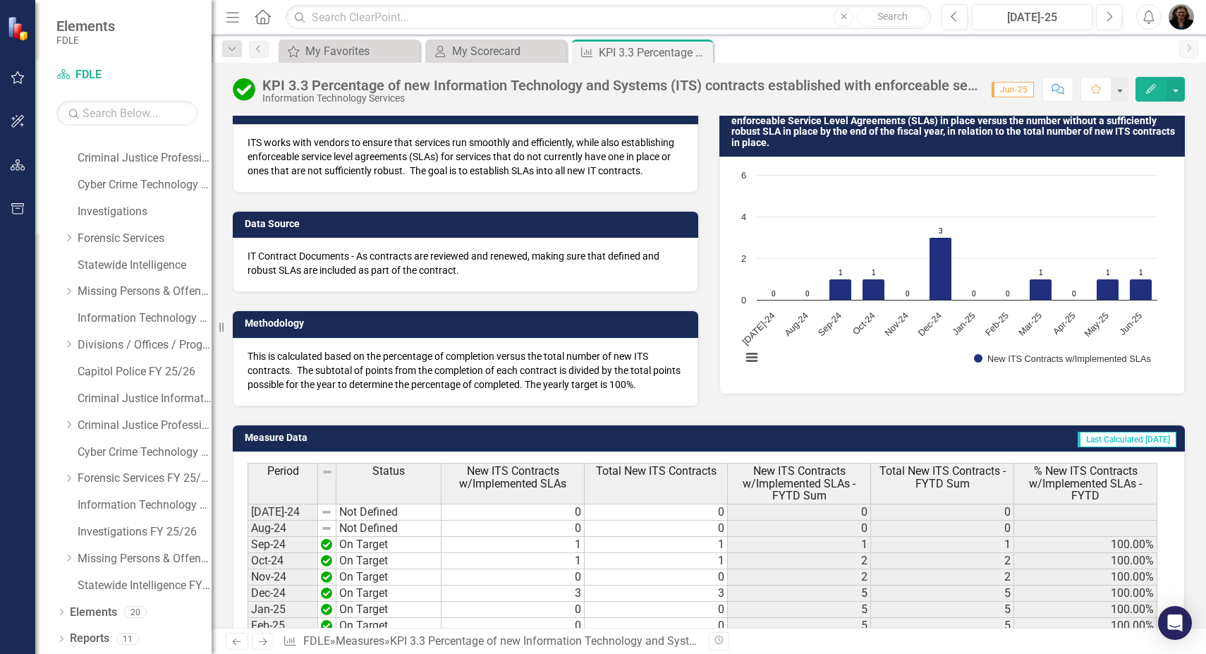
scroll to position [282, 0]
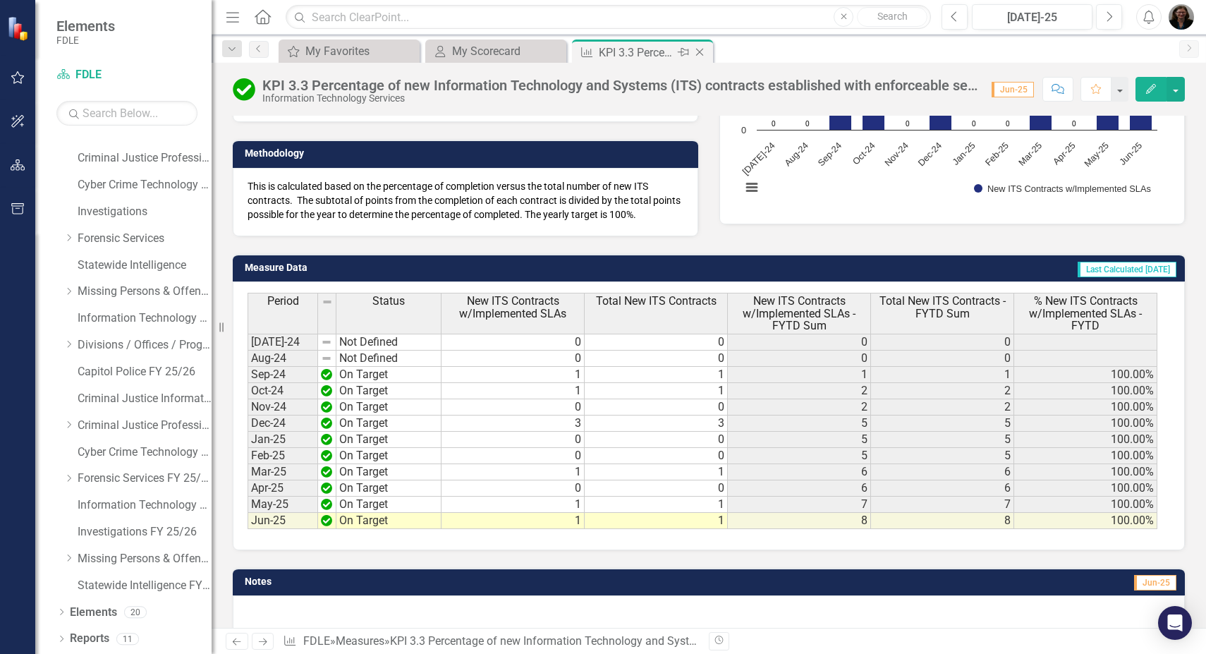
click at [697, 50] on icon "Close" at bounding box center [699, 52] width 14 height 11
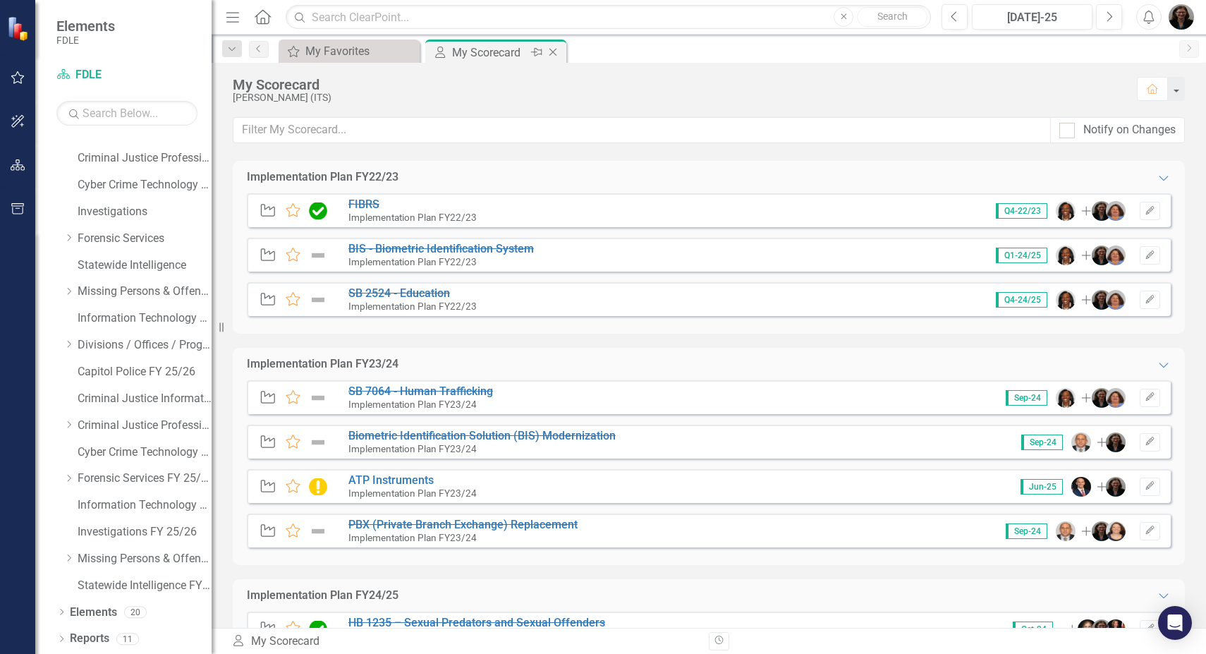
click at [555, 51] on icon "Close" at bounding box center [553, 52] width 14 height 11
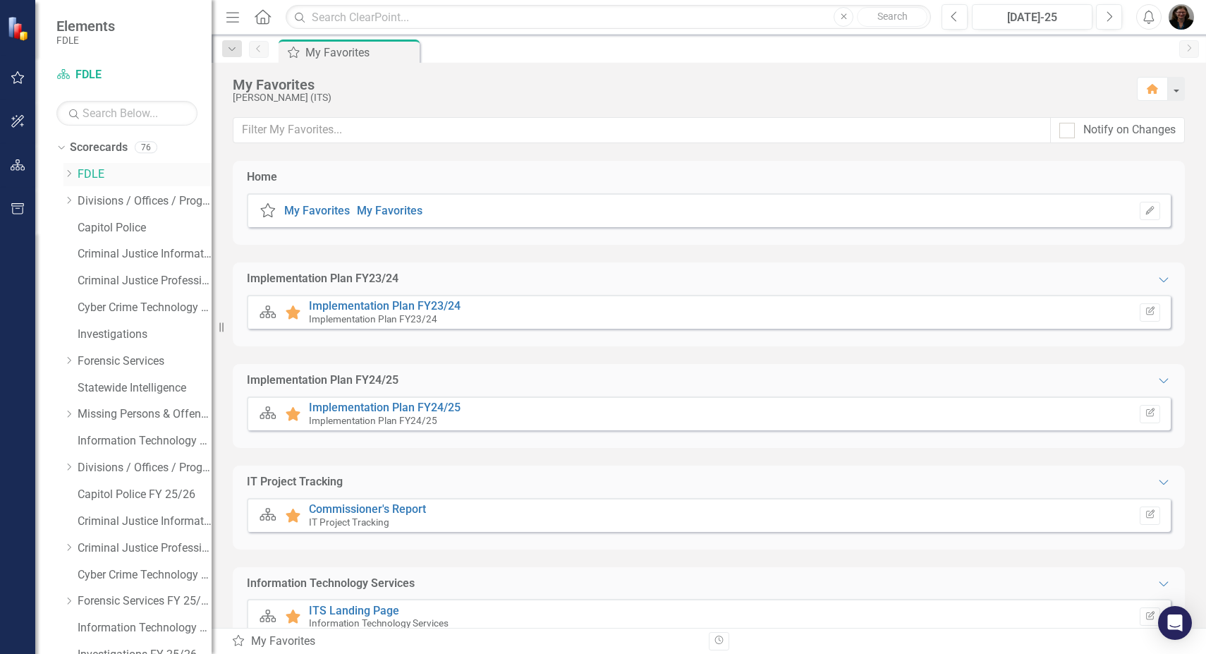
click at [73, 175] on icon "Dropdown" at bounding box center [68, 173] width 11 height 8
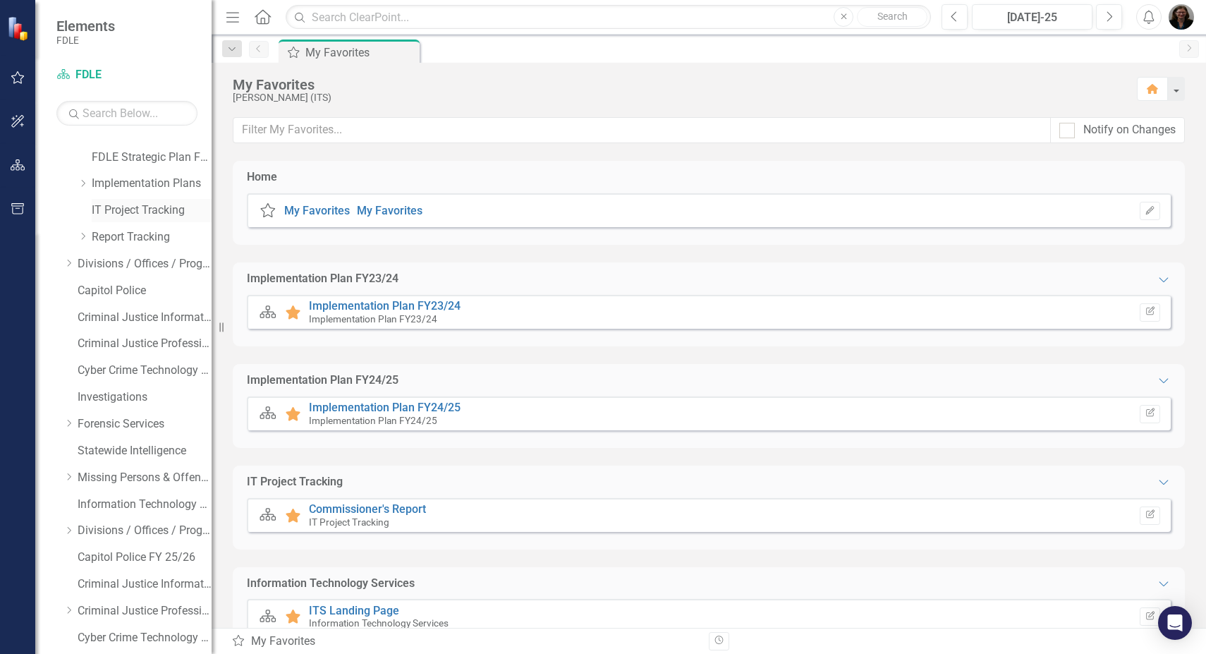
click at [118, 205] on link "IT Project Tracking" at bounding box center [152, 210] width 120 height 16
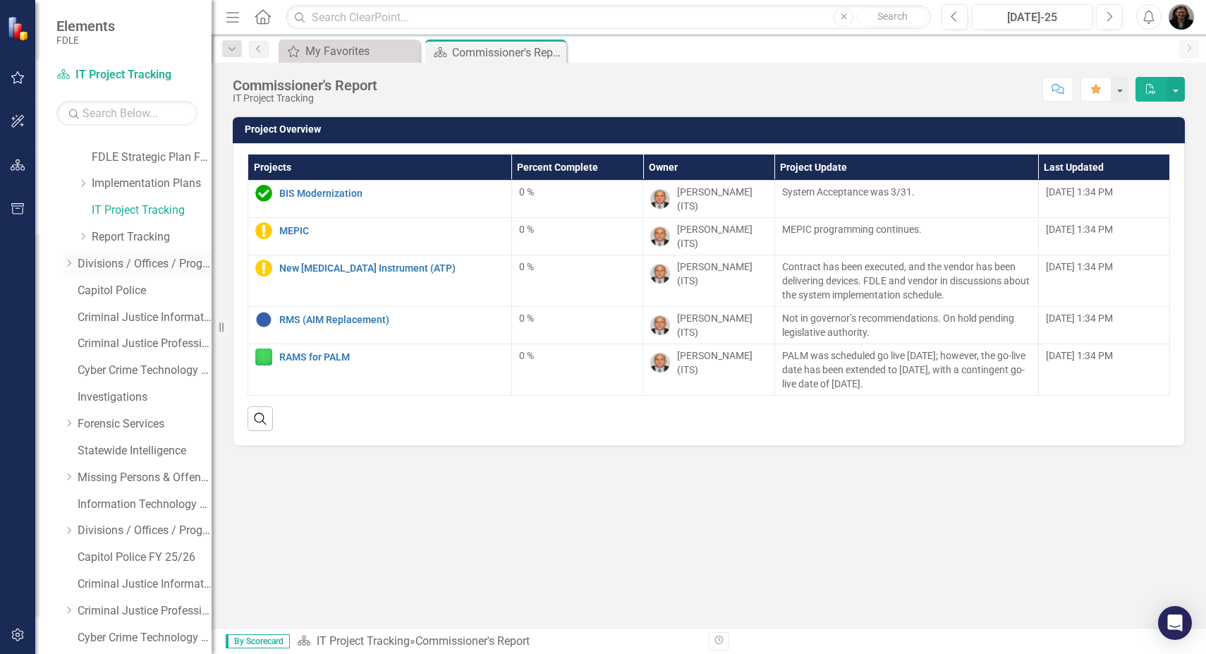
click at [73, 262] on icon "Dropdown" at bounding box center [68, 263] width 11 height 8
click at [73, 262] on div "Dropdown" at bounding box center [67, 261] width 12 height 11
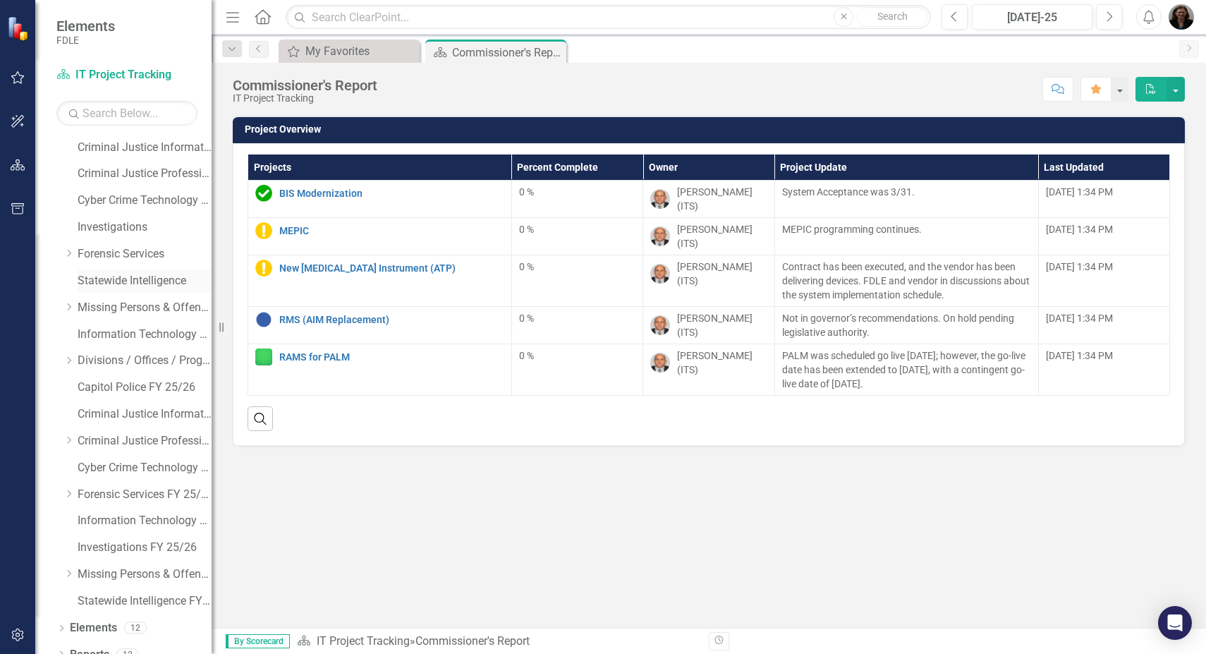
scroll to position [256, 0]
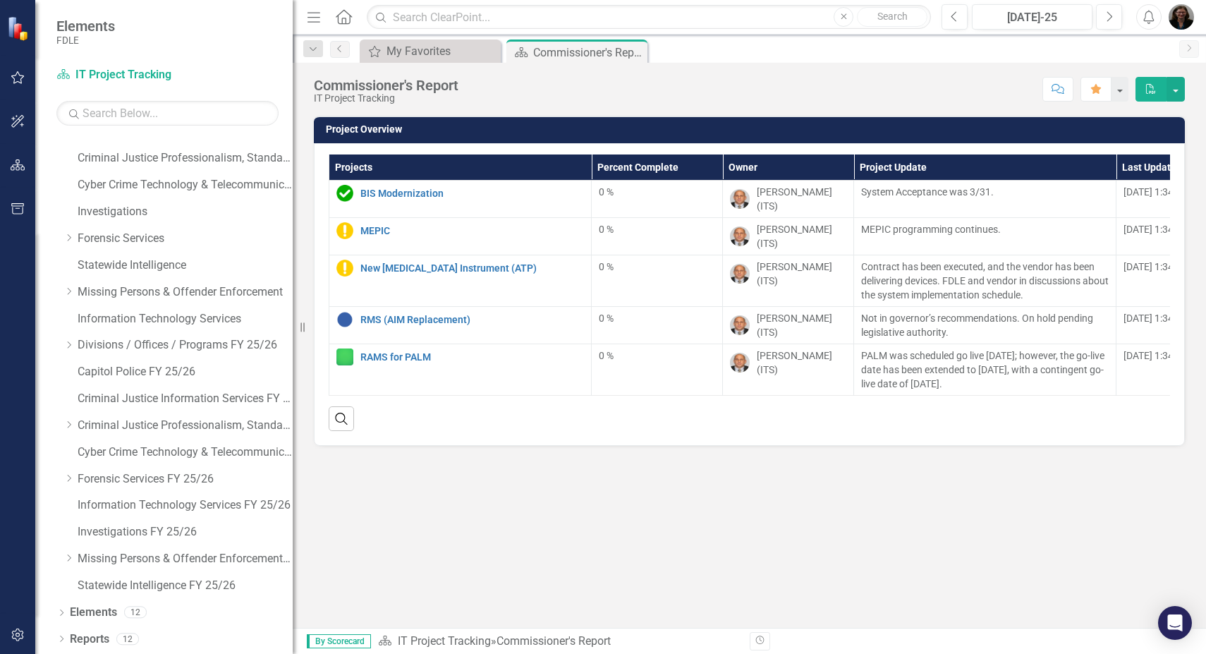
drag, startPoint x: 212, startPoint y: 309, endPoint x: 293, endPoint y: 313, distance: 81.2
click at [293, 313] on div "Resize" at bounding box center [298, 327] width 11 height 654
click at [175, 498] on link "Information Technology Services FY 25/26" at bounding box center [186, 505] width 216 height 16
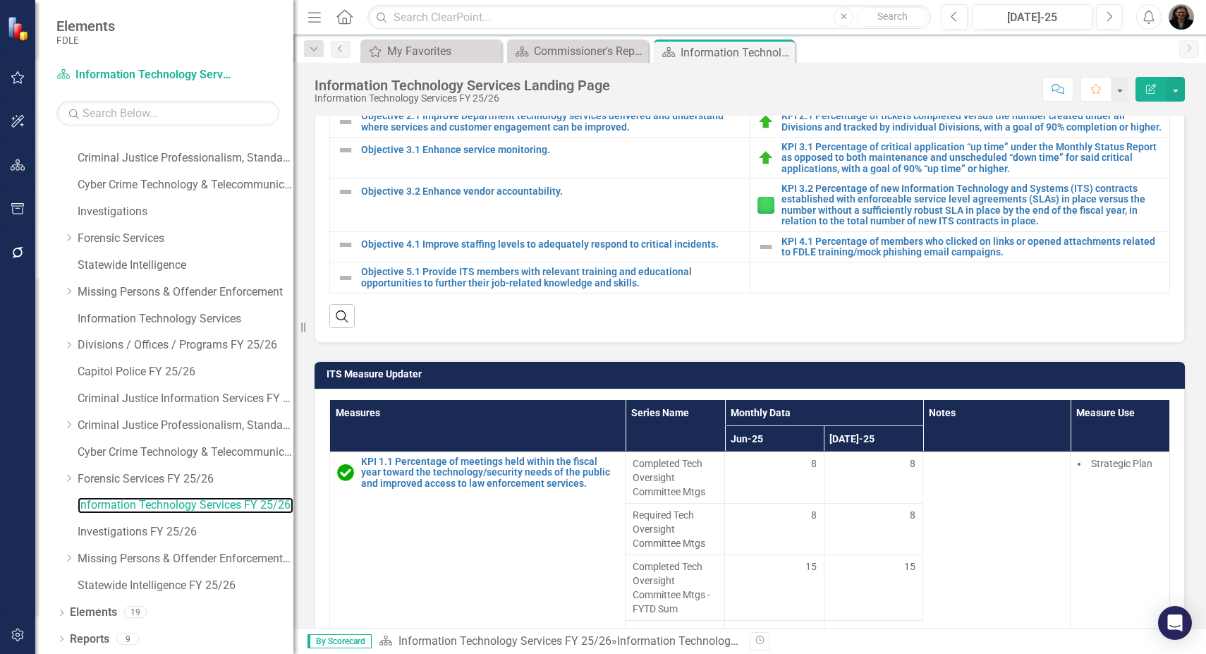
scroll to position [564, 0]
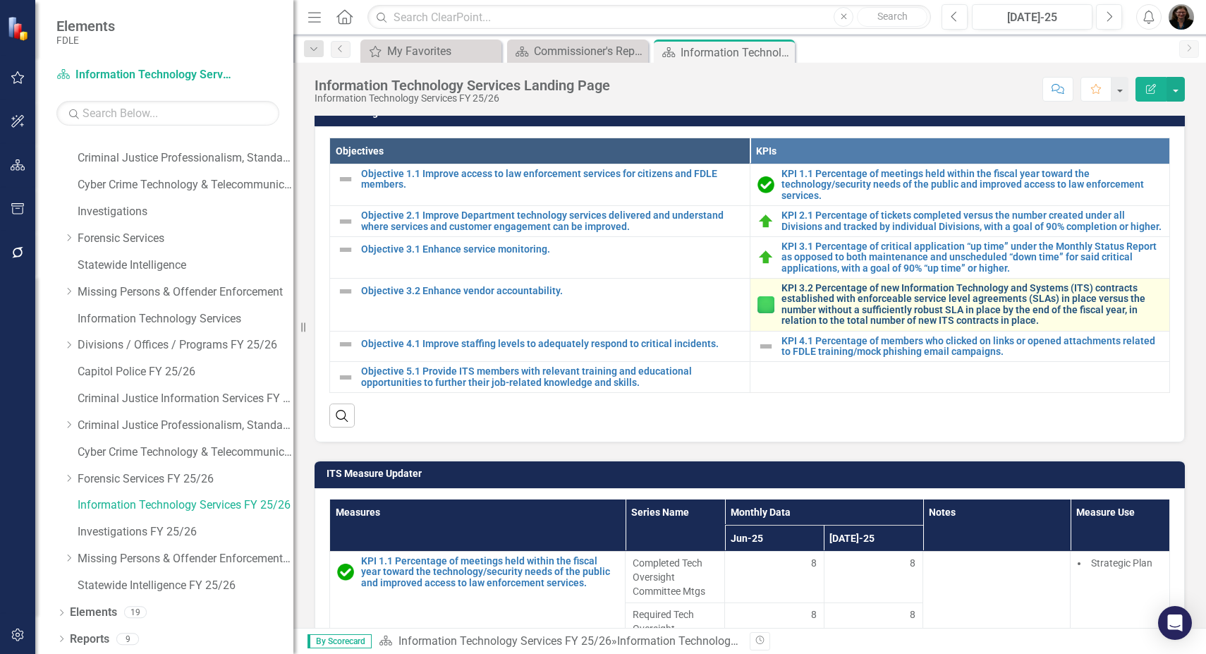
click at [886, 312] on link "KPI 3.2 Percentage of new Information Technology and Systems (ITS) contracts es…" at bounding box center [971, 305] width 381 height 44
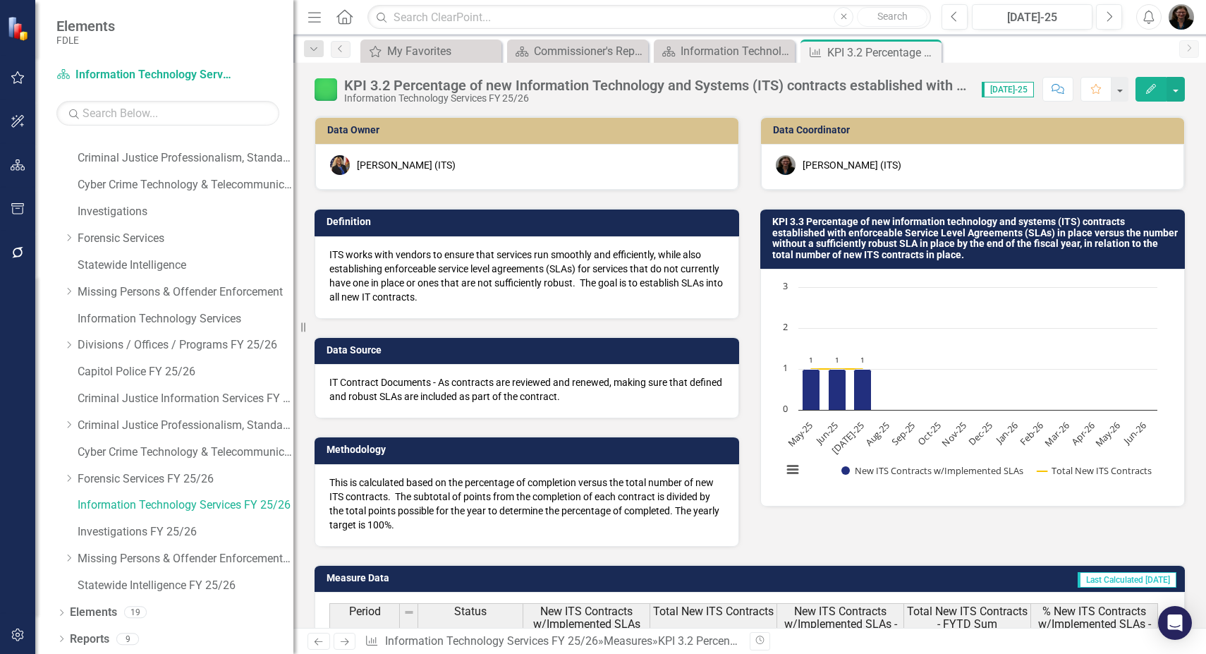
scroll to position [308, 0]
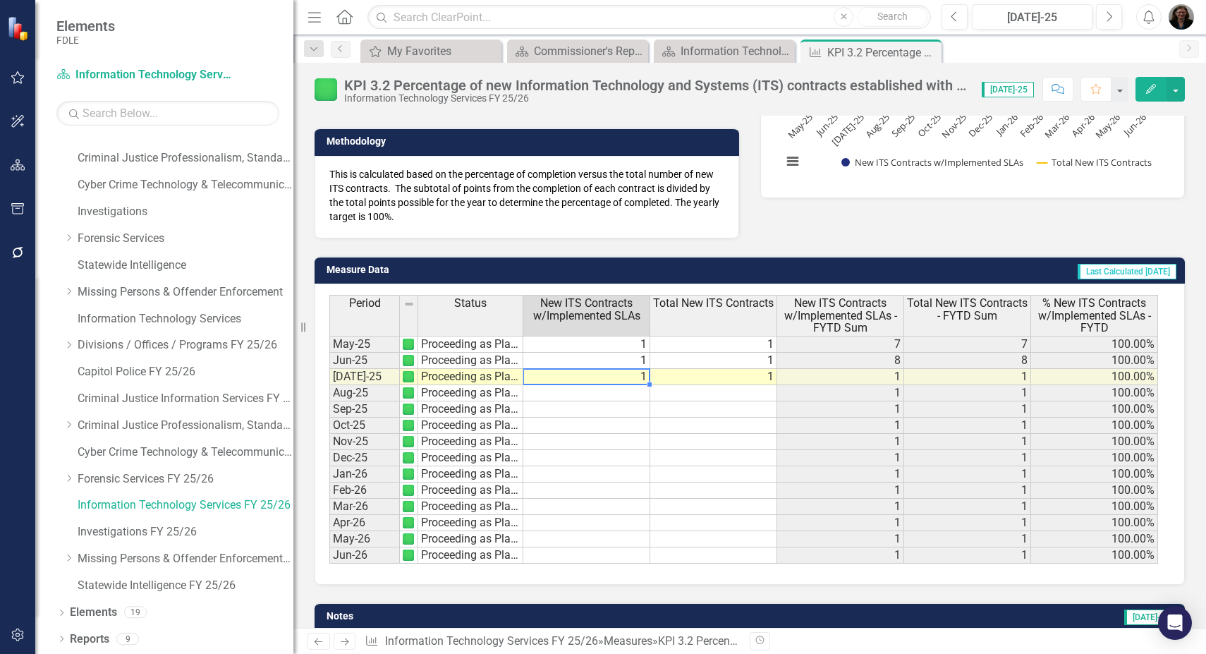
click at [633, 374] on td "1" at bounding box center [586, 377] width 127 height 16
type textarea "1"
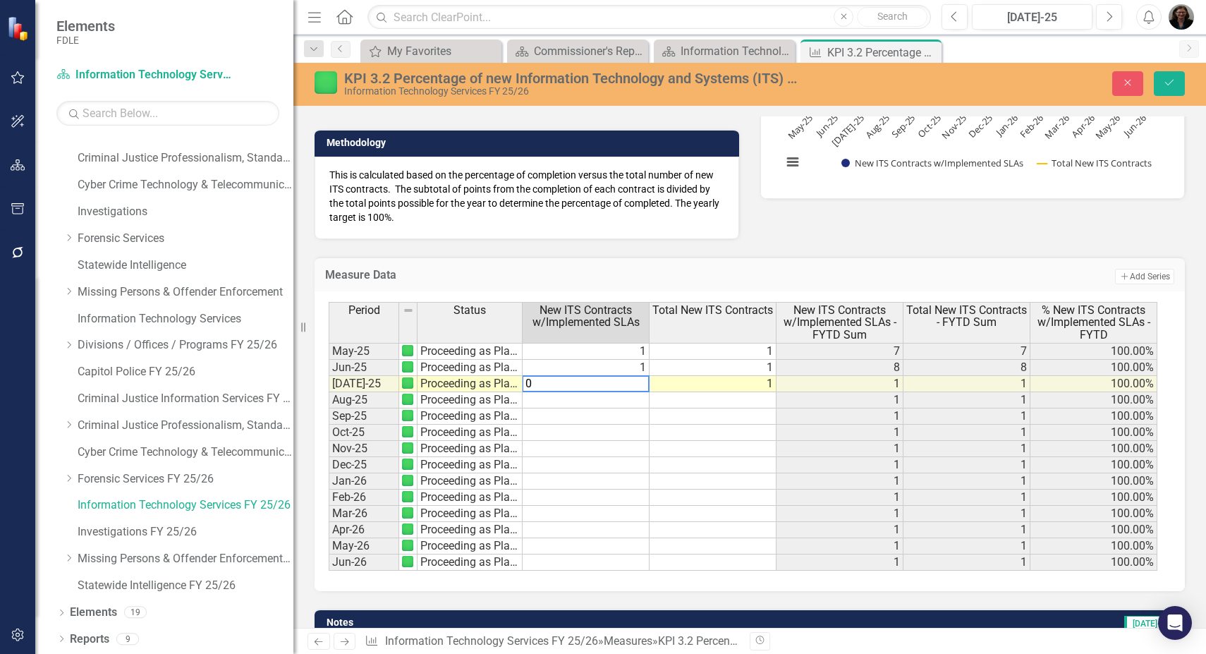
click at [744, 381] on td "1" at bounding box center [712, 384] width 127 height 16
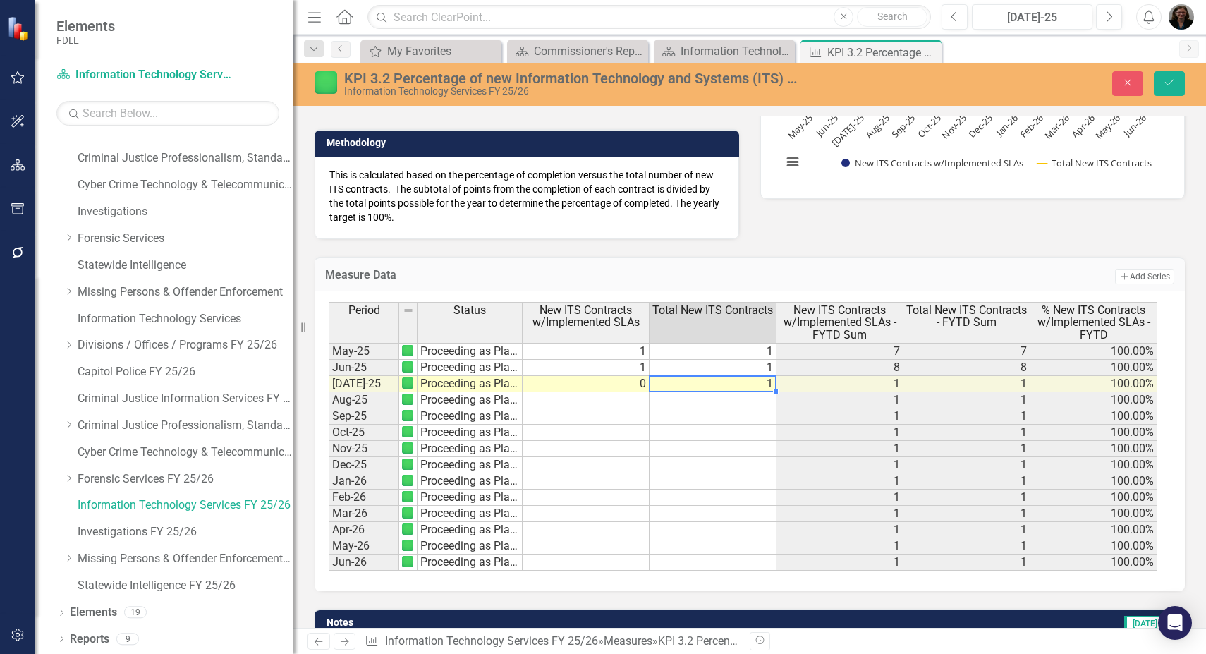
click at [744, 381] on td "1" at bounding box center [712, 384] width 127 height 16
type textarea "1"
type textarea "0"
click at [1165, 86] on icon "Save" at bounding box center [1169, 83] width 13 height 10
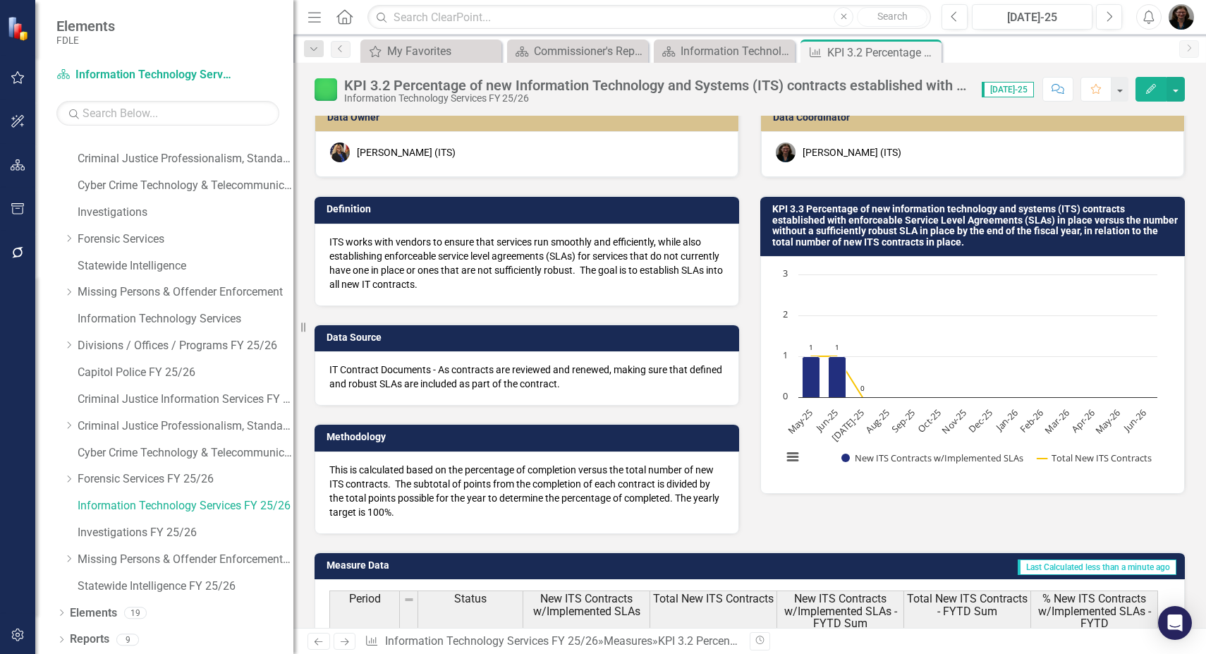
scroll to position [0, 0]
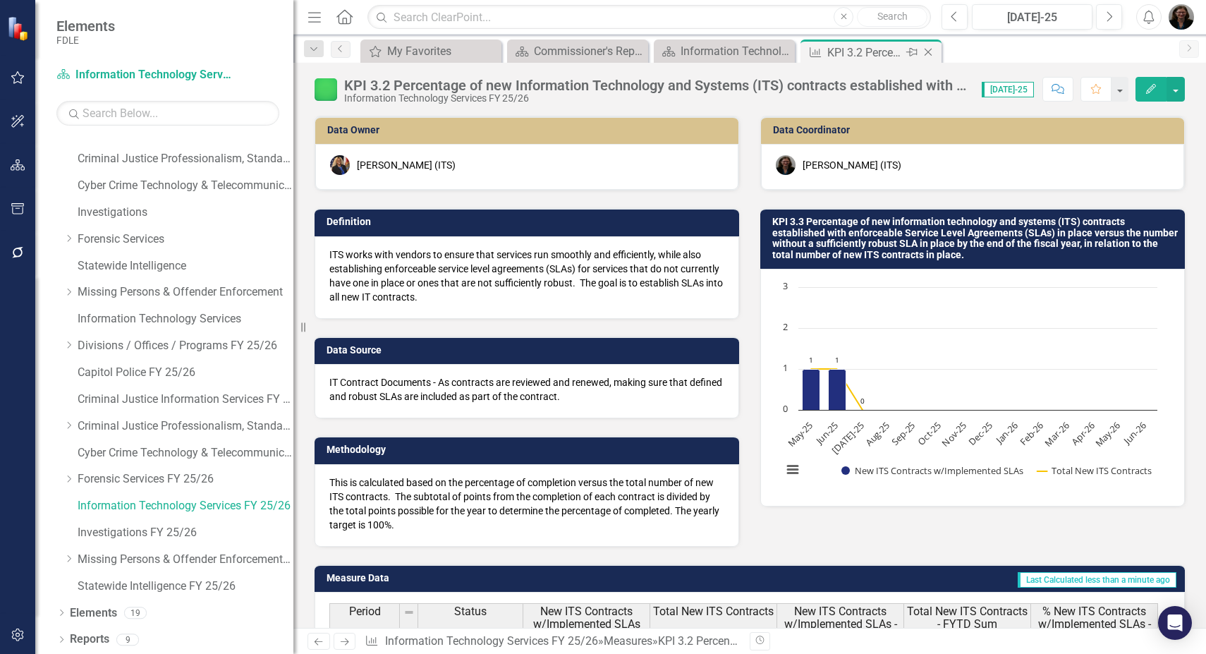
click at [929, 52] on icon "Close" at bounding box center [928, 52] width 14 height 11
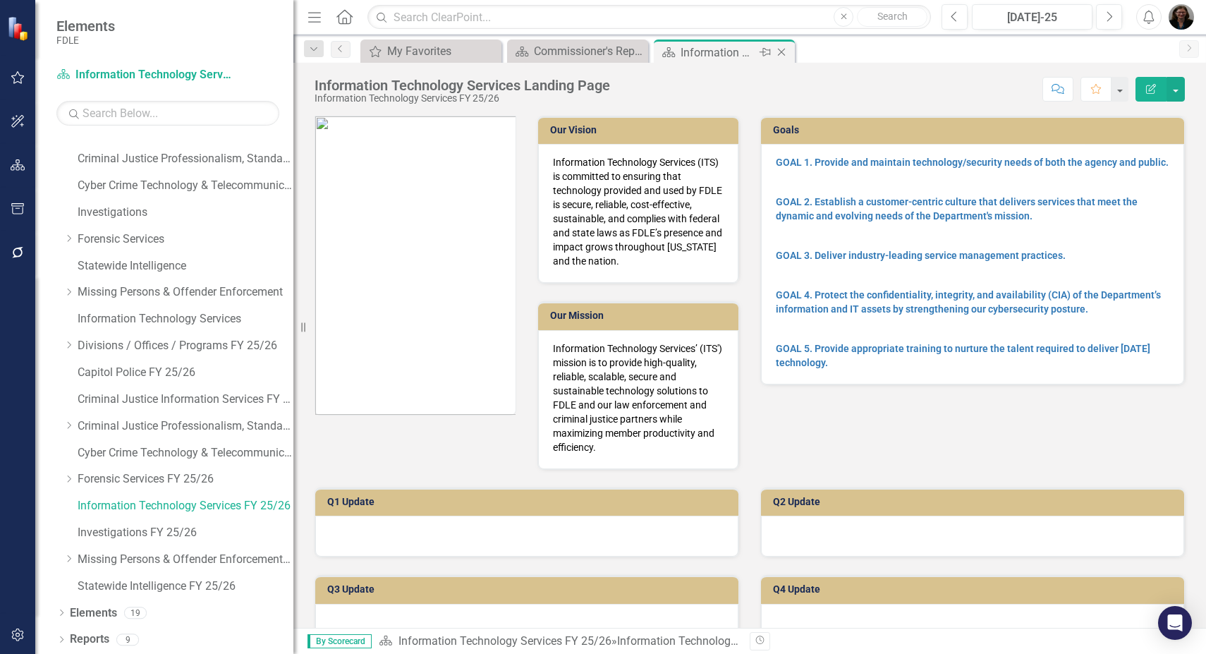
click at [765, 48] on icon "Pin" at bounding box center [764, 52] width 11 height 14
